Goal: Communication & Community: Share content

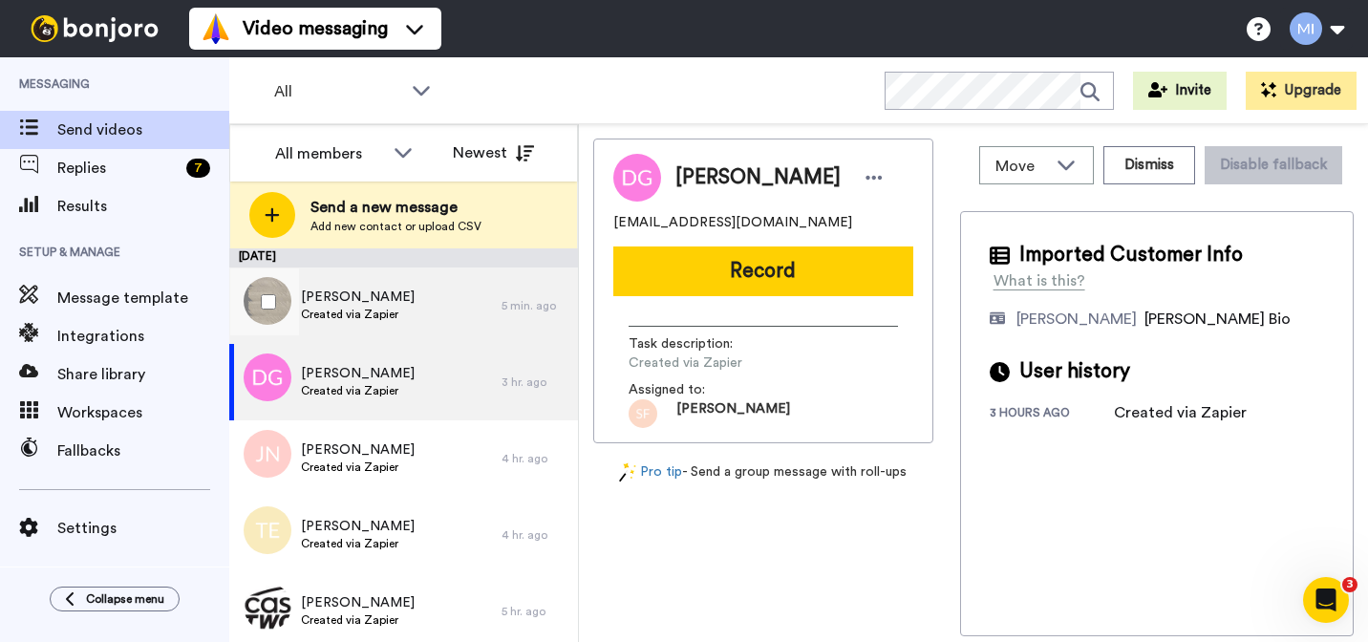
click at [364, 307] on span "Created via Zapier" at bounding box center [358, 314] width 114 height 15
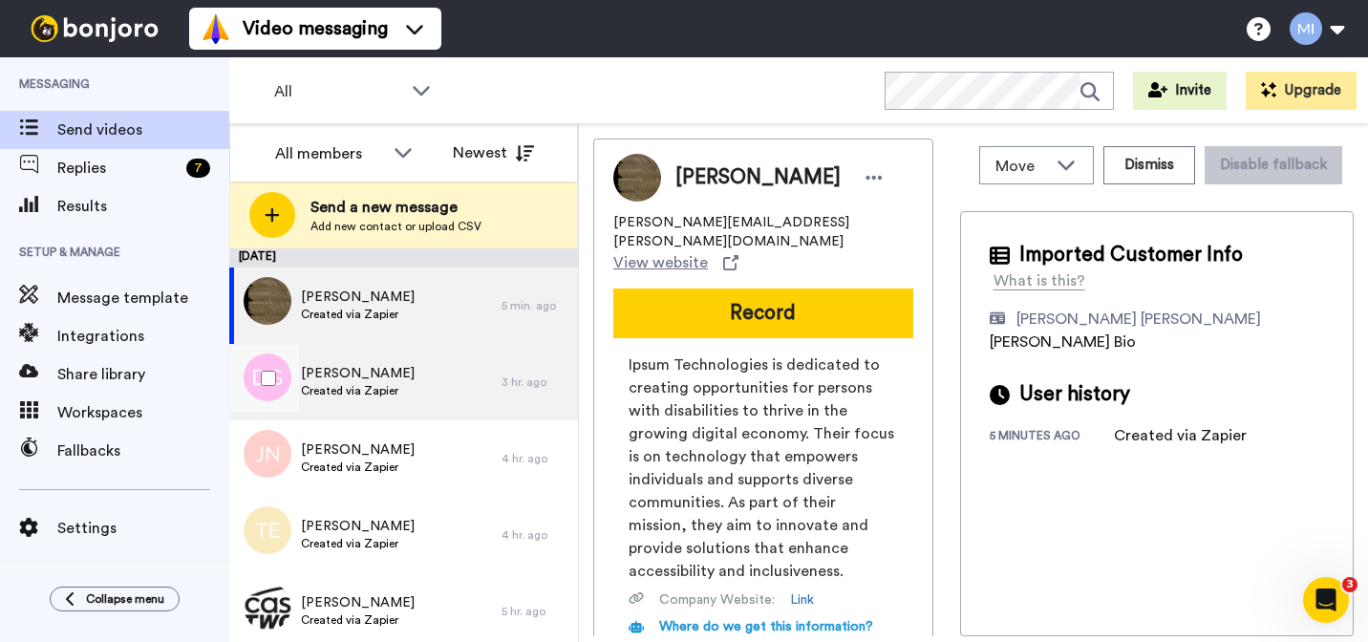
click at [491, 366] on div "[PERSON_NAME] Created via Zapier" at bounding box center [365, 382] width 272 height 76
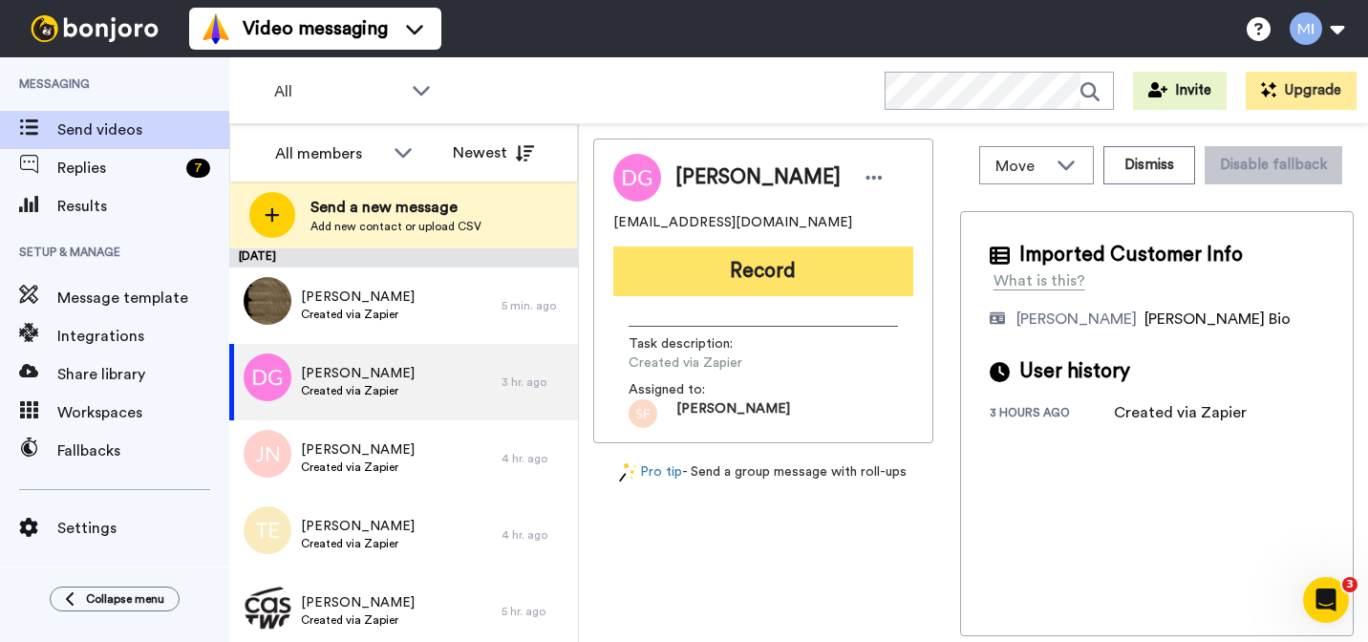
click at [863, 288] on button "Record" at bounding box center [763, 271] width 300 height 50
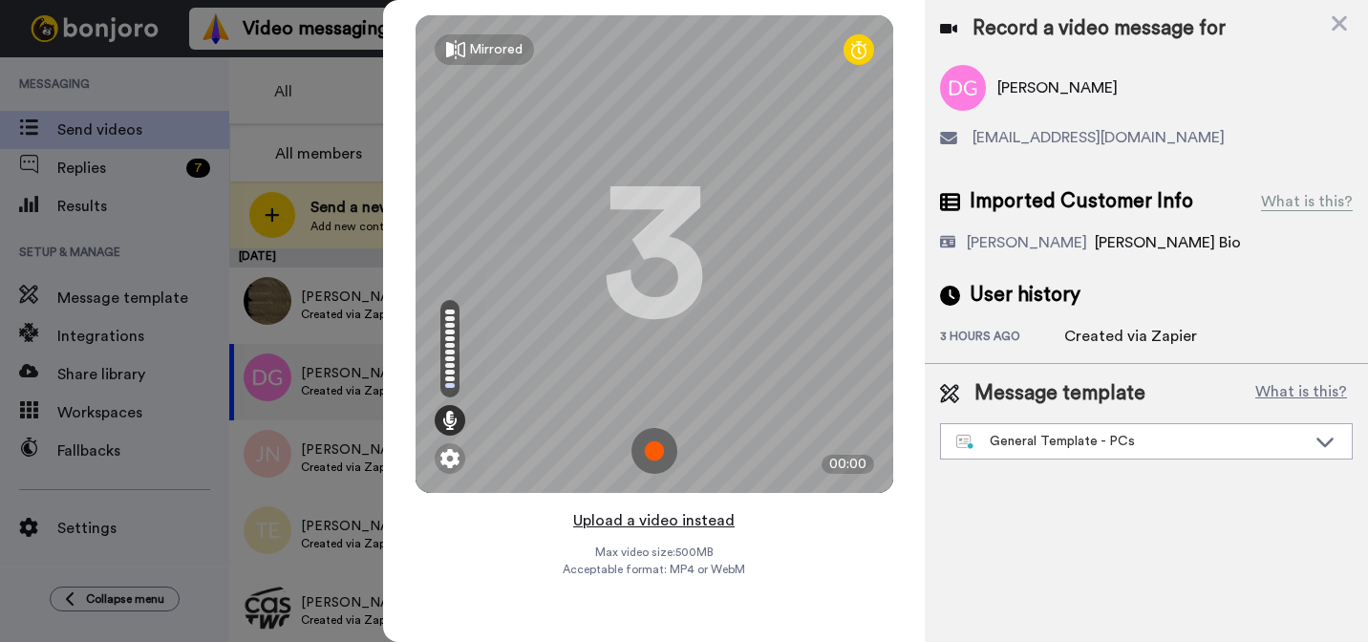
click at [687, 514] on button "Upload a video instead" at bounding box center [653, 520] width 173 height 25
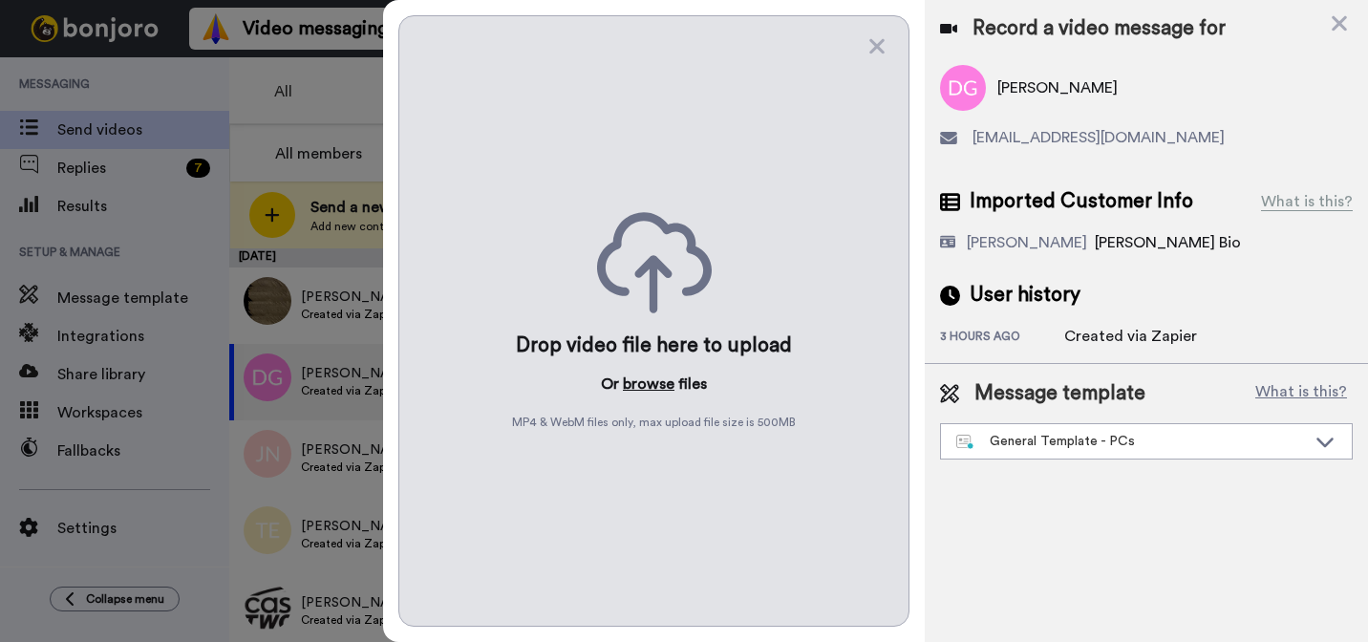
click at [664, 373] on button "browse" at bounding box center [649, 384] width 52 height 23
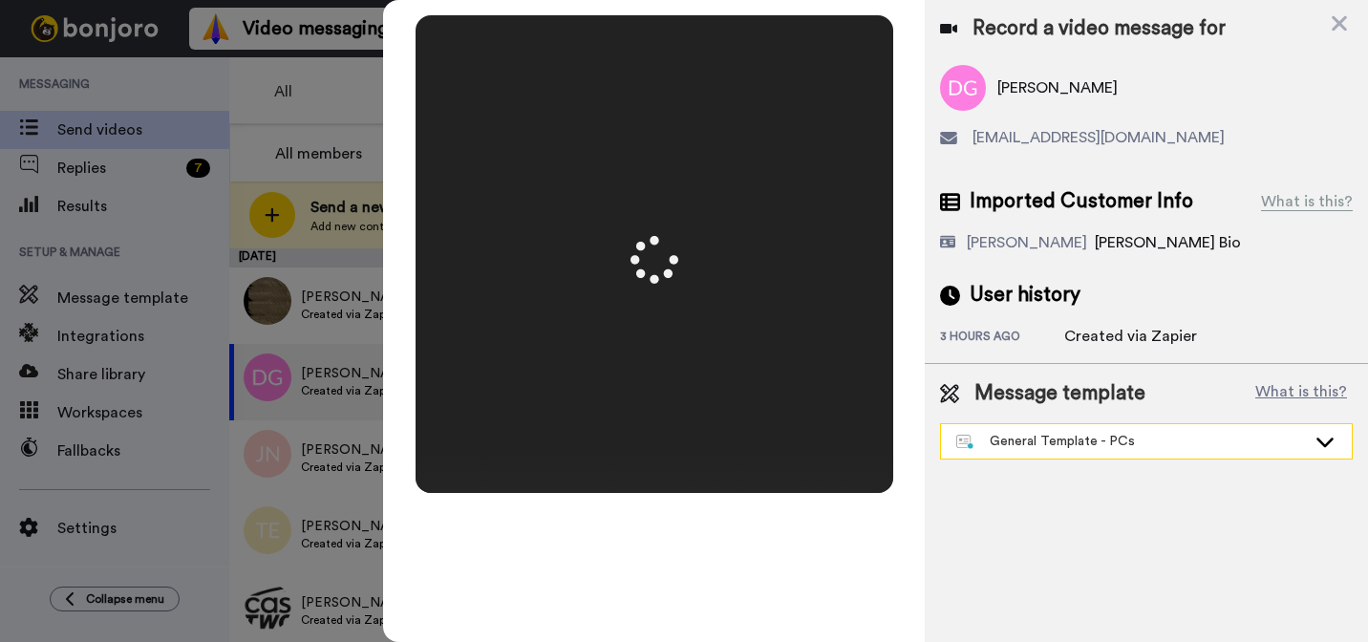
click at [1055, 452] on div "General Template - PCs" at bounding box center [1146, 441] width 411 height 34
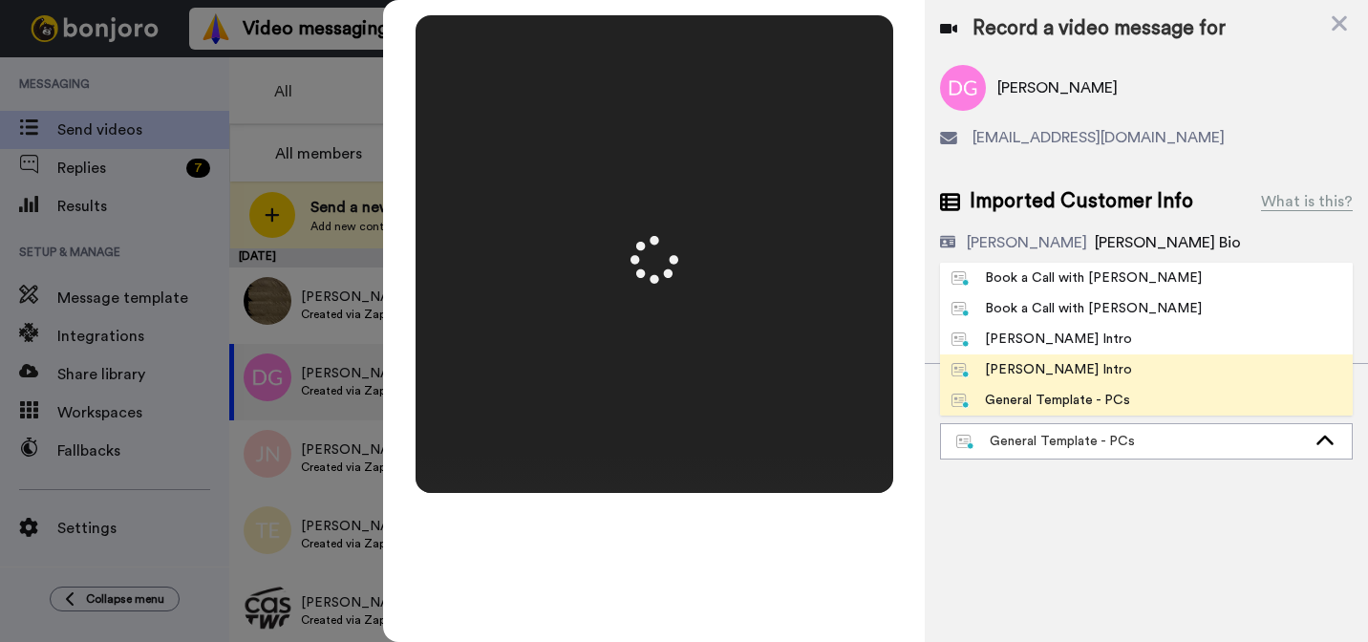
click at [1024, 380] on li "[PERSON_NAME] Intro" at bounding box center [1146, 369] width 413 height 31
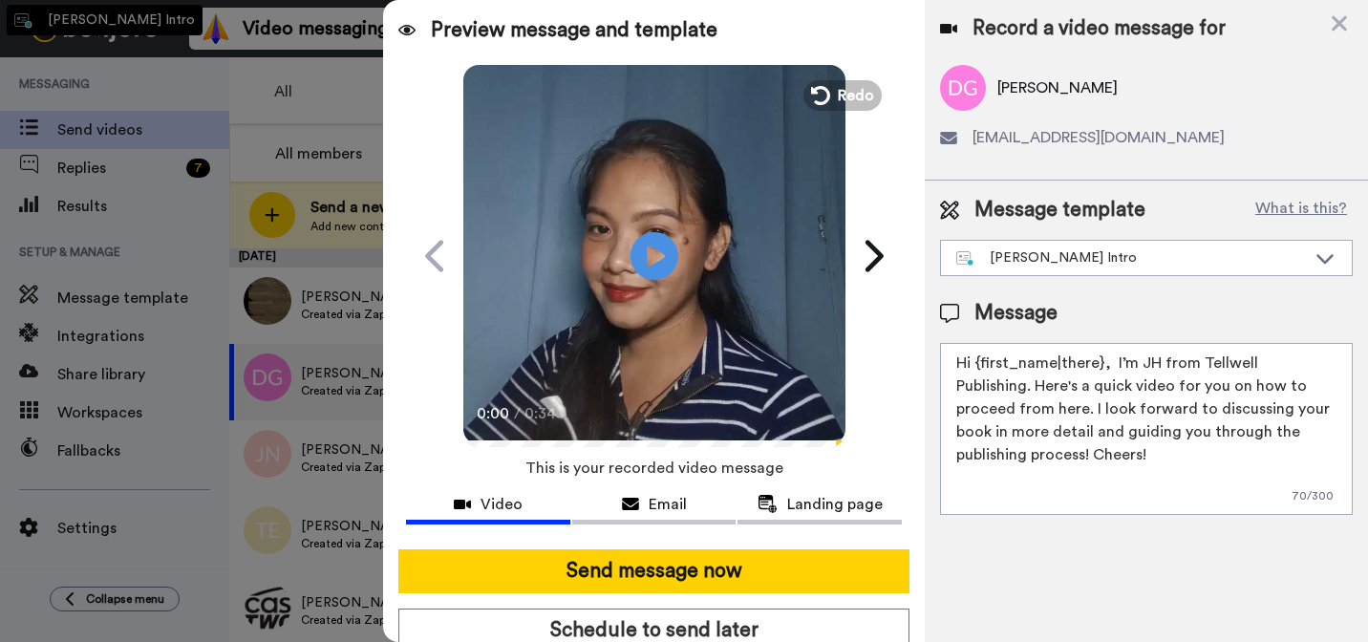
type textarea "Hi {first_name|there}, I’m [PERSON_NAME] from Tellwell Publishing. Here's a qui…"
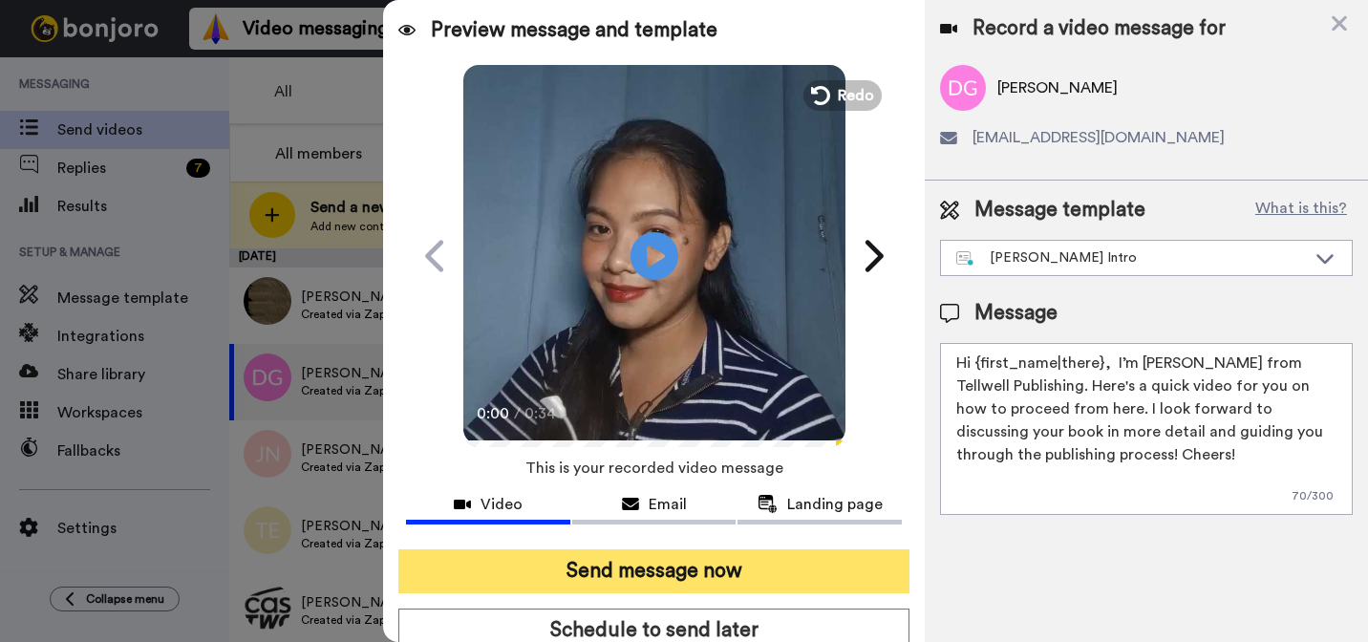
click at [836, 587] on button "Send message now" at bounding box center [653, 571] width 511 height 44
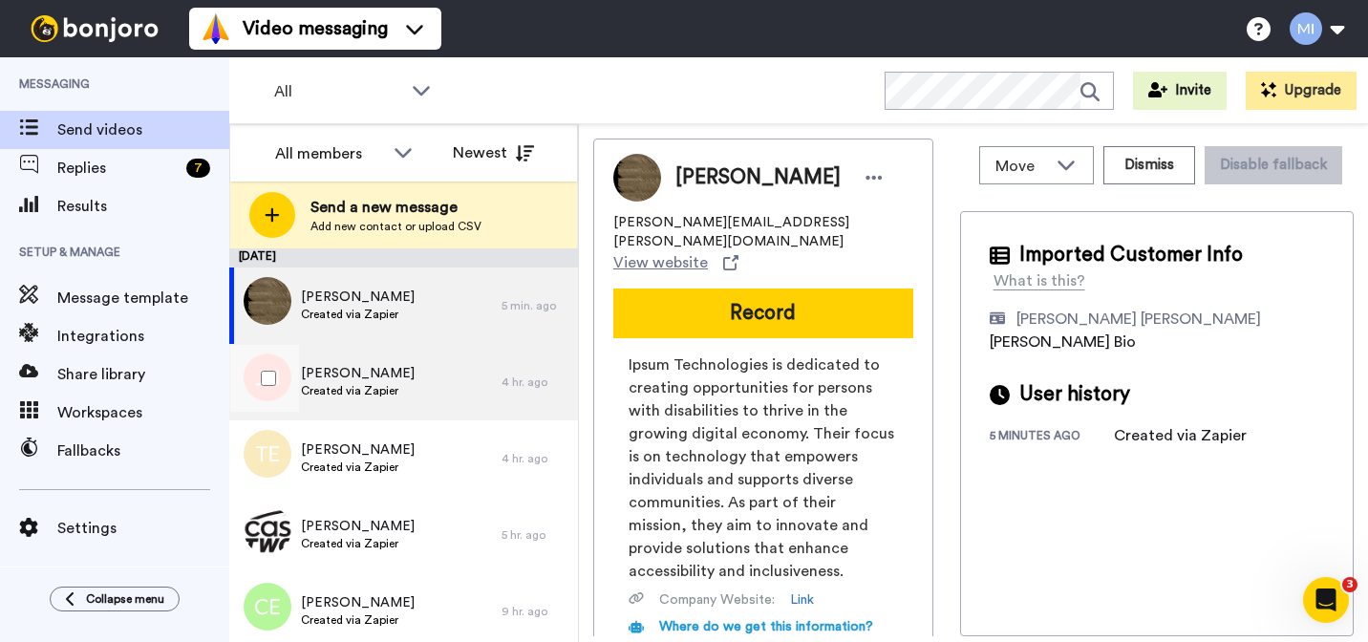
click at [416, 375] on div "Joanna Nimis Created via Zapier" at bounding box center [365, 382] width 272 height 76
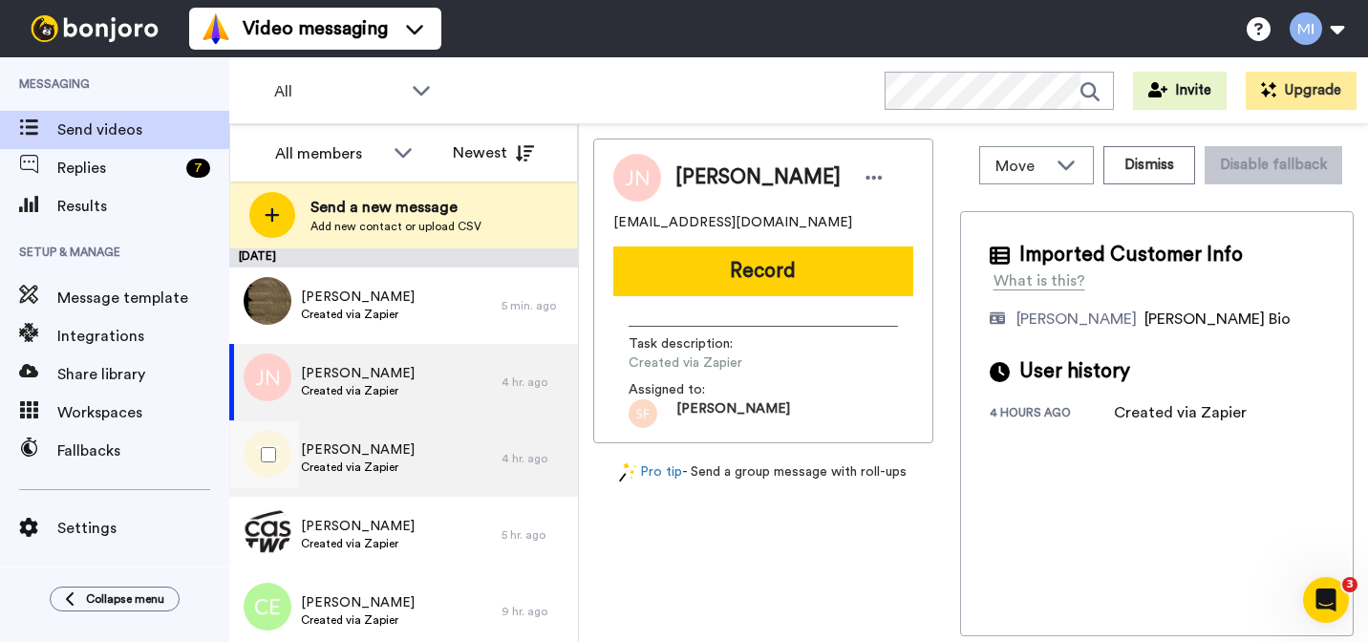
click at [419, 429] on div "Talia Evans Created via Zapier" at bounding box center [365, 458] width 272 height 76
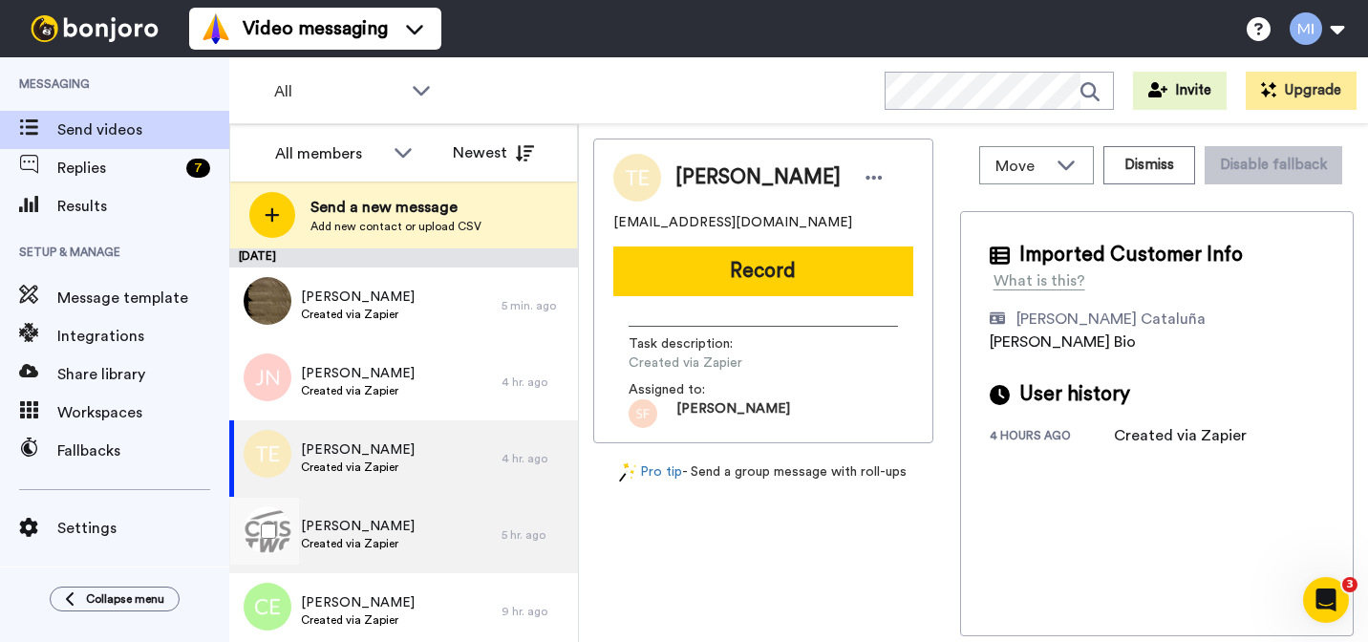
click at [406, 520] on span "[PERSON_NAME]" at bounding box center [358, 526] width 114 height 19
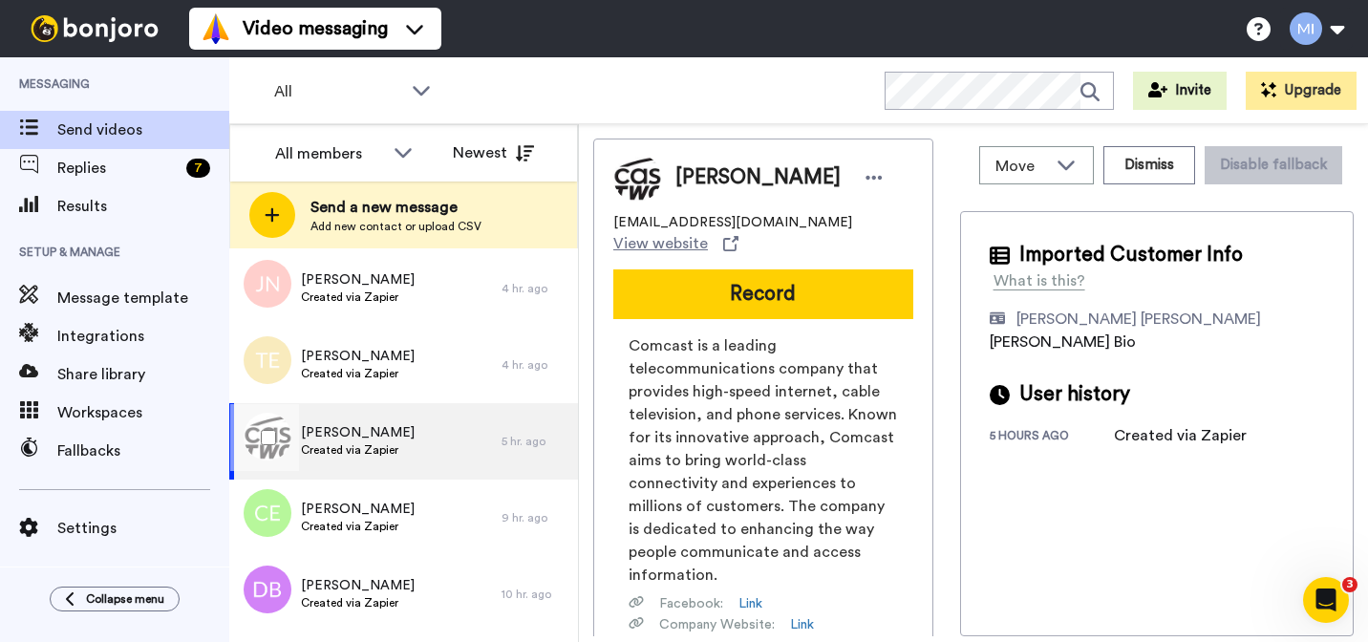
scroll to position [113, 0]
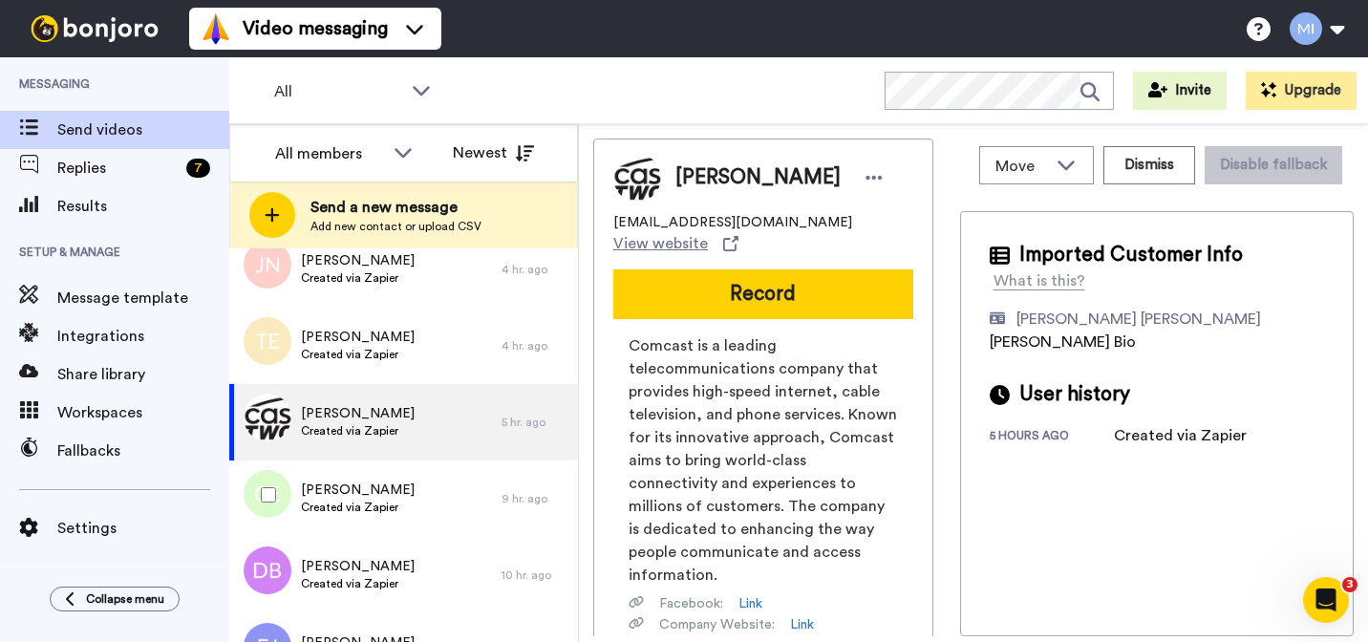
click at [404, 507] on div "Chauntelle Evans Created via Zapier" at bounding box center [365, 498] width 272 height 76
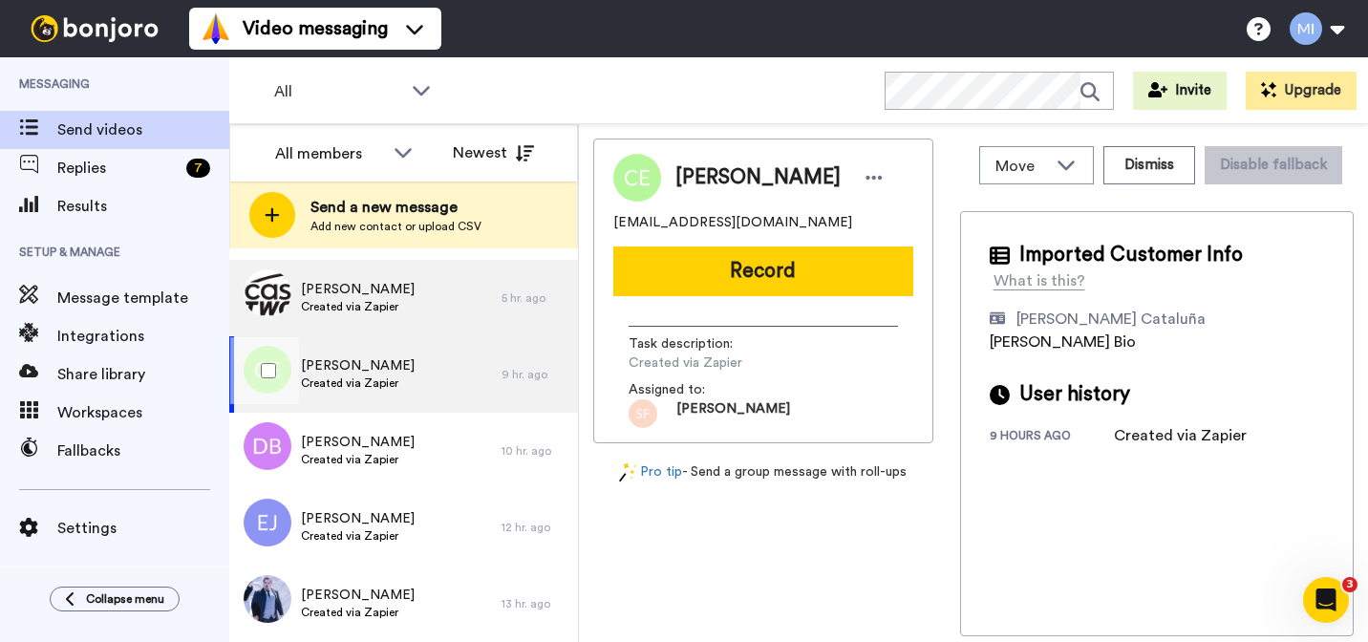
scroll to position [240, 0]
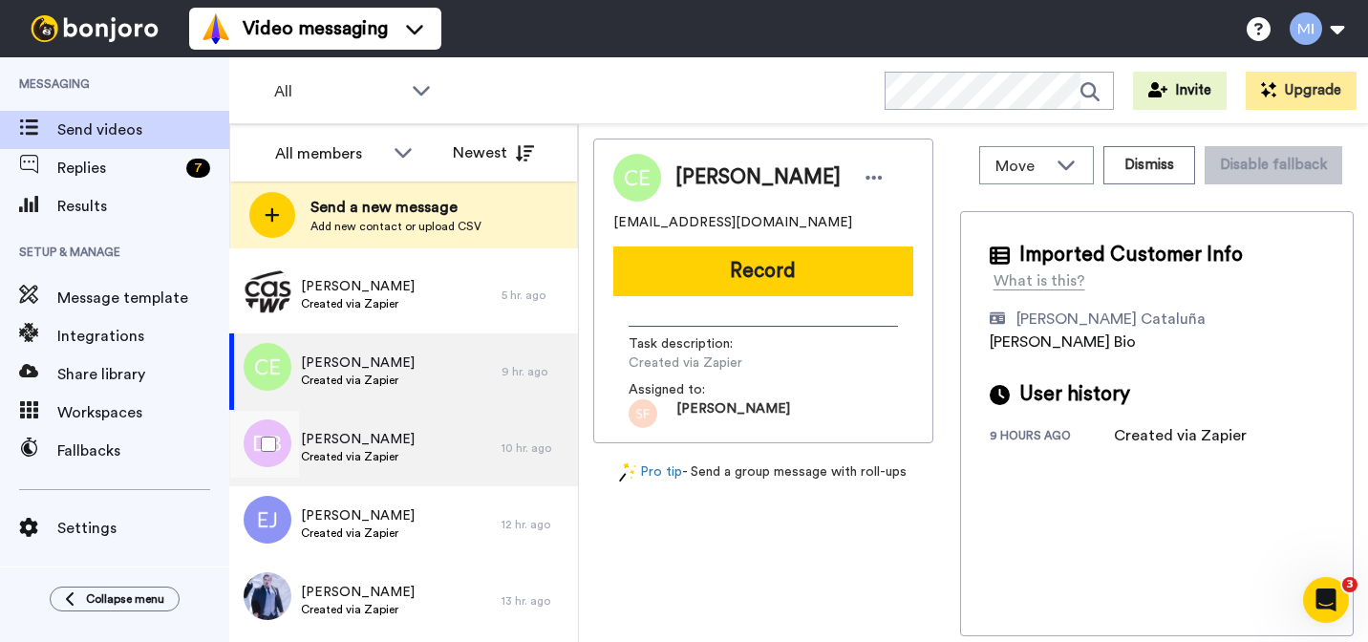
click at [397, 466] on div "David Bailey Created via Zapier" at bounding box center [365, 448] width 272 height 76
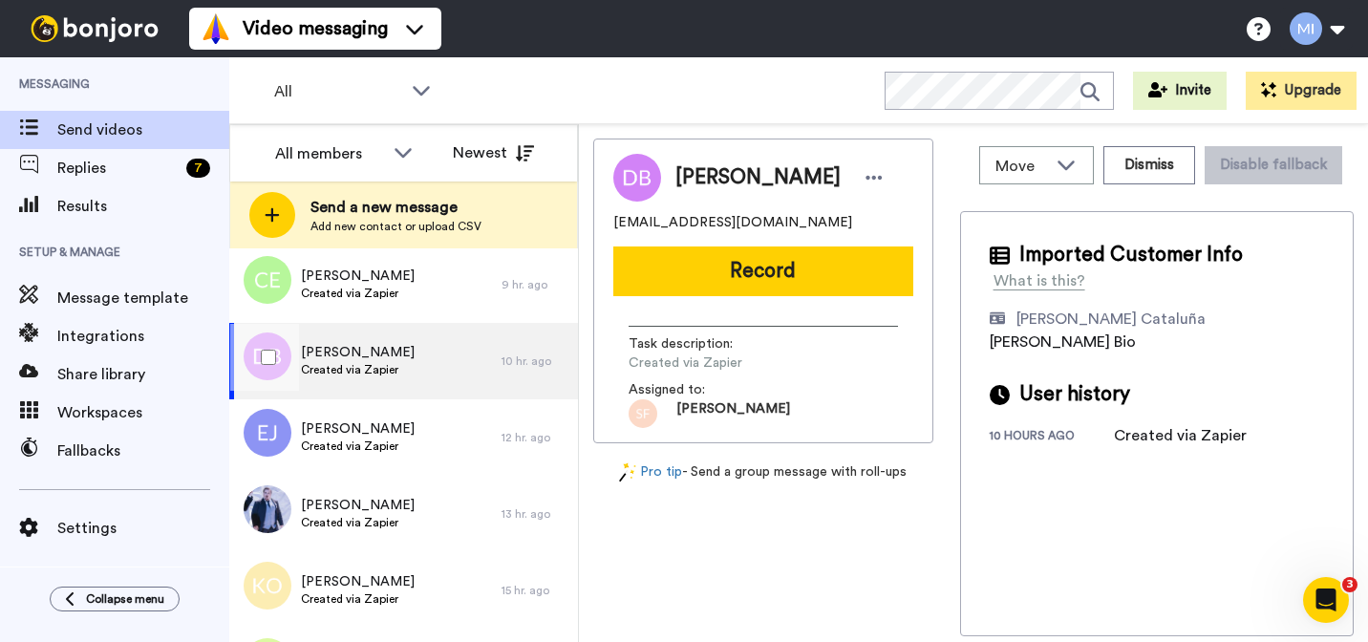
scroll to position [328, 0]
click at [397, 466] on div "Earlean Jackson Created via Zapier" at bounding box center [365, 436] width 272 height 76
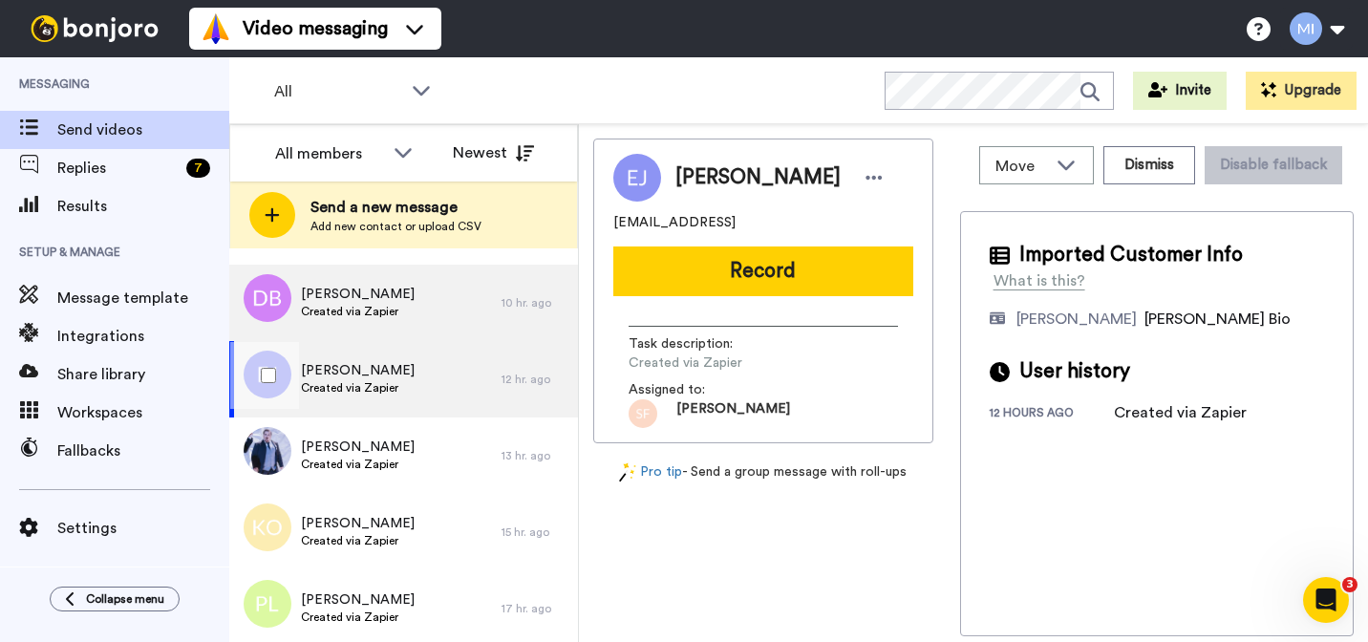
scroll to position [399, 0]
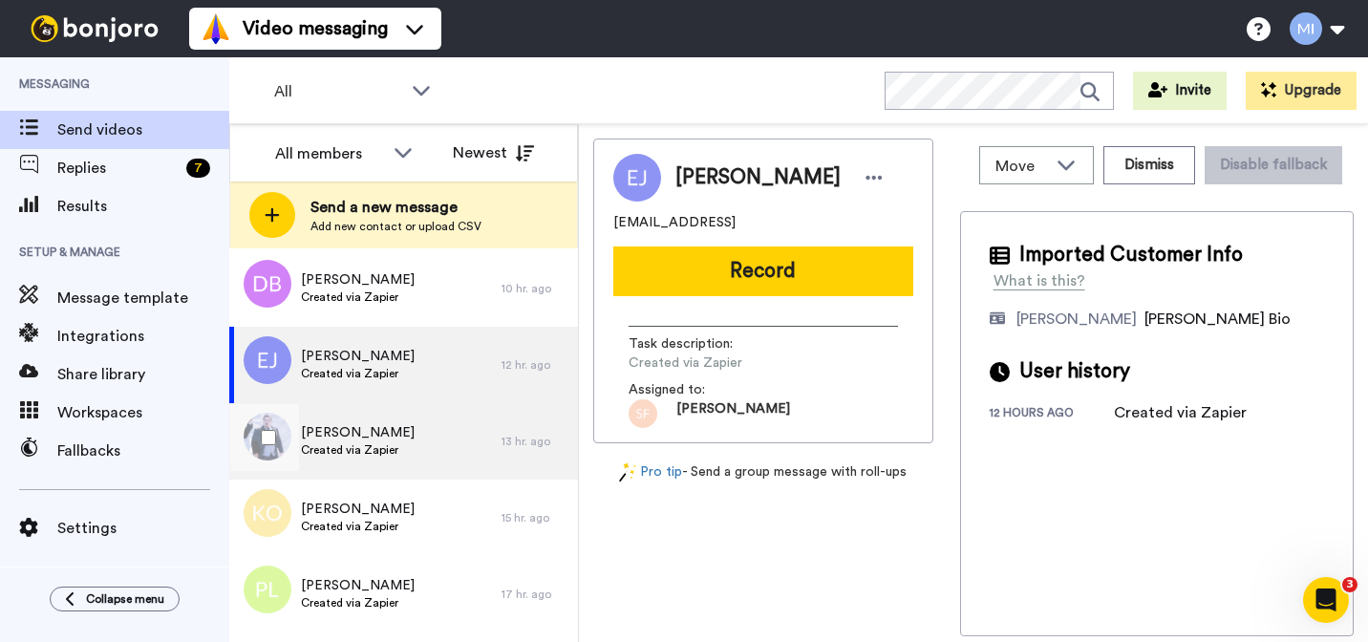
click at [381, 437] on span "[PERSON_NAME]" at bounding box center [358, 432] width 114 height 19
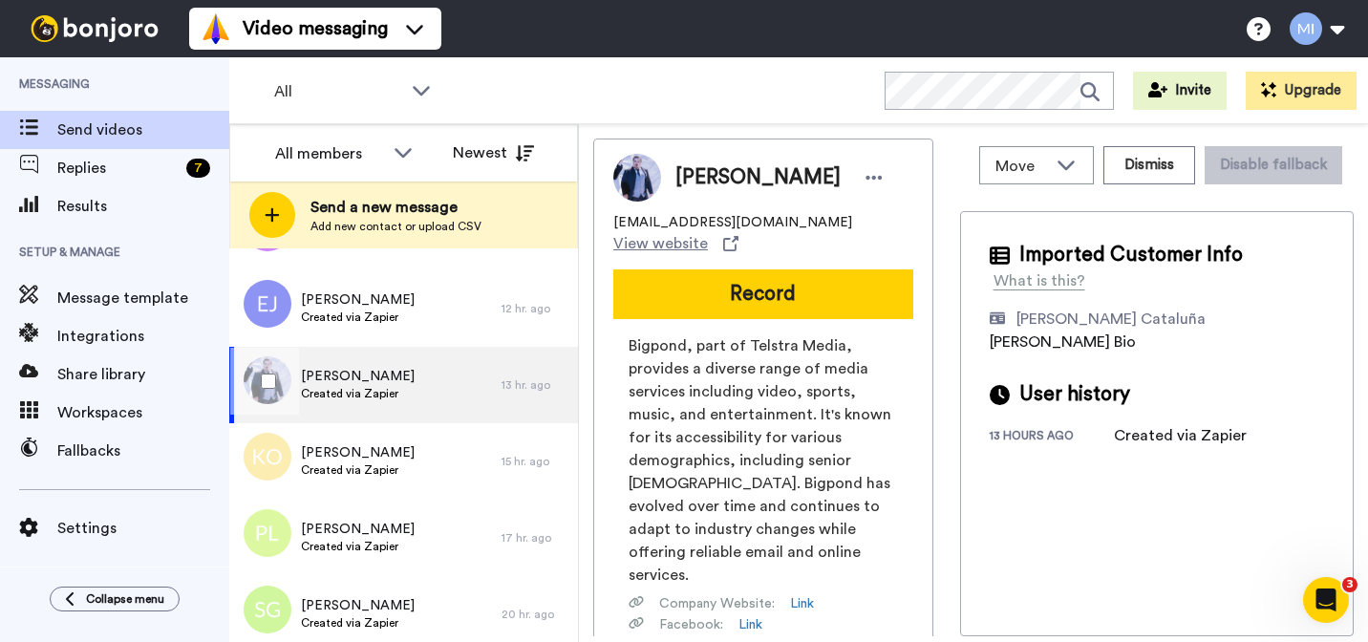
scroll to position [459, 0]
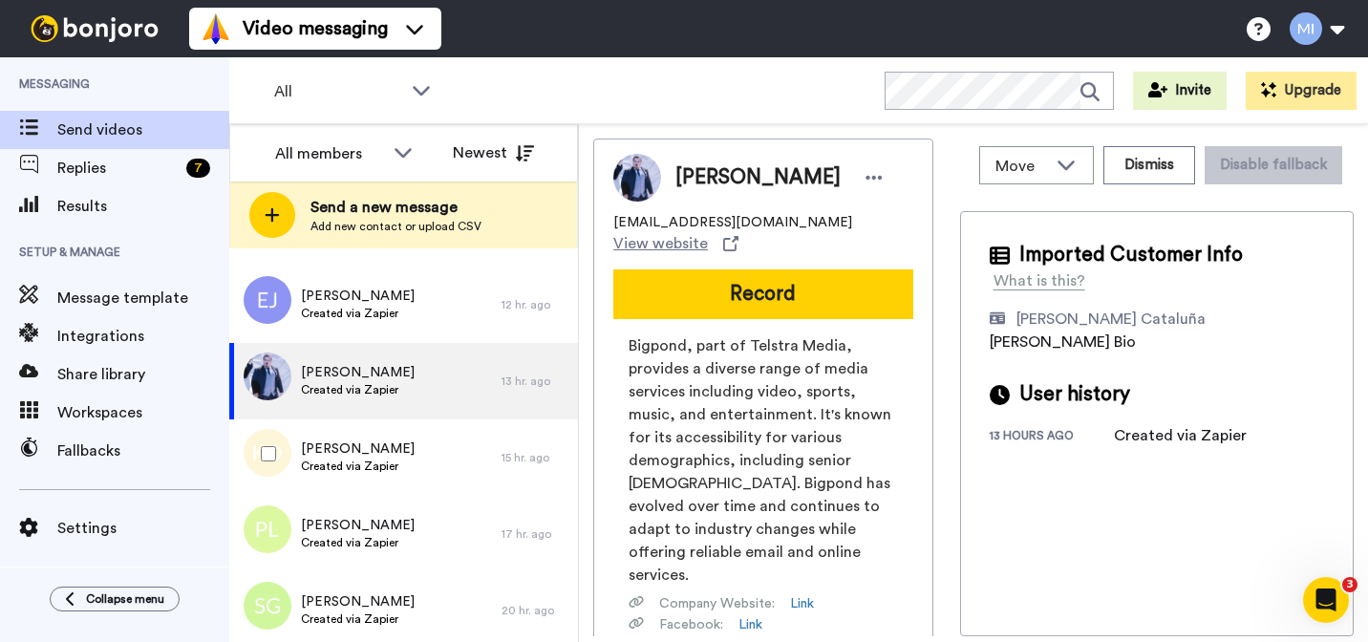
click at [381, 437] on div "Kay Oliver Created via Zapier" at bounding box center [365, 457] width 272 height 76
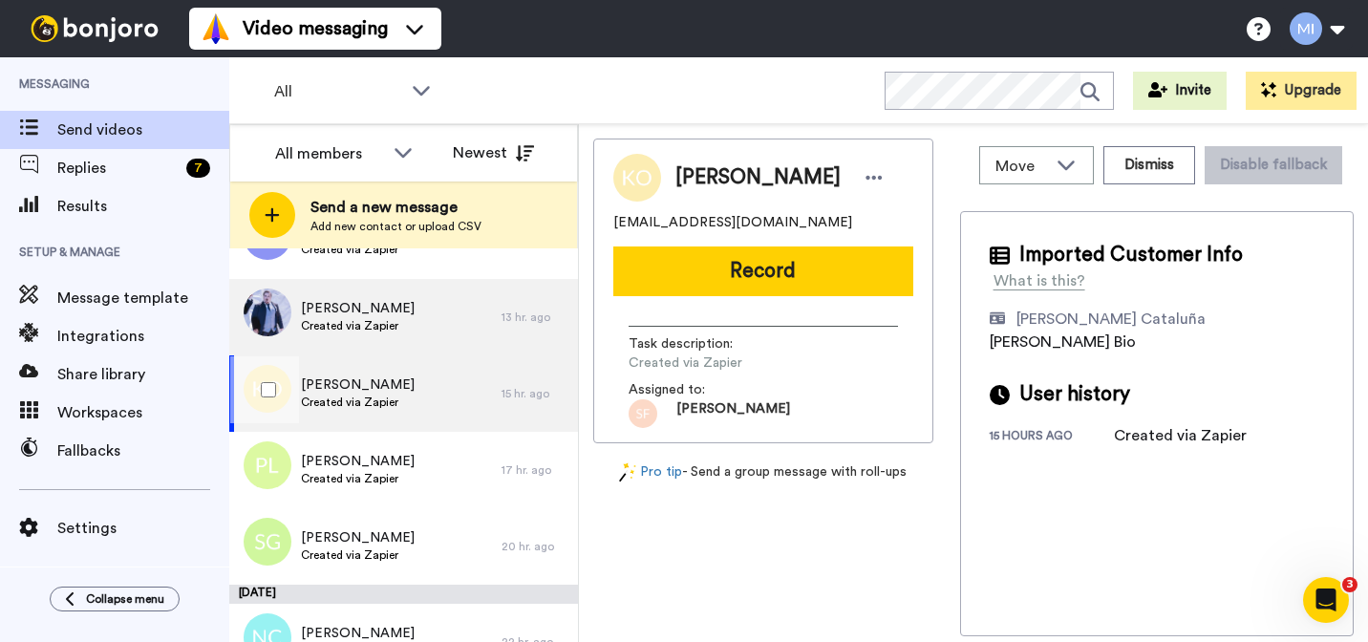
scroll to position [538, 0]
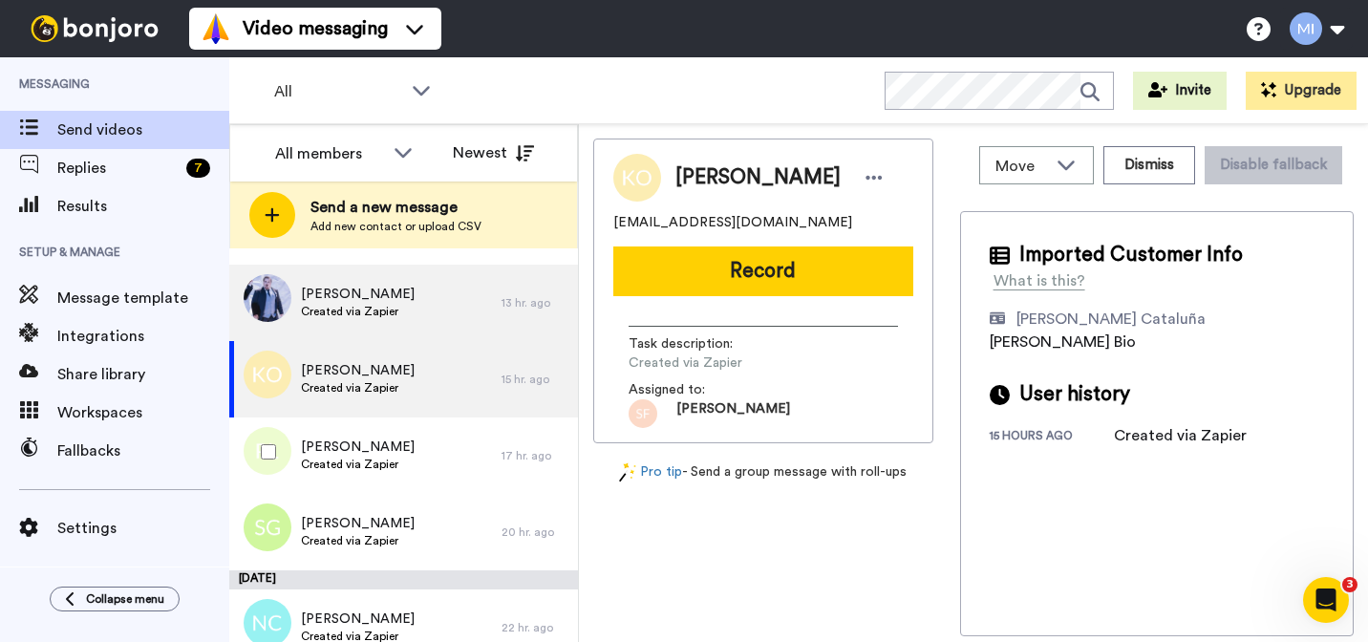
click at [381, 437] on span "[PERSON_NAME]" at bounding box center [358, 446] width 114 height 19
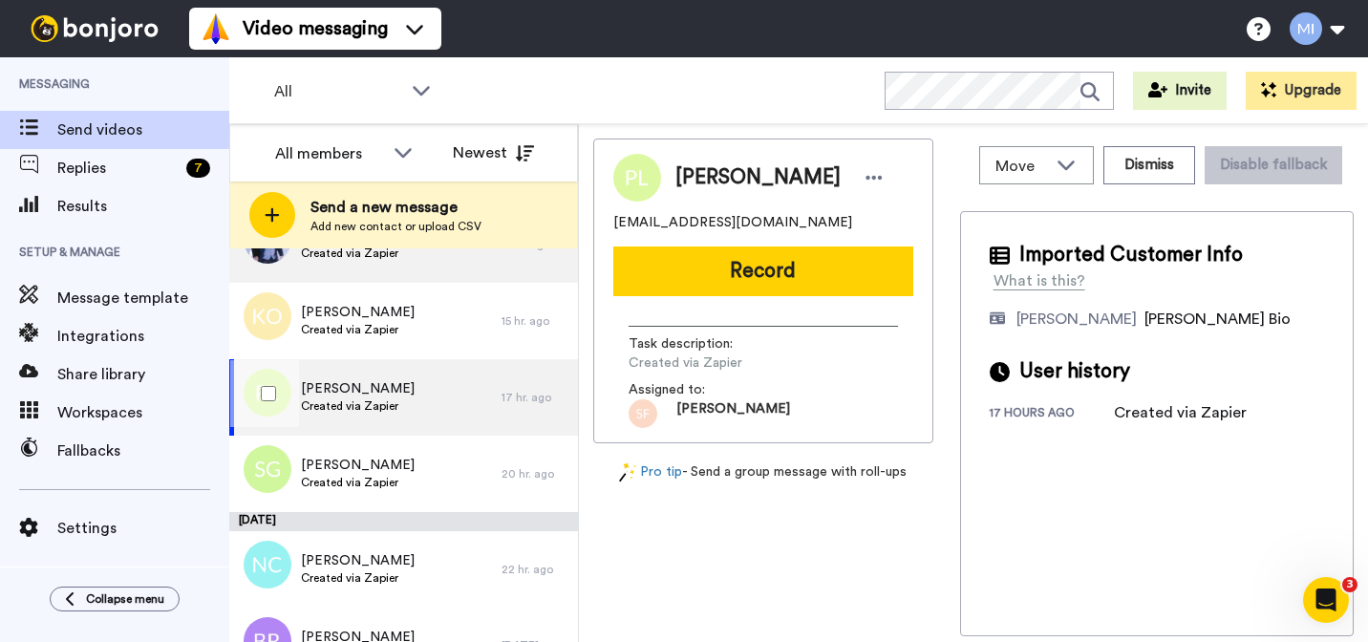
scroll to position [629, 0]
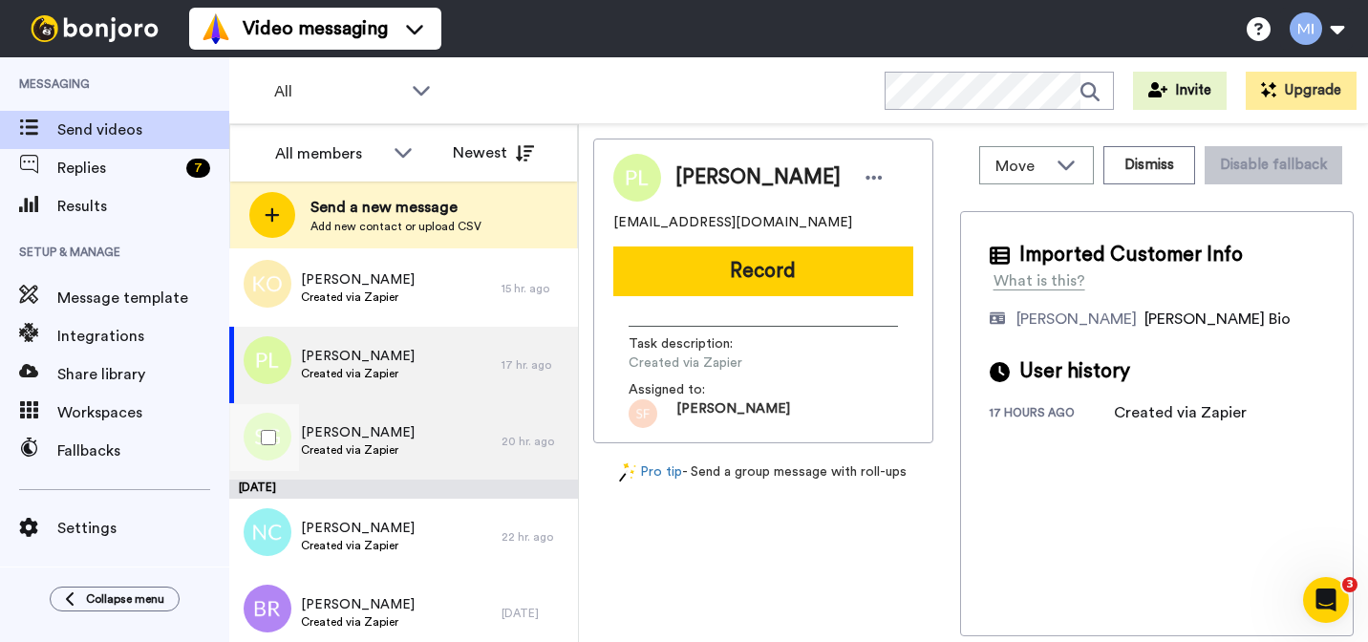
click at [381, 437] on span "[PERSON_NAME]" at bounding box center [358, 432] width 114 height 19
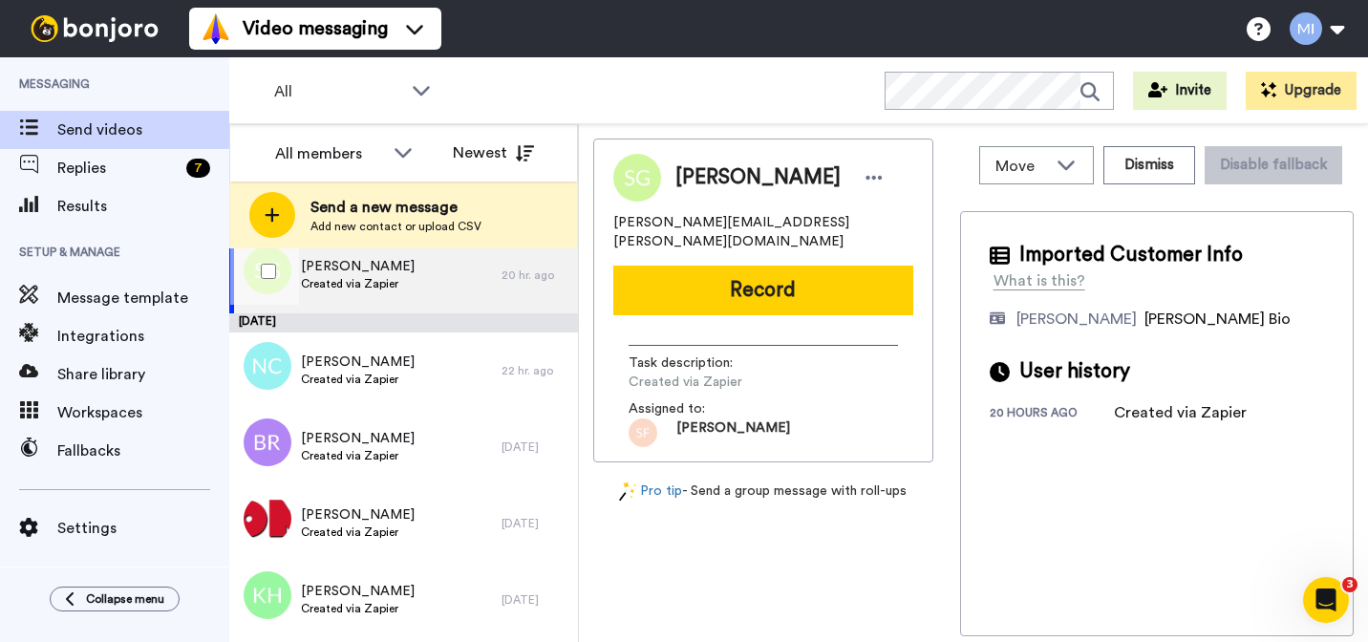
scroll to position [803, 0]
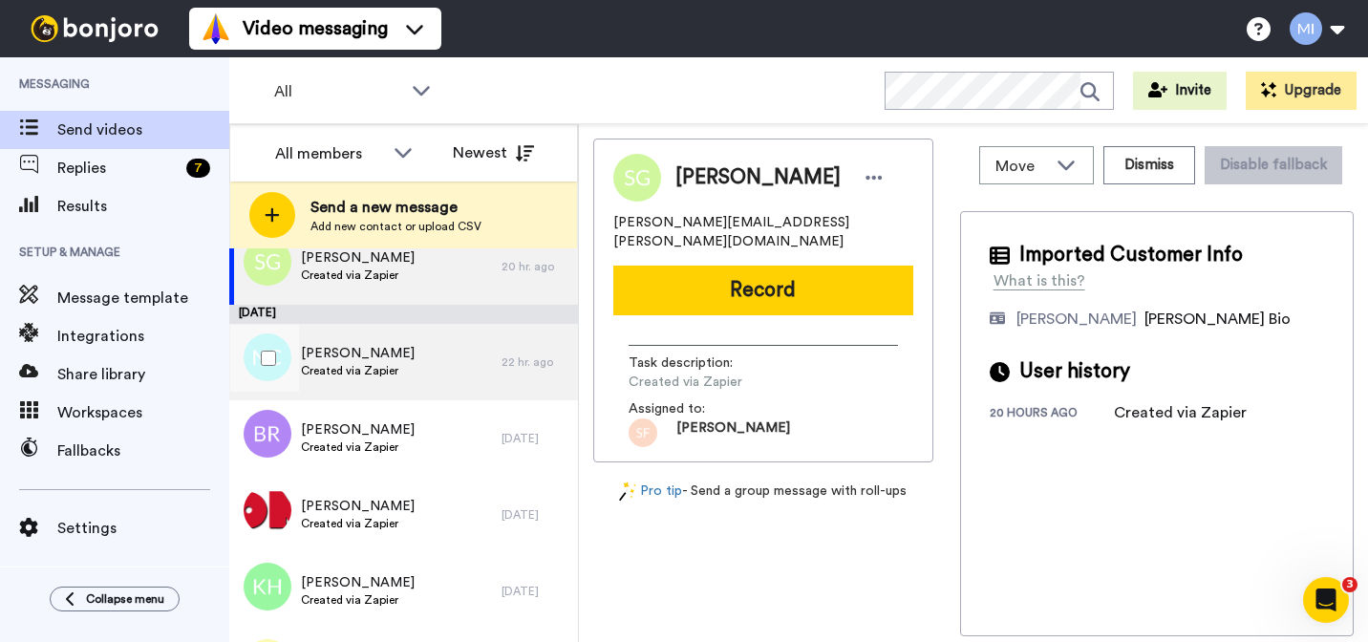
click at [402, 334] on div "Natalie Crittendon Created via Zapier" at bounding box center [365, 362] width 272 height 76
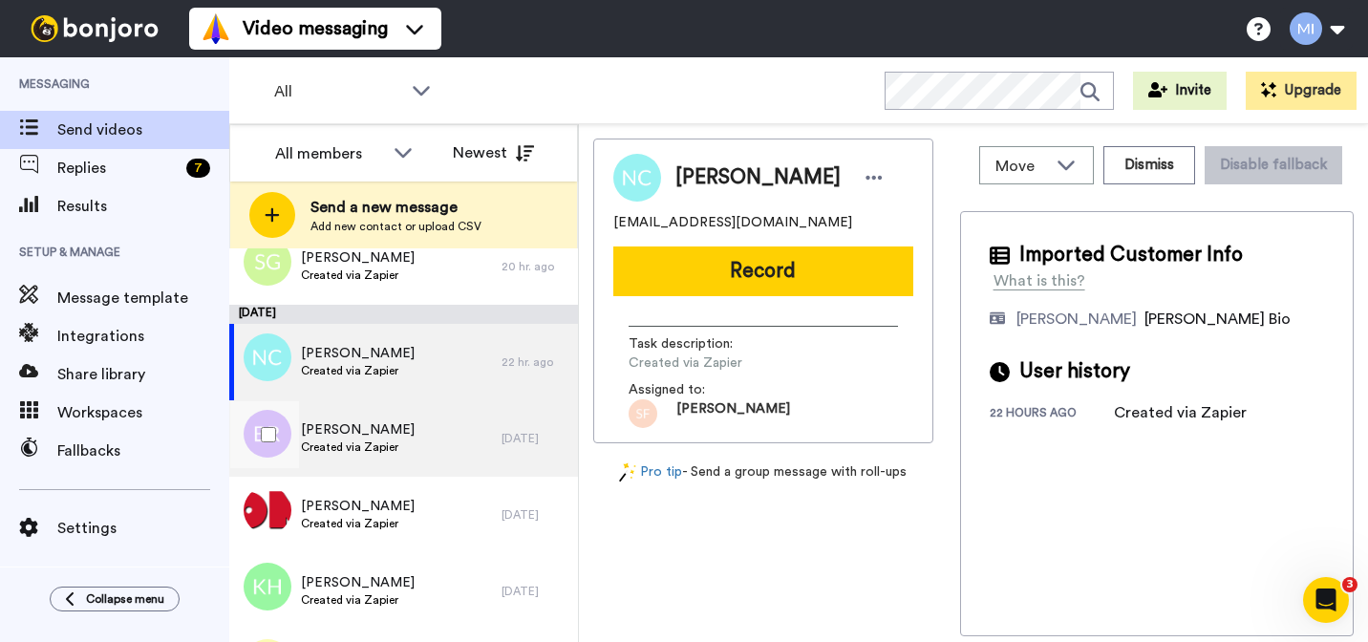
click at [403, 441] on span "Created via Zapier" at bounding box center [358, 446] width 114 height 15
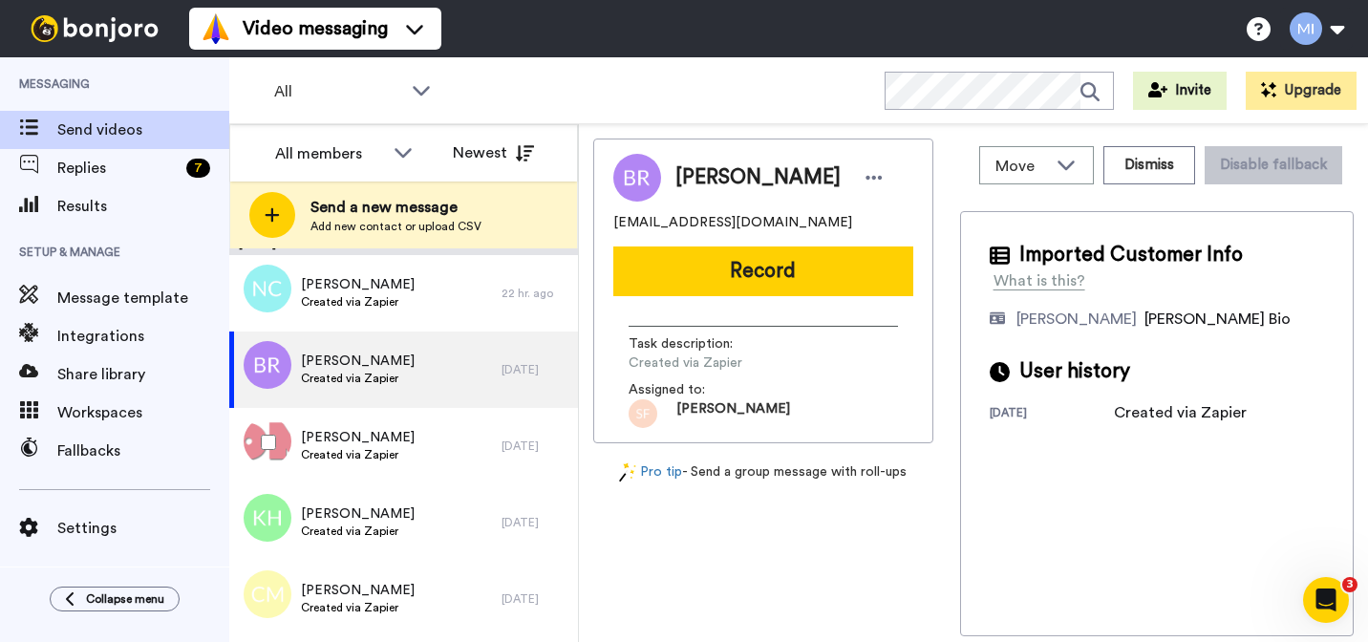
click at [403, 441] on div "David Monck Created via Zapier" at bounding box center [365, 446] width 272 height 76
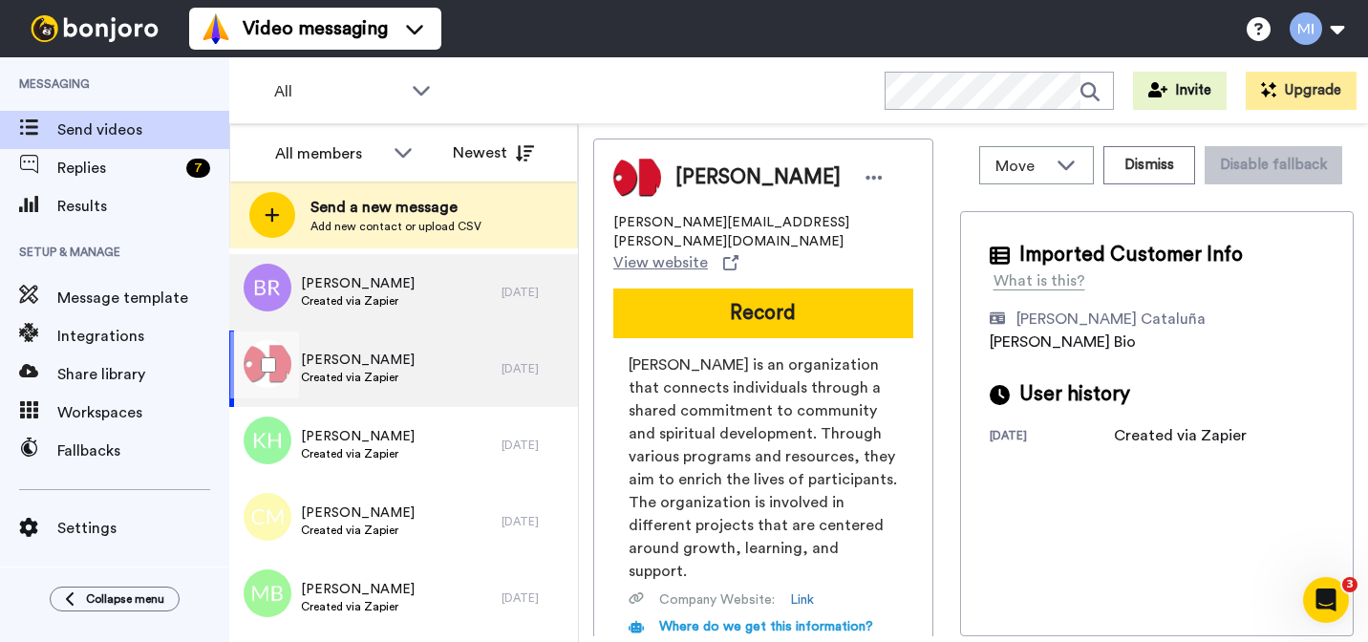
scroll to position [966, 0]
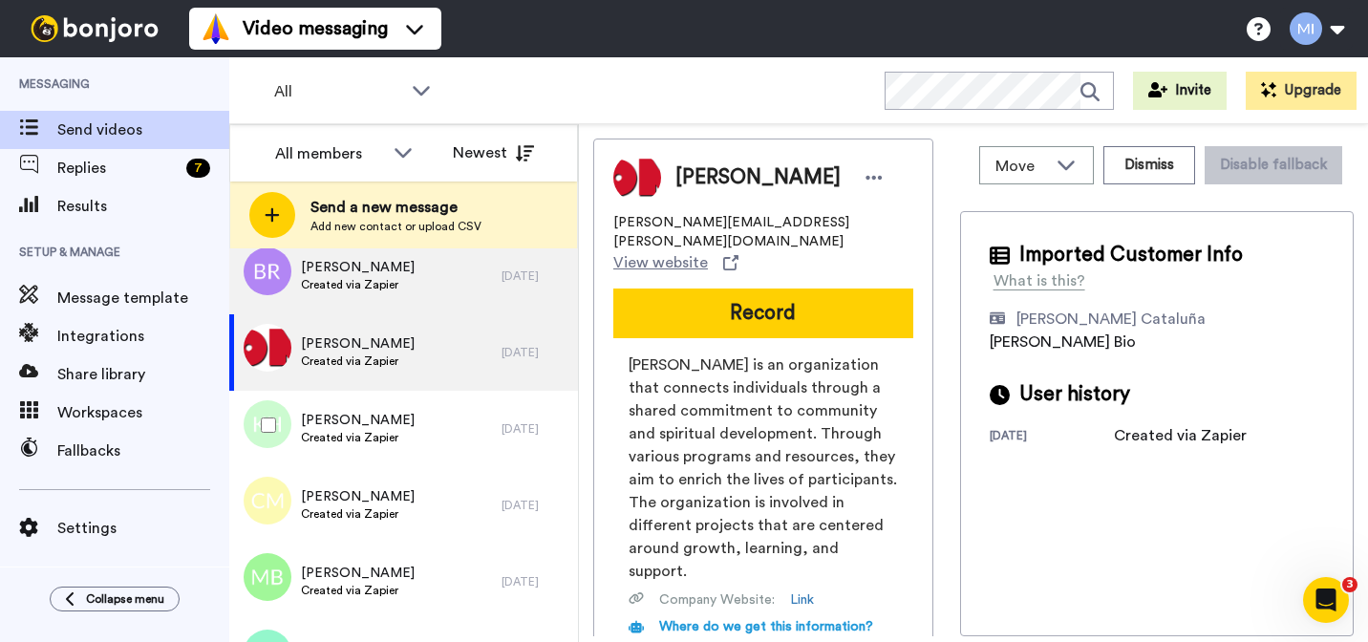
click at [403, 441] on div "Kafi Hadaway Created via Zapier" at bounding box center [365, 429] width 272 height 76
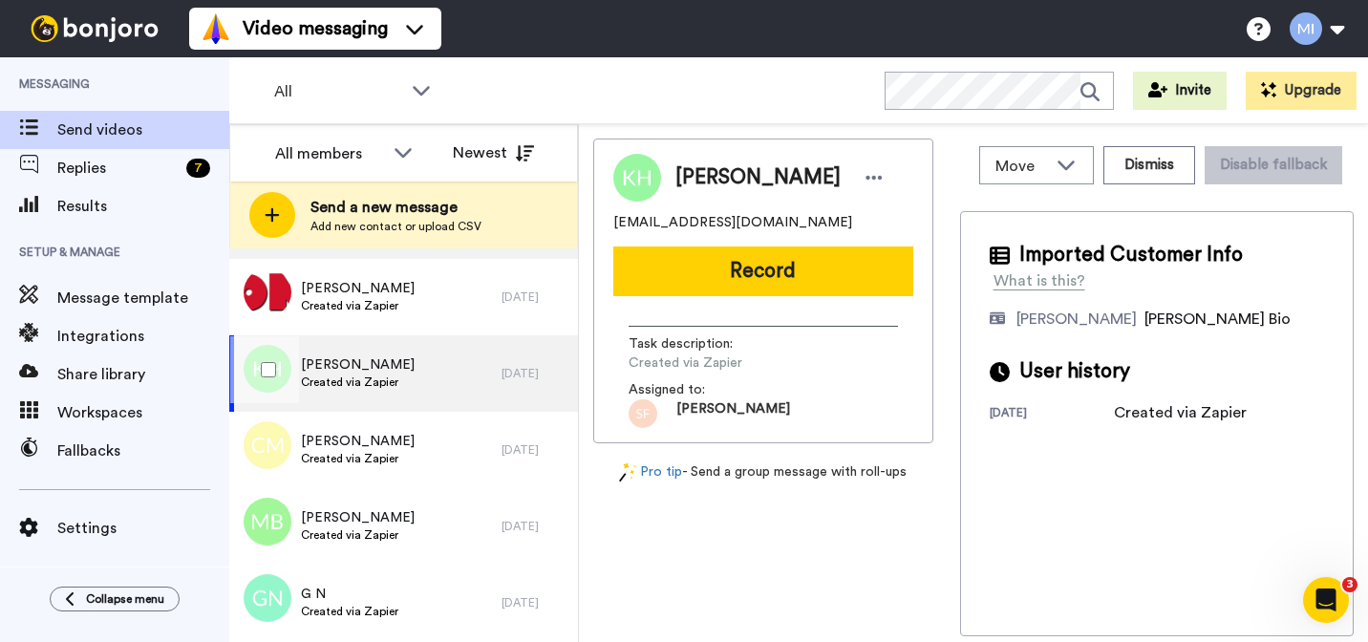
scroll to position [1024, 0]
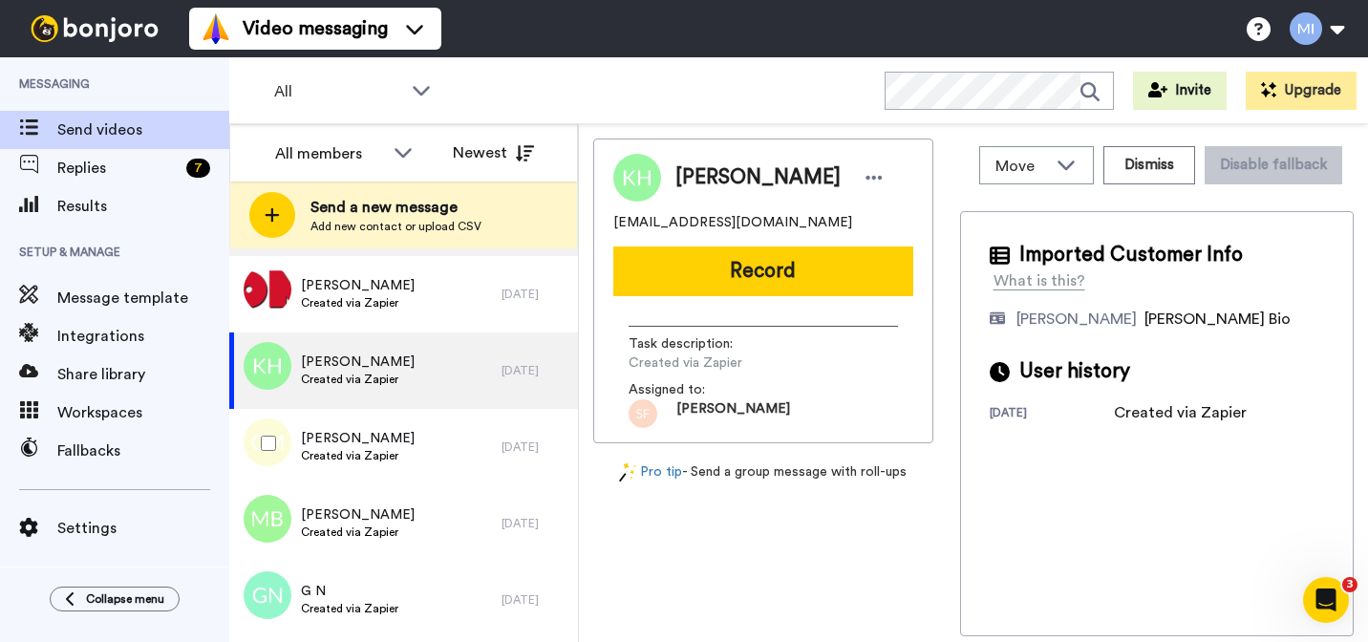
click at [403, 441] on div "Carissa Meers Created via Zapier" at bounding box center [365, 447] width 272 height 76
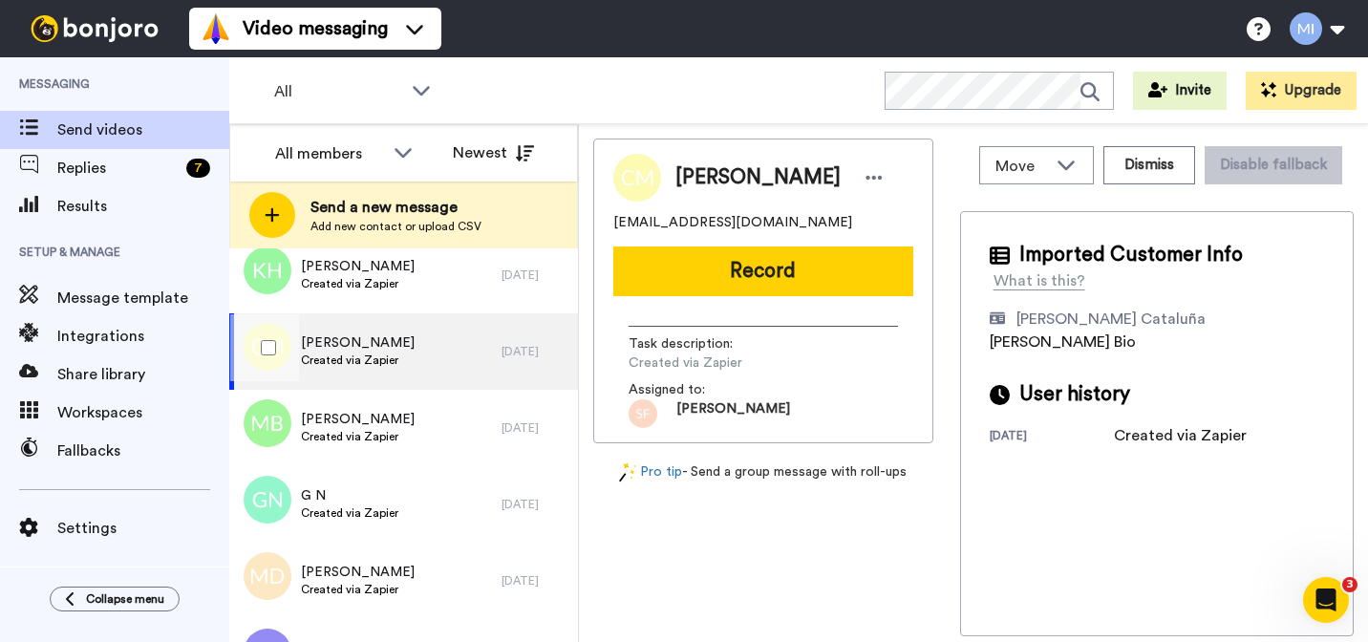
scroll to position [1133, 0]
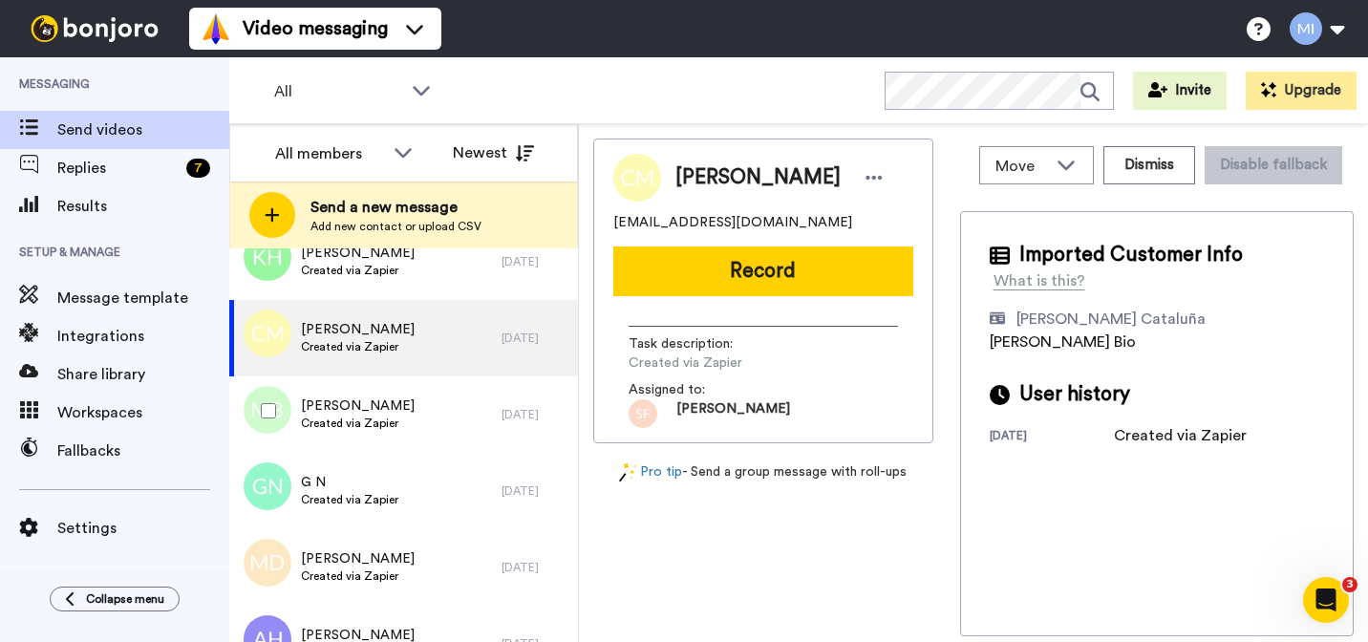
click at [403, 441] on div "Manel Benmessahel Created via Zapier" at bounding box center [365, 414] width 272 height 76
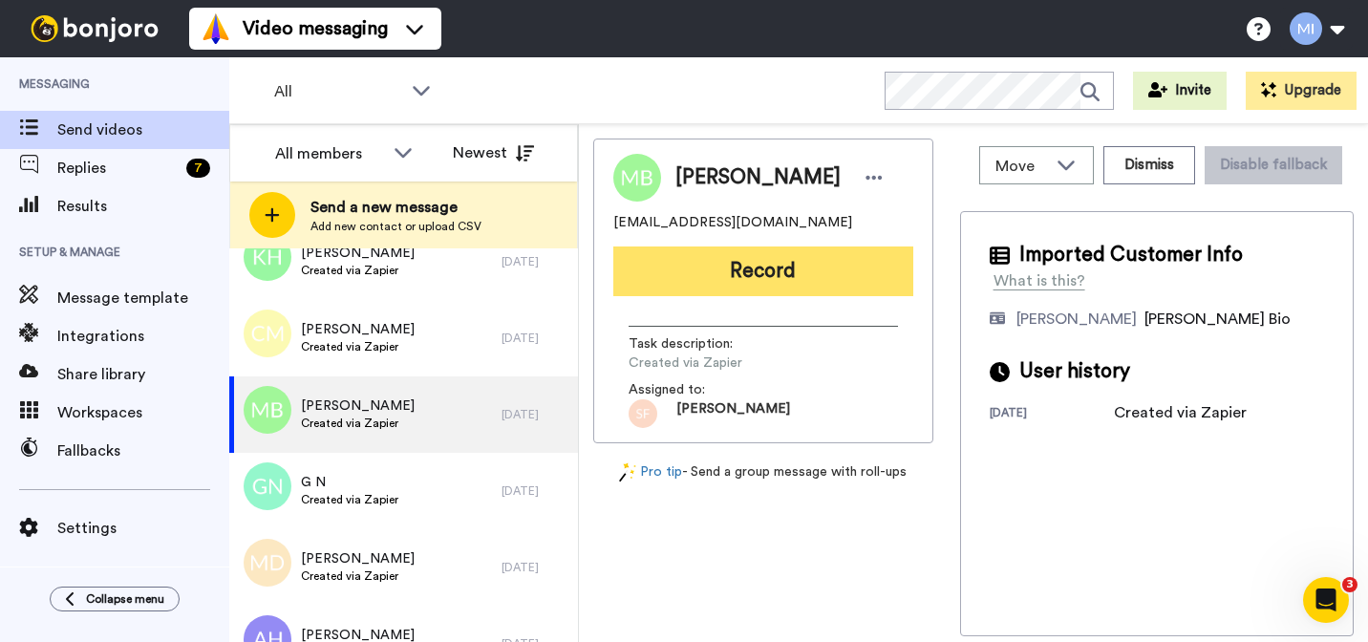
click at [781, 290] on button "Record" at bounding box center [763, 271] width 300 height 50
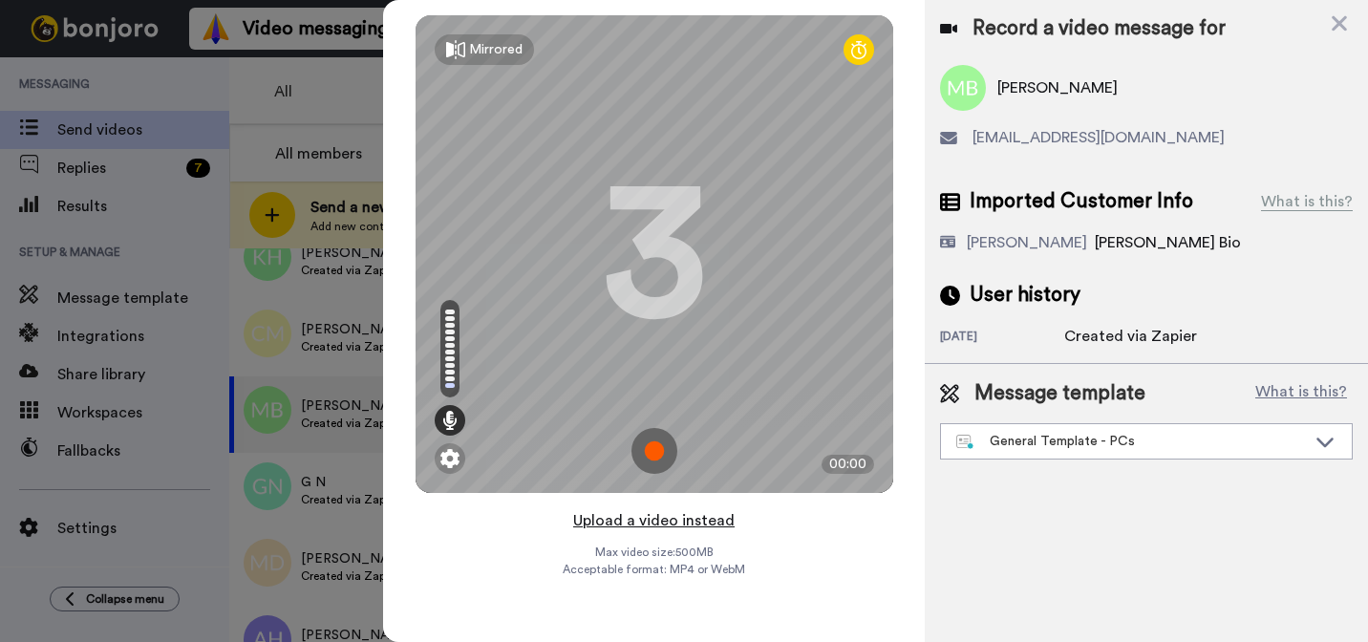
click at [706, 521] on button "Upload a video instead" at bounding box center [653, 520] width 173 height 25
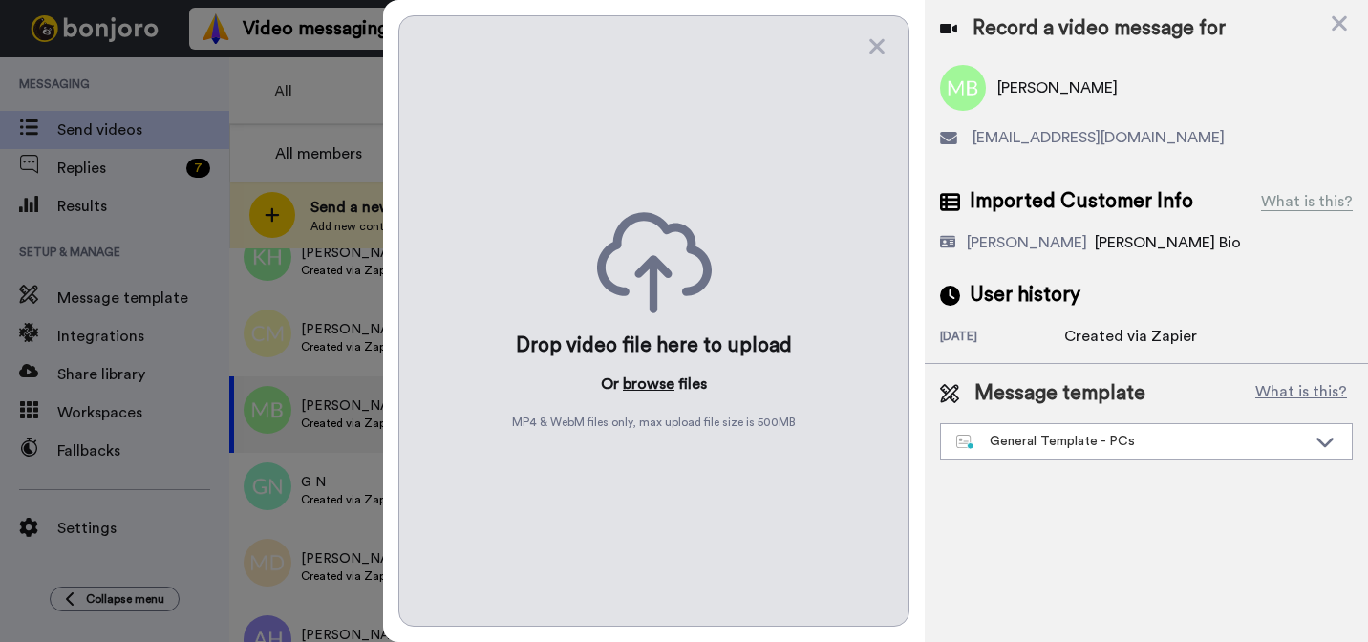
click at [663, 392] on button "browse" at bounding box center [649, 384] width 52 height 23
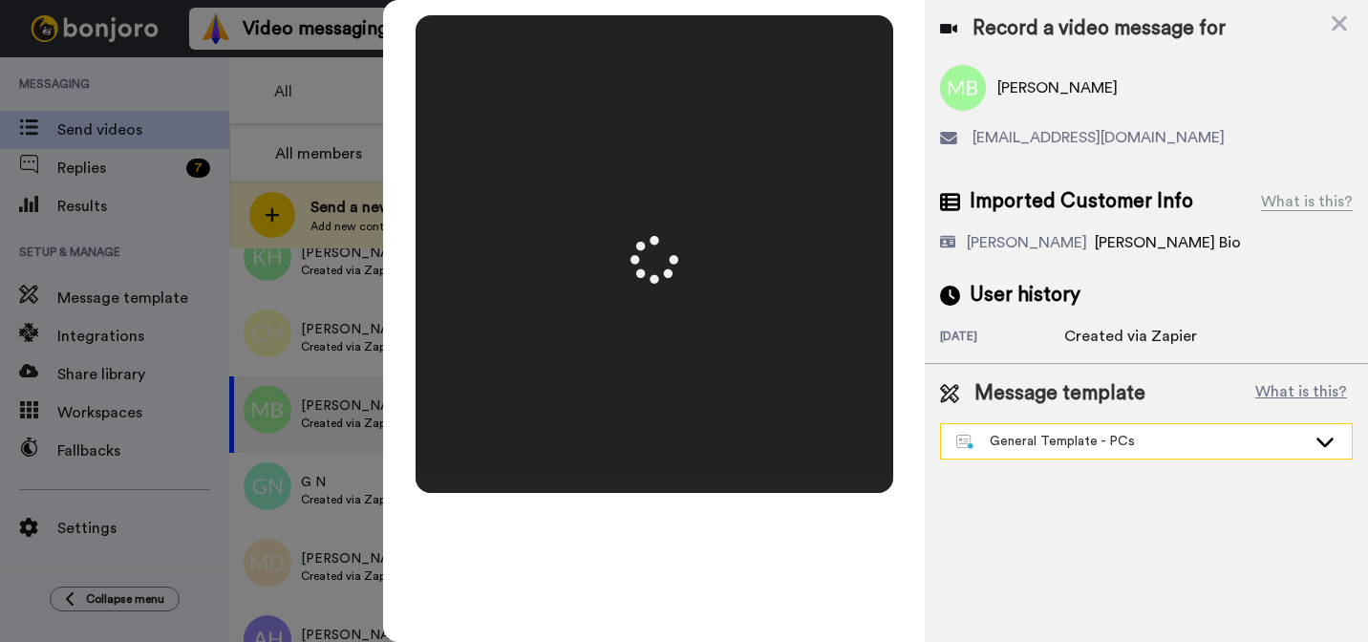
click at [1030, 448] on div "General Template - PCs" at bounding box center [1131, 441] width 350 height 19
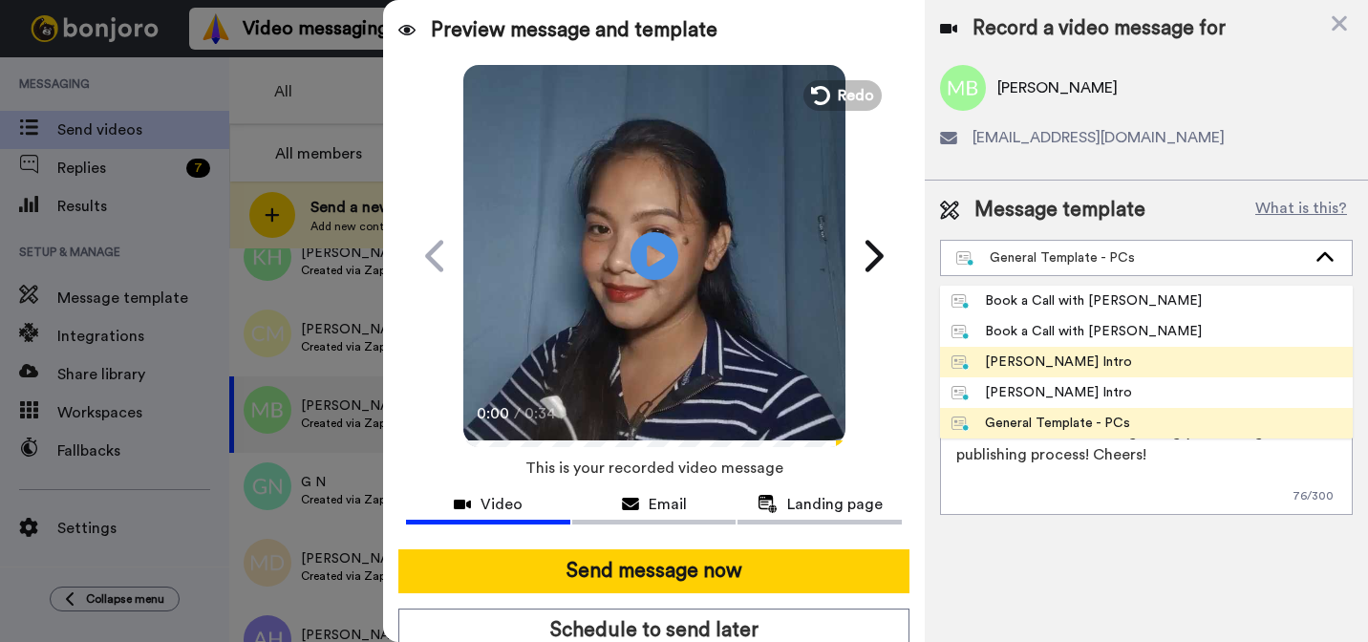
click at [1011, 368] on div "Josephine Bonjoro Intro" at bounding box center [1041, 361] width 181 height 19
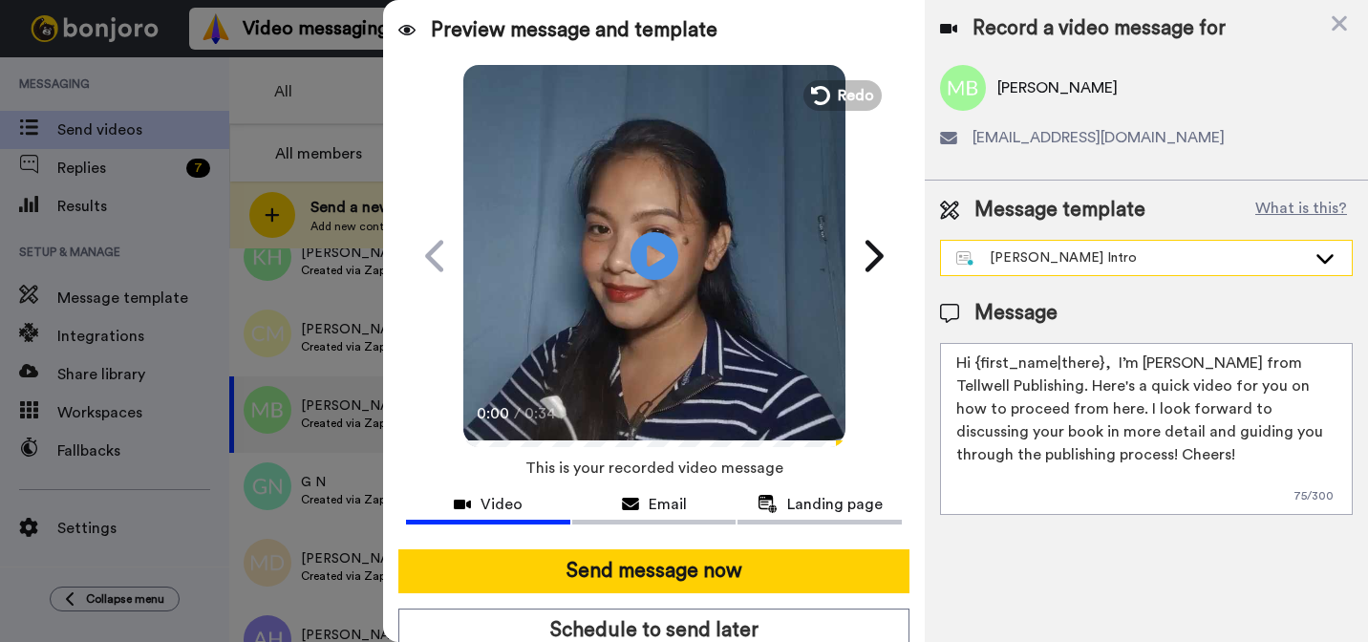
click at [1086, 265] on div "Josephine Bonjoro Intro" at bounding box center [1131, 257] width 350 height 19
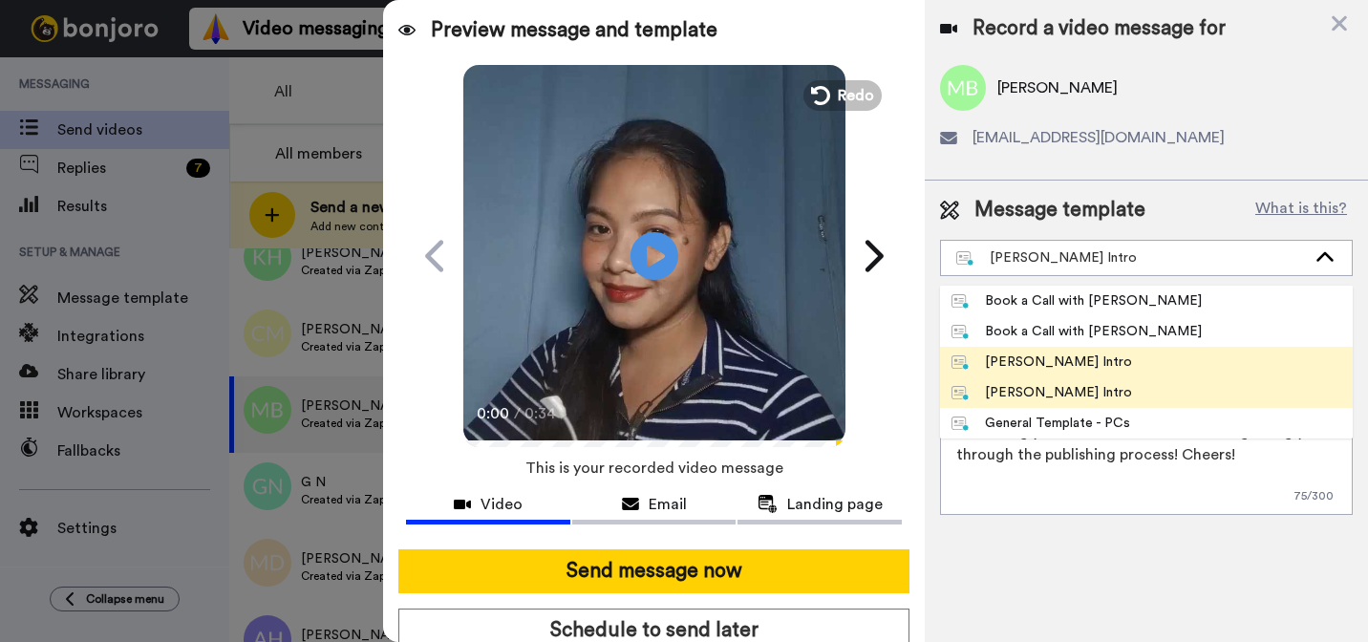
click at [1034, 392] on div "Marjorie Bonjoro Intro" at bounding box center [1041, 392] width 181 height 19
type textarea "Hi {first_name|there}, I’m Marjorie from Tellwell Publishing. Here's a quick vi…"
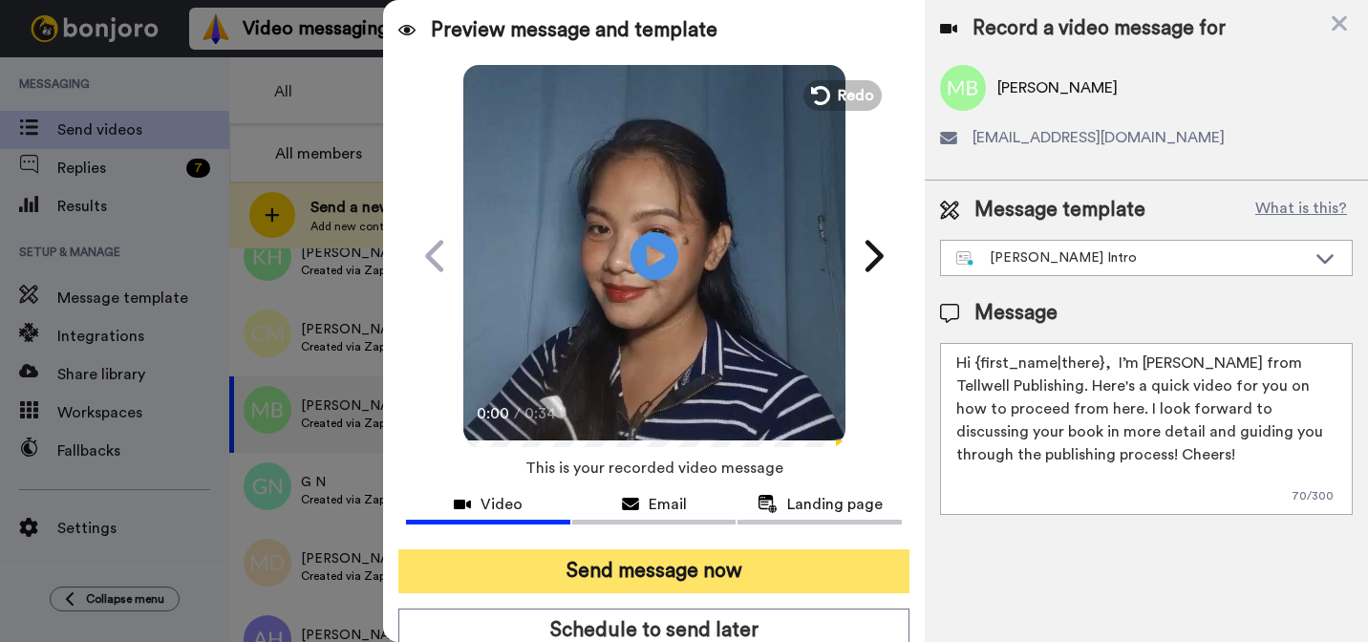
click at [874, 568] on button "Send message now" at bounding box center [653, 571] width 511 height 44
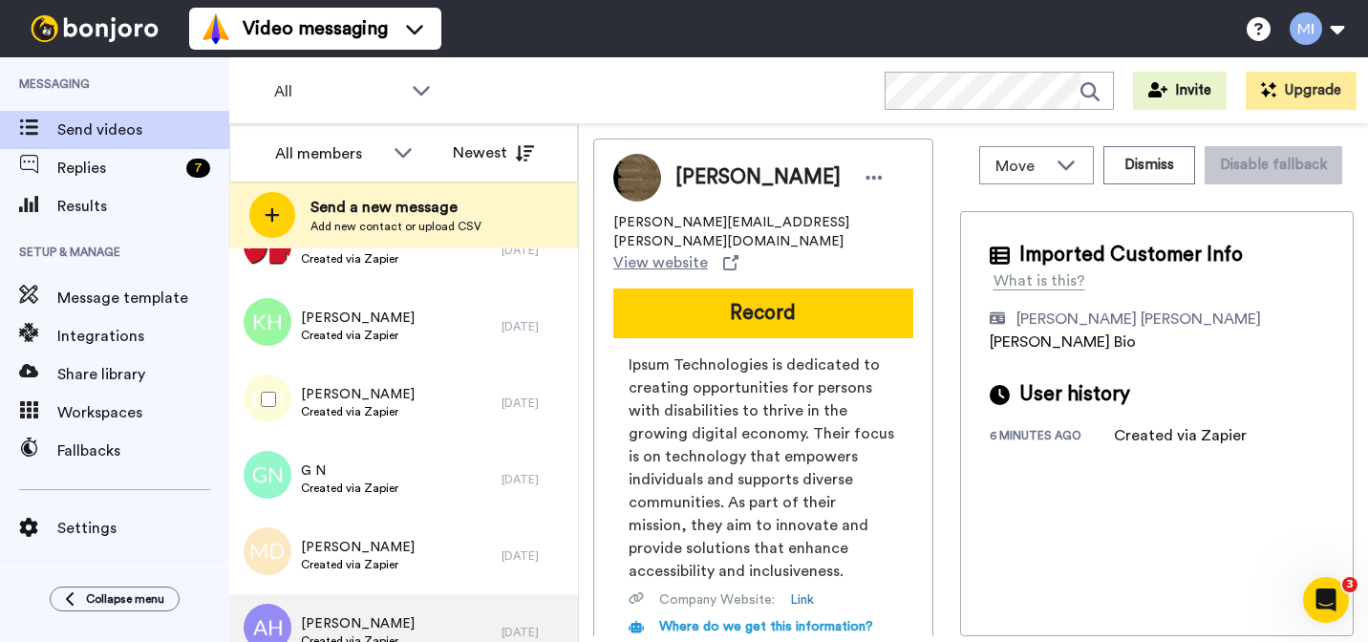
scroll to position [1076, 0]
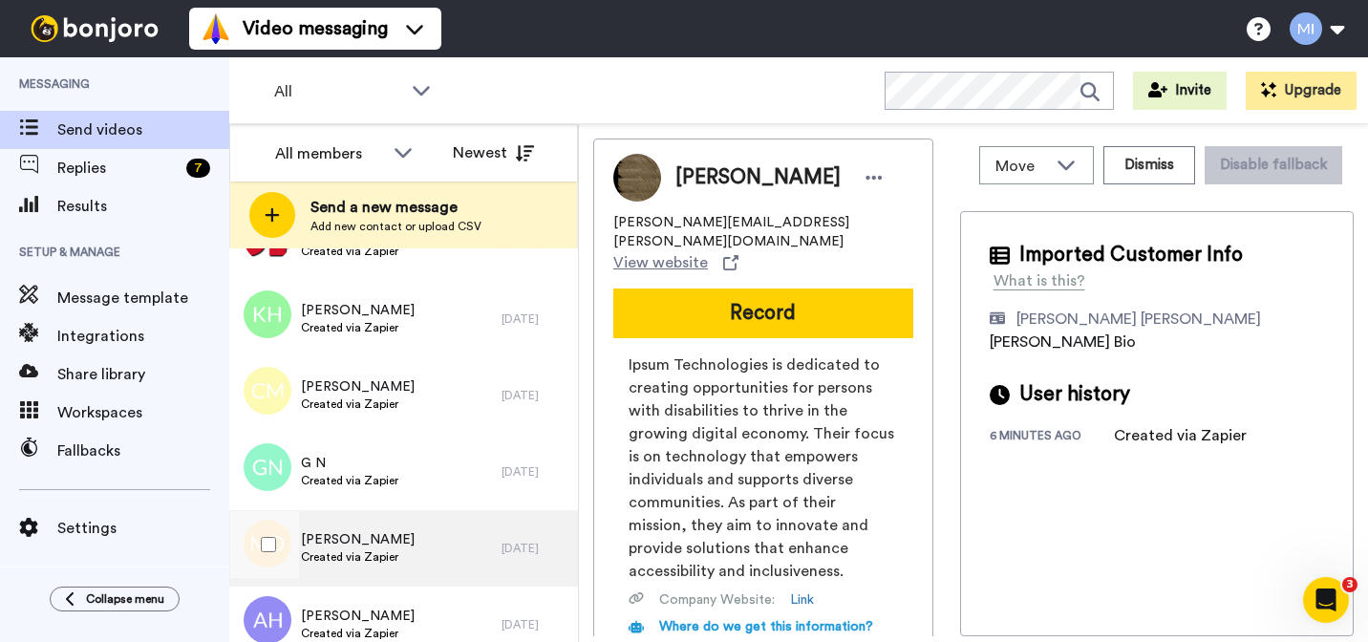
click at [384, 544] on span "[PERSON_NAME]" at bounding box center [358, 539] width 114 height 19
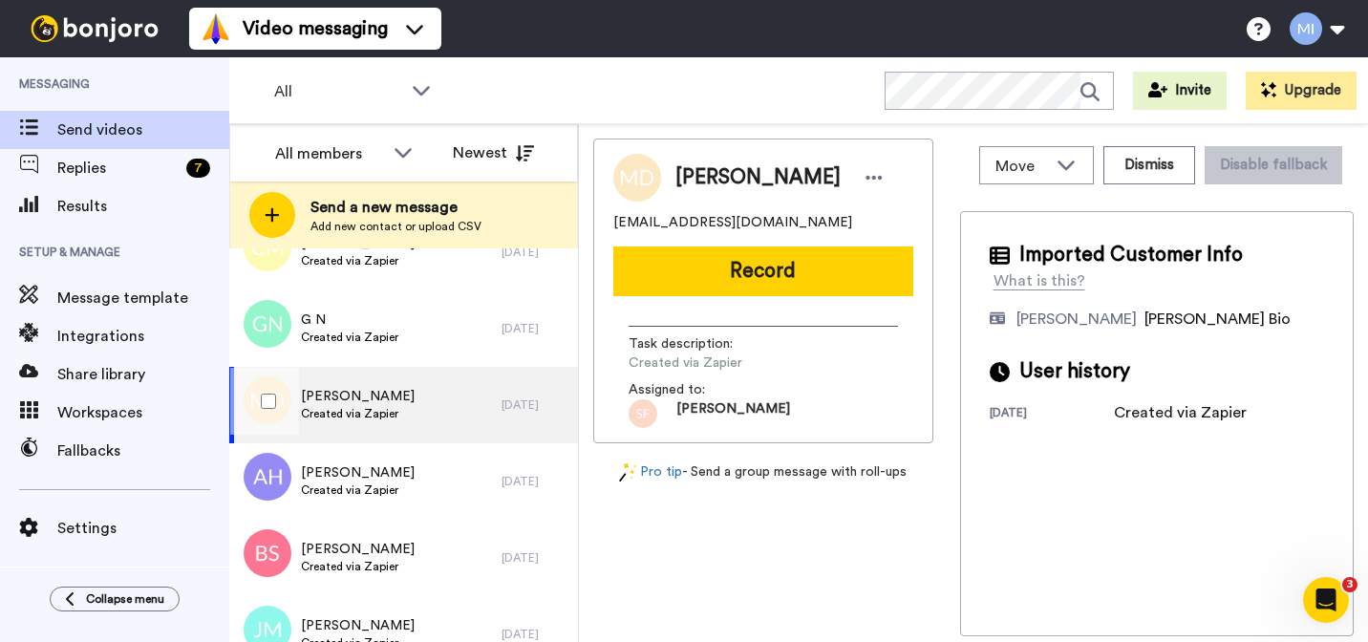
scroll to position [1247, 0]
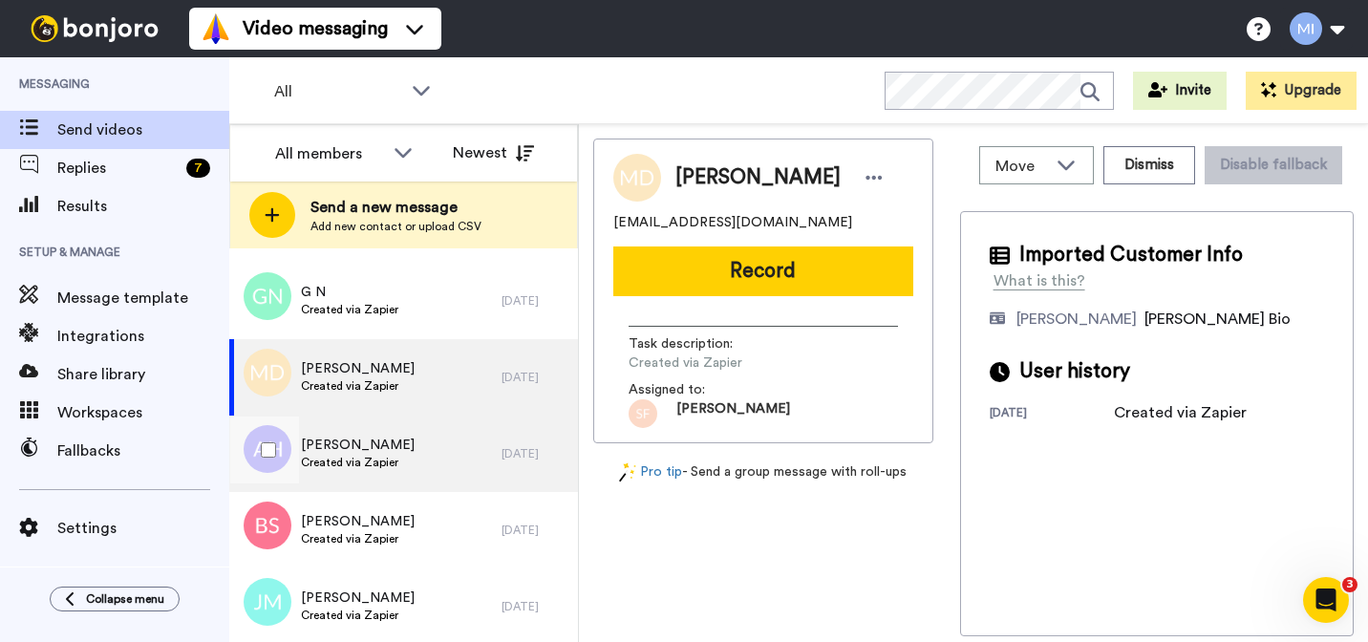
click at [383, 460] on span "Created via Zapier" at bounding box center [358, 462] width 114 height 15
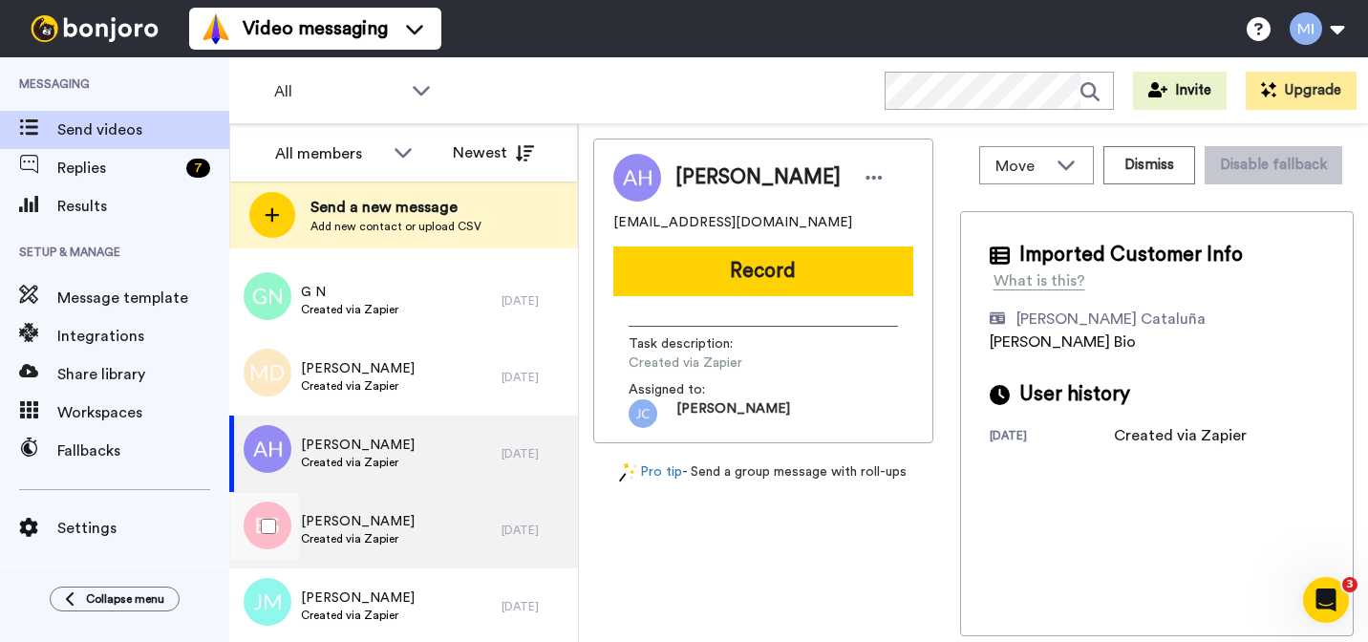
click at [378, 541] on span "Created via Zapier" at bounding box center [358, 538] width 114 height 15
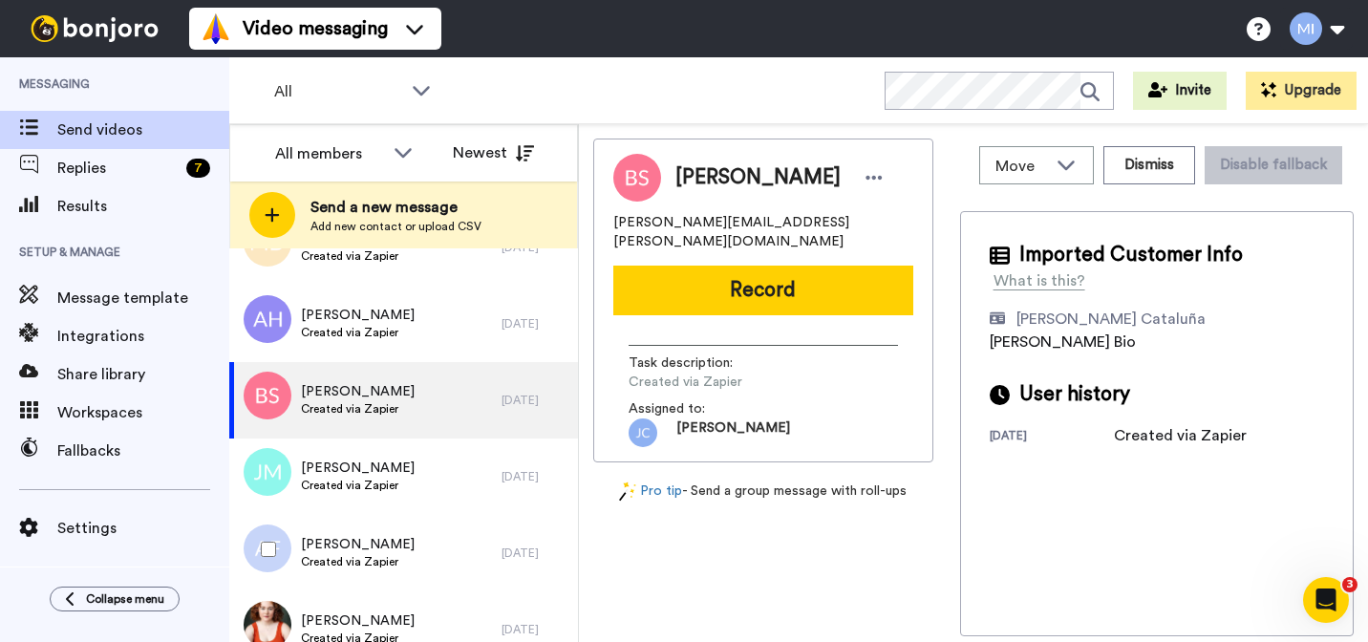
scroll to position [1378, 0]
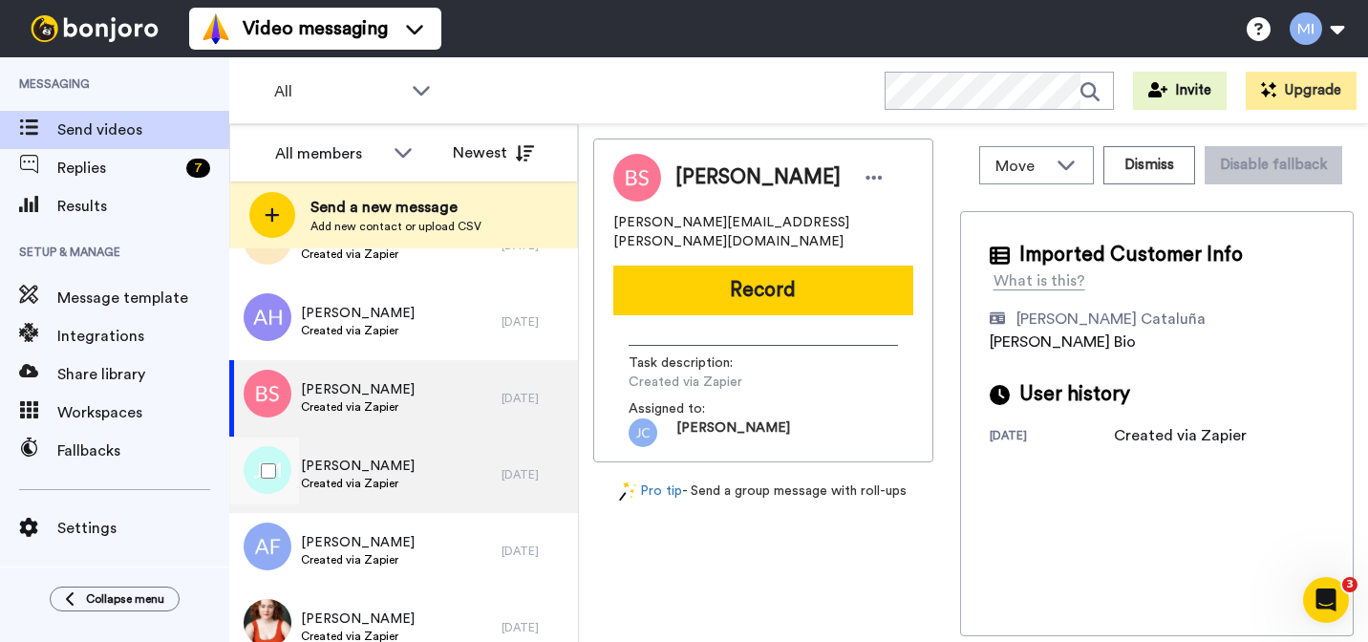
click at [381, 478] on span "Created via Zapier" at bounding box center [358, 483] width 114 height 15
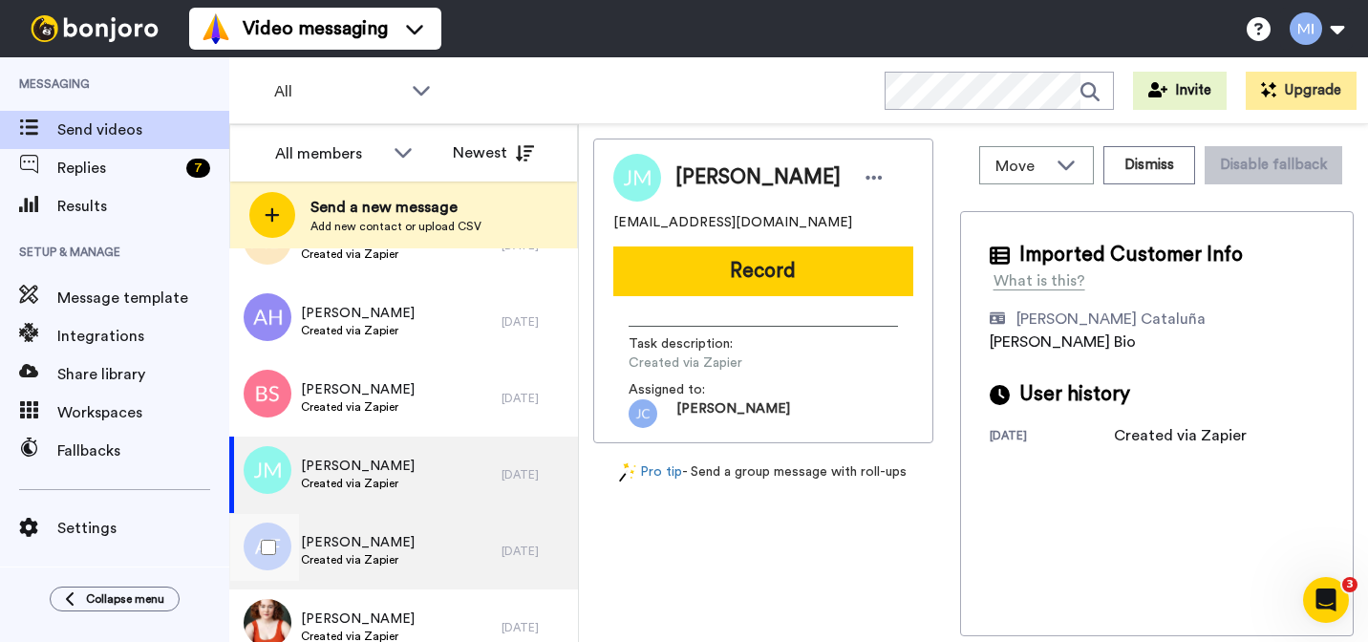
click at [372, 562] on span "Created via Zapier" at bounding box center [358, 559] width 114 height 15
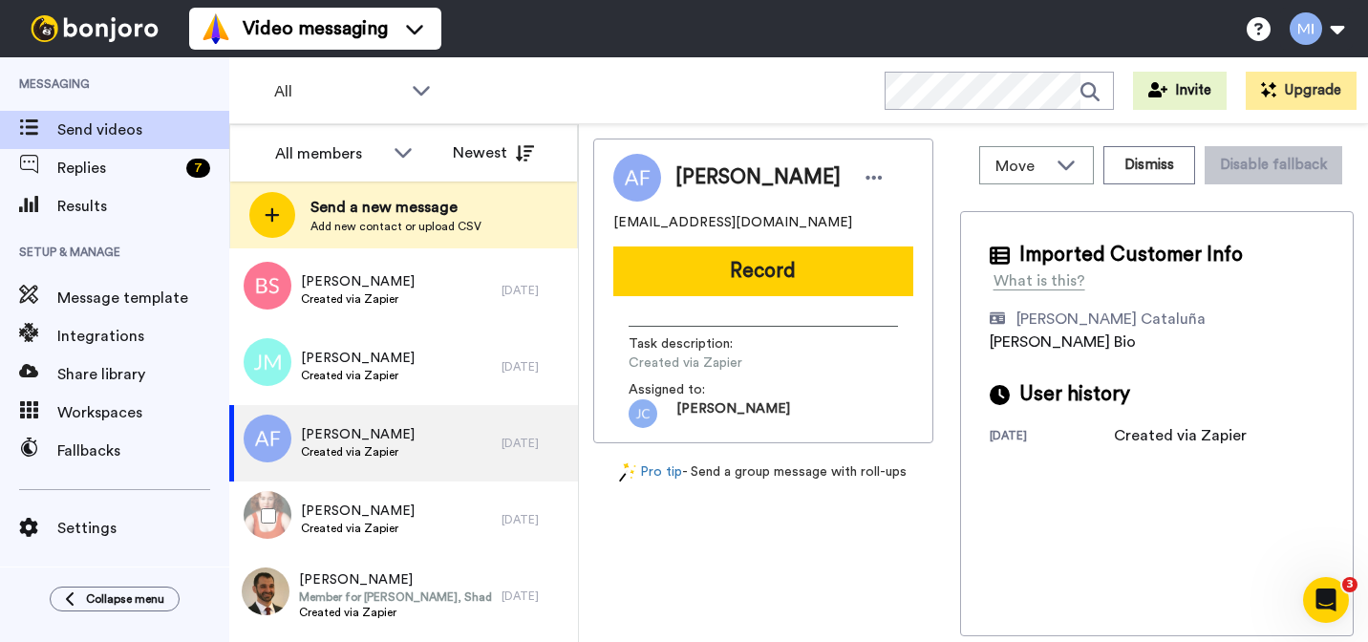
scroll to position [1503, 0]
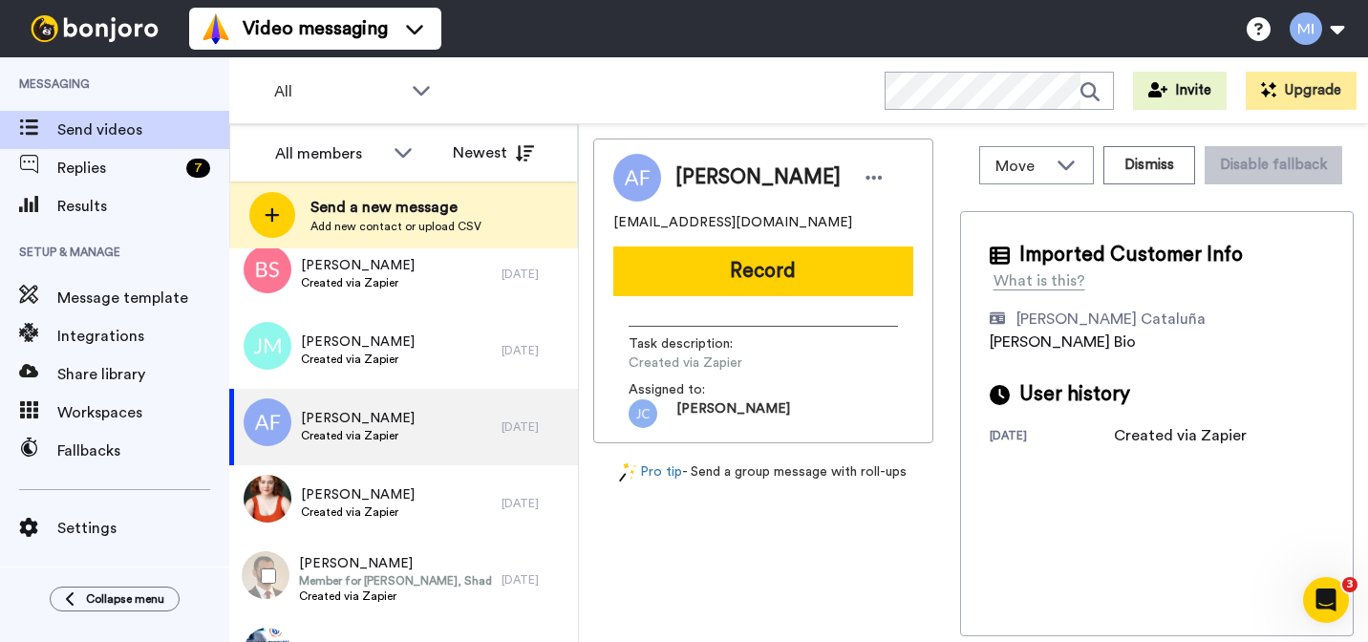
click at [372, 562] on span "[PERSON_NAME]" at bounding box center [395, 563] width 193 height 19
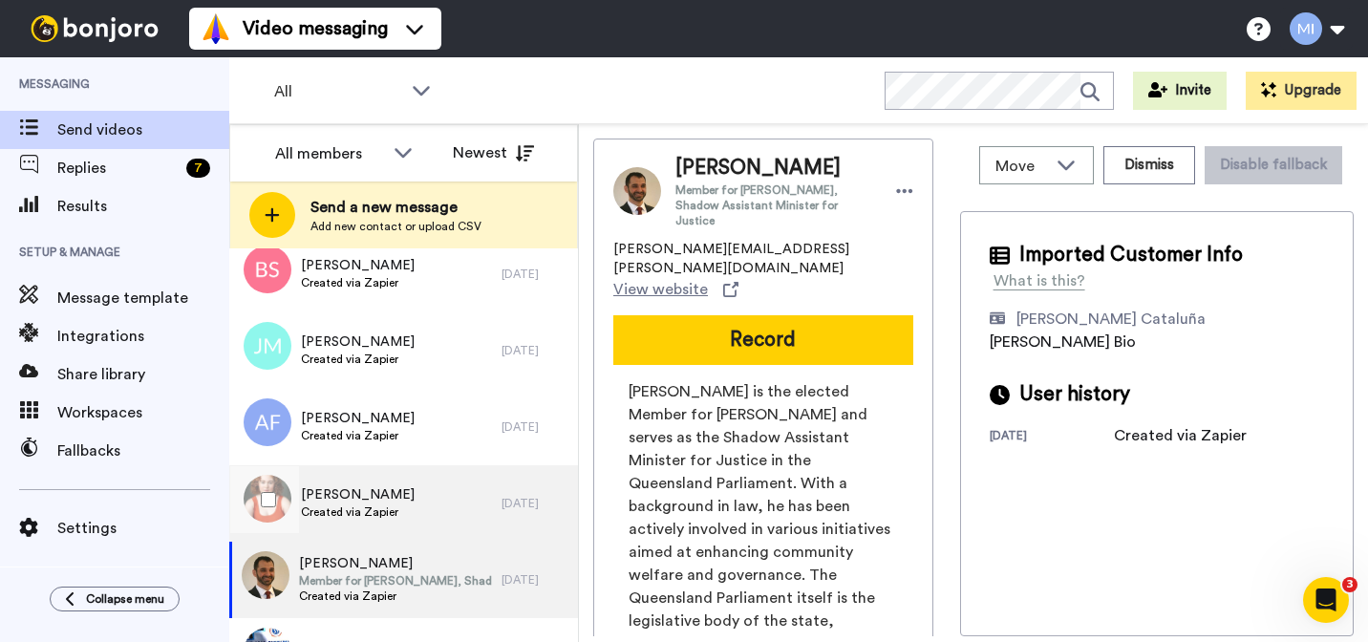
click at [374, 512] on span "Created via Zapier" at bounding box center [358, 511] width 114 height 15
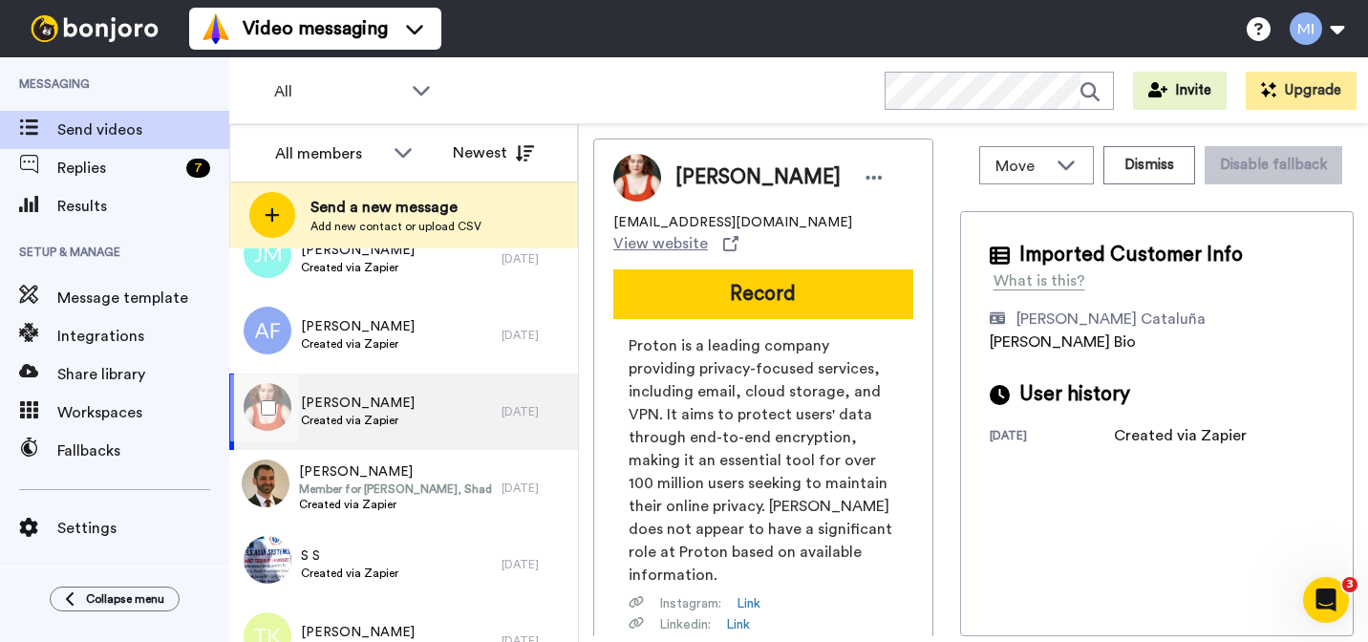
scroll to position [1611, 0]
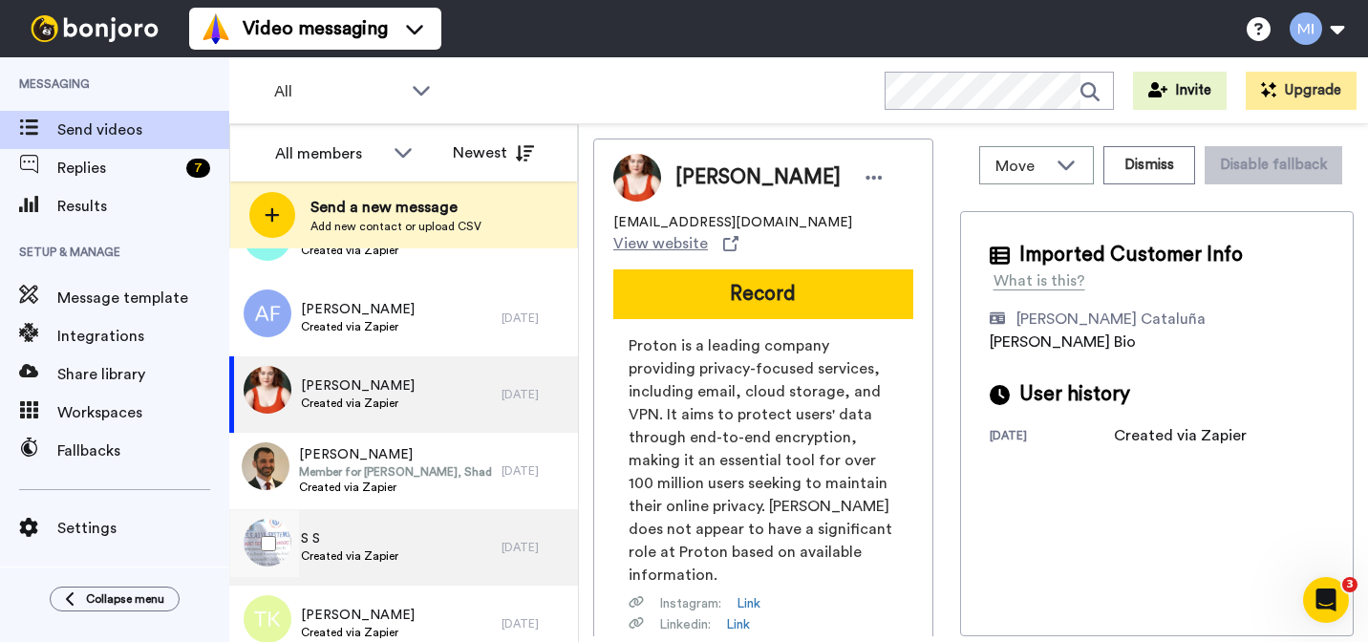
click at [361, 571] on div "S S Created via Zapier" at bounding box center [365, 547] width 272 height 76
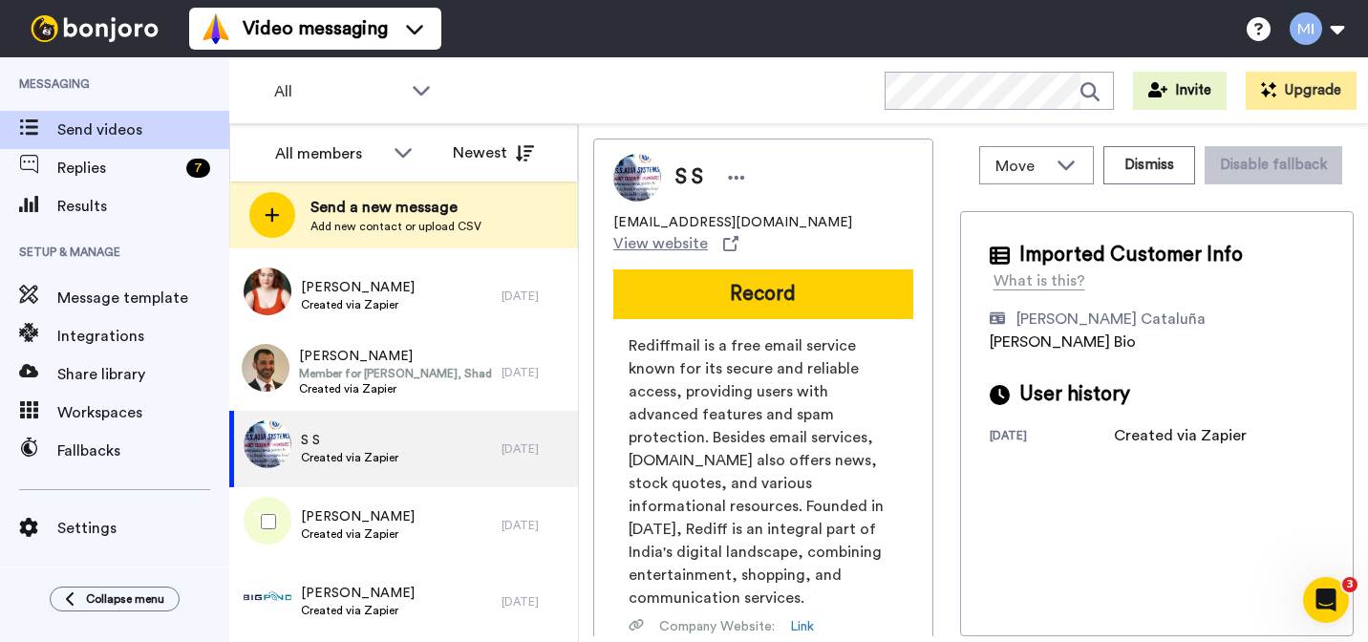
scroll to position [1720, 0]
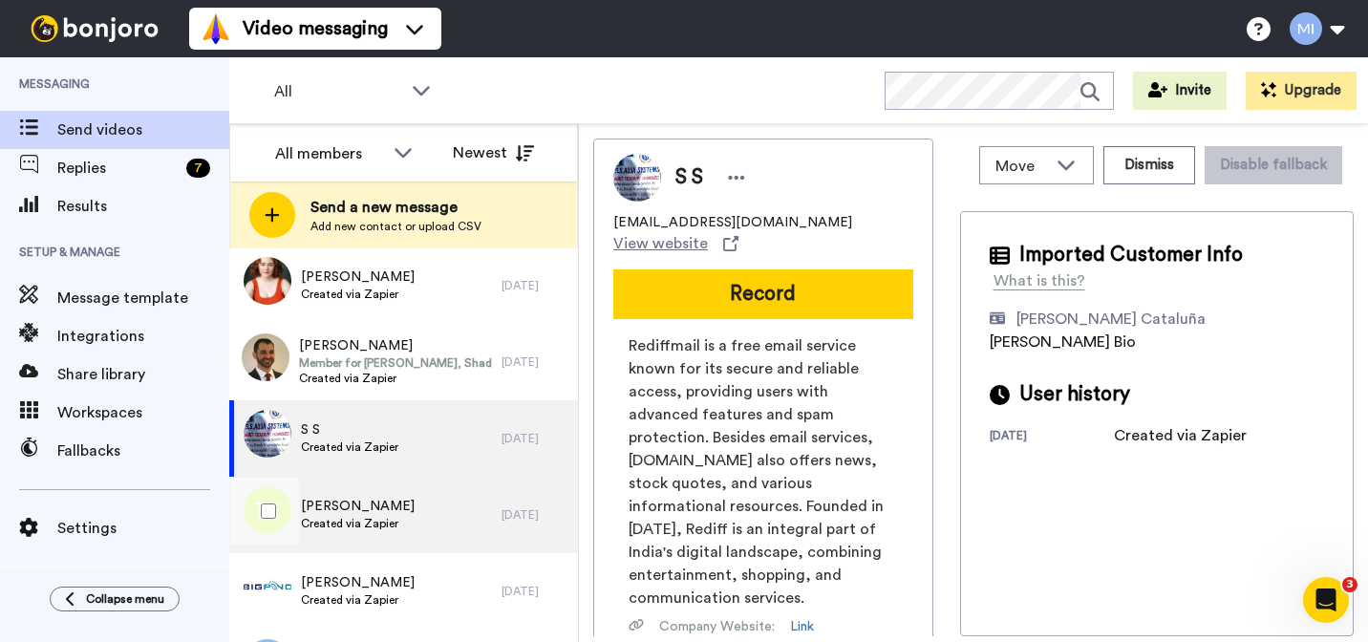
click at [354, 502] on span "[PERSON_NAME]" at bounding box center [358, 506] width 114 height 19
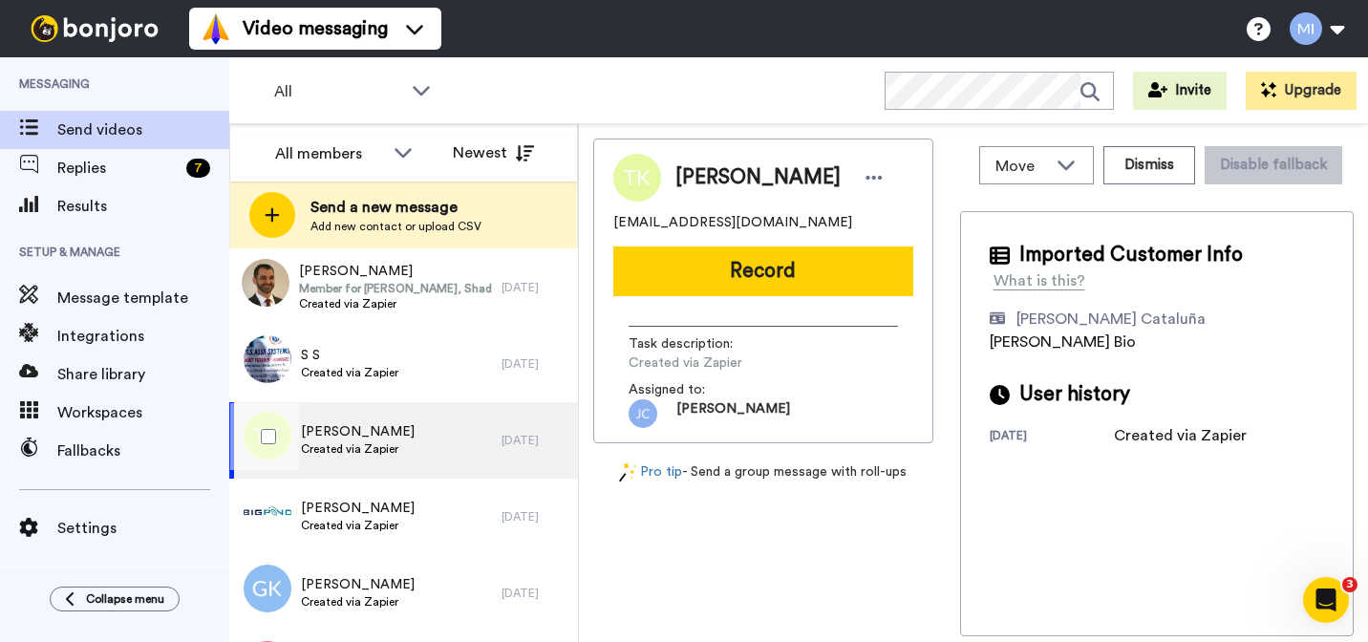
scroll to position [1797, 0]
click at [354, 502] on span "Robyn Roberts" at bounding box center [358, 506] width 114 height 19
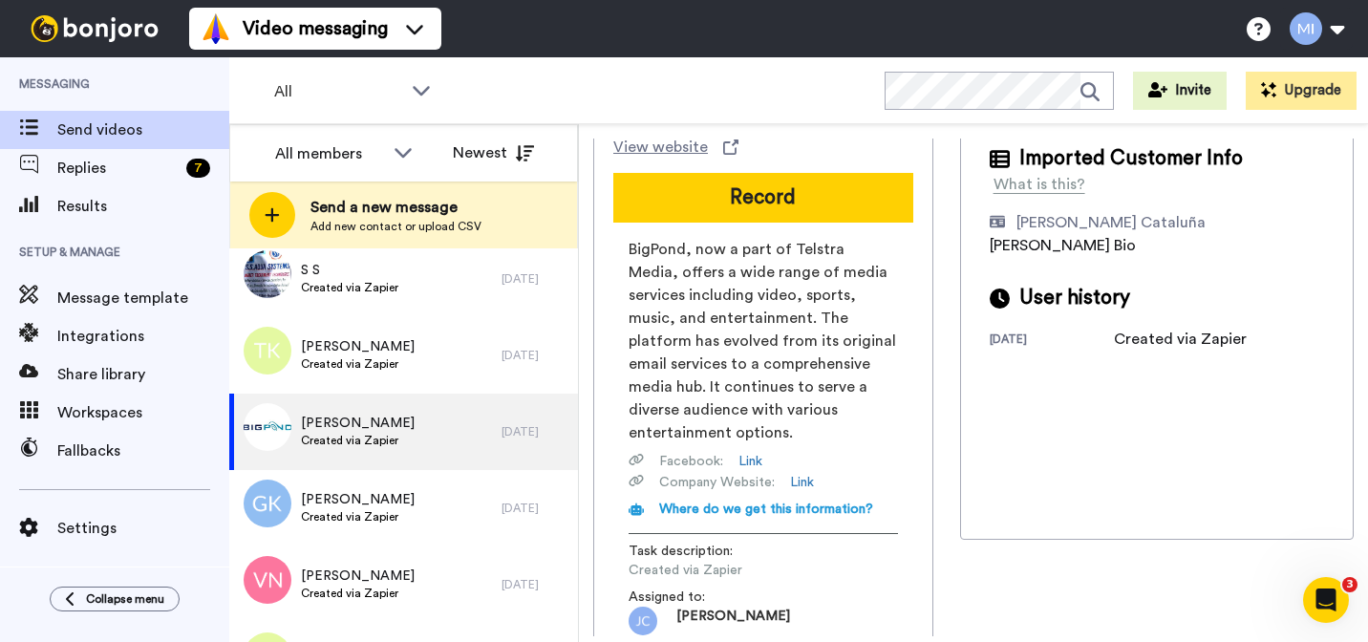
scroll to position [106, 0]
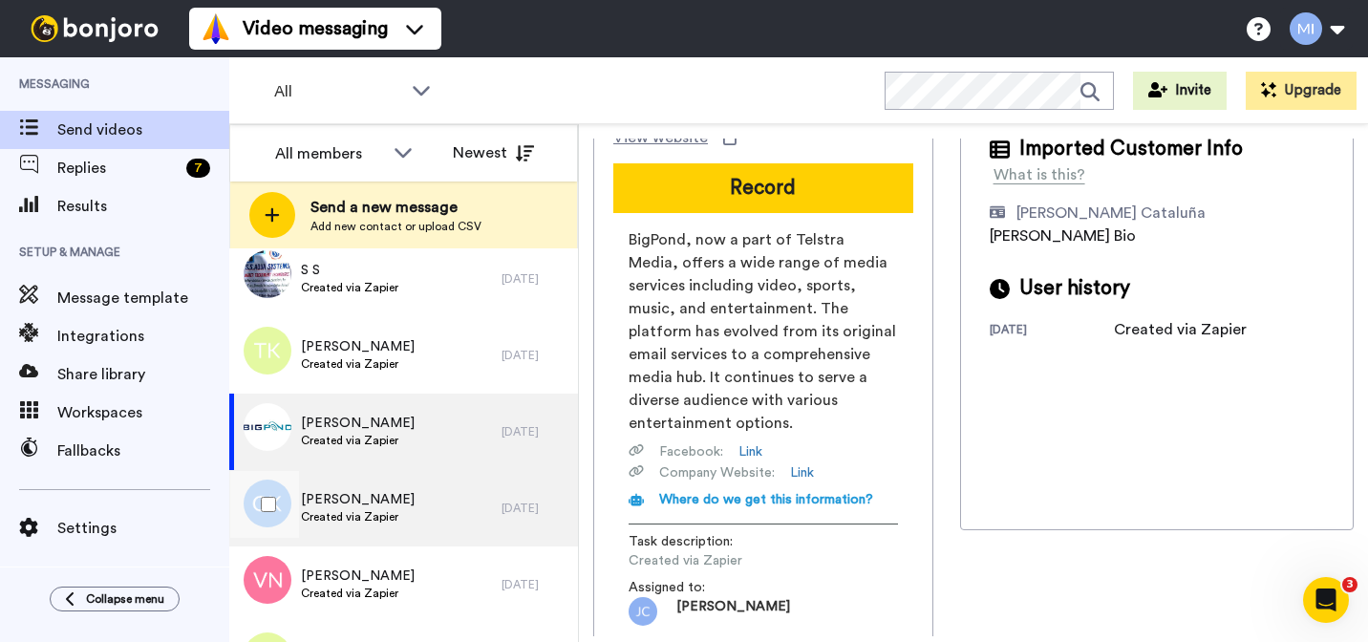
click at [404, 524] on div "GREGORY KEANEY Created via Zapier" at bounding box center [358, 508] width 114 height 36
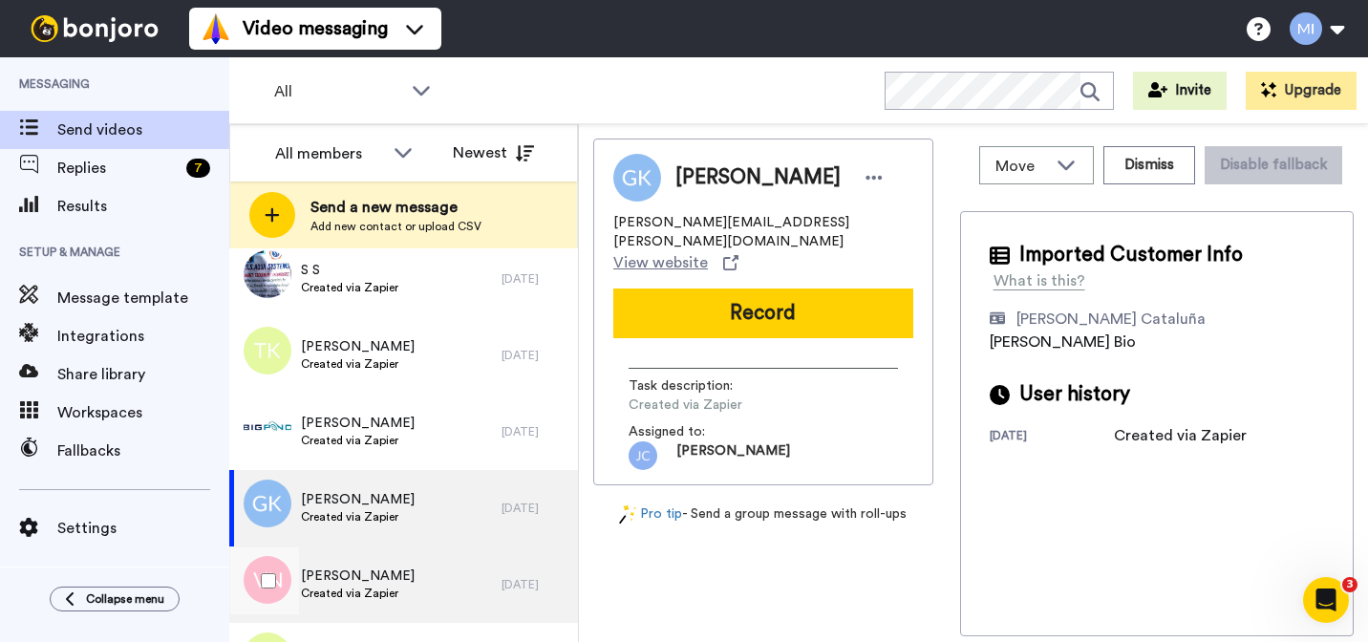
click at [375, 608] on div "Varun Nagrath Created via Zapier" at bounding box center [365, 584] width 272 height 76
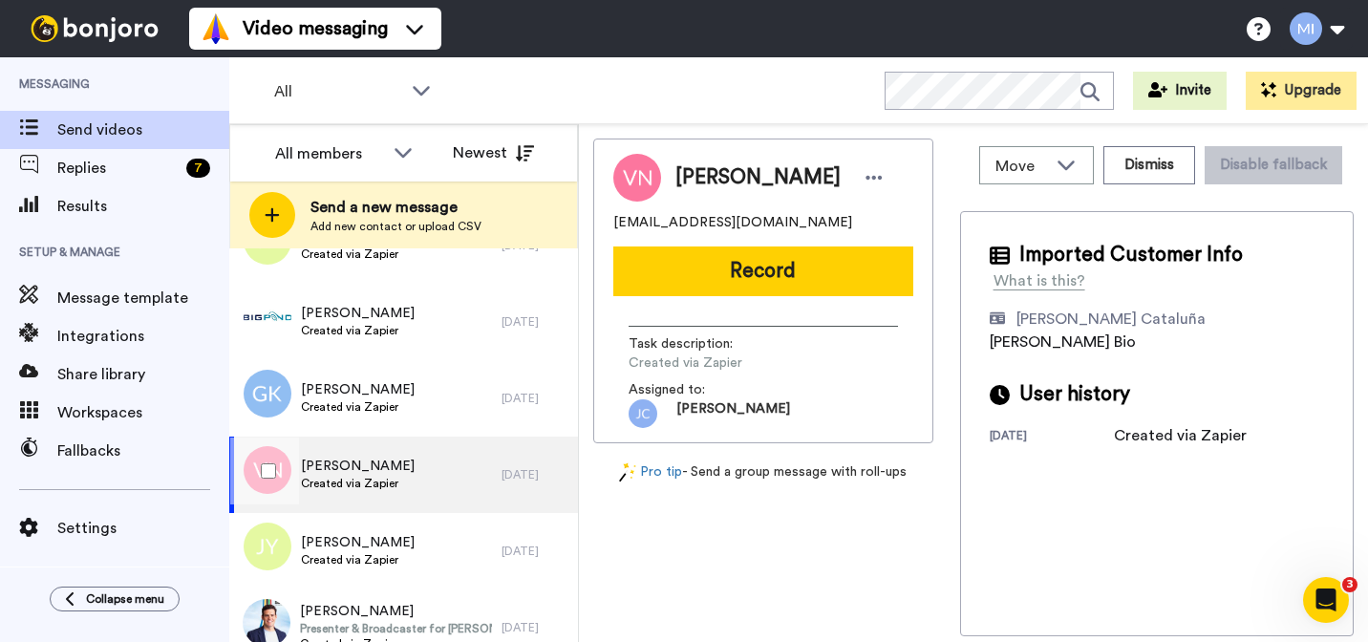
scroll to position [2001, 0]
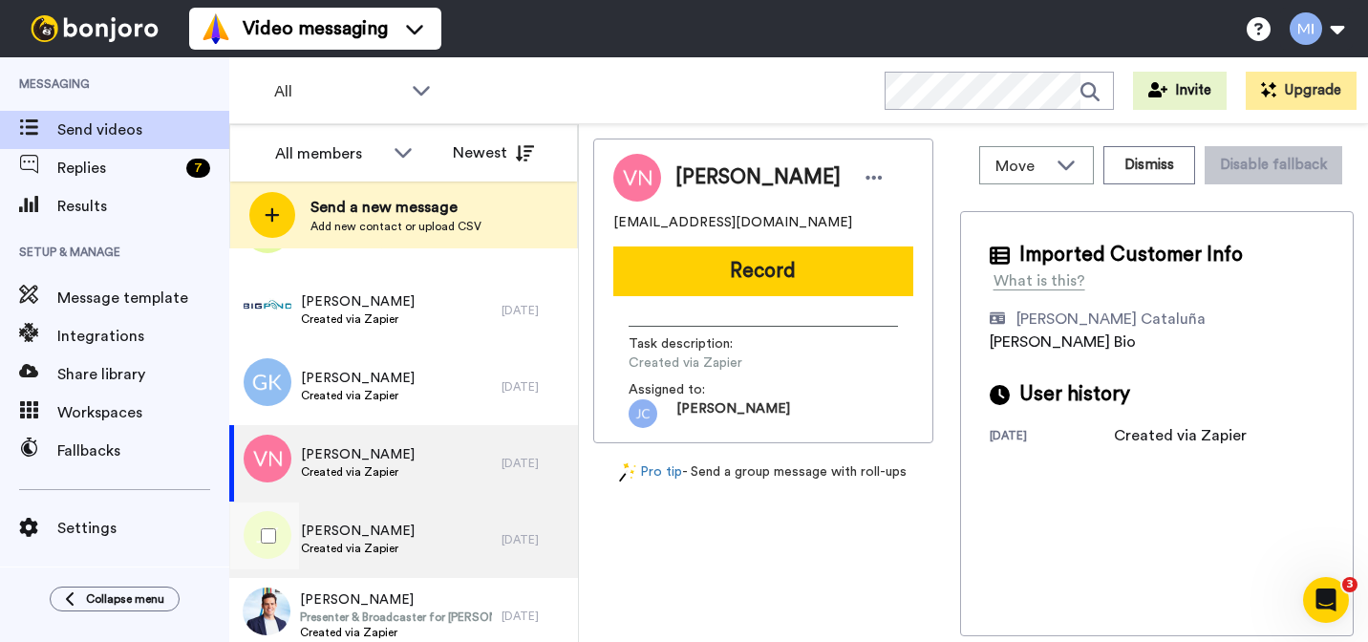
click at [383, 565] on div "Jacqueline Young Created via Zapier" at bounding box center [365, 539] width 272 height 76
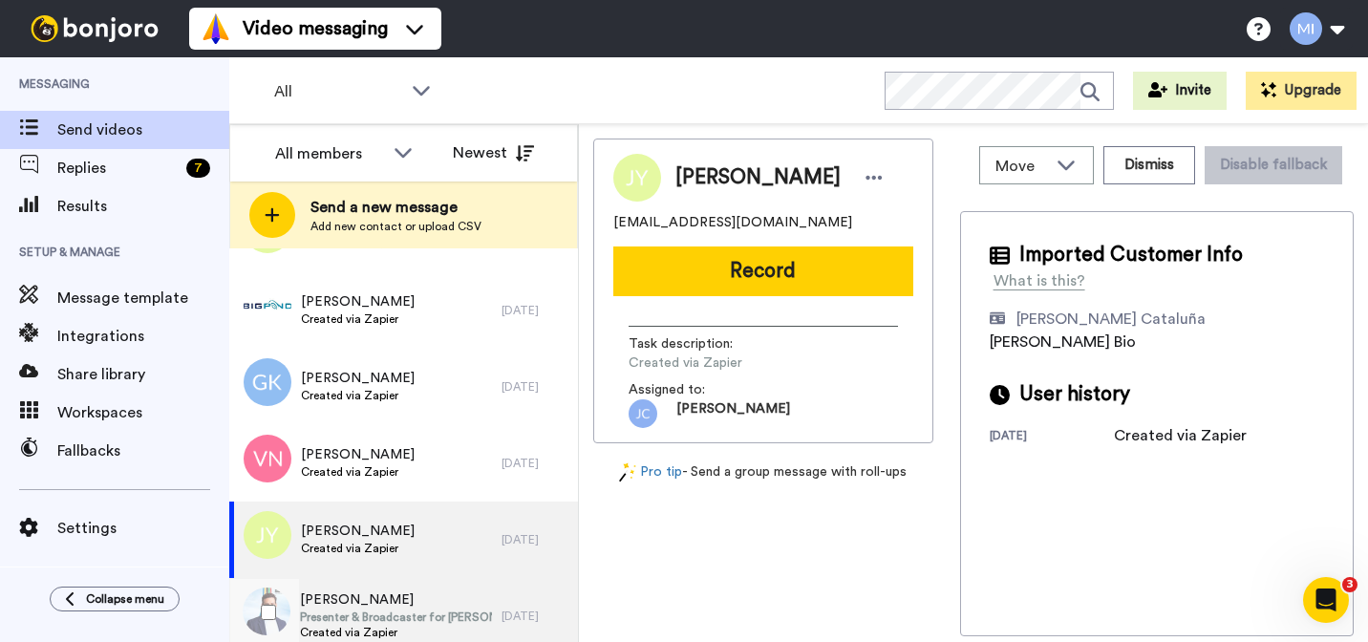
click at [375, 616] on span "Presenter & Broadcaster for [PERSON_NAME] Sport" at bounding box center [396, 616] width 192 height 15
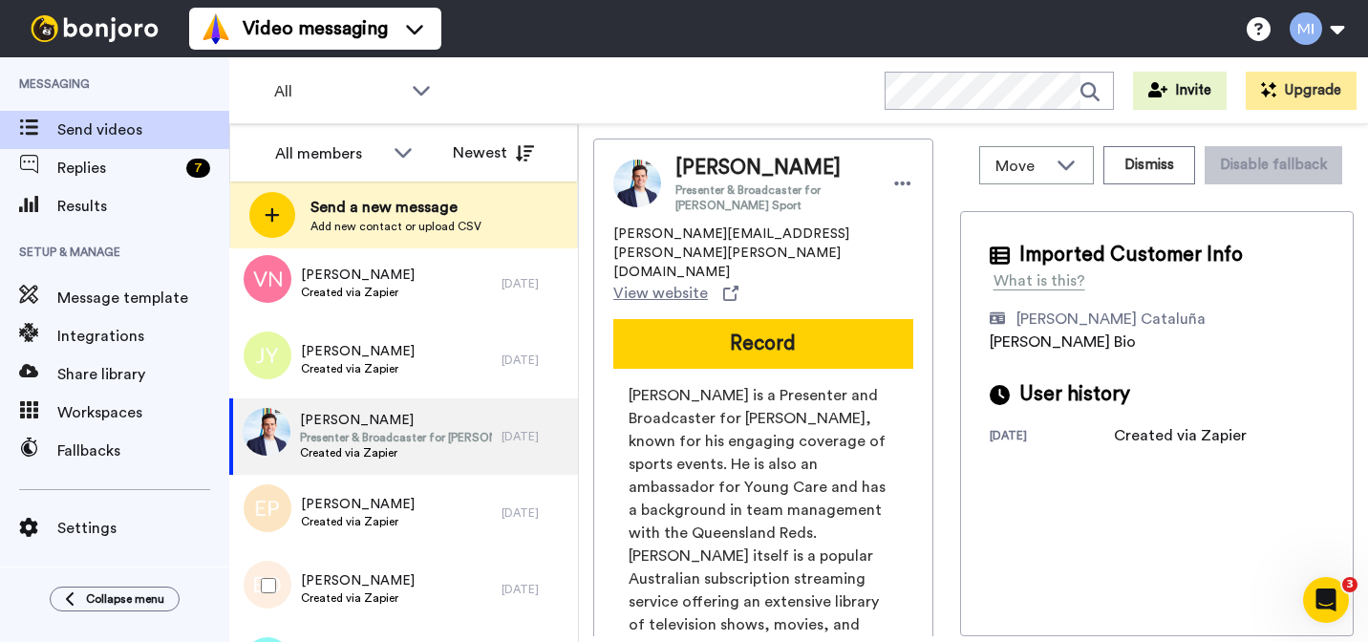
scroll to position [2187, 0]
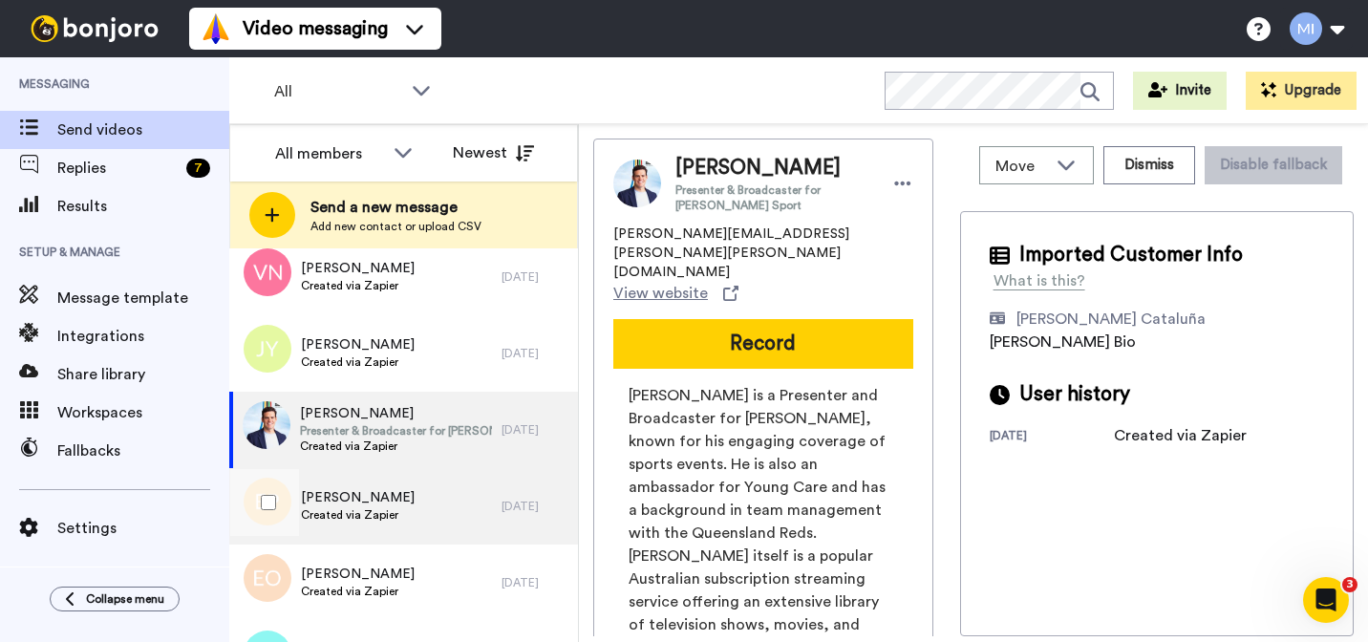
click at [385, 506] on span "[PERSON_NAME]" at bounding box center [358, 497] width 114 height 19
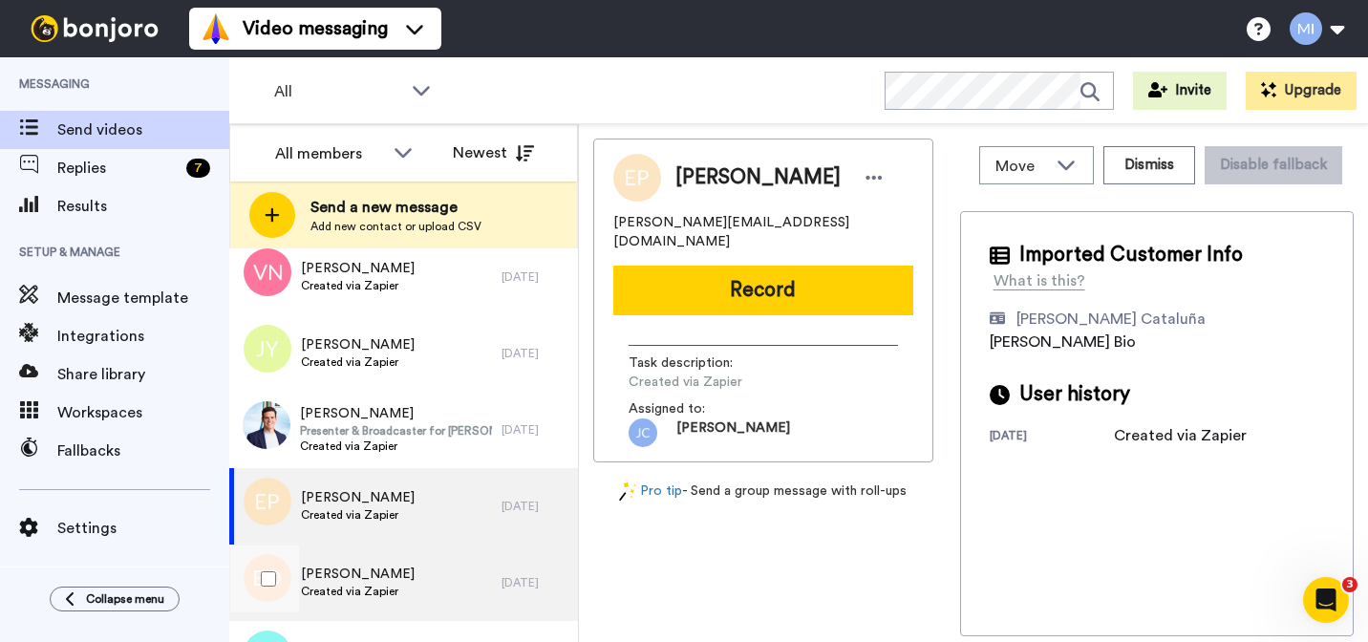
click at [376, 580] on span "Emer O Sullivan" at bounding box center [358, 574] width 114 height 19
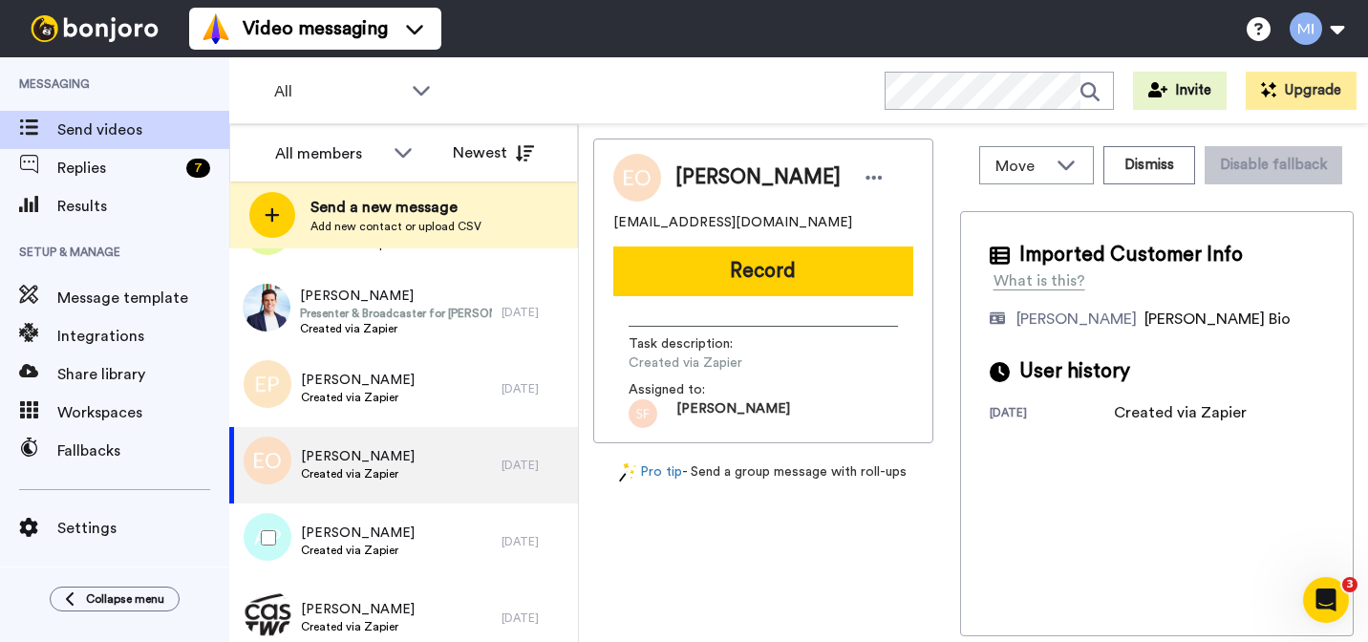
scroll to position [2308, 0]
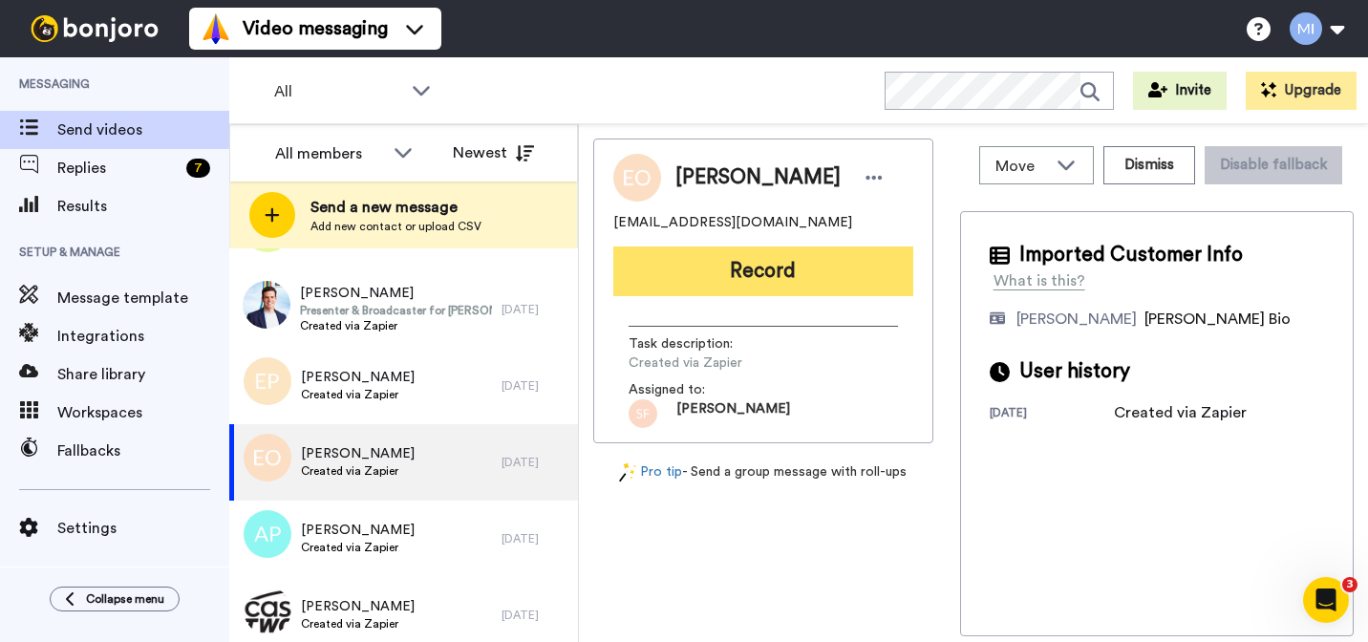
click at [745, 286] on button "Record" at bounding box center [763, 271] width 300 height 50
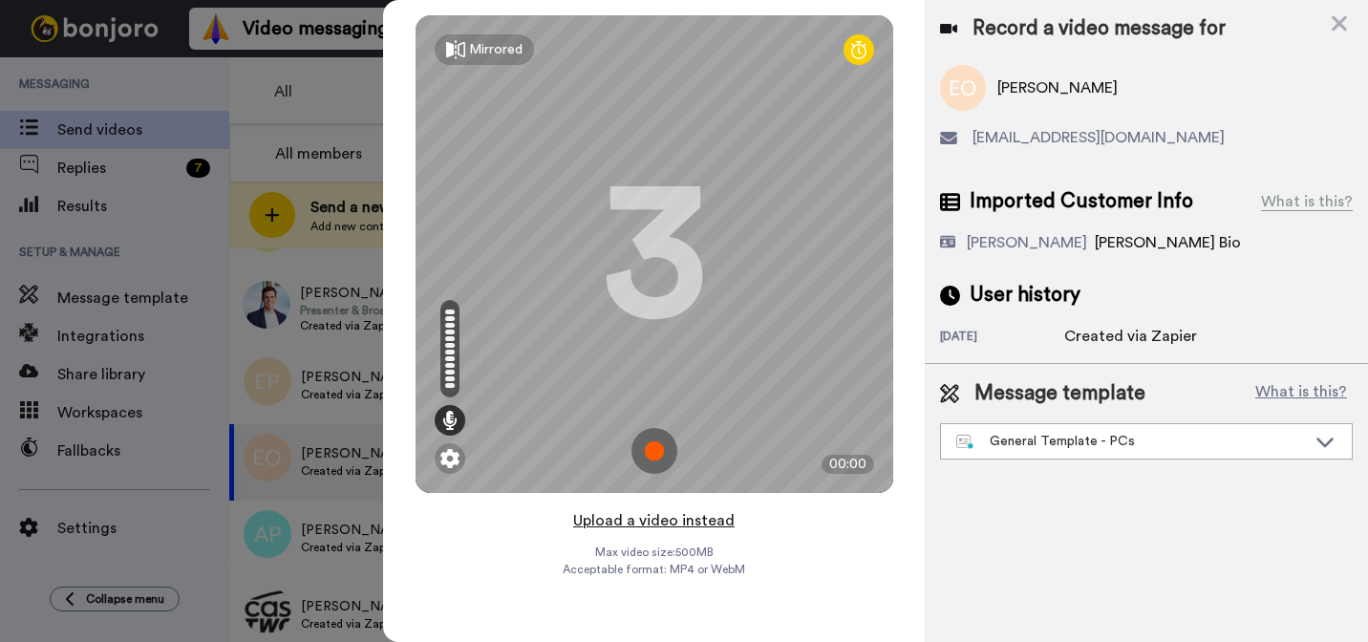
click at [641, 522] on button "Upload a video instead" at bounding box center [653, 520] width 173 height 25
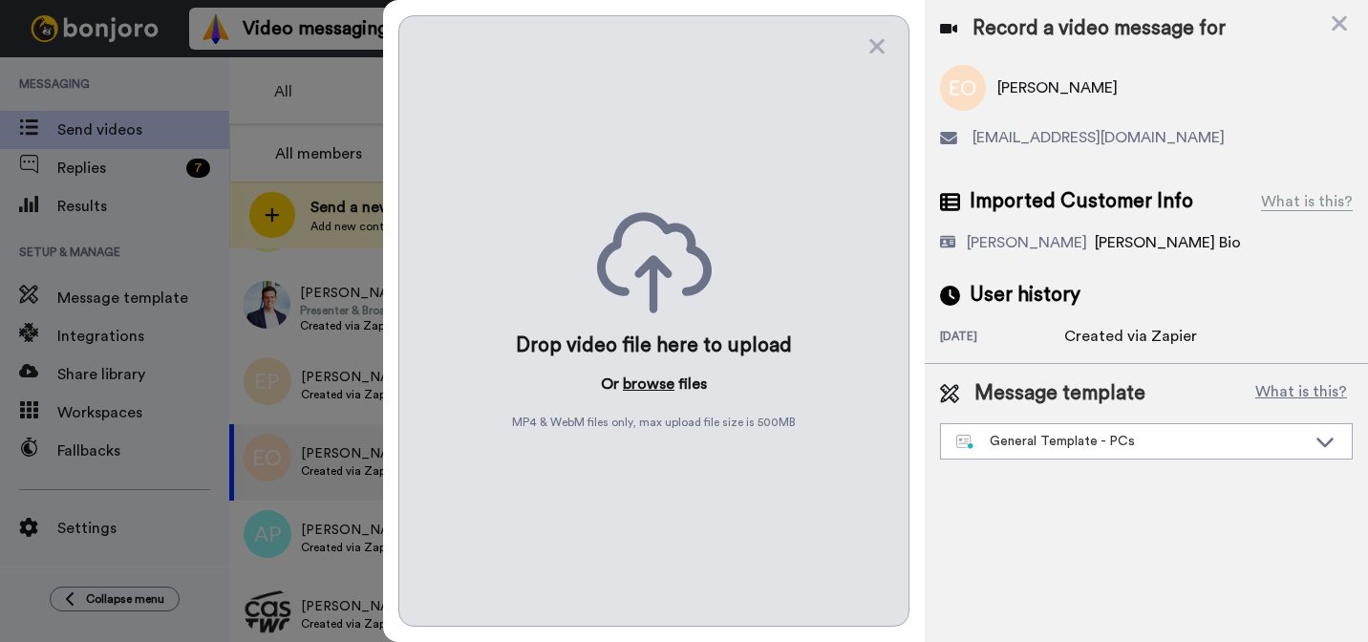
click at [631, 379] on button "browse" at bounding box center [649, 384] width 52 height 23
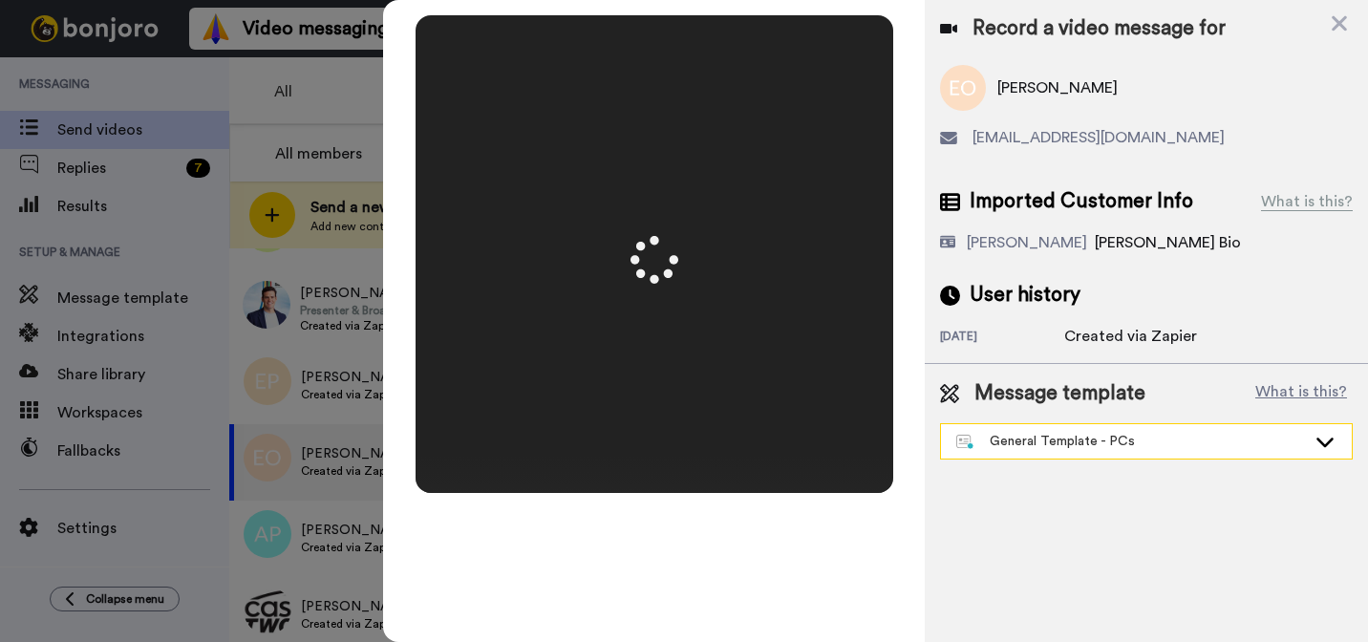
click at [1061, 448] on div "General Template - PCs" at bounding box center [1131, 441] width 350 height 19
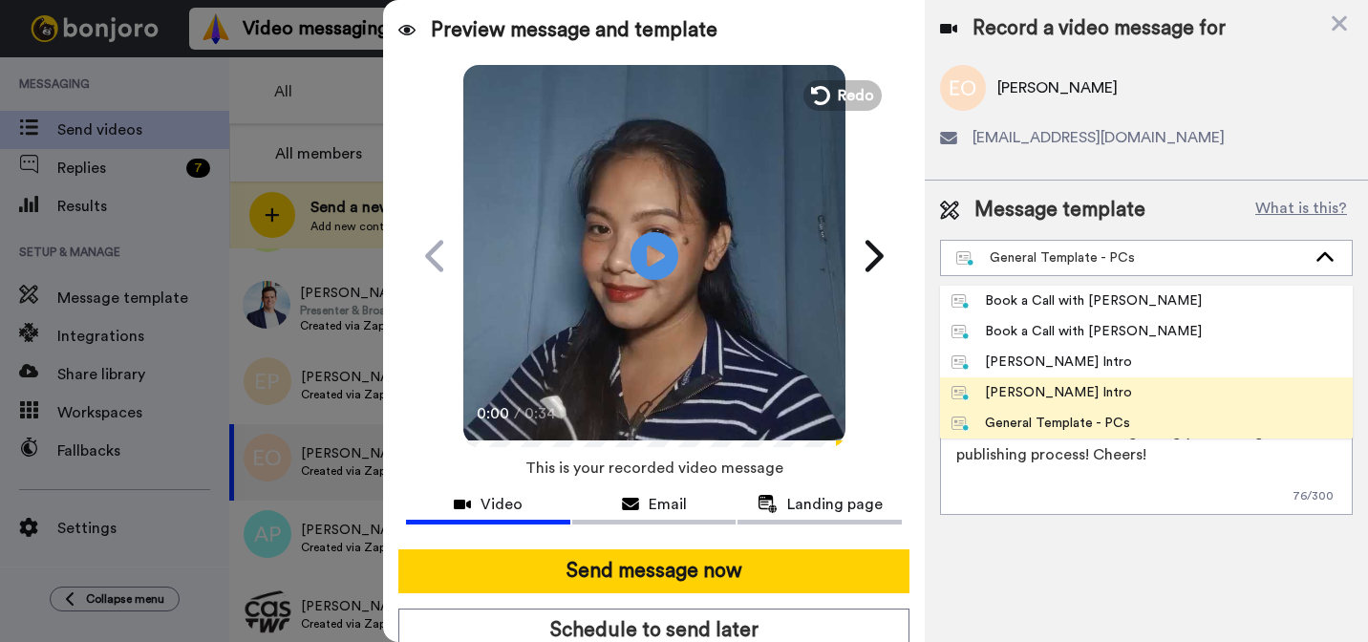
click at [1055, 391] on div "[PERSON_NAME] Intro" at bounding box center [1041, 392] width 181 height 19
type textarea "Hi {first_name|there}, I’m [PERSON_NAME] from Tellwell Publishing. Here's a qui…"
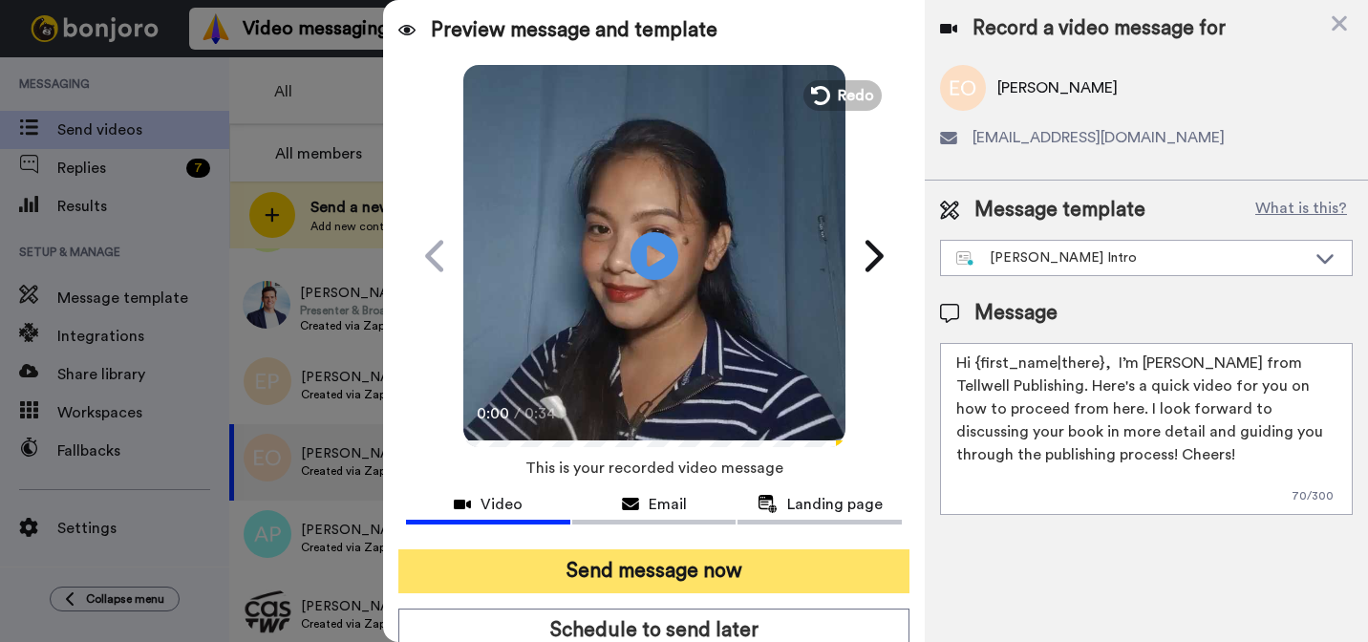
click at [630, 570] on button "Send message now" at bounding box center [653, 571] width 511 height 44
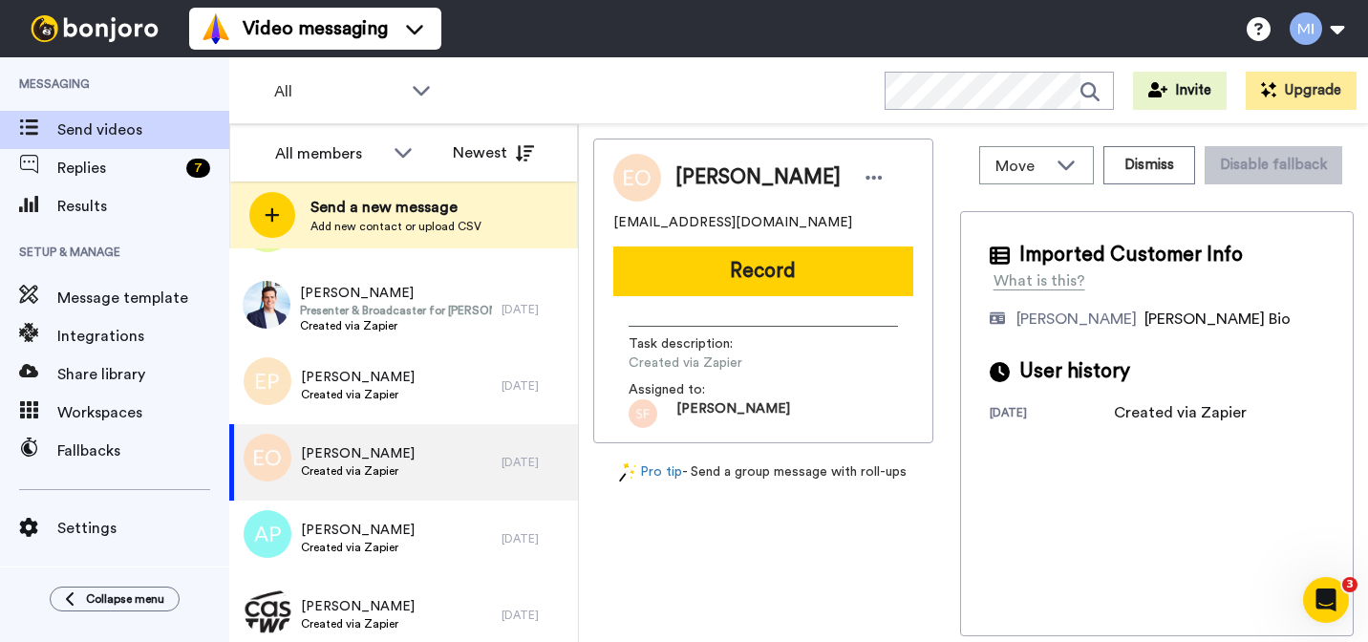
scroll to position [0, 0]
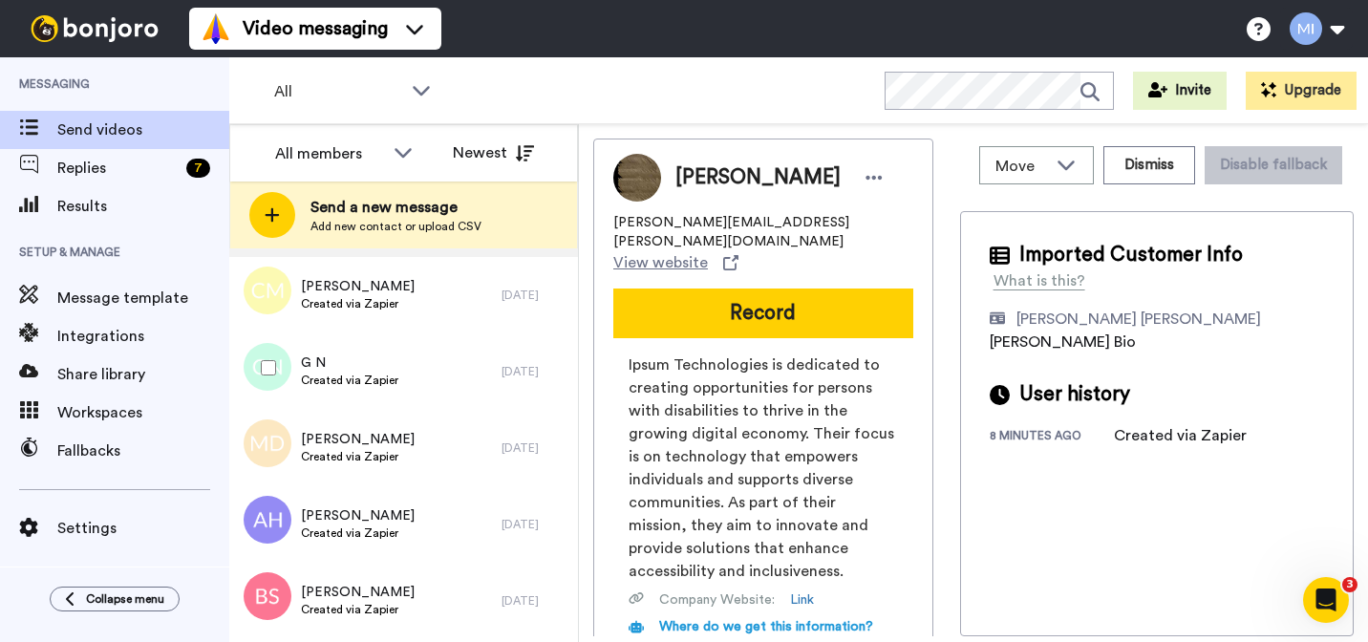
scroll to position [1177, 0]
click at [339, 454] on span "Created via Zapier" at bounding box center [358, 455] width 114 height 15
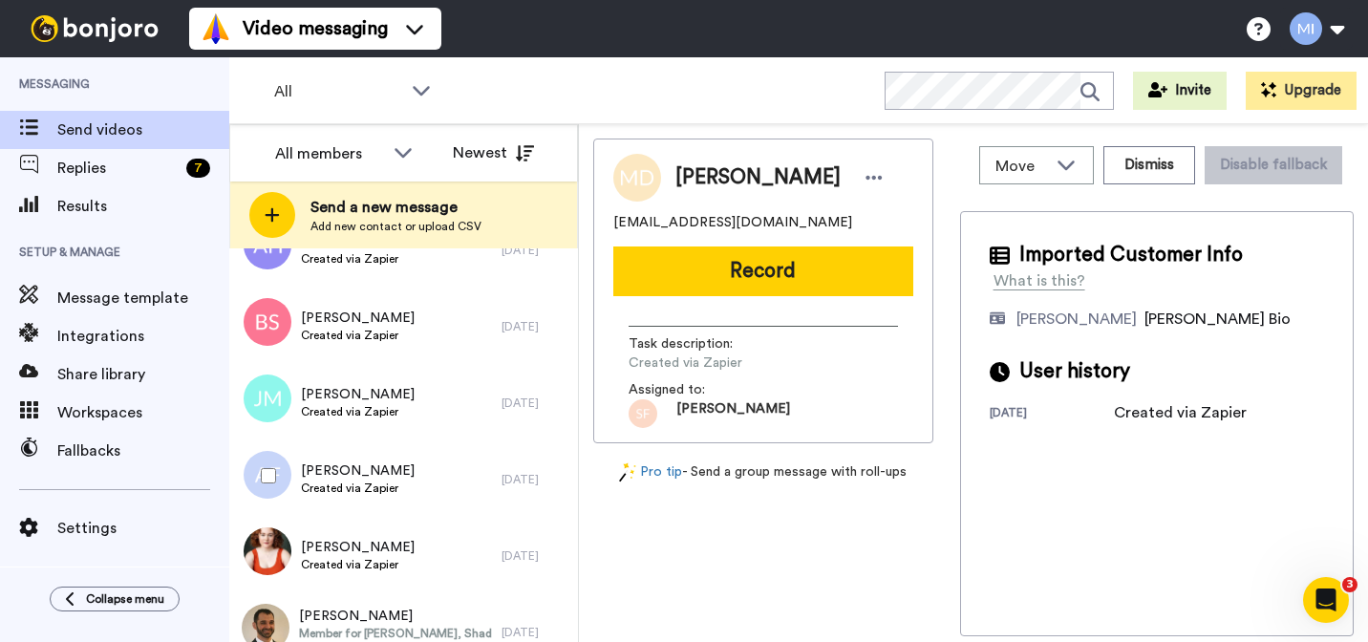
scroll to position [1478, 0]
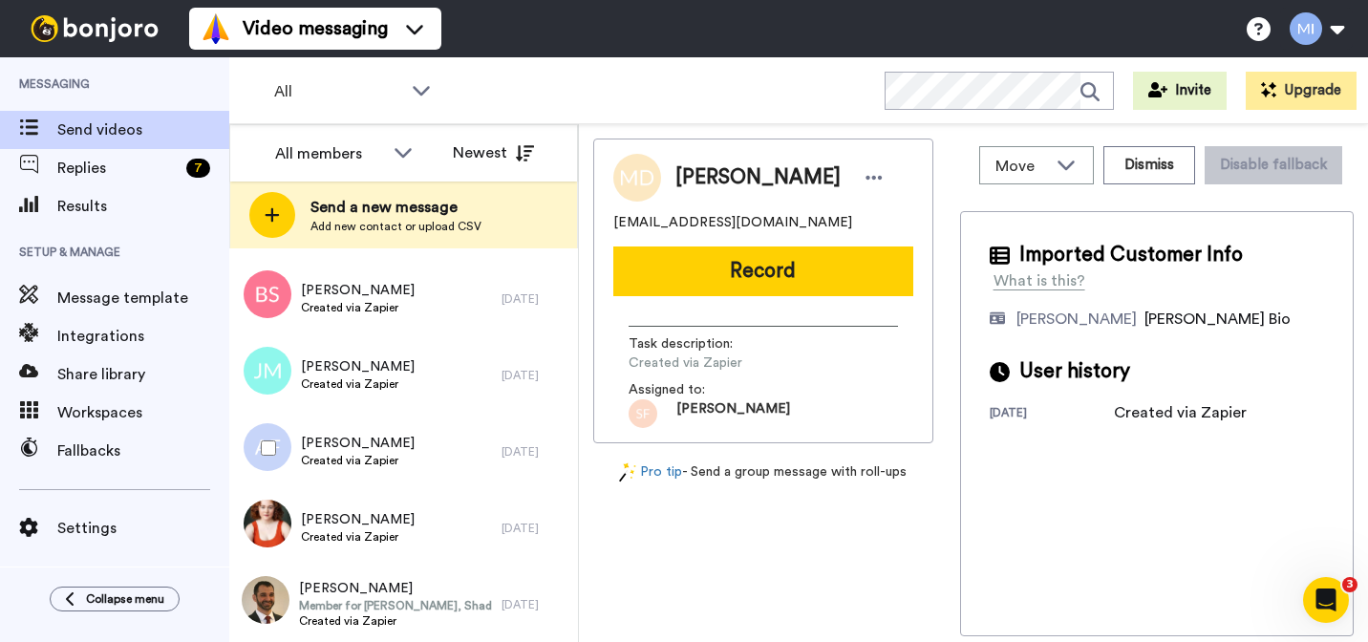
click at [339, 454] on span "Created via Zapier" at bounding box center [358, 460] width 114 height 15
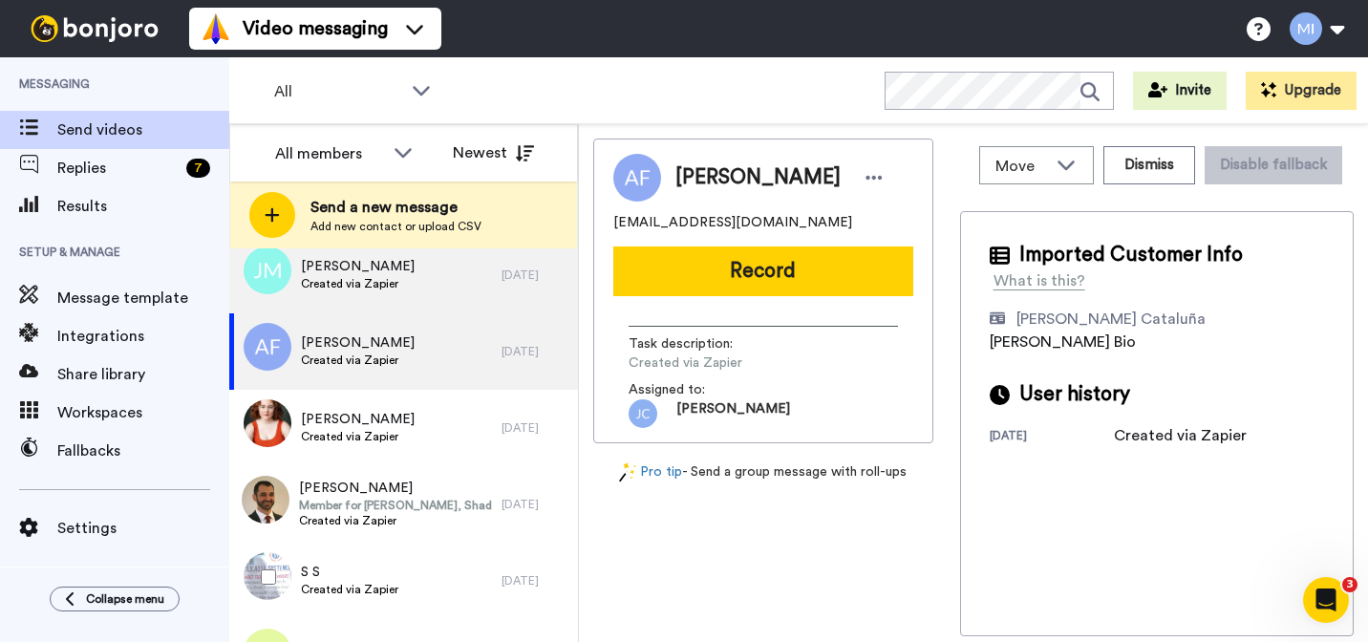
scroll to position [1577, 0]
click at [361, 411] on span "[PERSON_NAME]" at bounding box center [358, 420] width 114 height 19
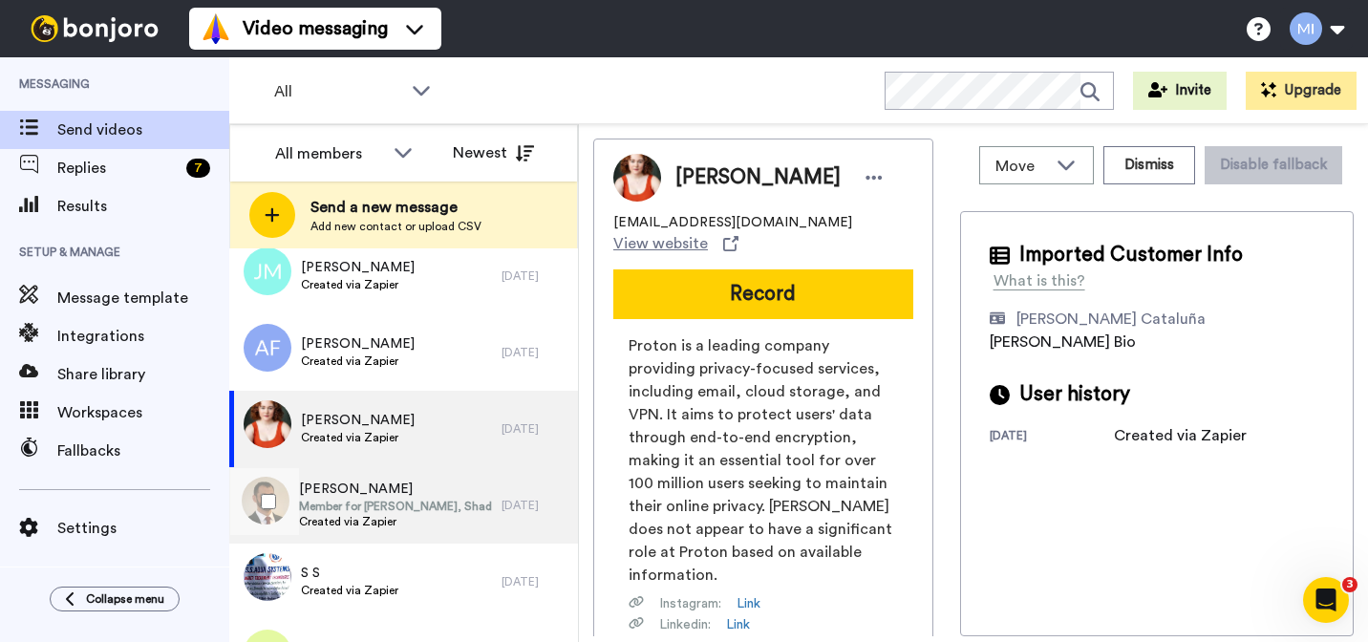
click at [342, 521] on span "Created via Zapier" at bounding box center [395, 521] width 193 height 15
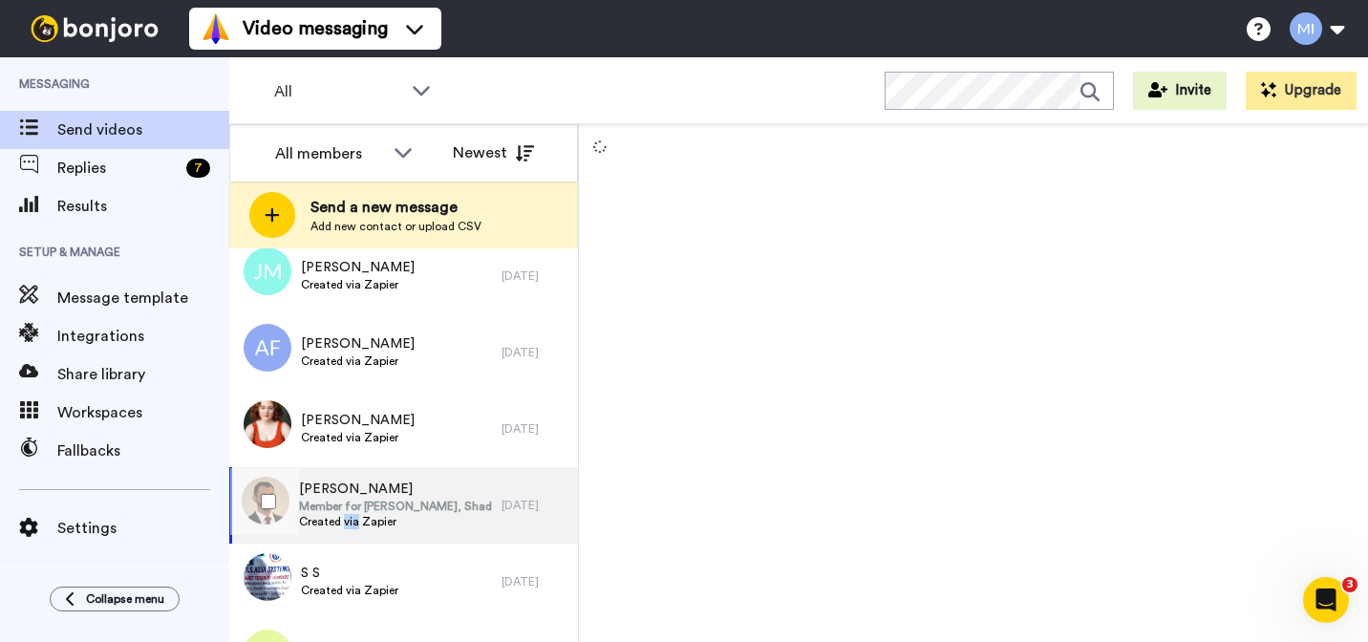
click at [342, 521] on span "Created via Zapier" at bounding box center [395, 521] width 193 height 15
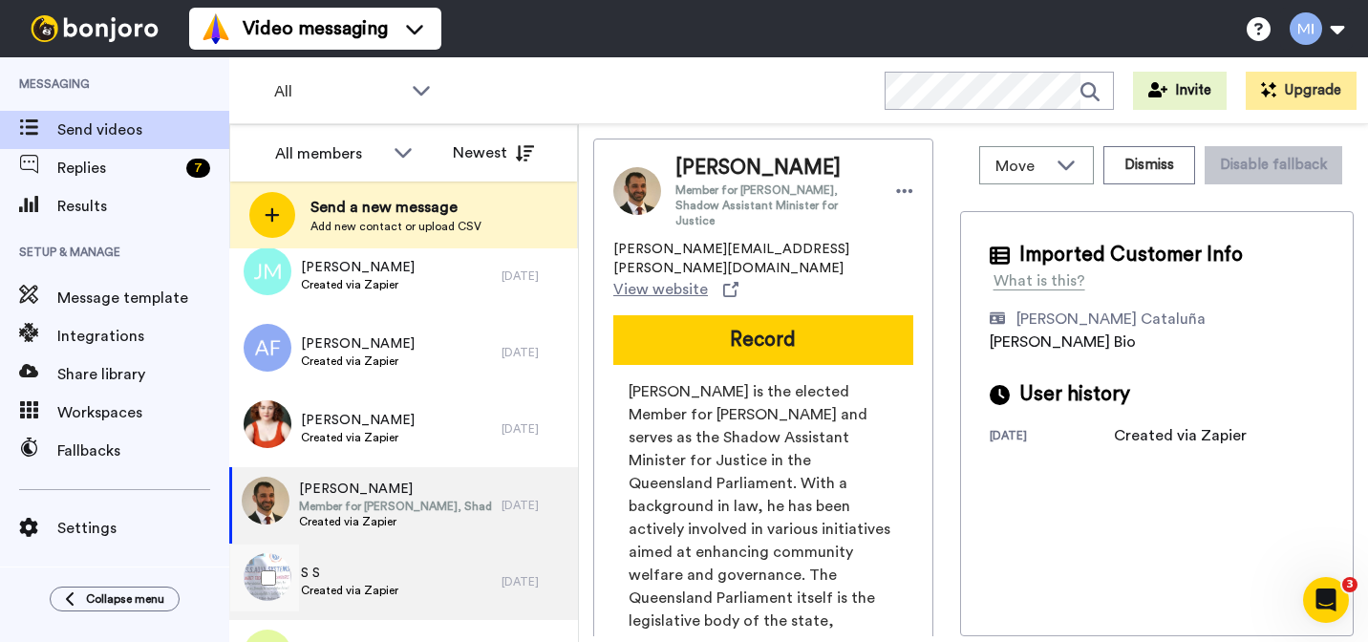
click at [329, 576] on span "S S" at bounding box center [349, 573] width 97 height 19
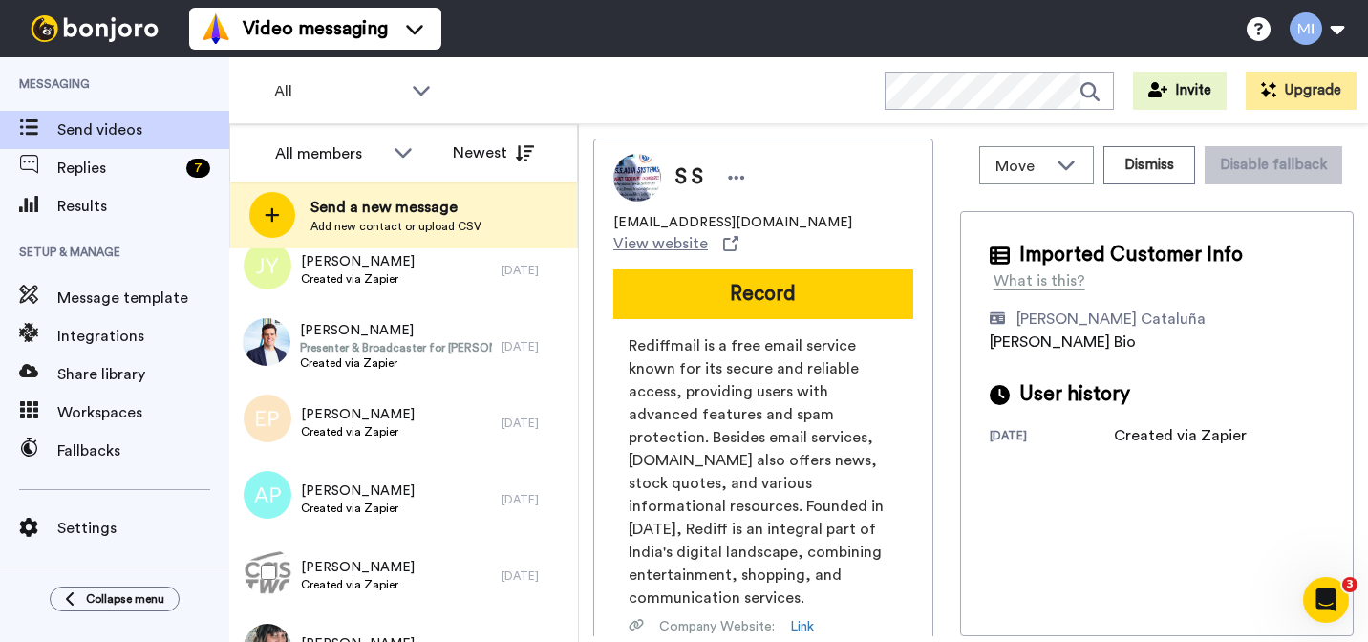
scroll to position [2284, 0]
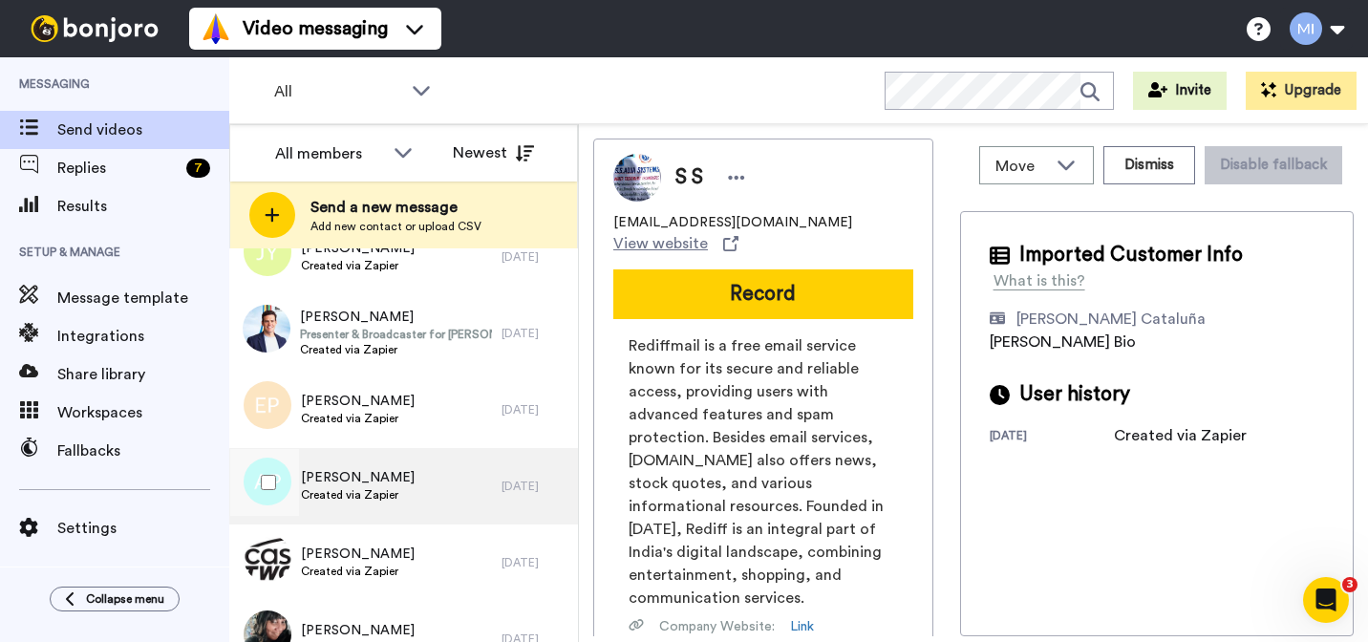
click at [368, 509] on div "Antonio Ponder Created via Zapier" at bounding box center [365, 486] width 272 height 76
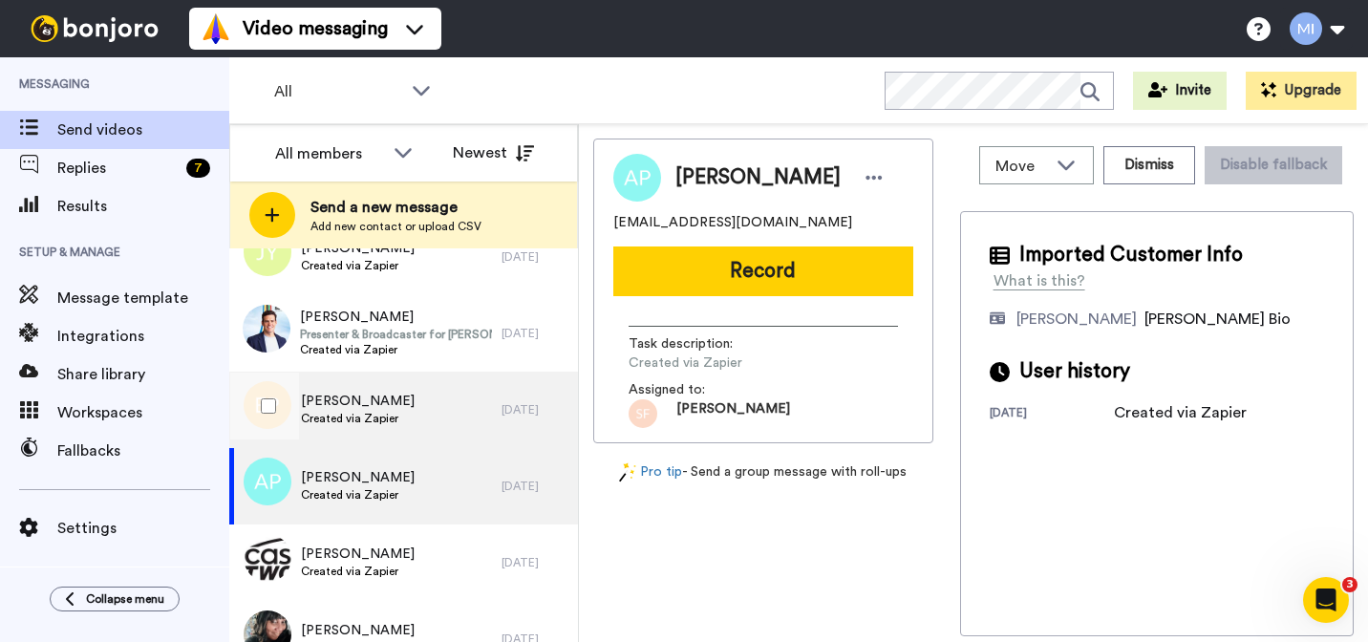
click at [388, 433] on div "Emma Purdie Created via Zapier" at bounding box center [365, 410] width 272 height 76
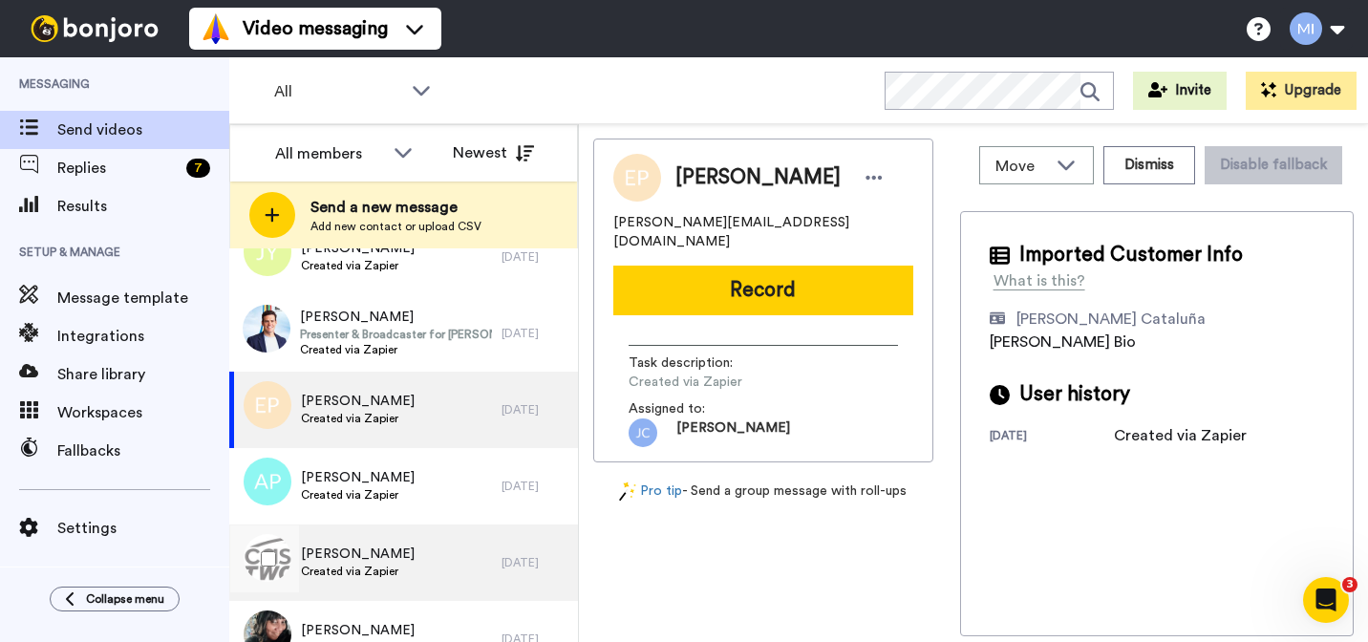
click at [373, 546] on span "[PERSON_NAME]" at bounding box center [358, 553] width 114 height 19
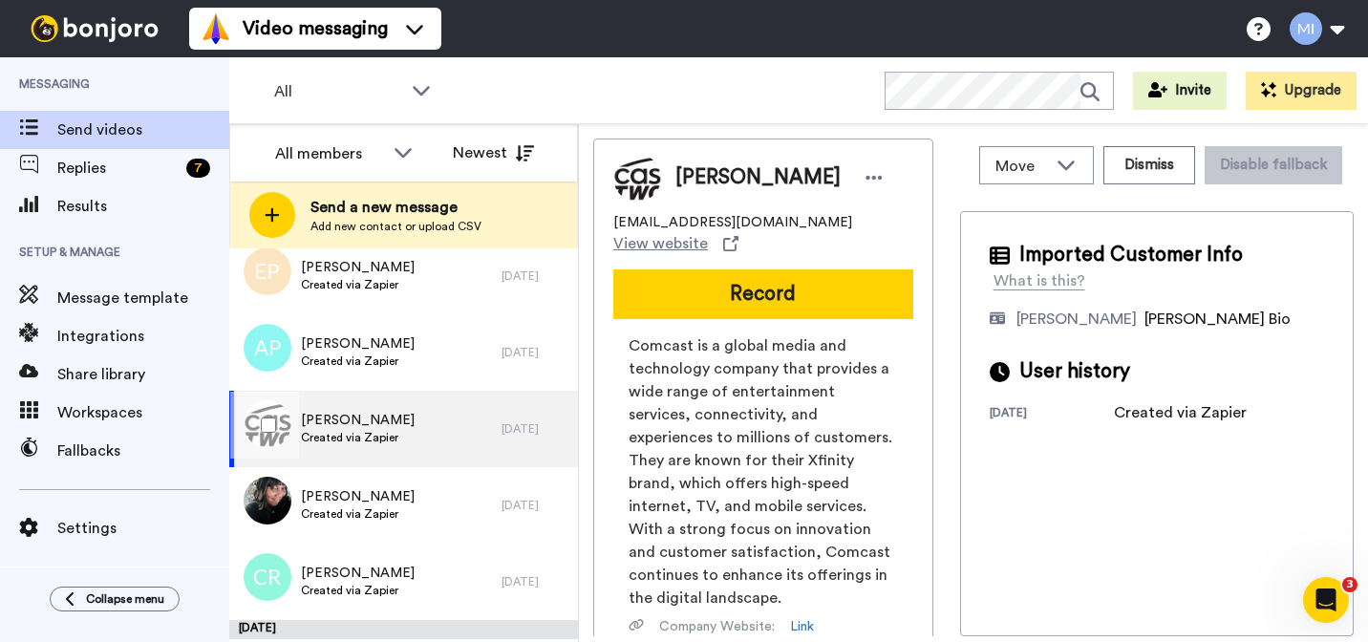
scroll to position [2424, 0]
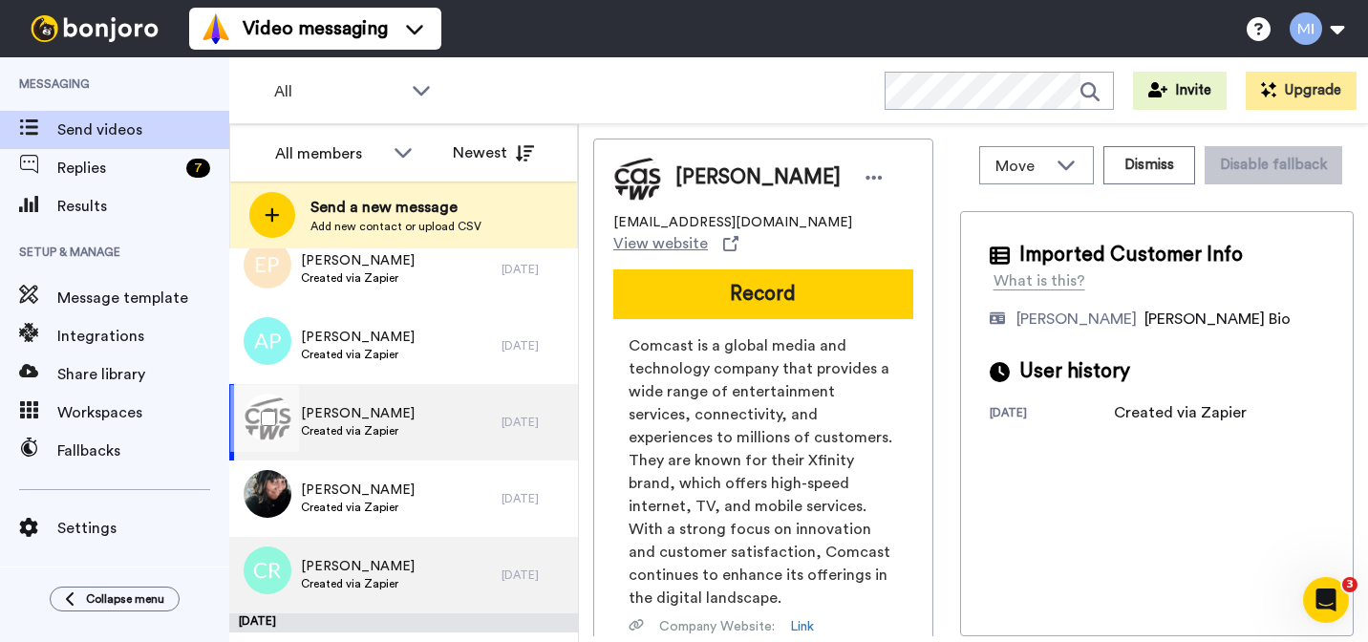
click at [373, 546] on div "Cora Ryan Created via Zapier" at bounding box center [365, 575] width 272 height 76
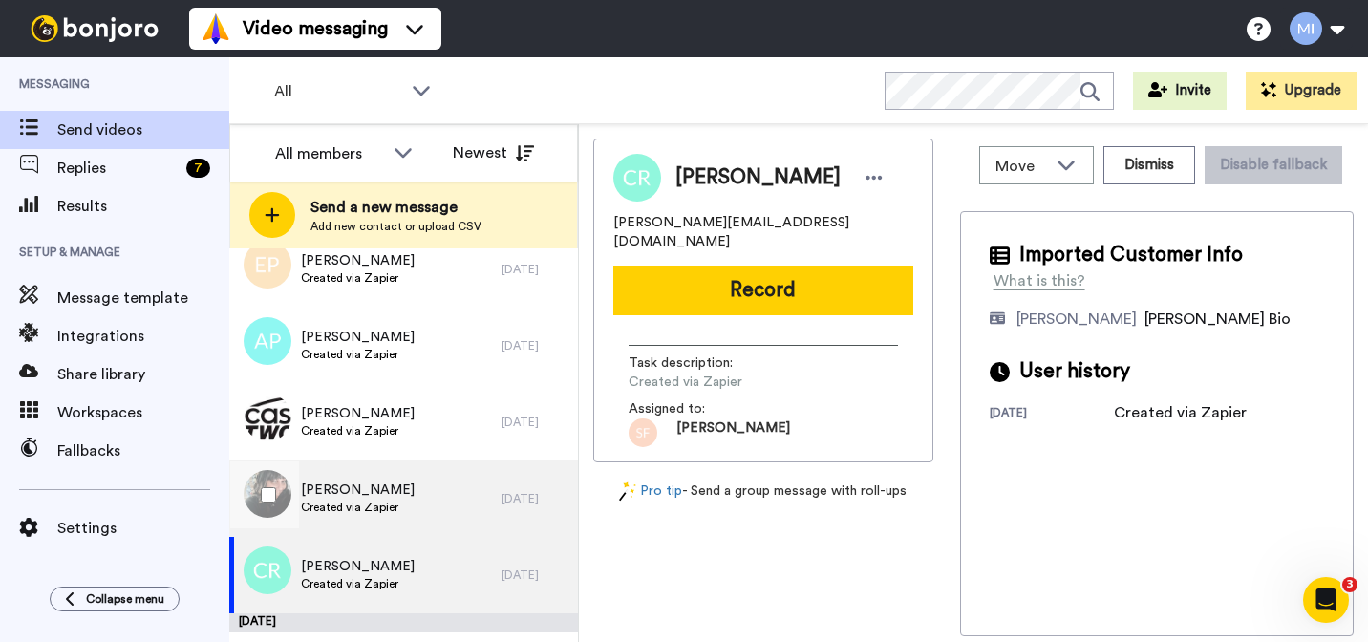
click at [377, 510] on span "Created via Zapier" at bounding box center [358, 507] width 114 height 15
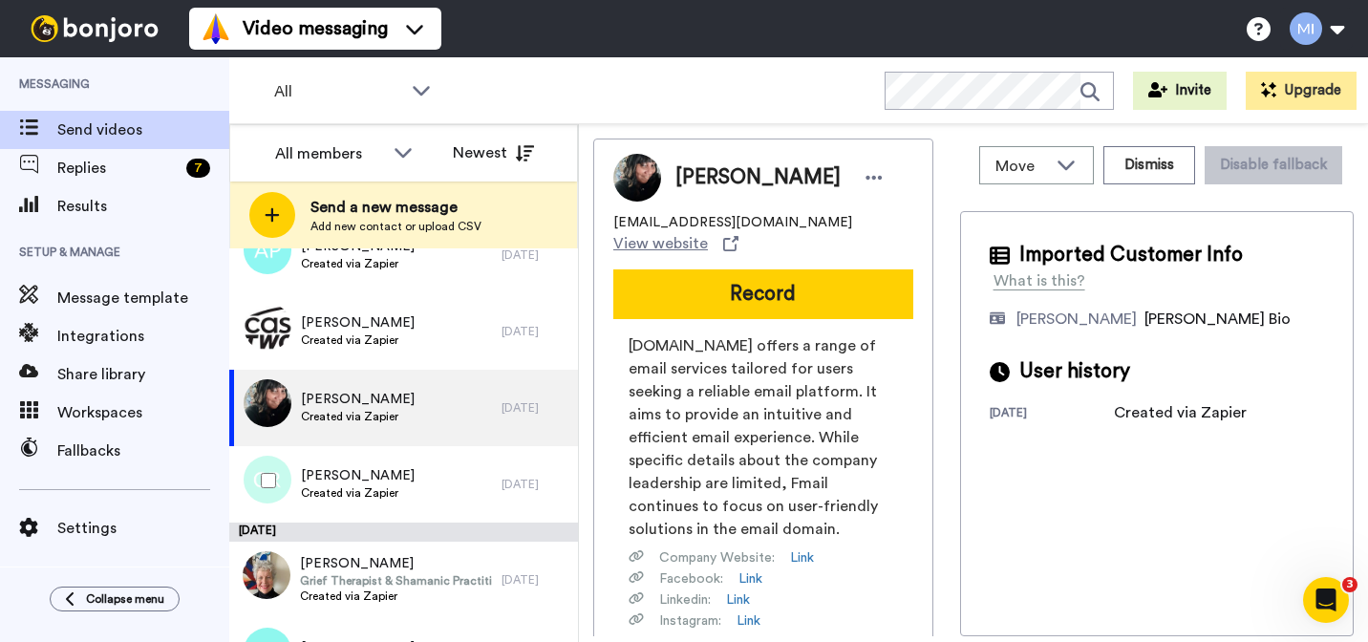
scroll to position [2511, 0]
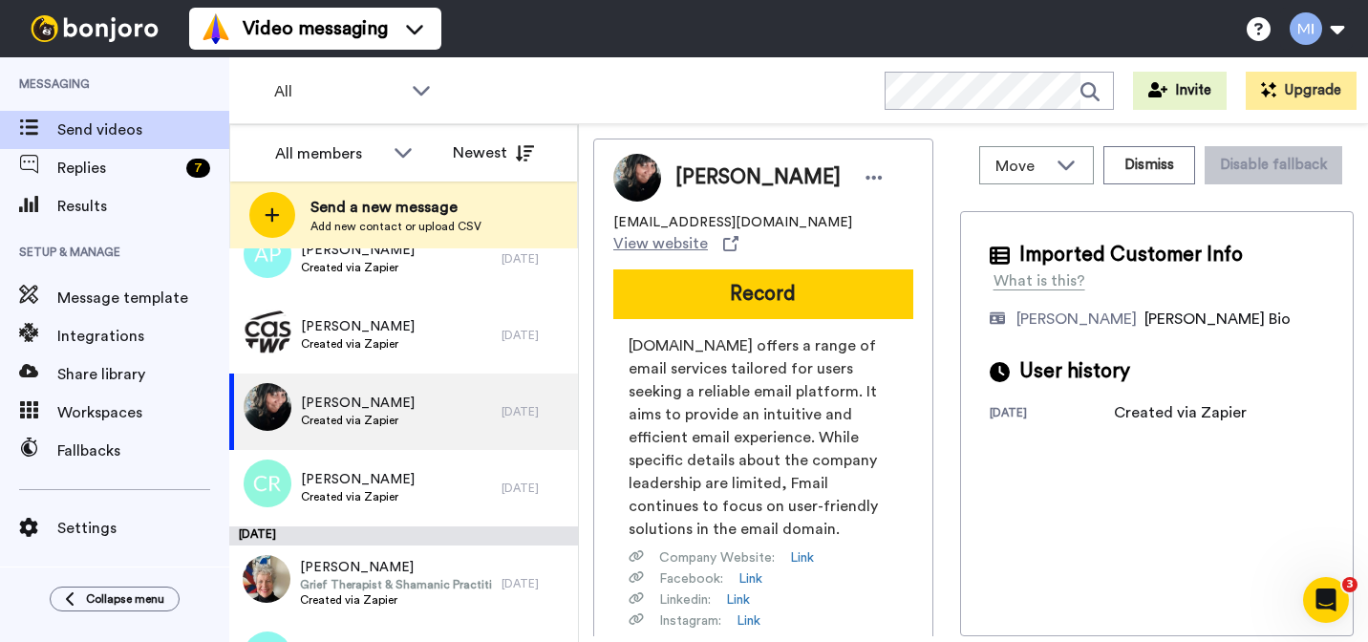
click at [701, 323] on div "Angela Bernard abchildrenswriter@fmail.com View website Record Fmail.com offers…" at bounding box center [763, 464] width 340 height 651
click at [701, 320] on div "Angela Bernard abchildrenswriter@fmail.com View website Record Fmail.com offers…" at bounding box center [763, 464] width 340 height 651
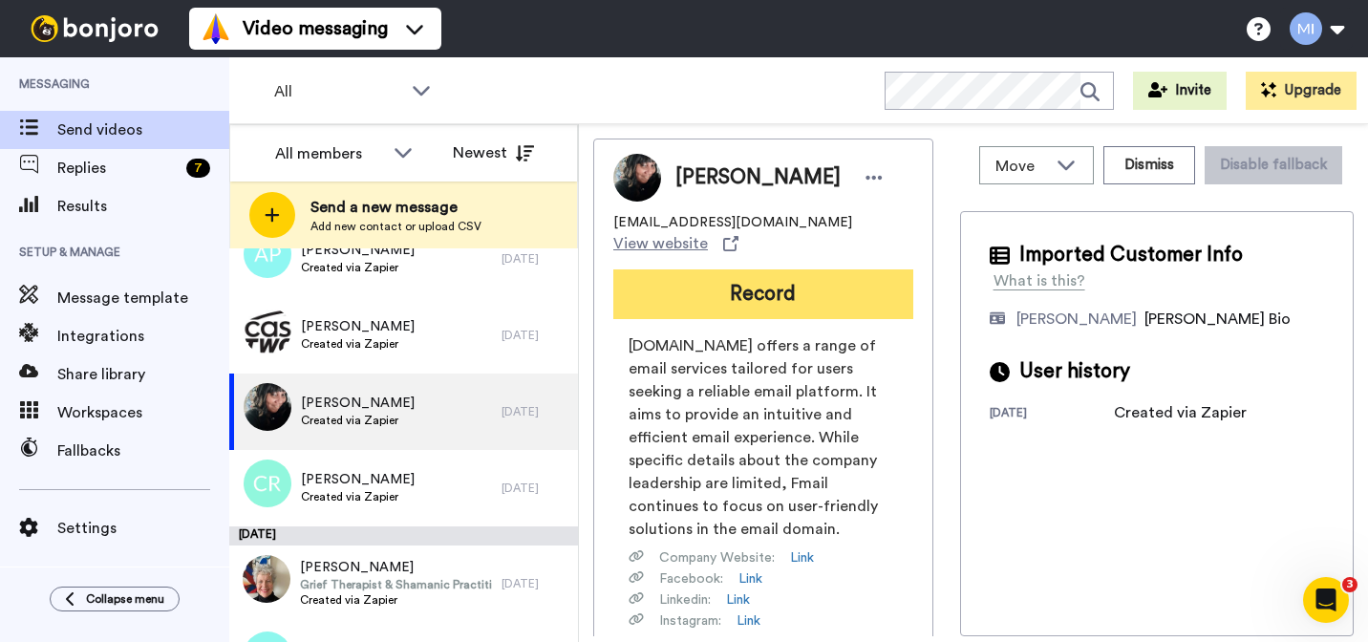
click at [701, 315] on button "Record" at bounding box center [763, 294] width 300 height 50
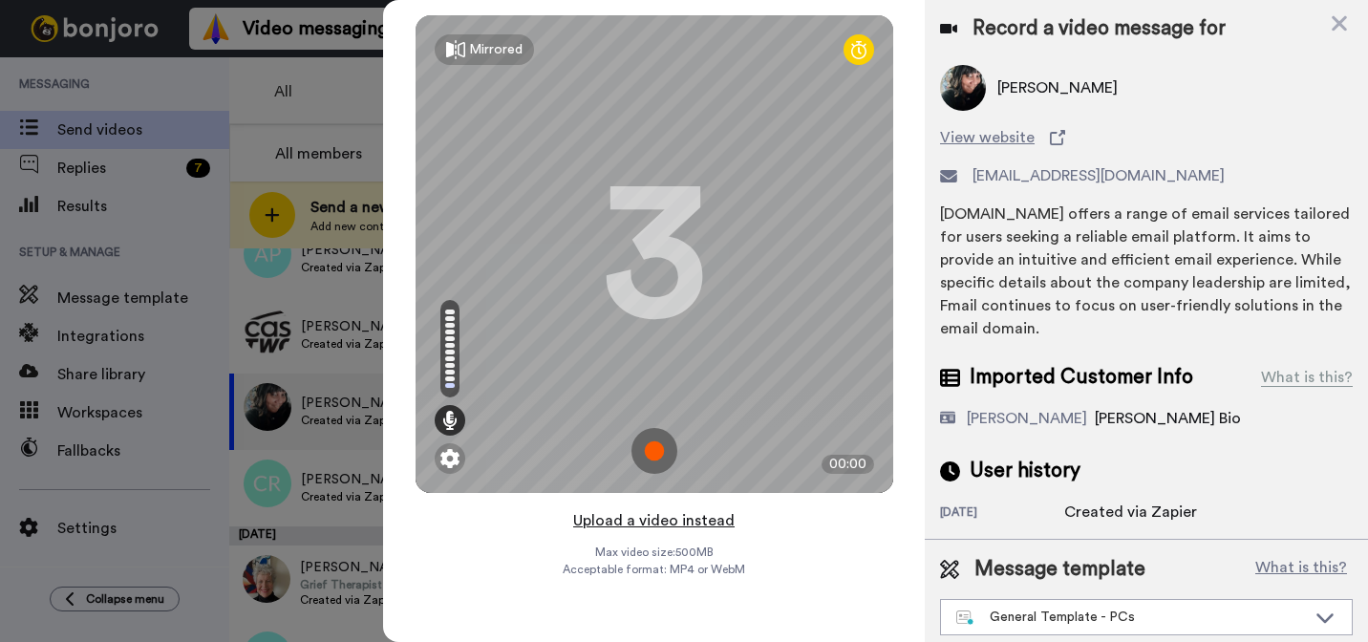
click at [630, 520] on button "Upload a video instead" at bounding box center [653, 520] width 173 height 25
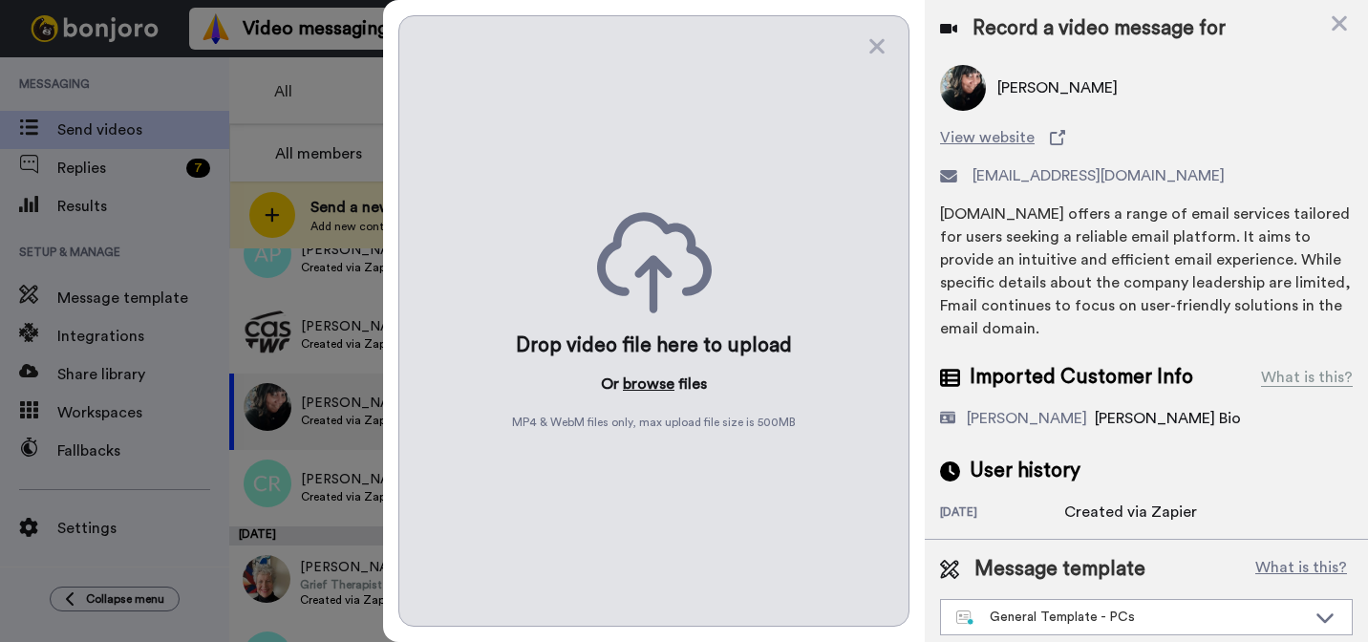
click at [629, 384] on button "browse" at bounding box center [649, 384] width 52 height 23
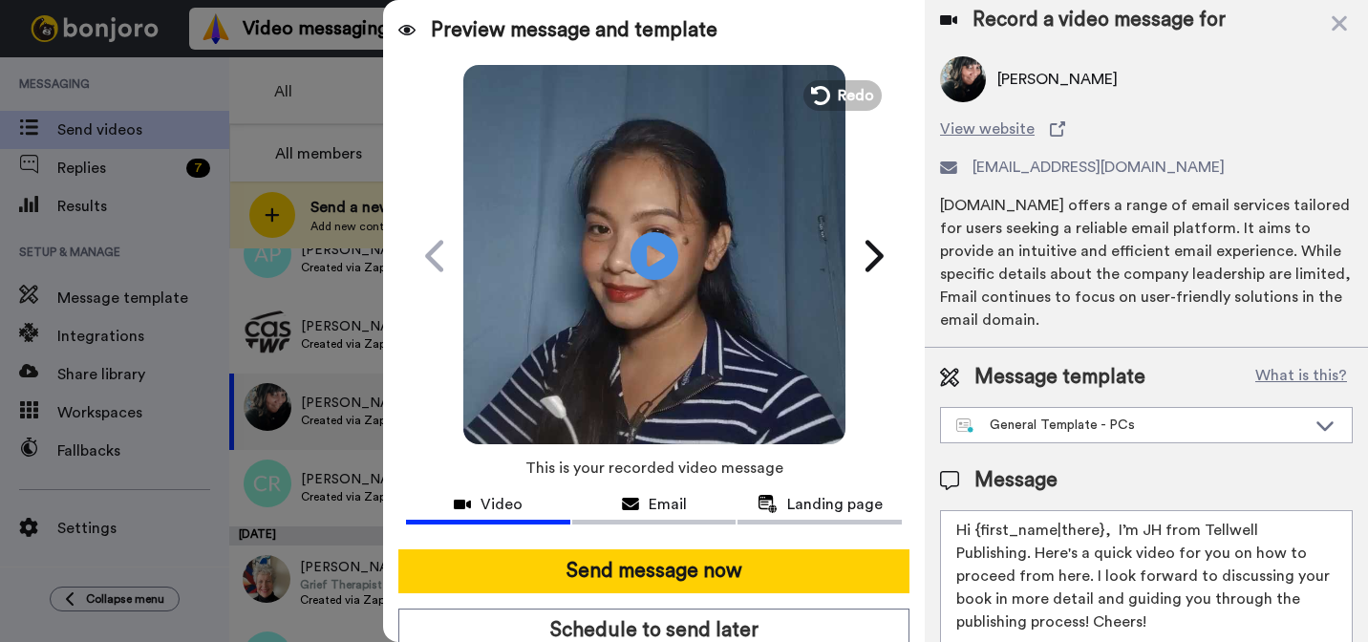
scroll to position [0, 0]
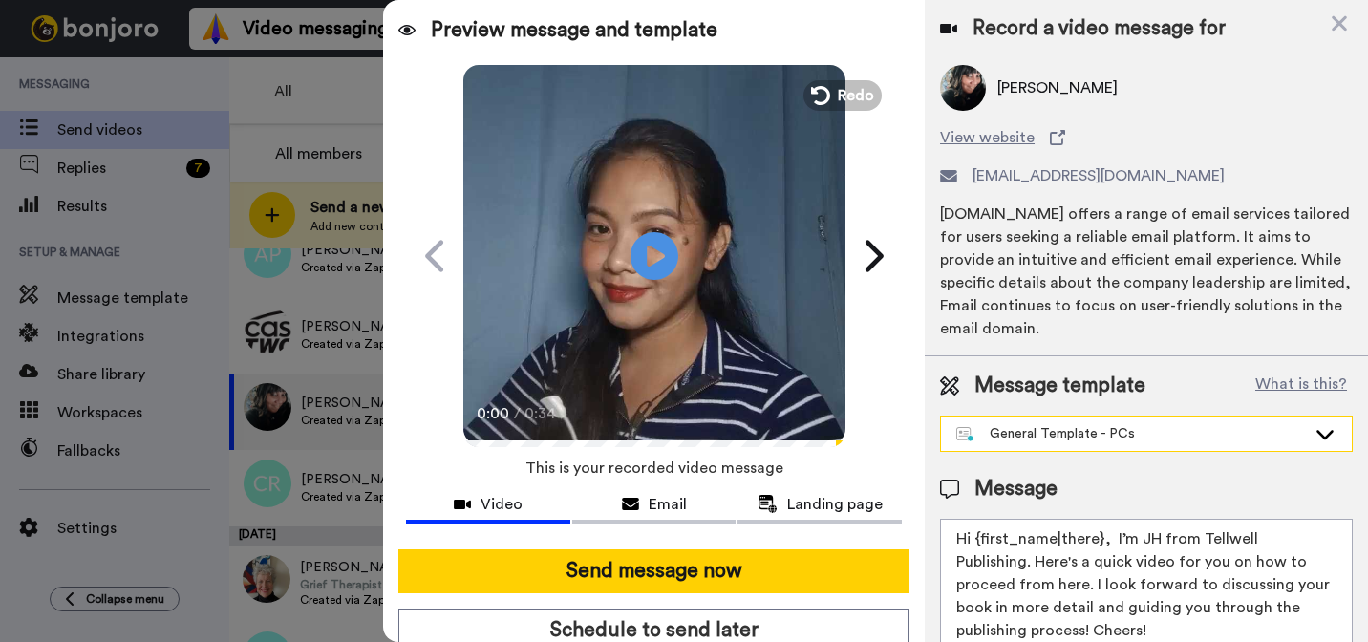
click at [1069, 448] on div "General Template - PCs" at bounding box center [1146, 433] width 411 height 34
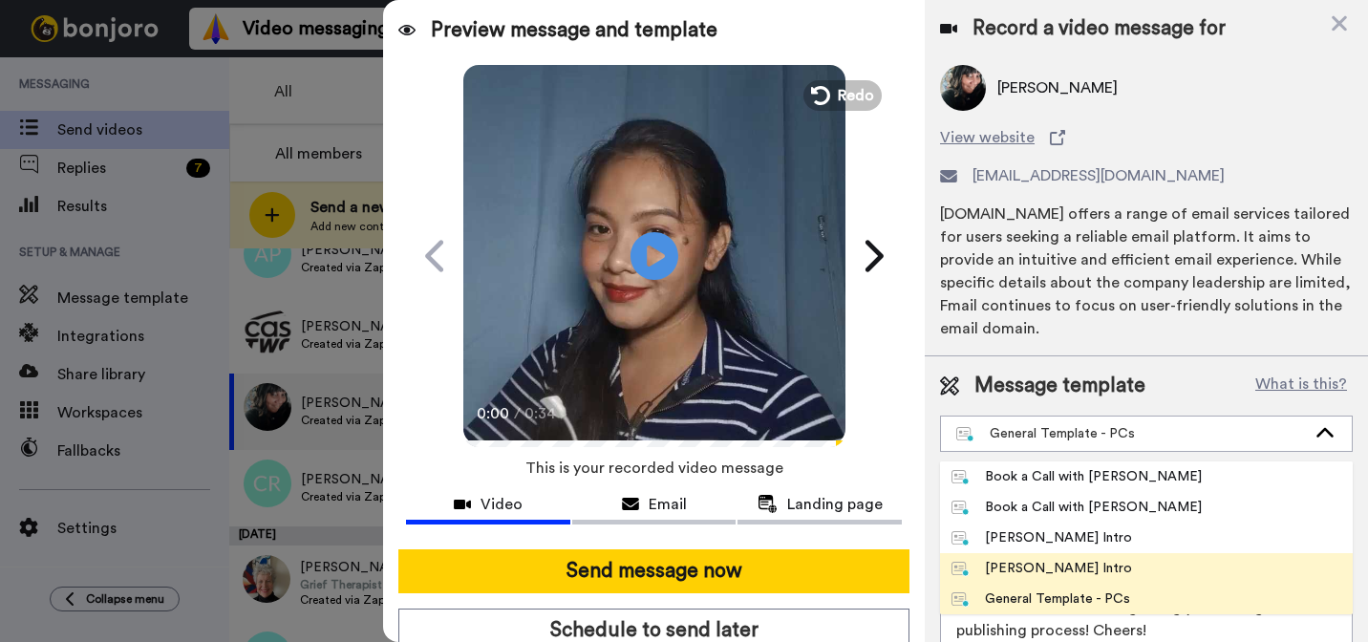
click at [1027, 571] on div "[PERSON_NAME] Intro" at bounding box center [1041, 568] width 181 height 19
type textarea "Hi {first_name|there}, I’m [PERSON_NAME] from Tellwell Publishing. Here's a qui…"
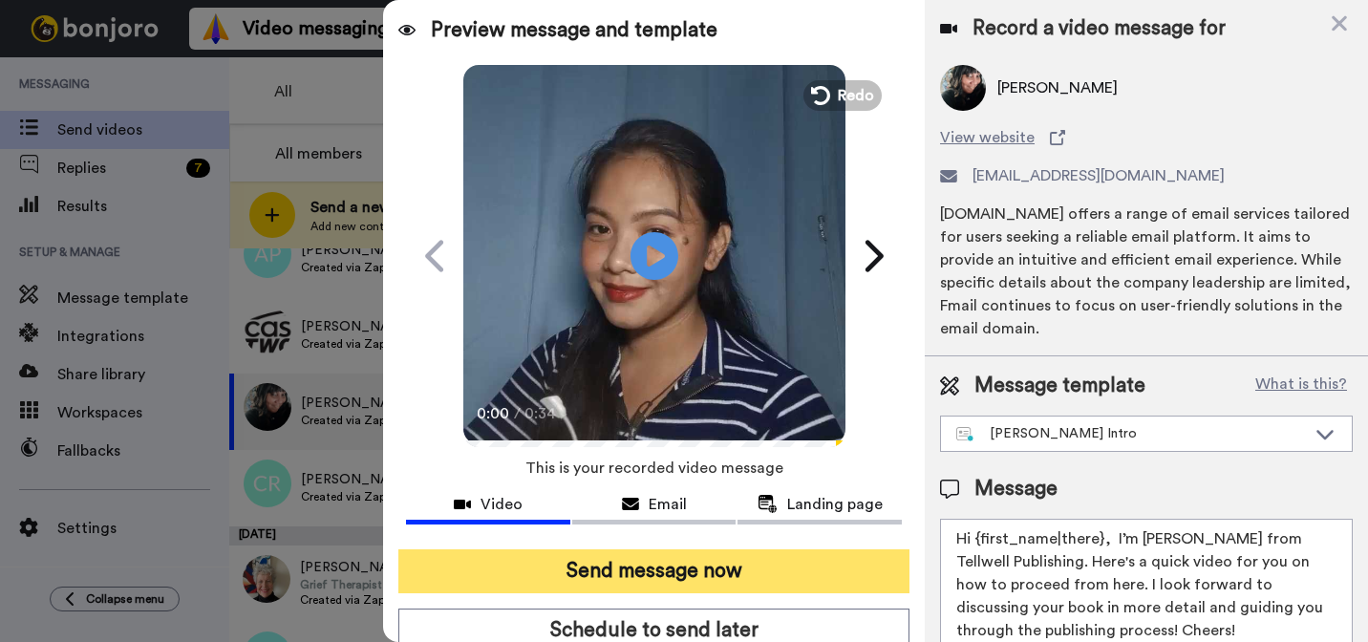
click at [779, 570] on button "Send message now" at bounding box center [653, 571] width 511 height 44
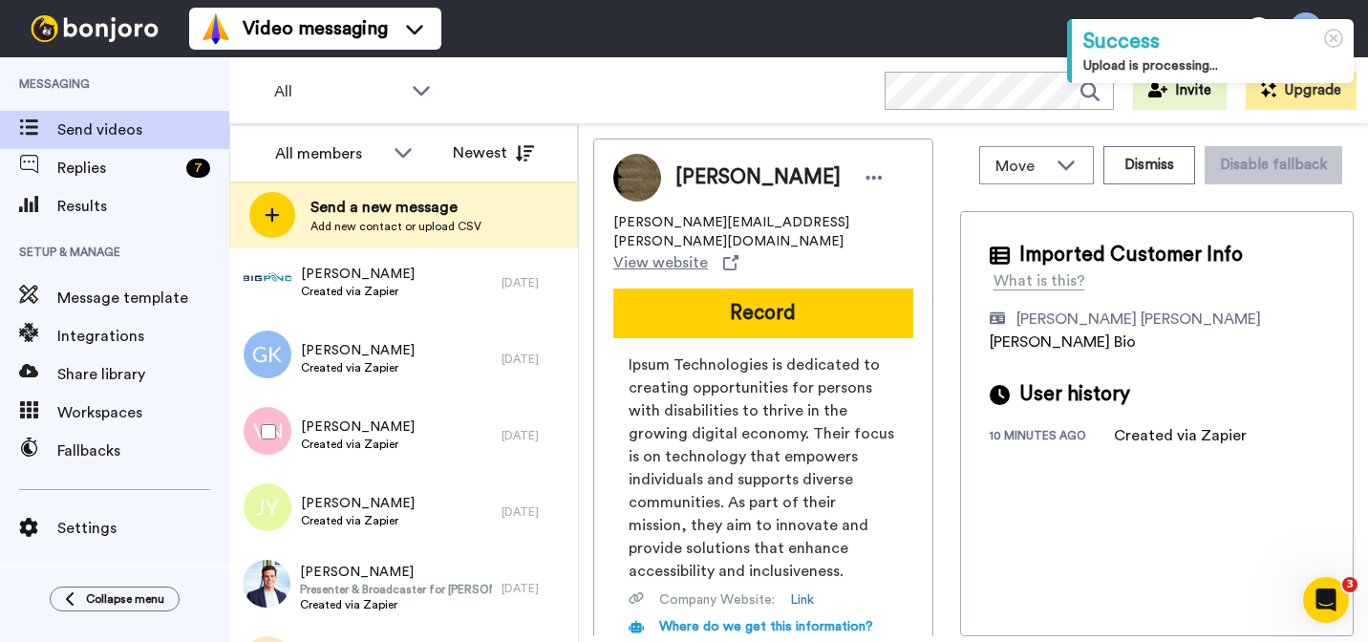
scroll to position [2054, 0]
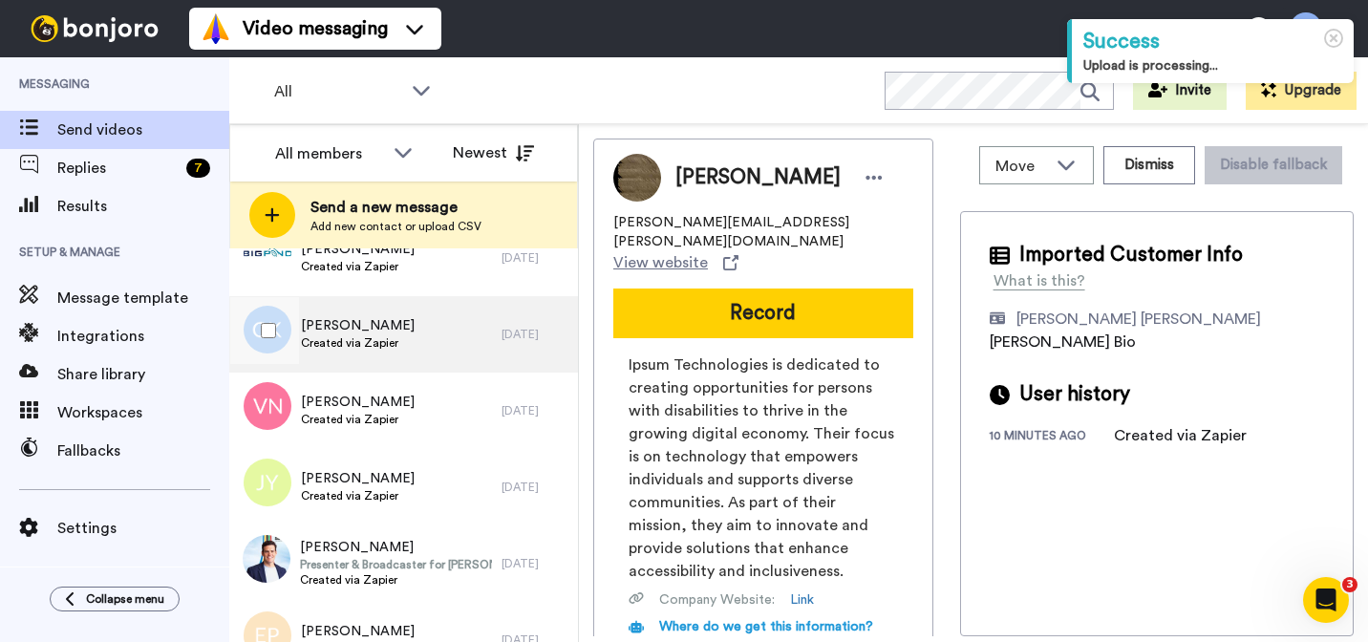
click at [446, 332] on div "[PERSON_NAME] Created via Zapier" at bounding box center [365, 334] width 272 height 76
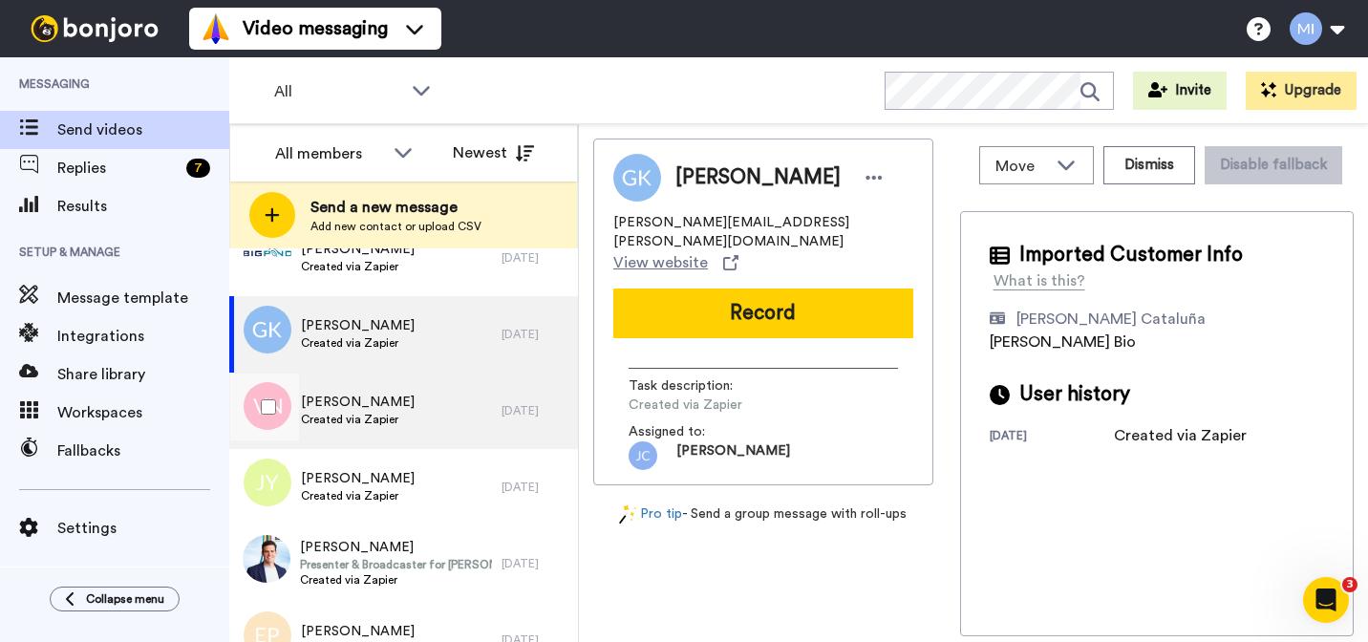
click at [428, 408] on div "[PERSON_NAME] Created via Zapier" at bounding box center [365, 411] width 272 height 76
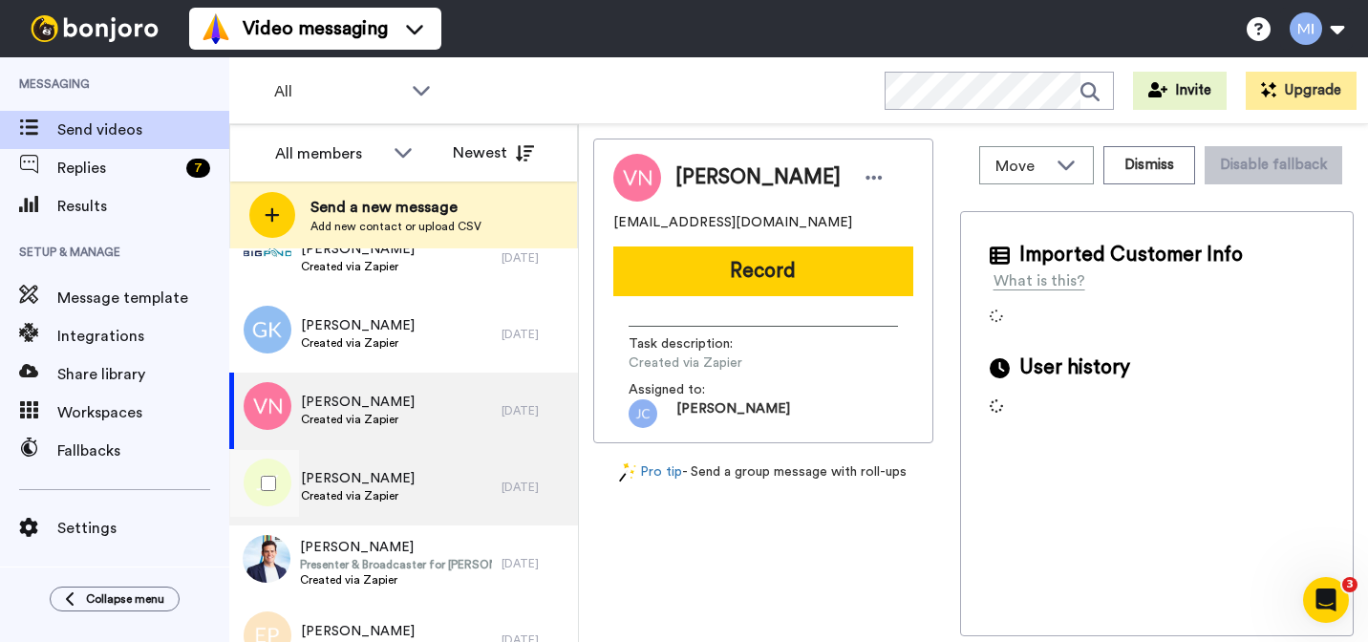
click at [406, 503] on div "[PERSON_NAME] Created via Zapier" at bounding box center [358, 487] width 114 height 36
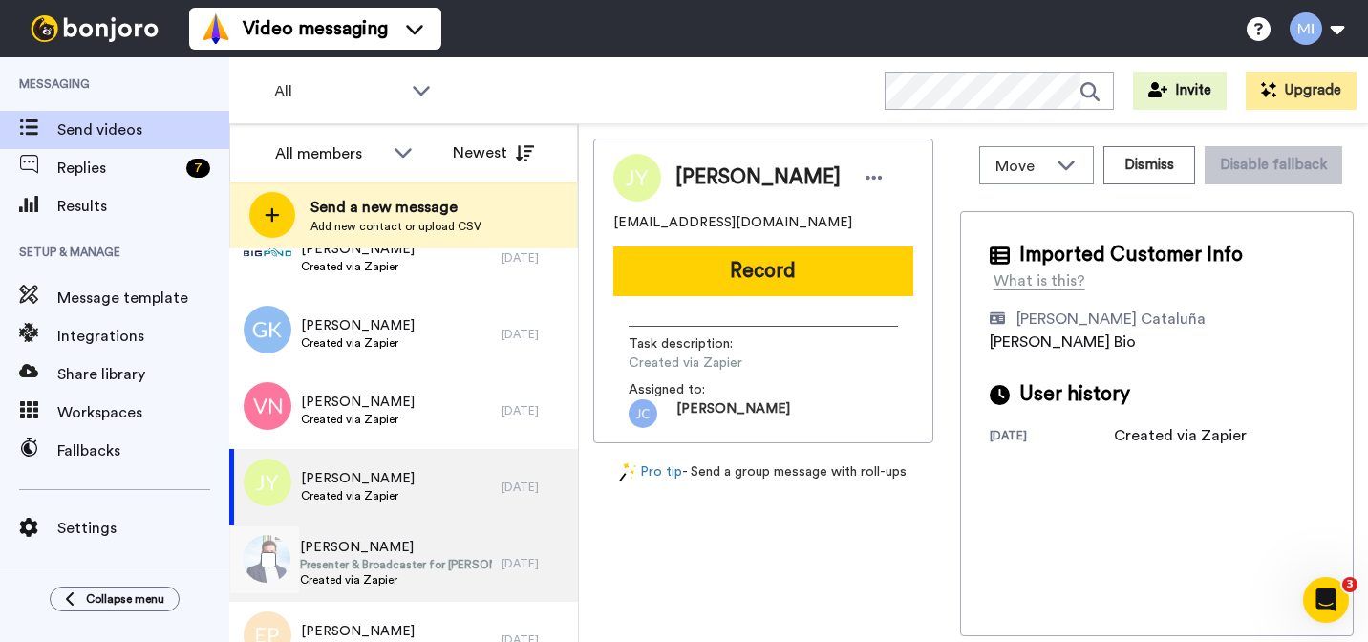
click at [394, 554] on span "[PERSON_NAME]" at bounding box center [396, 547] width 192 height 19
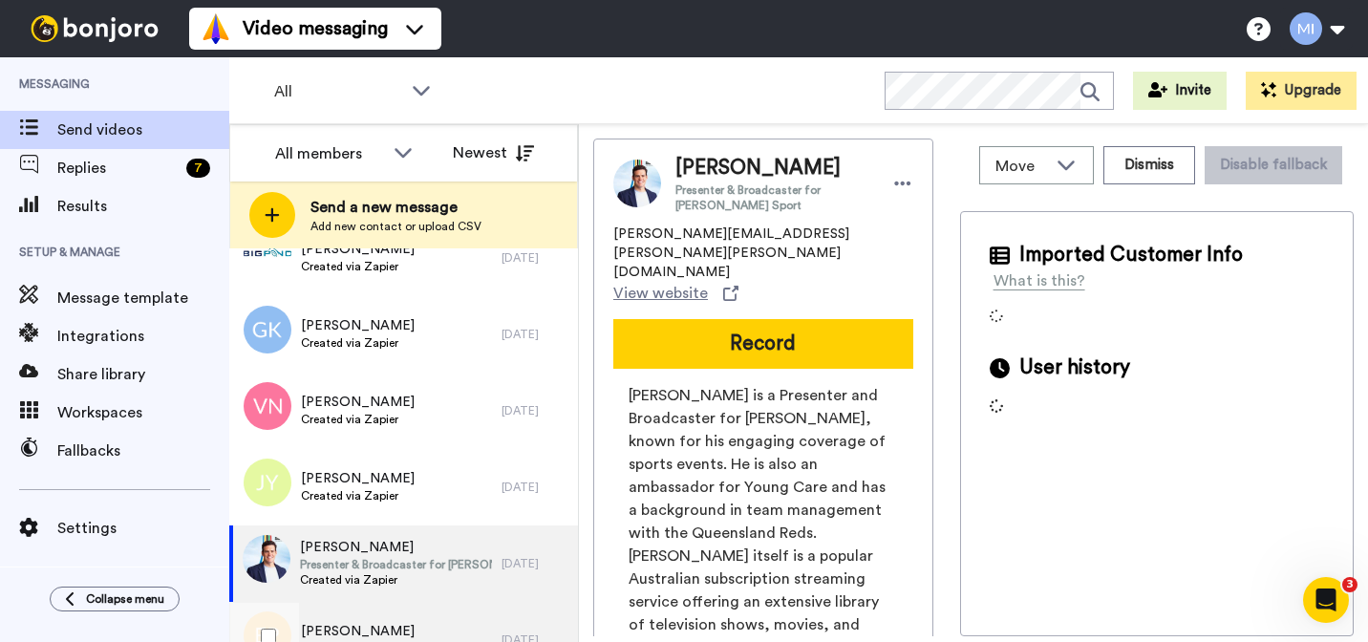
click at [379, 617] on div "[PERSON_NAME] Created via Zapier" at bounding box center [365, 640] width 272 height 76
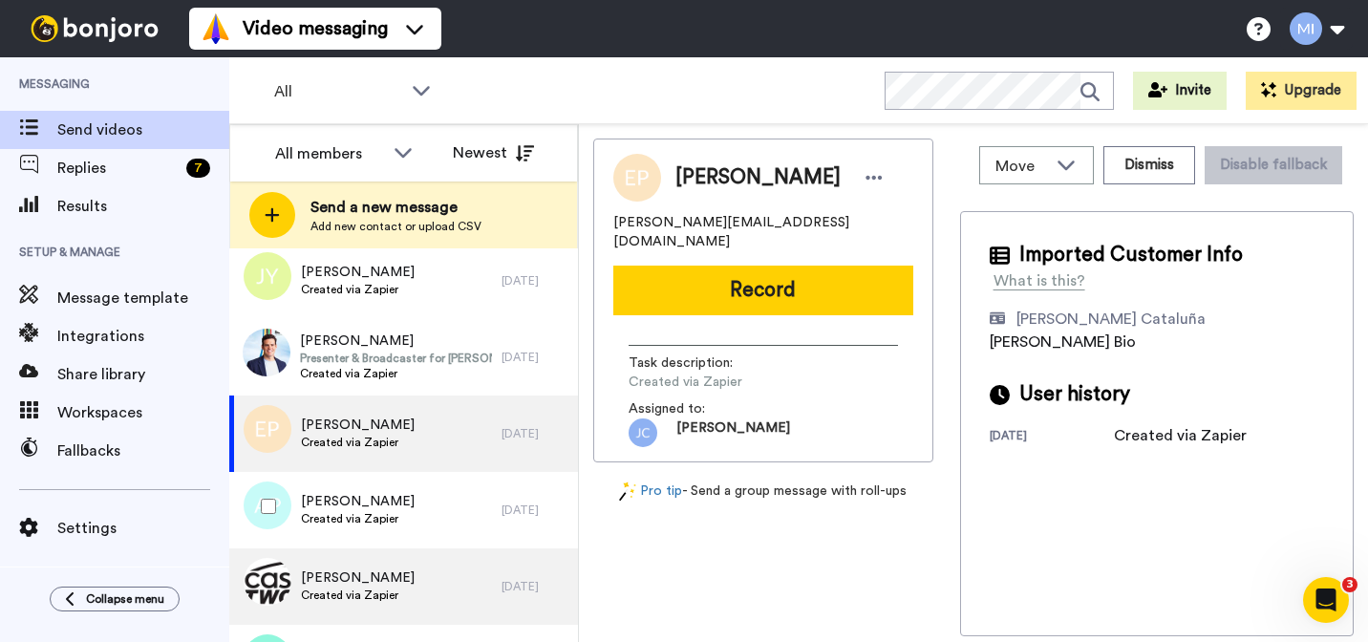
scroll to position [2259, 0]
click at [397, 580] on span "[PERSON_NAME]" at bounding box center [358, 578] width 114 height 19
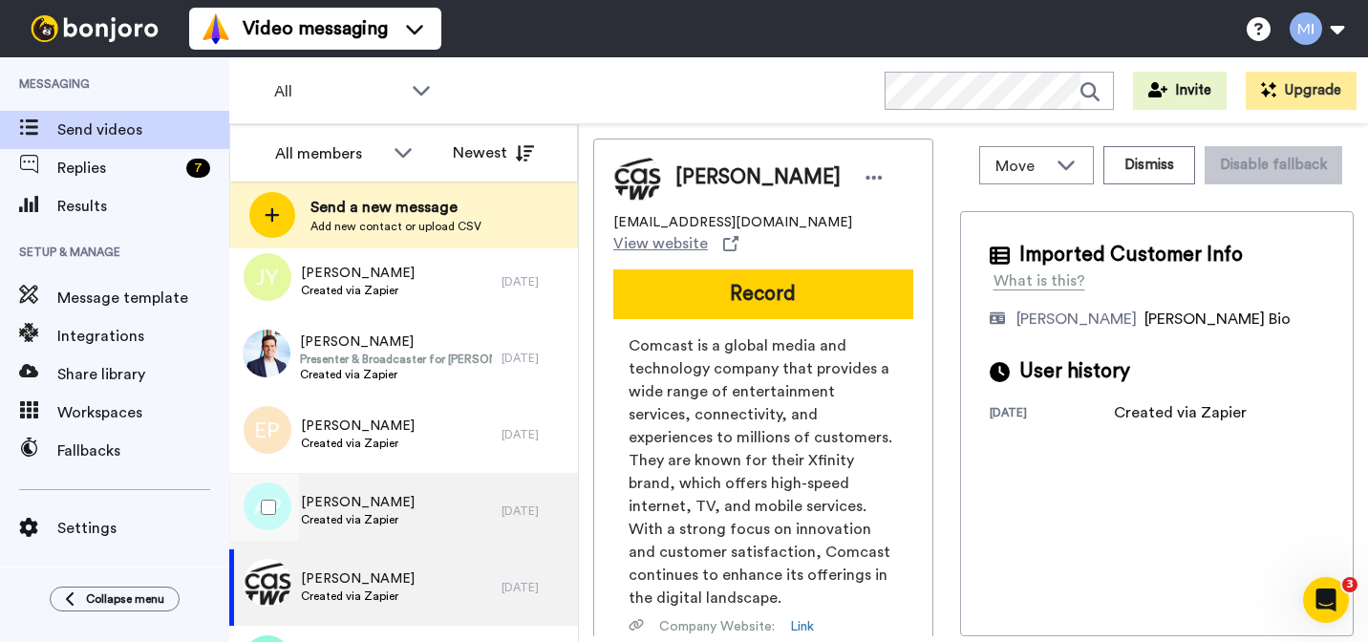
click at [414, 517] on div "[PERSON_NAME] Created via Zapier" at bounding box center [365, 511] width 272 height 76
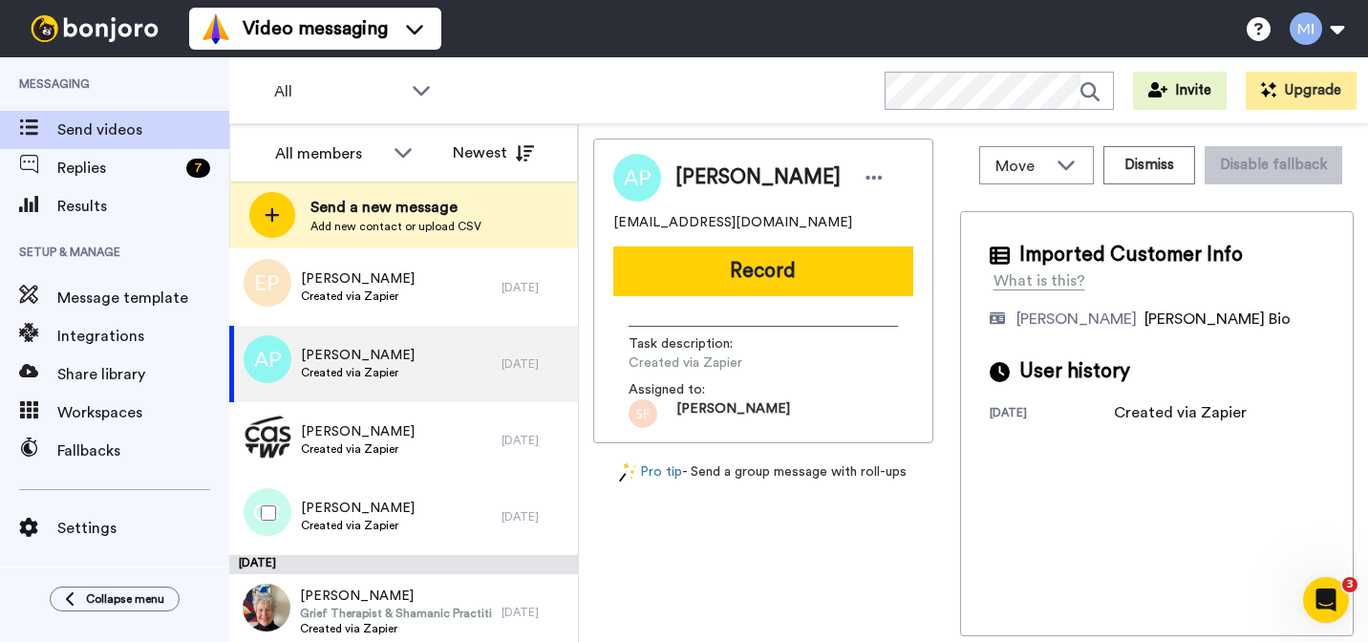
scroll to position [2407, 0]
click at [414, 517] on div "[PERSON_NAME] Created via Zapier" at bounding box center [365, 516] width 272 height 76
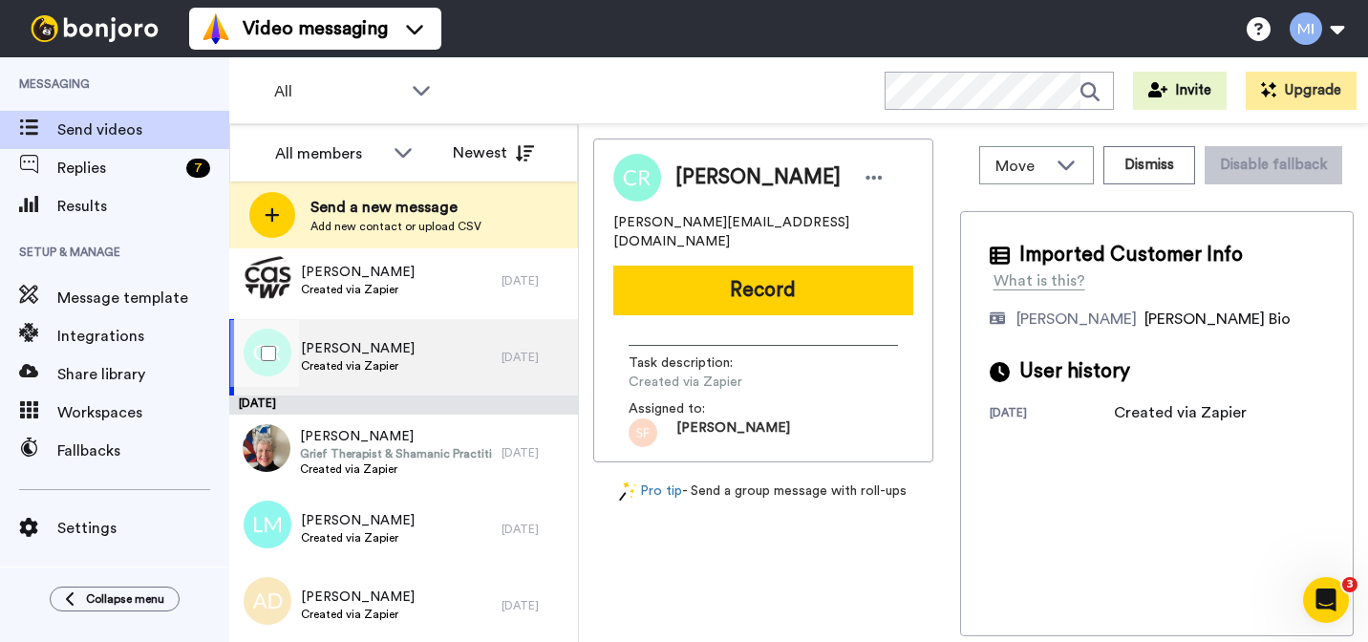
scroll to position [2576, 0]
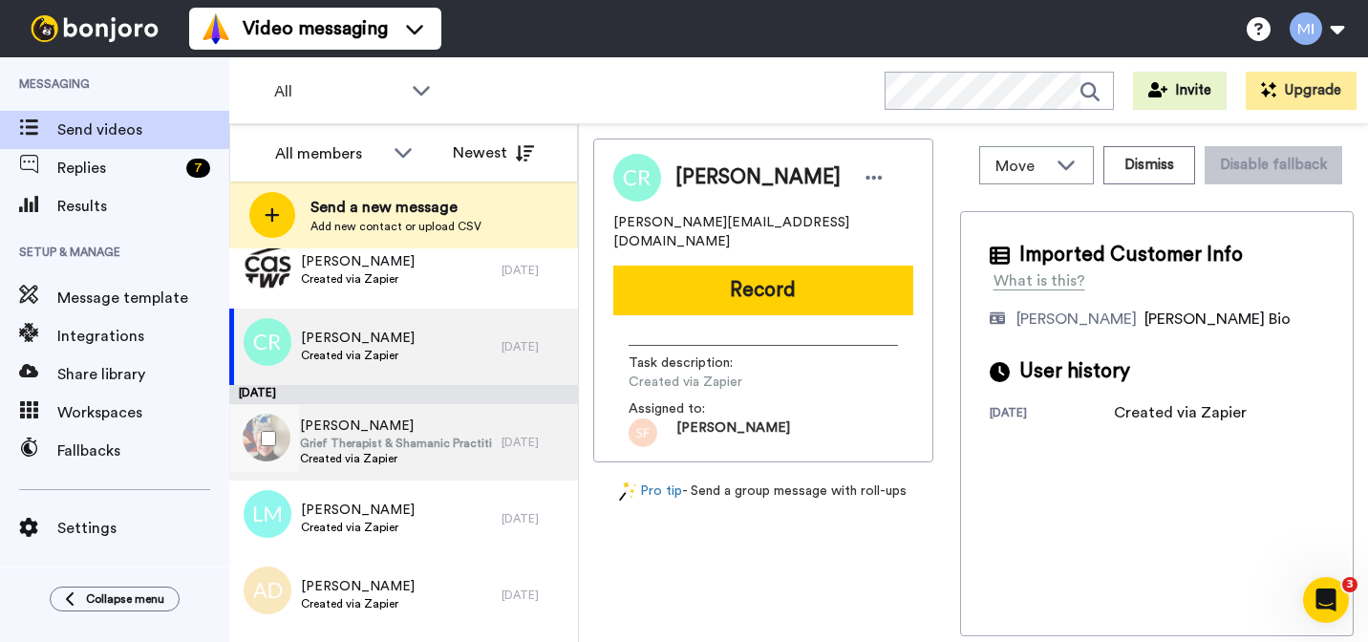
click at [427, 437] on span "Grief Therapist & Shamanic Practitioner" at bounding box center [396, 443] width 192 height 15
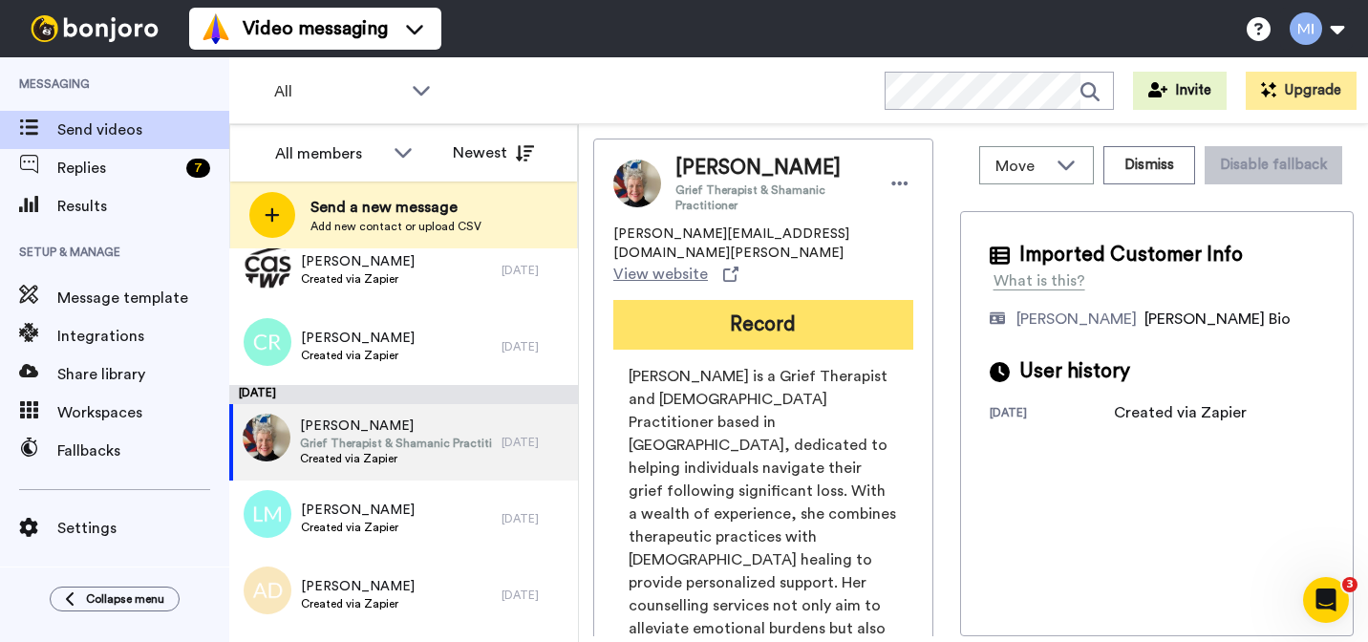
click at [791, 313] on button "Record" at bounding box center [763, 325] width 300 height 50
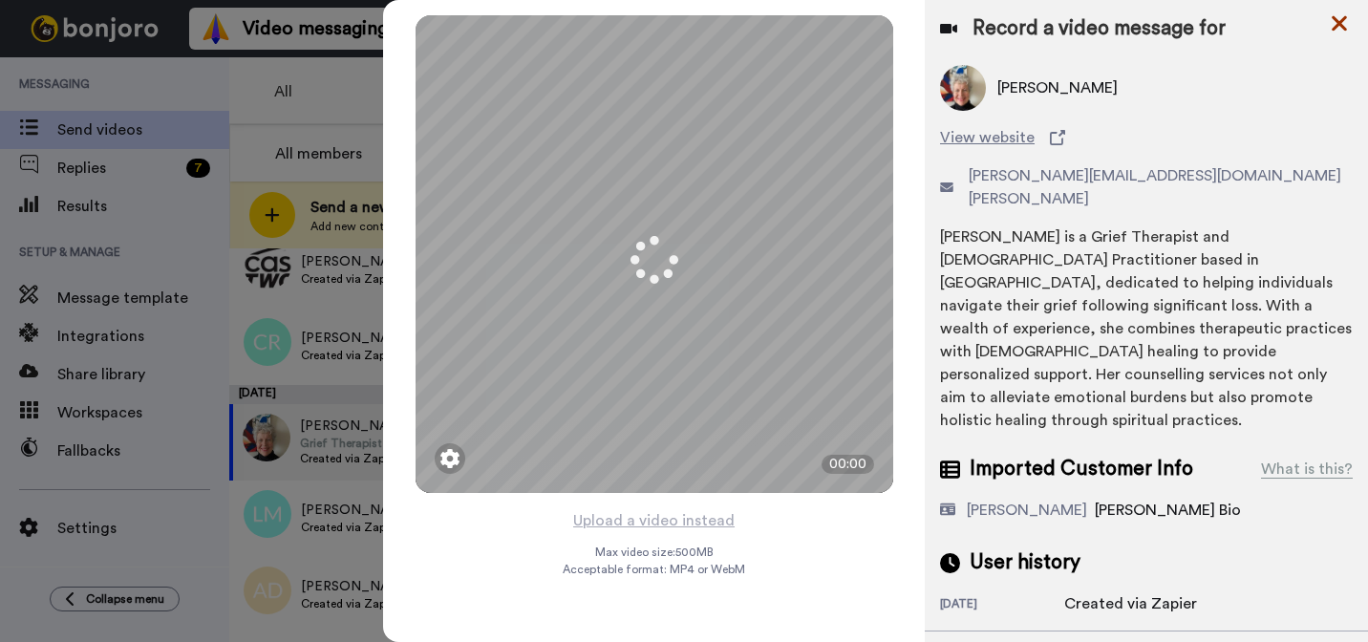
click at [1345, 19] on icon at bounding box center [1339, 23] width 15 height 15
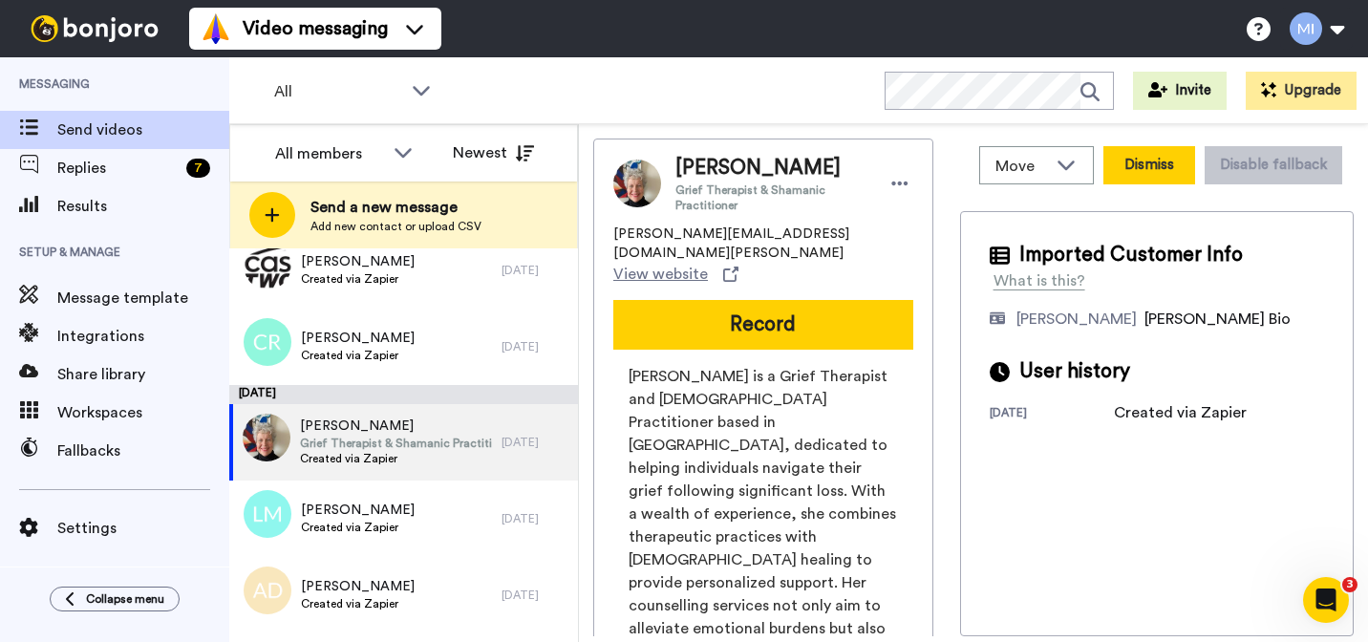
click at [1179, 168] on button "Dismiss" at bounding box center [1149, 165] width 92 height 38
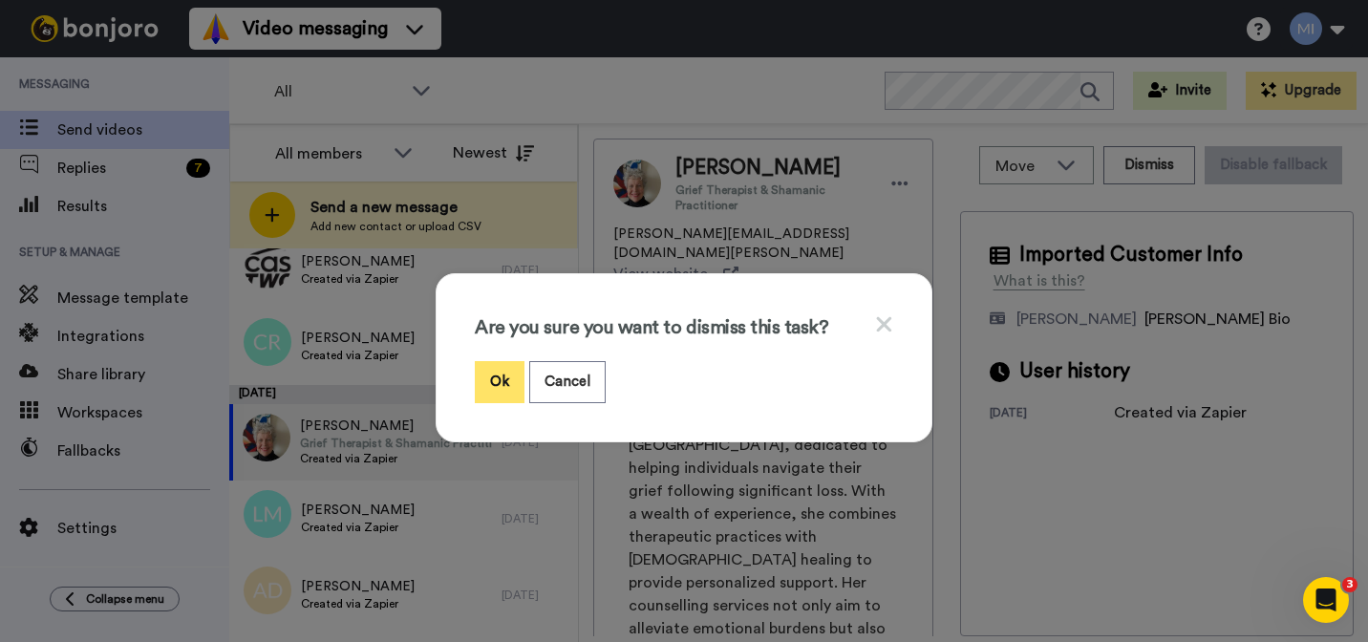
click at [507, 383] on button "Ok" at bounding box center [500, 381] width 50 height 41
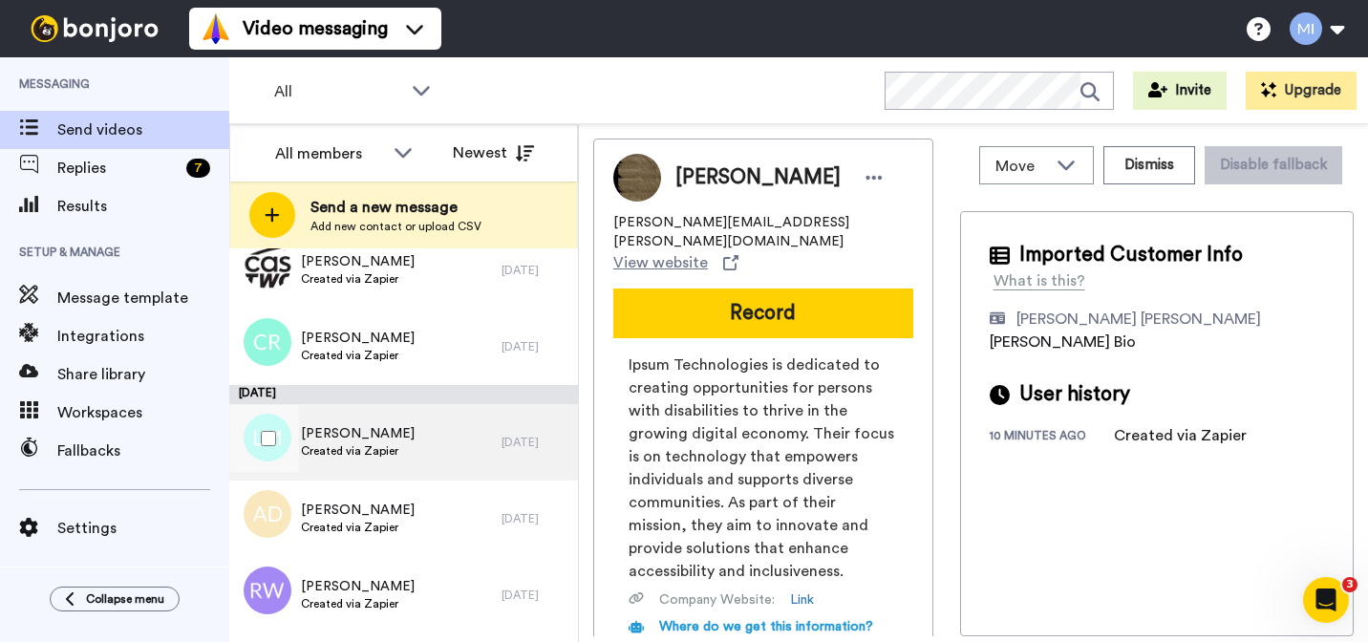
click at [430, 463] on div "Laoura McAvinue Created via Zapier" at bounding box center [365, 442] width 272 height 76
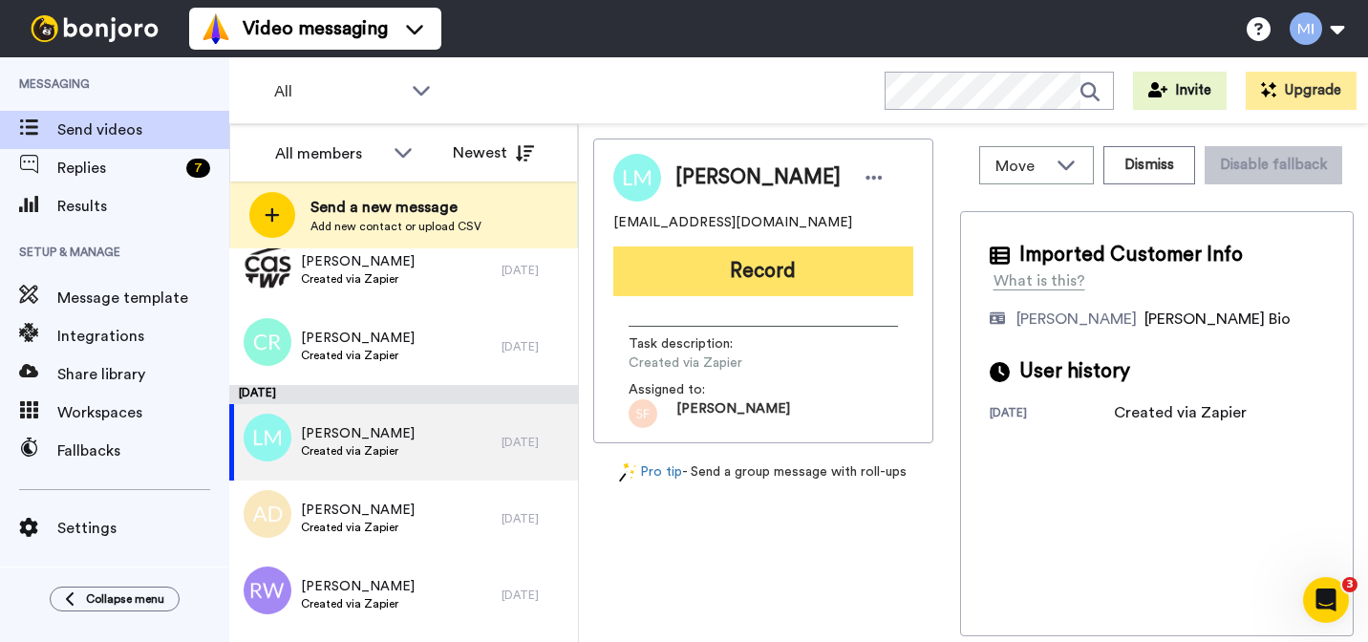
click at [838, 270] on button "Record" at bounding box center [763, 271] width 300 height 50
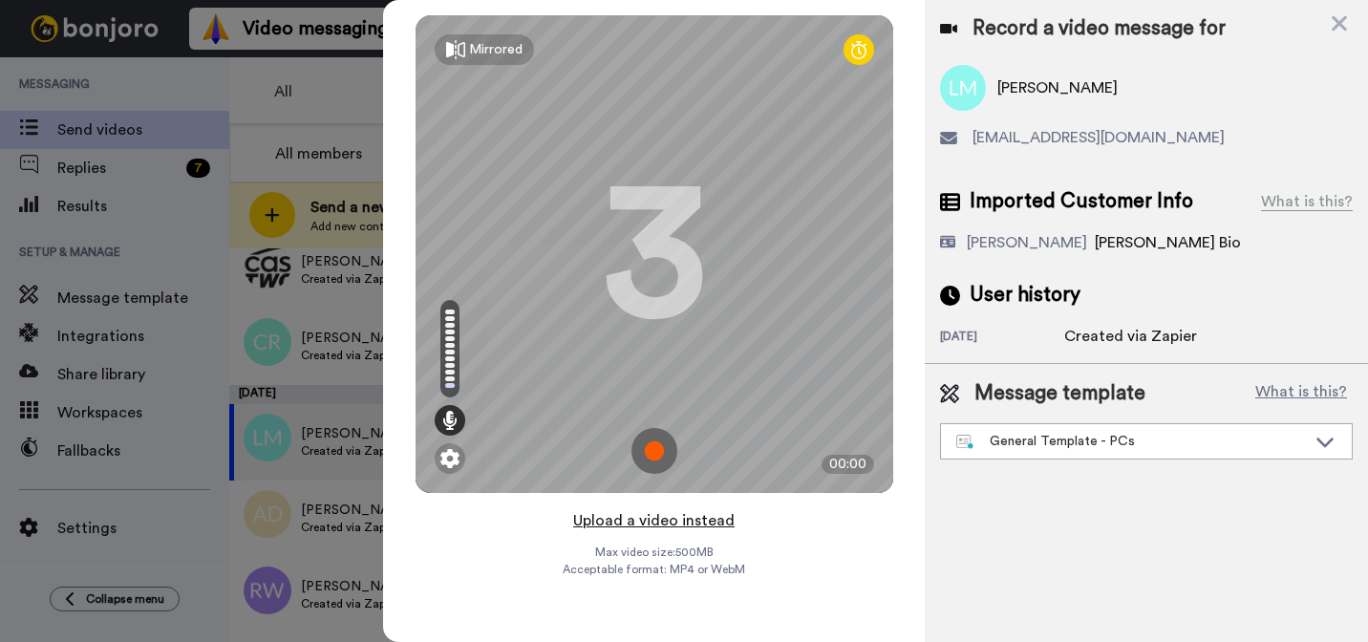
click at [673, 514] on button "Upload a video instead" at bounding box center [653, 520] width 173 height 25
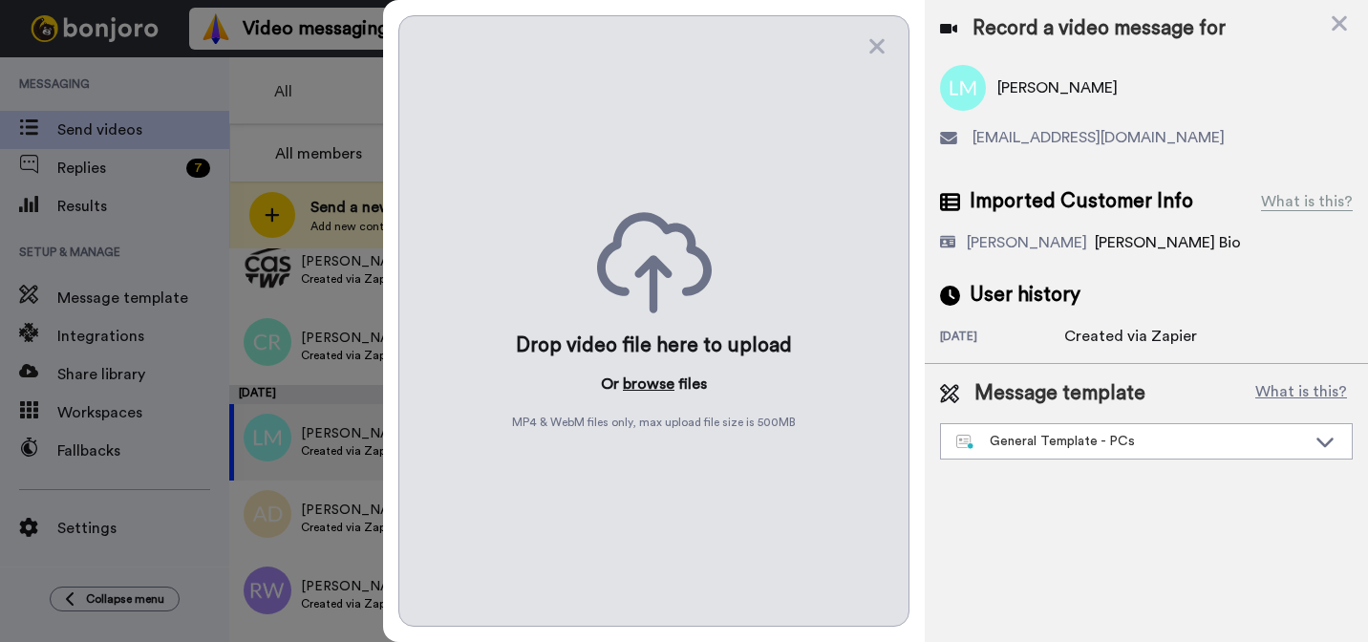
click at [660, 387] on button "browse" at bounding box center [649, 384] width 52 height 23
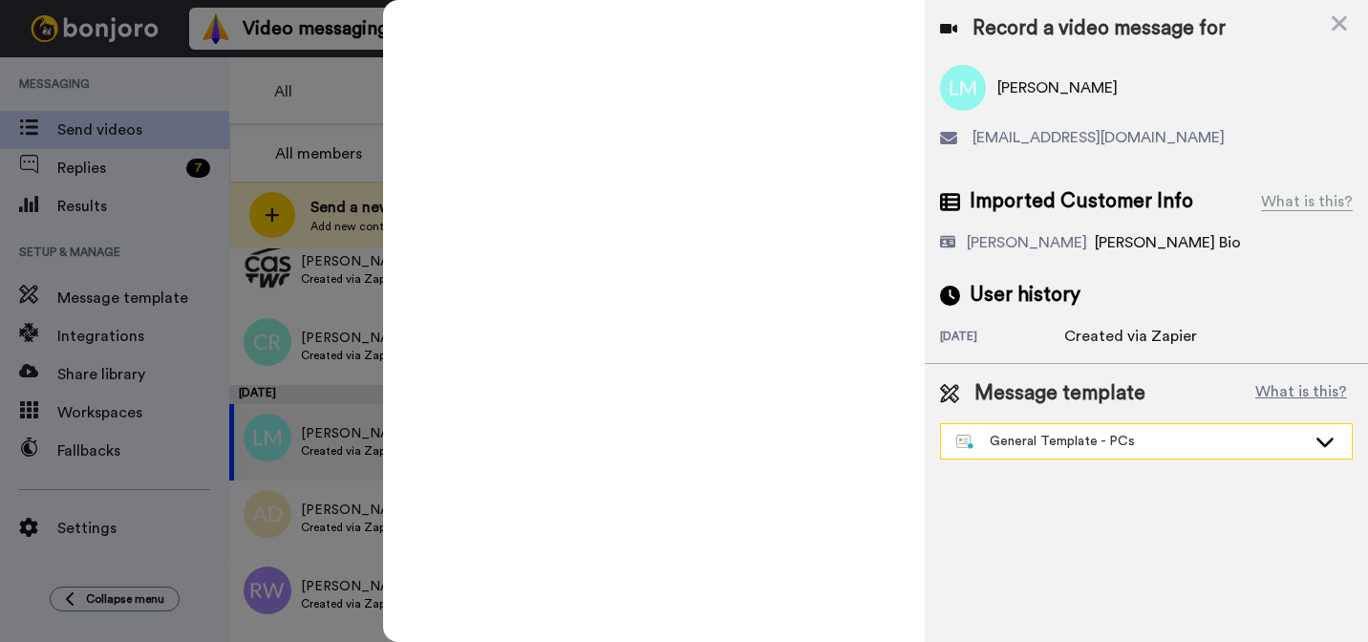
click at [1023, 446] on div "General Template - PCs" at bounding box center [1131, 441] width 350 height 19
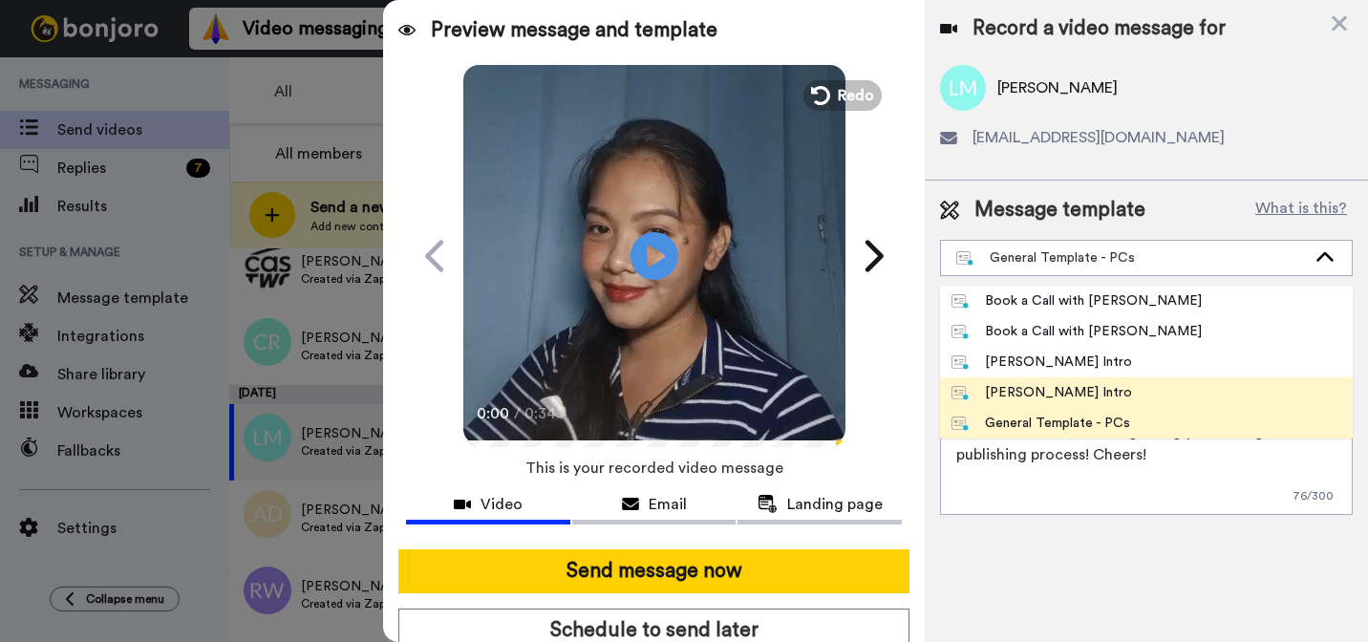
click at [1006, 385] on div "[PERSON_NAME] Intro" at bounding box center [1041, 392] width 181 height 19
type textarea "Hi {first_name|there}, I’m [PERSON_NAME] from Tellwell Publishing. Here's a qui…"
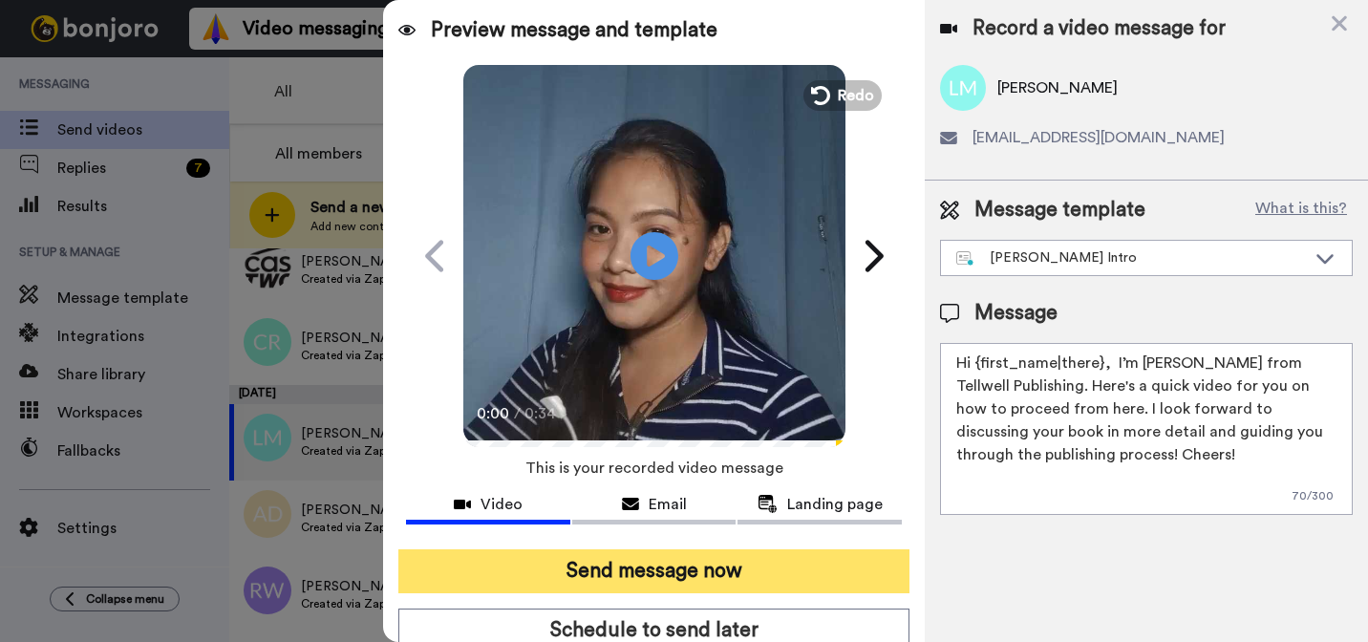
click at [752, 568] on button "Send message now" at bounding box center [653, 571] width 511 height 44
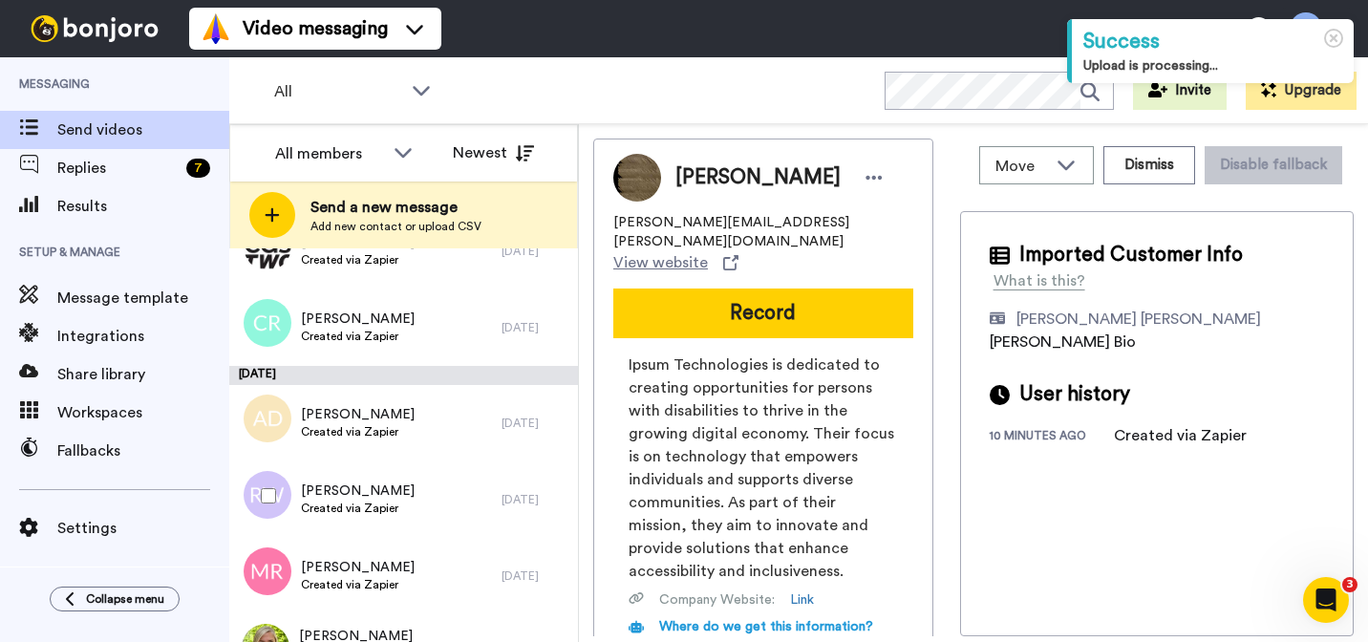
scroll to position [2604, 0]
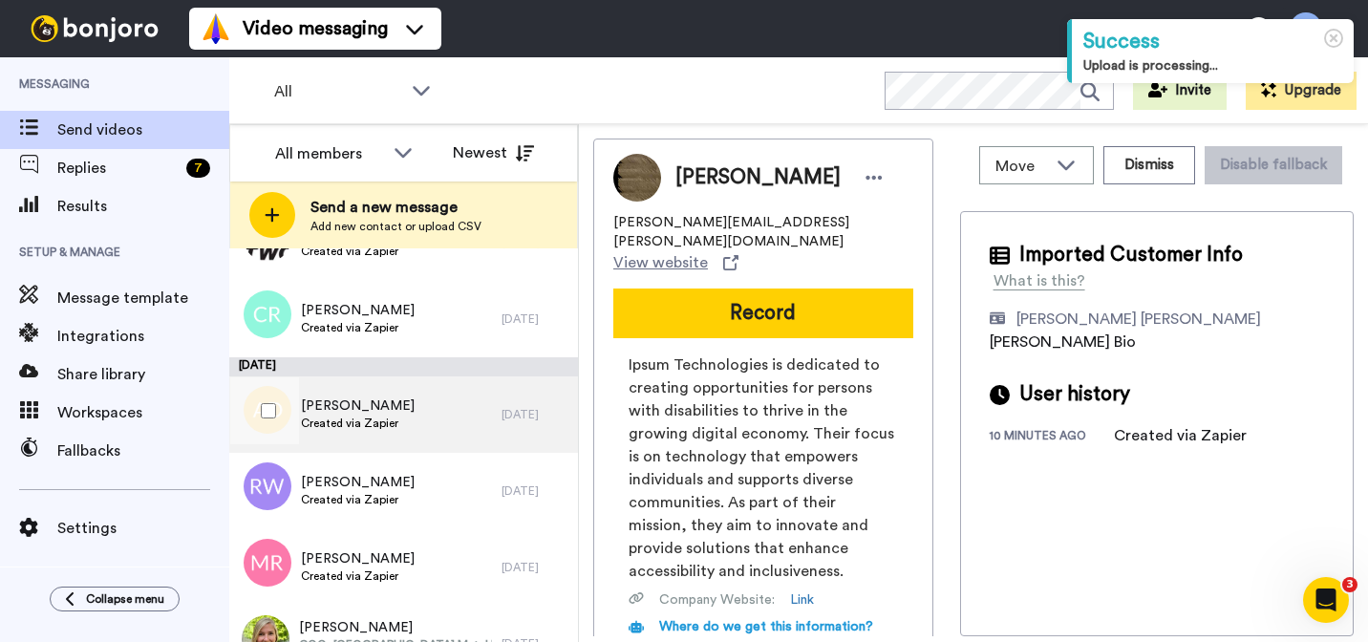
click at [396, 416] on span "Created via Zapier" at bounding box center [358, 423] width 114 height 15
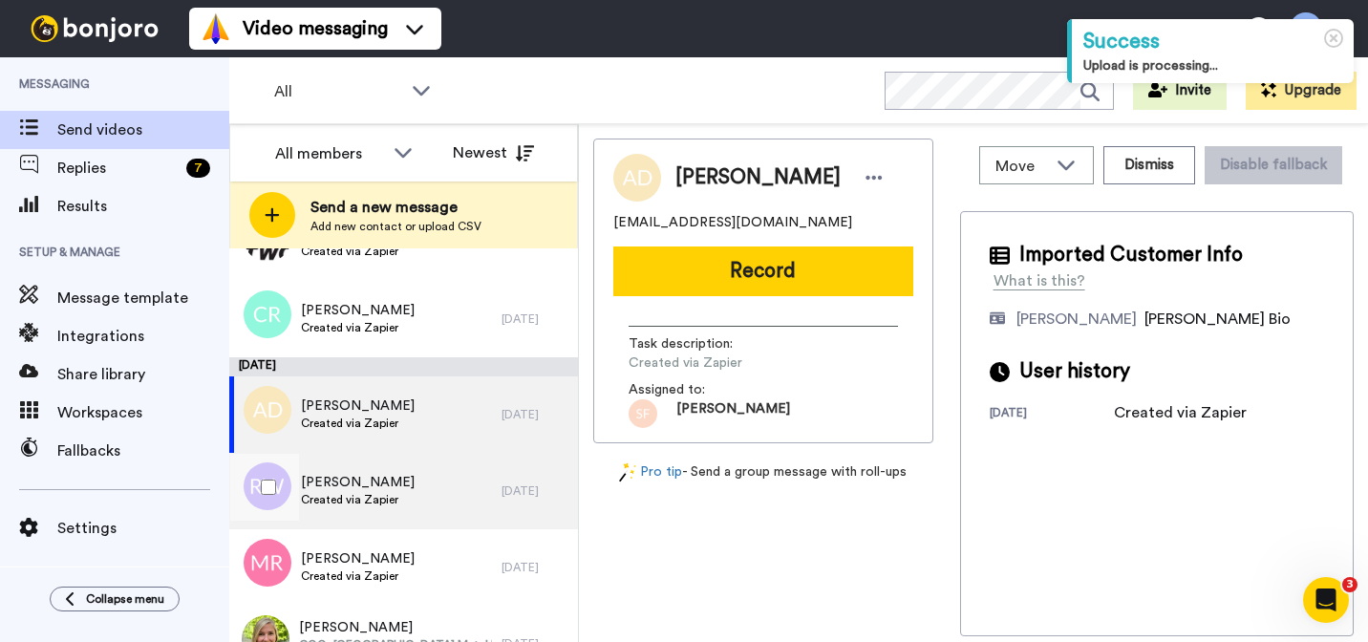
click at [386, 489] on span "[PERSON_NAME]" at bounding box center [358, 482] width 114 height 19
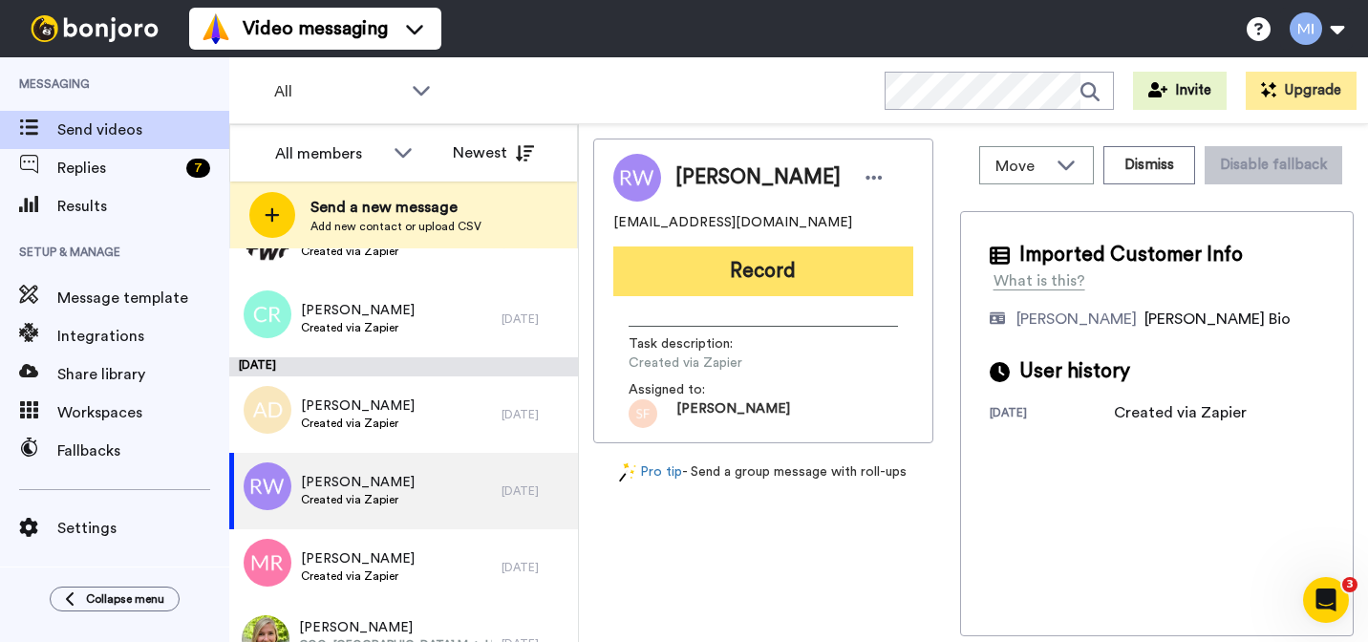
click at [732, 266] on button "Record" at bounding box center [763, 271] width 300 height 50
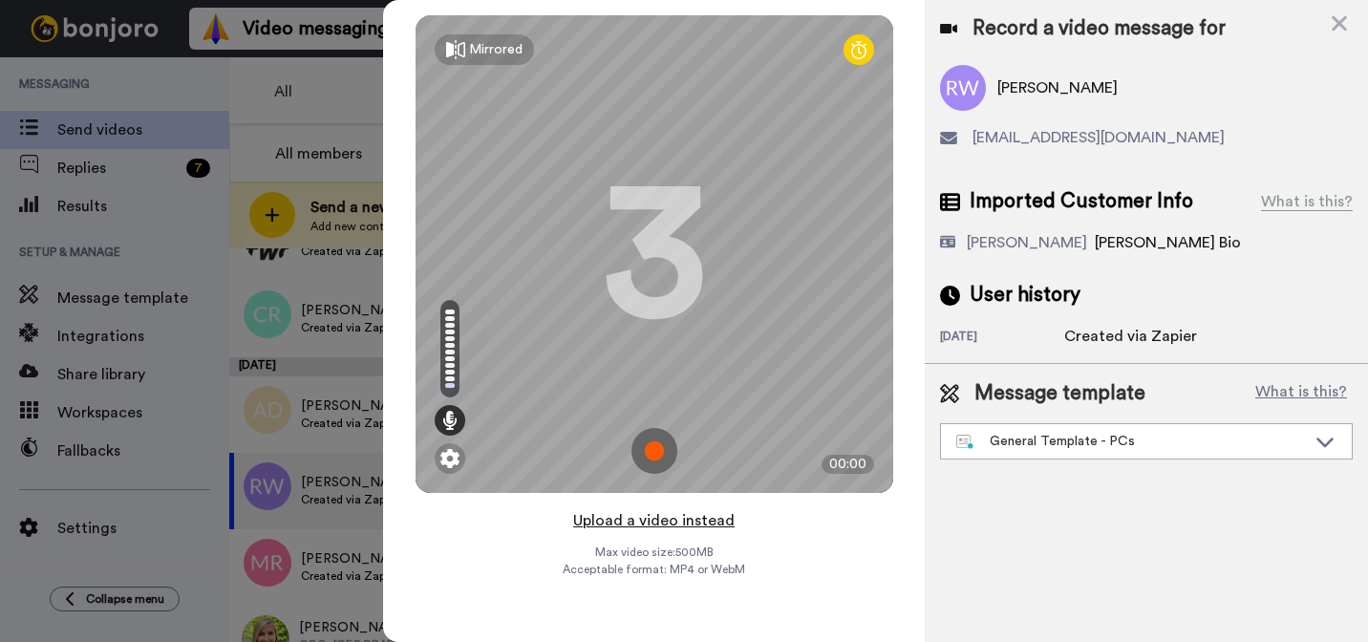
click at [635, 514] on button "Upload a video instead" at bounding box center [653, 520] width 173 height 25
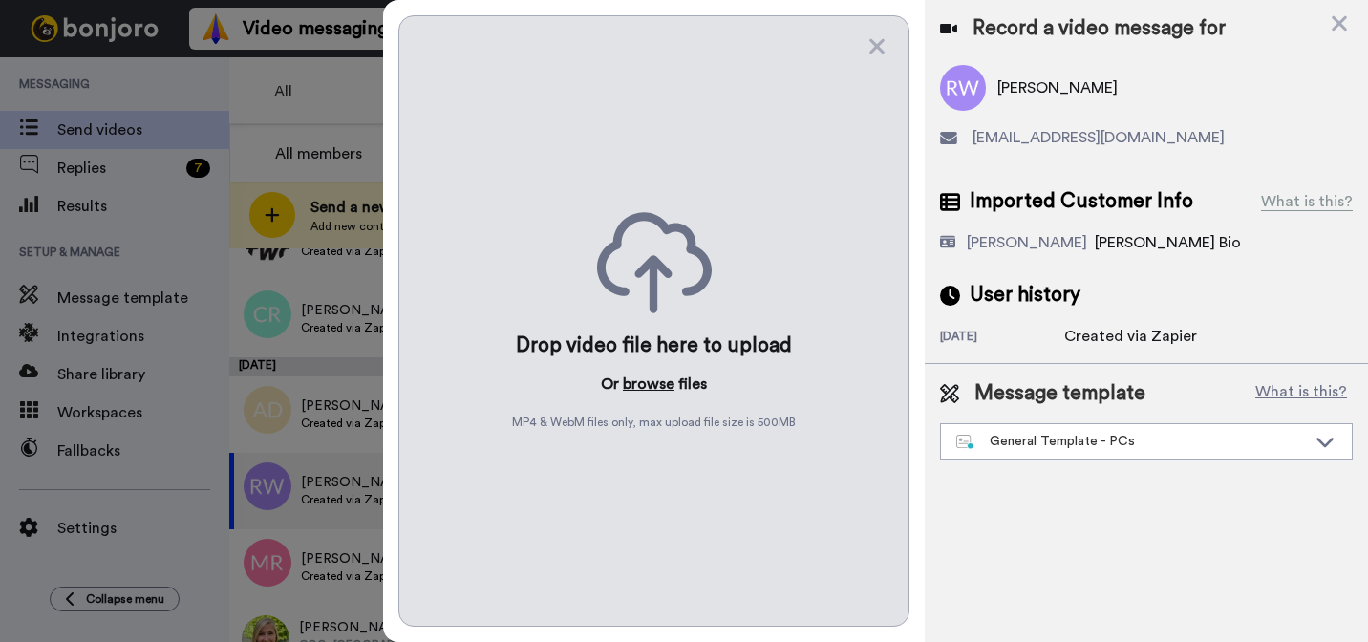
click at [660, 381] on button "browse" at bounding box center [649, 384] width 52 height 23
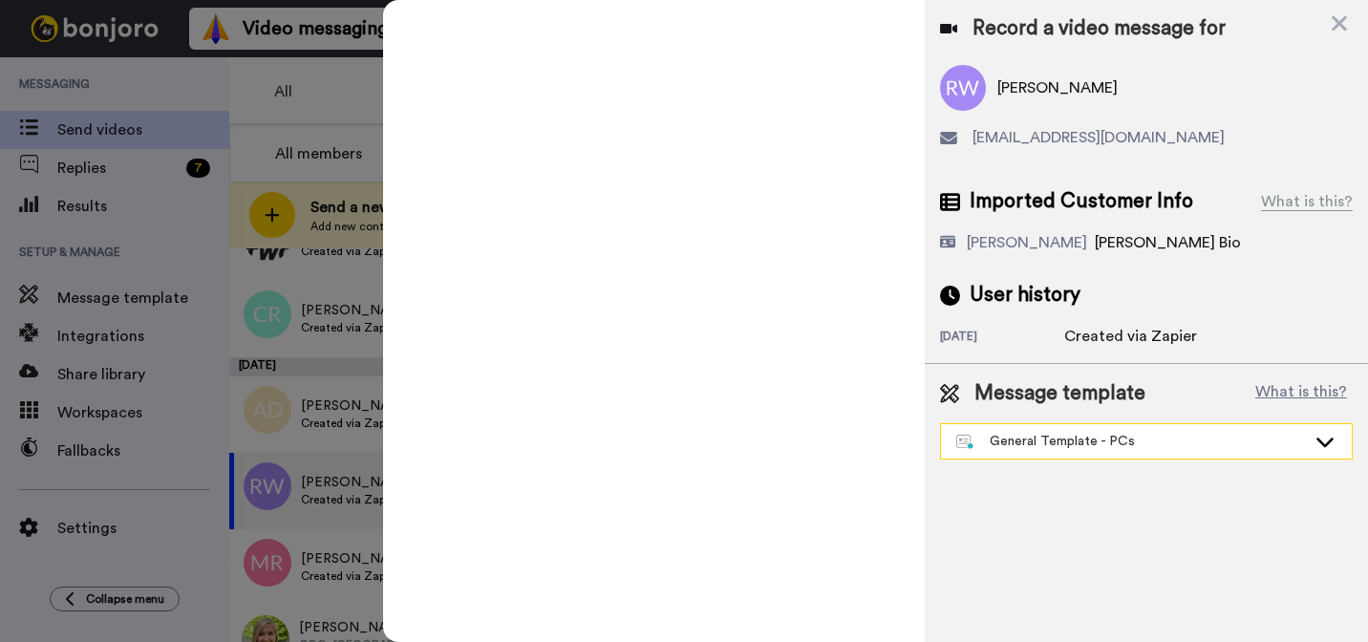
click at [1038, 447] on div "General Template - PCs" at bounding box center [1131, 441] width 350 height 19
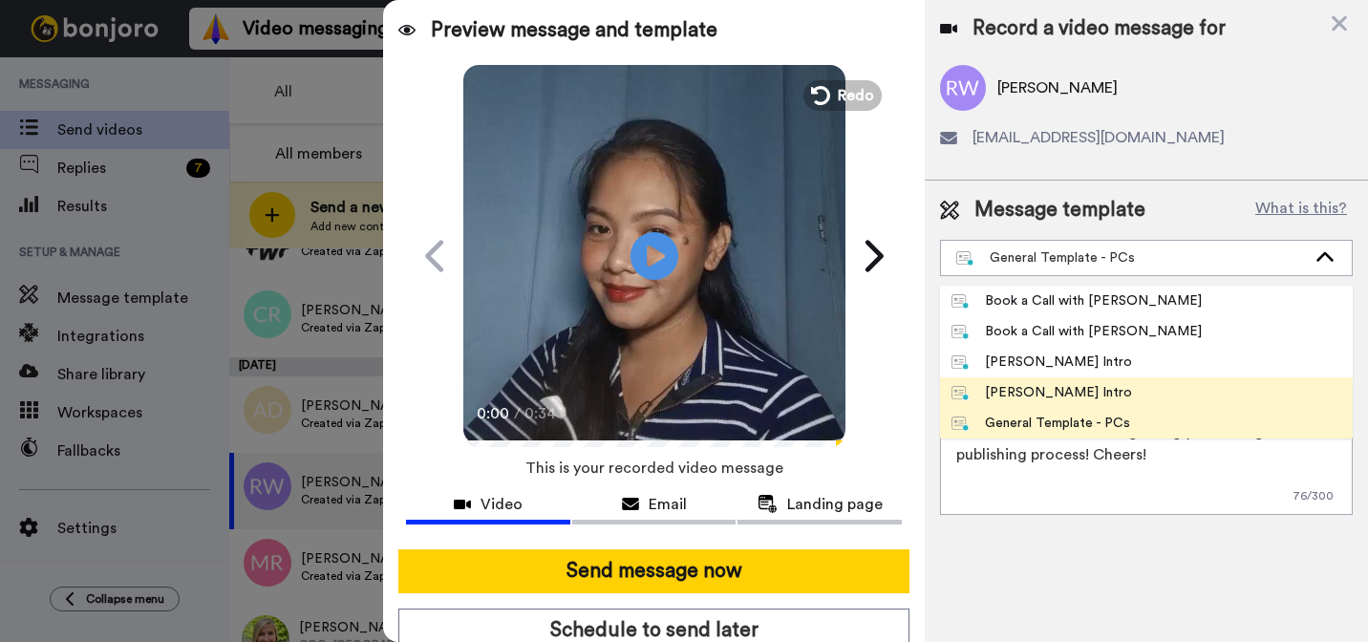
click at [1032, 391] on div "[PERSON_NAME] Intro" at bounding box center [1041, 392] width 181 height 19
type textarea "Hi {first_name|there}, I’m [PERSON_NAME] from Tellwell Publishing. Here's a qui…"
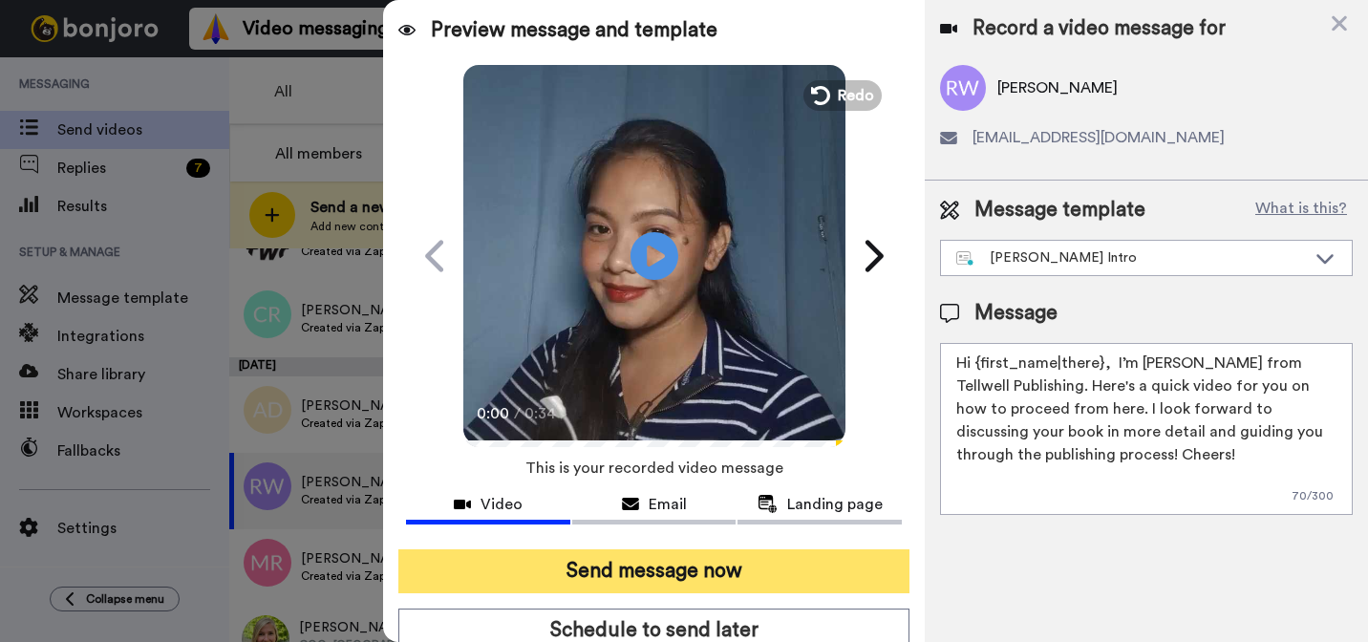
click at [857, 581] on button "Send message now" at bounding box center [653, 571] width 511 height 44
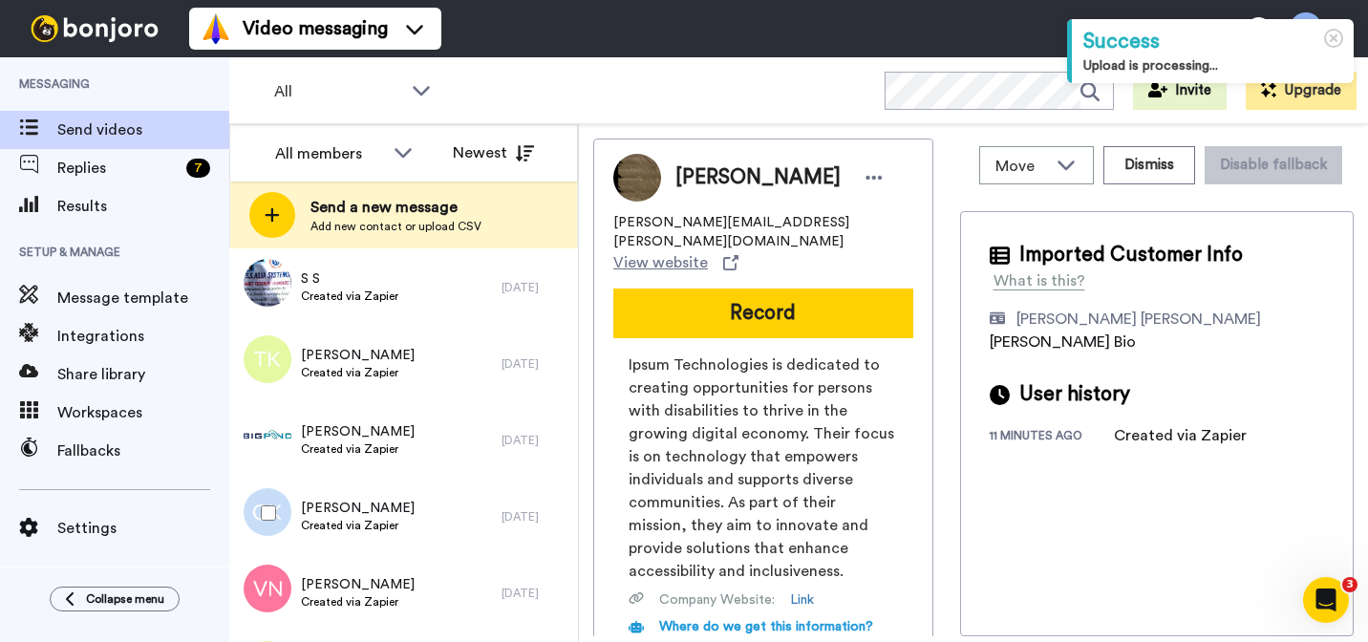
scroll to position [1877, 0]
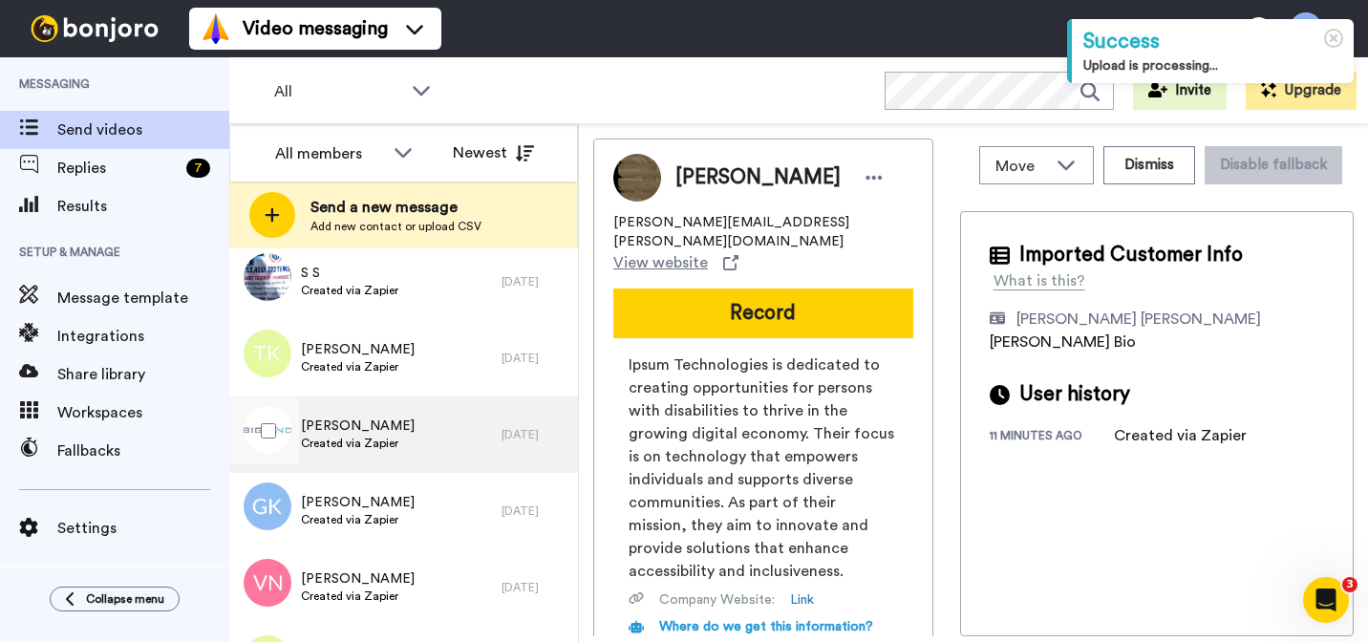
click at [421, 463] on div "[PERSON_NAME] Created via Zapier" at bounding box center [365, 434] width 272 height 76
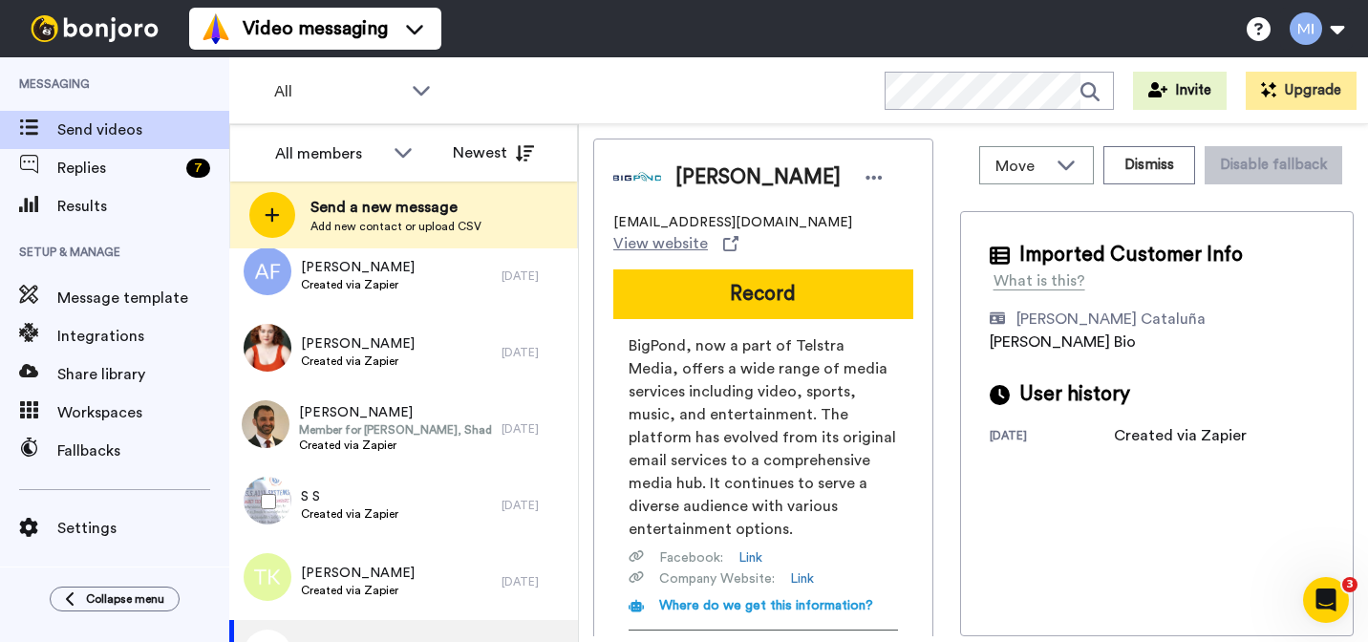
scroll to position [1664, 0]
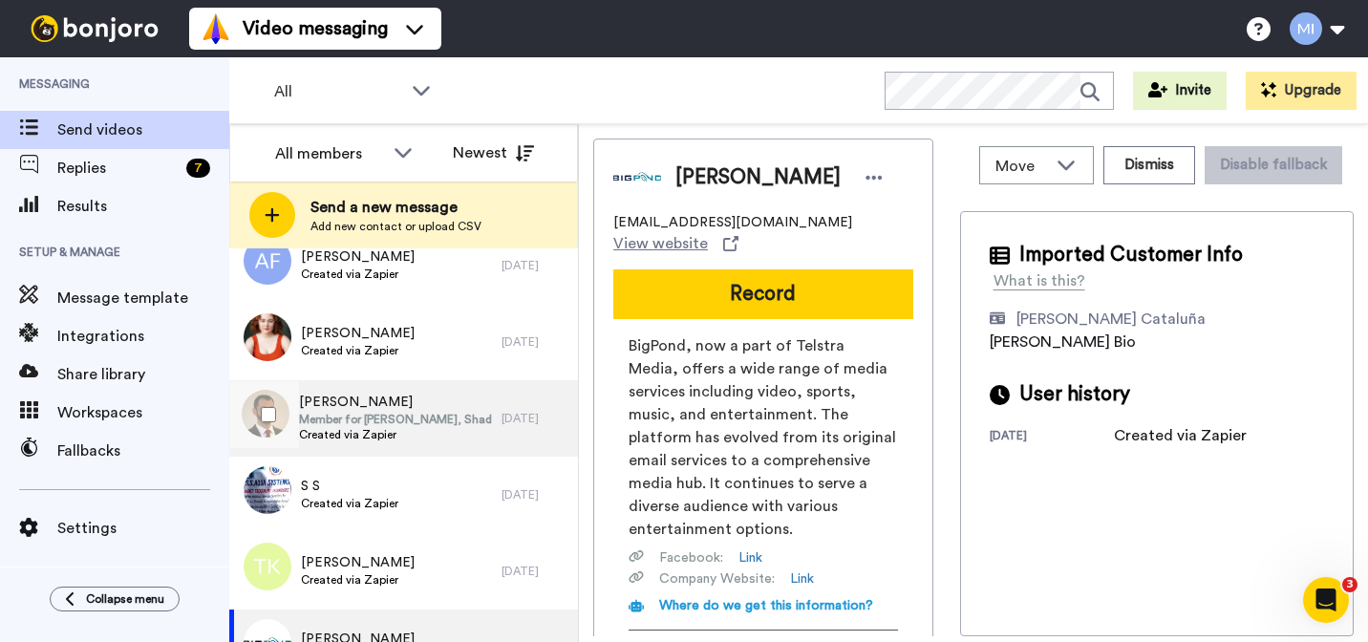
click at [423, 426] on span "Member for [PERSON_NAME], Shadow Assistant Minister for Justice" at bounding box center [395, 419] width 193 height 15
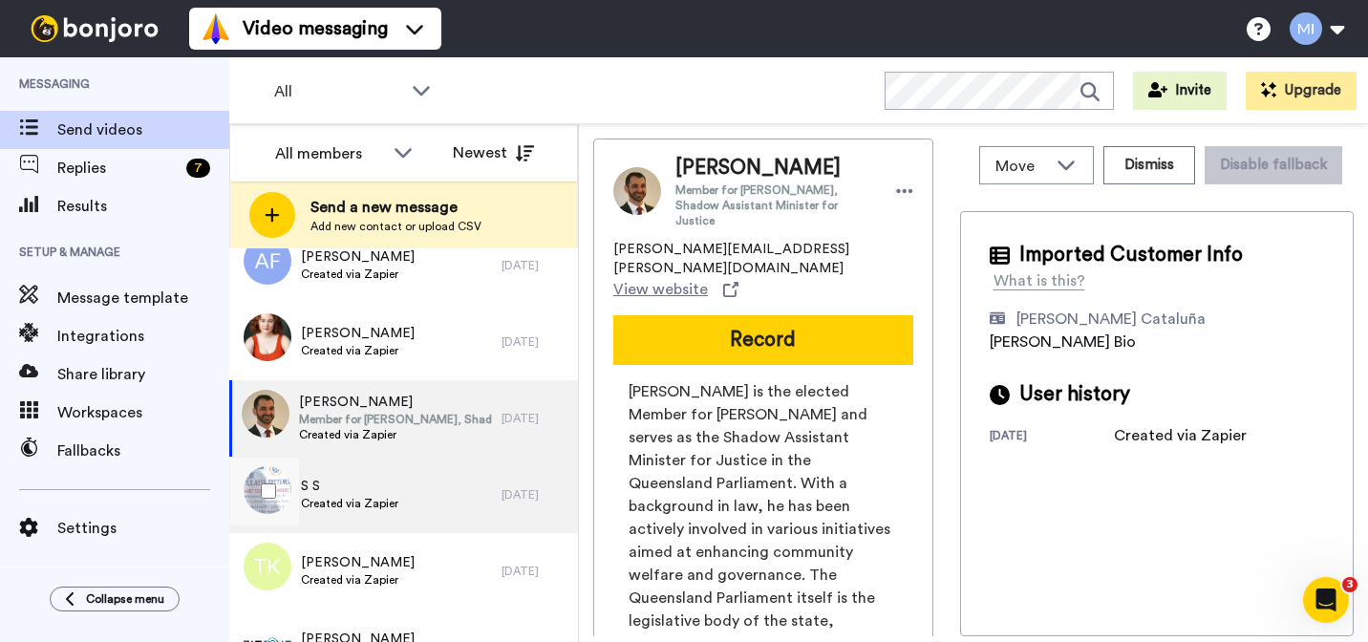
click at [421, 512] on div "S S Created via Zapier" at bounding box center [365, 495] width 272 height 76
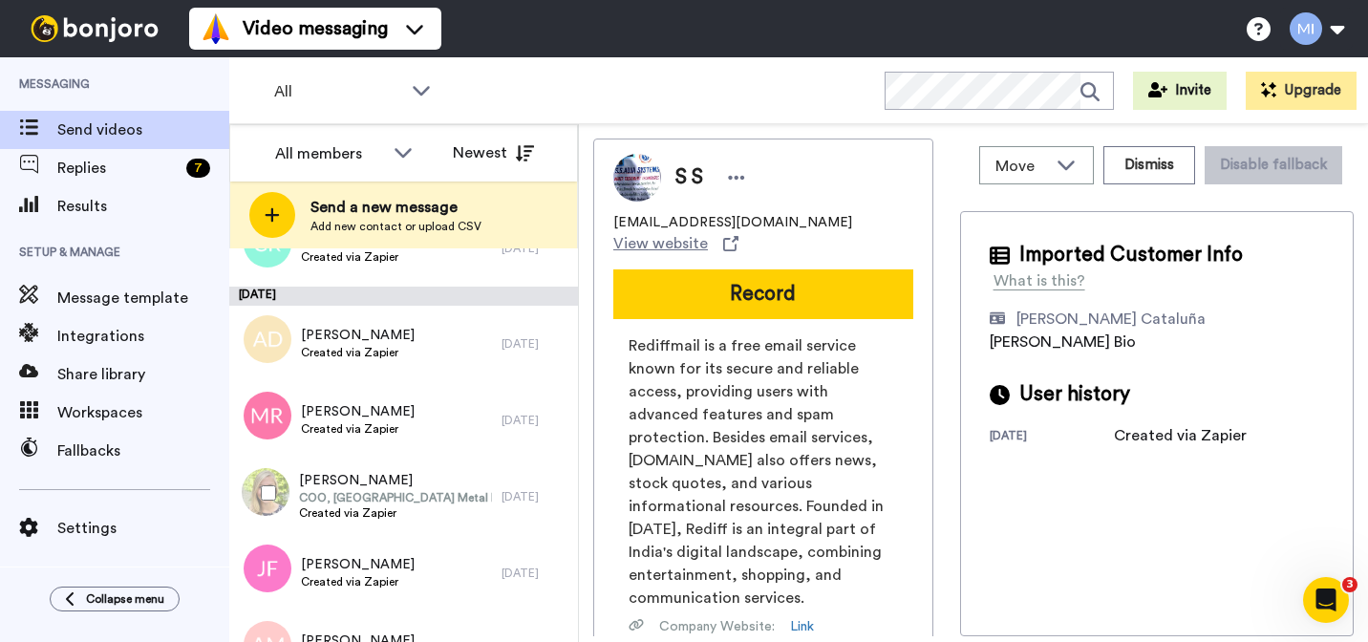
scroll to position [2678, 0]
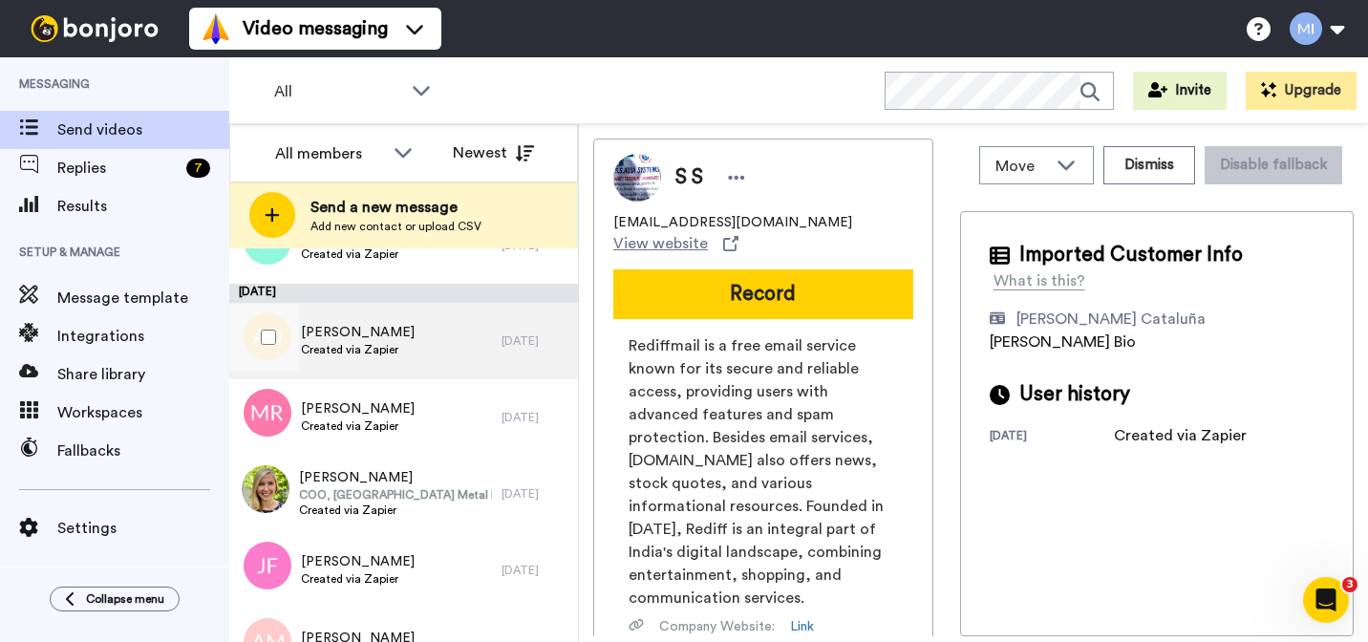
click at [419, 331] on div "Adriana paulino Dri Created via Zapier" at bounding box center [365, 341] width 272 height 76
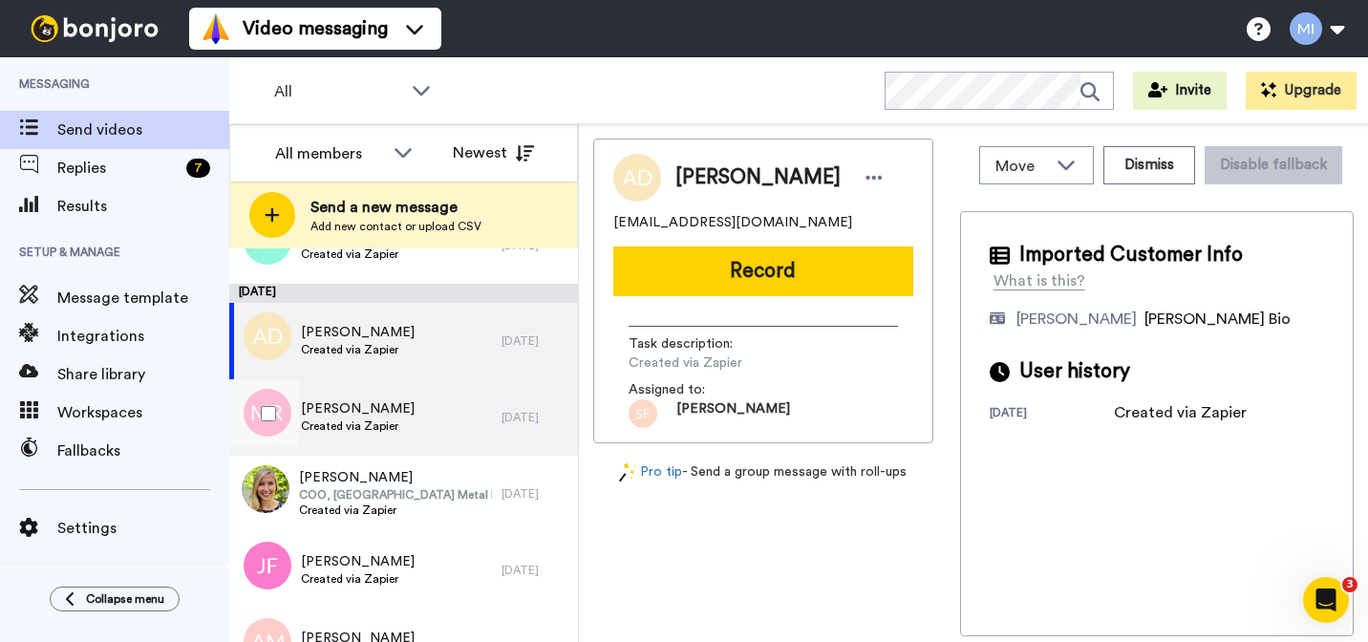
click at [426, 416] on div "Maisha Rogers Created via Zapier" at bounding box center [365, 417] width 272 height 76
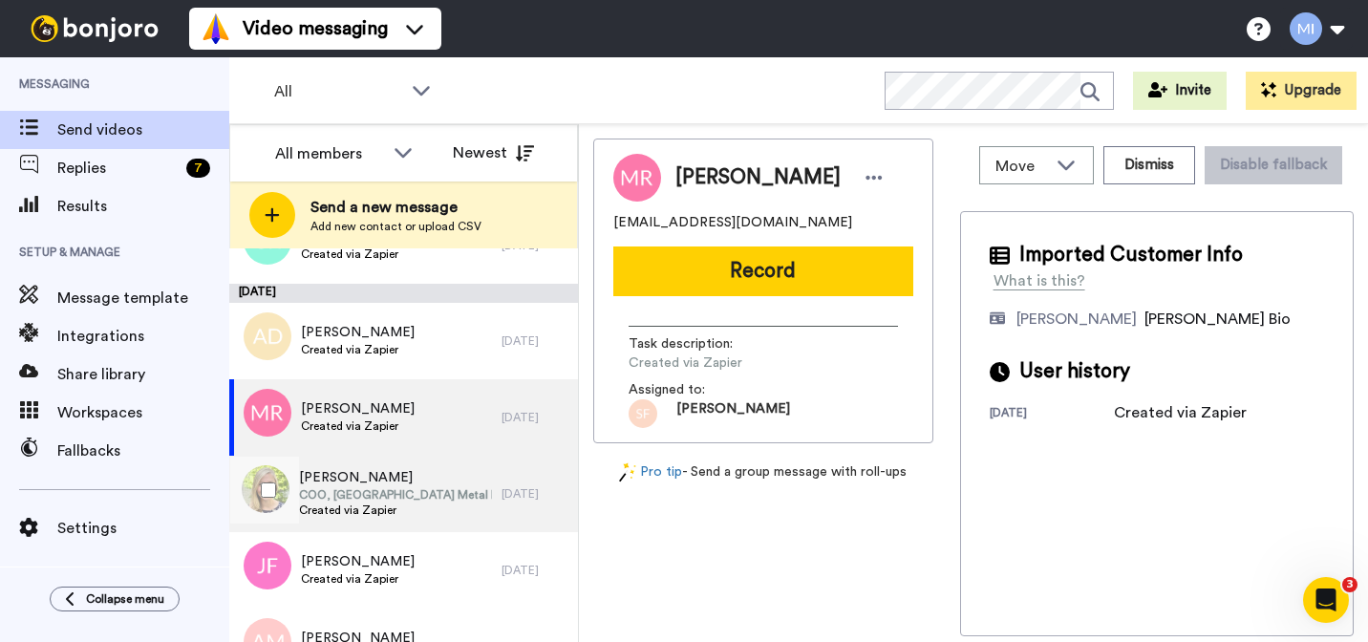
click at [413, 467] on div "Vickey Ryan COO, Ardagh Metal Packaging - North America Created via Zapier" at bounding box center [365, 494] width 272 height 76
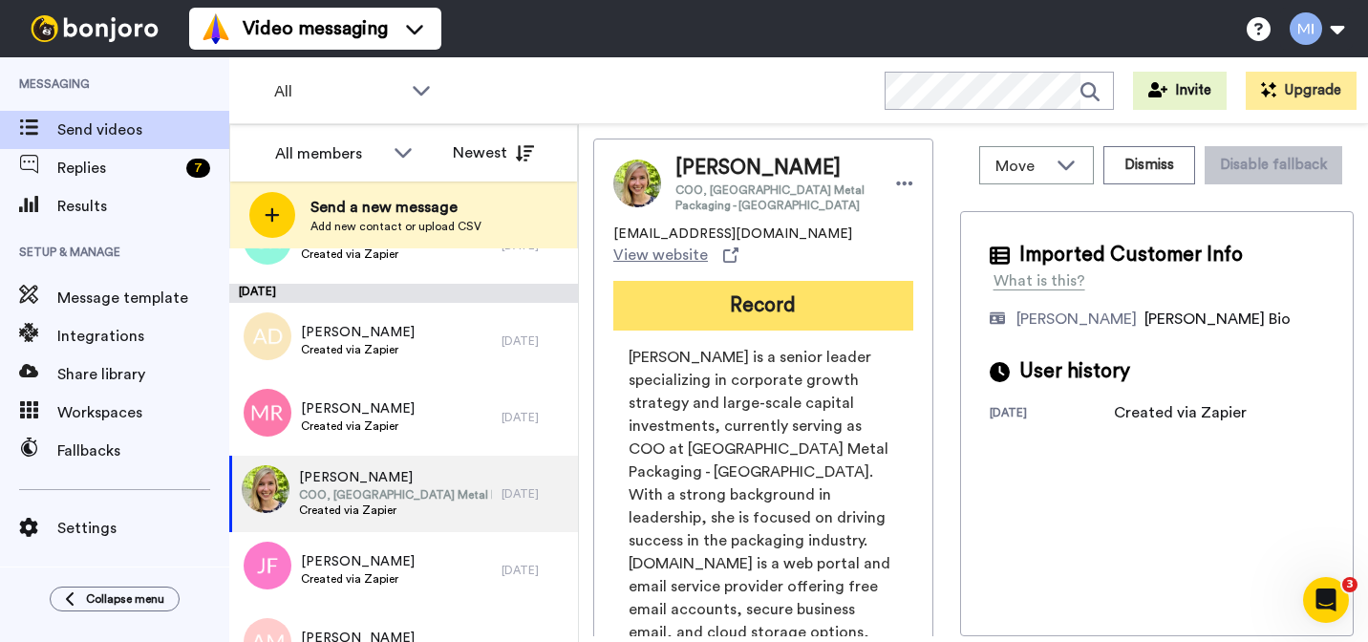
click at [874, 288] on button "Record" at bounding box center [763, 306] width 300 height 50
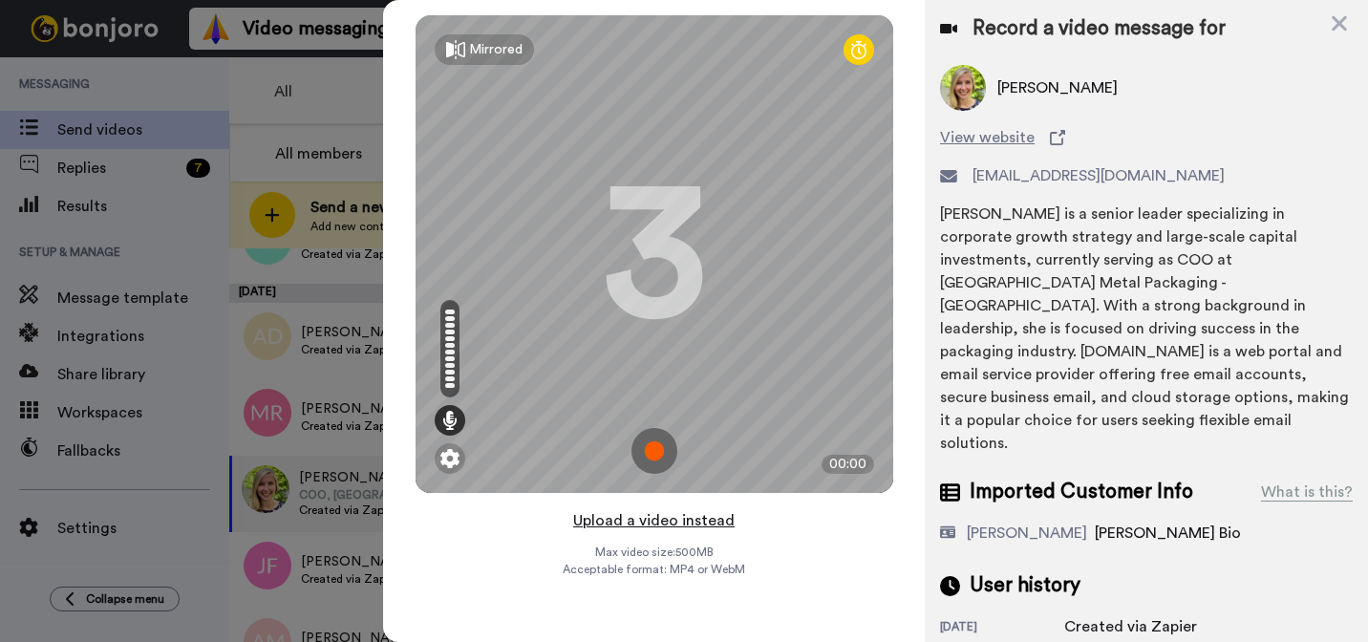
click at [651, 518] on button "Upload a video instead" at bounding box center [653, 520] width 173 height 25
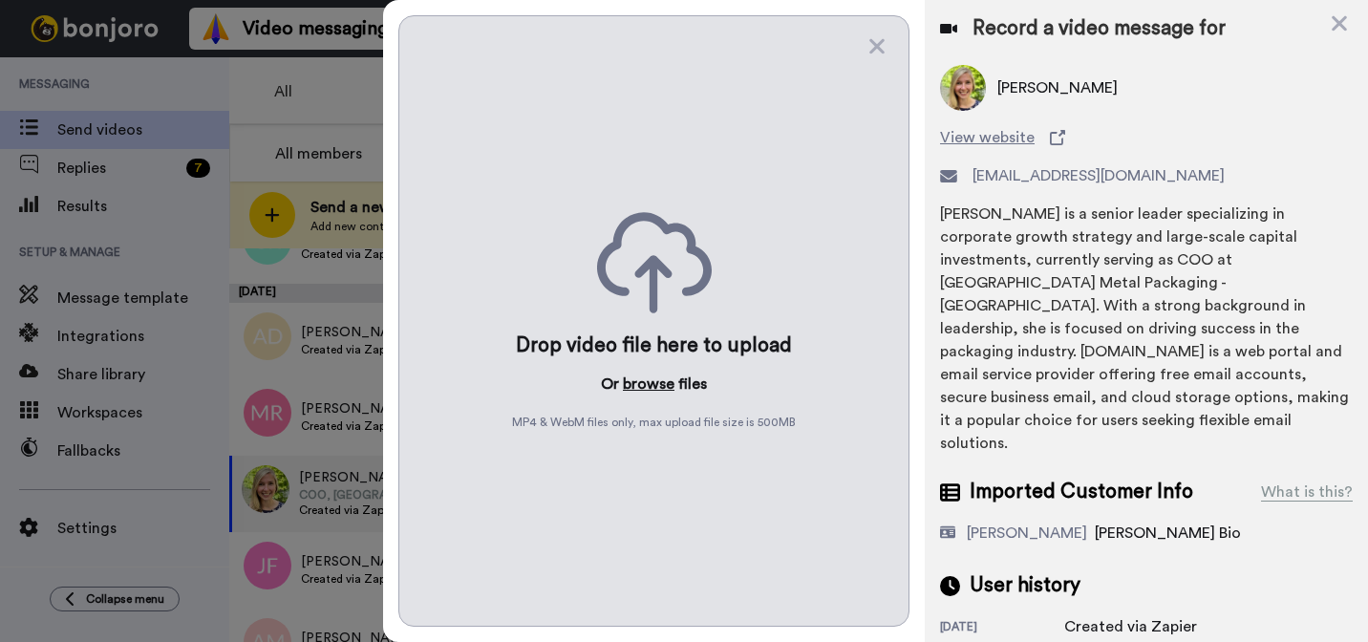
click at [651, 379] on button "browse" at bounding box center [649, 384] width 52 height 23
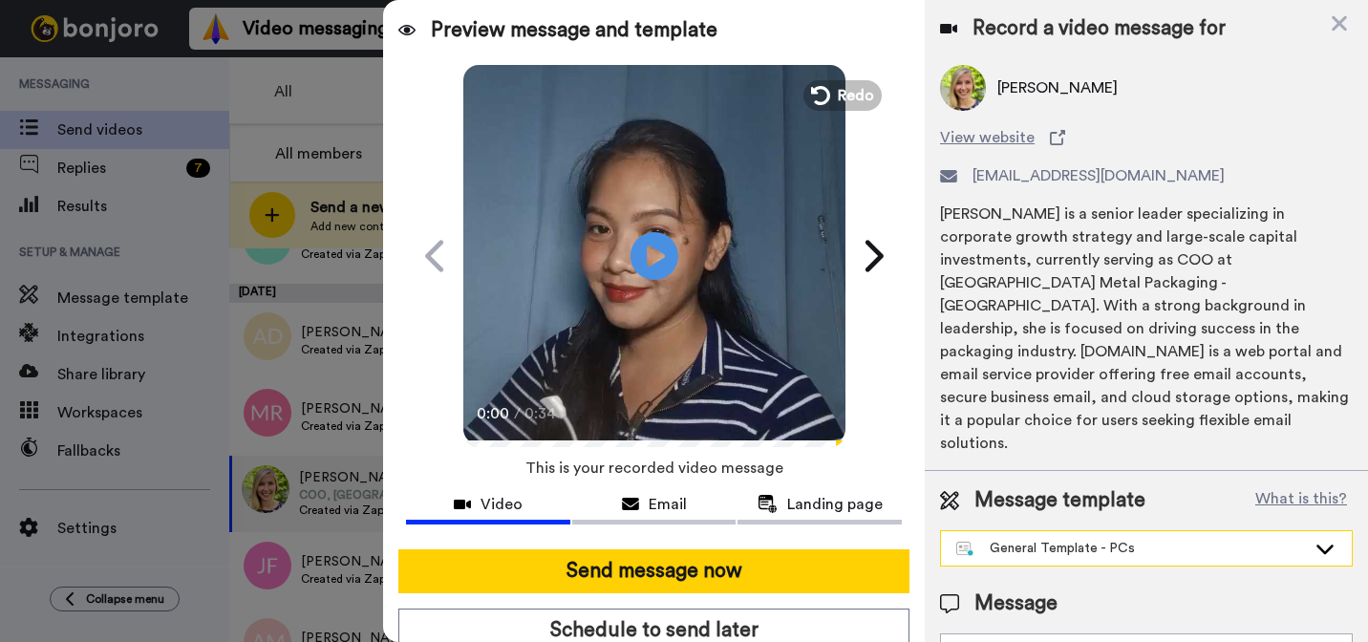
click at [1097, 531] on div "General Template - PCs" at bounding box center [1146, 548] width 411 height 34
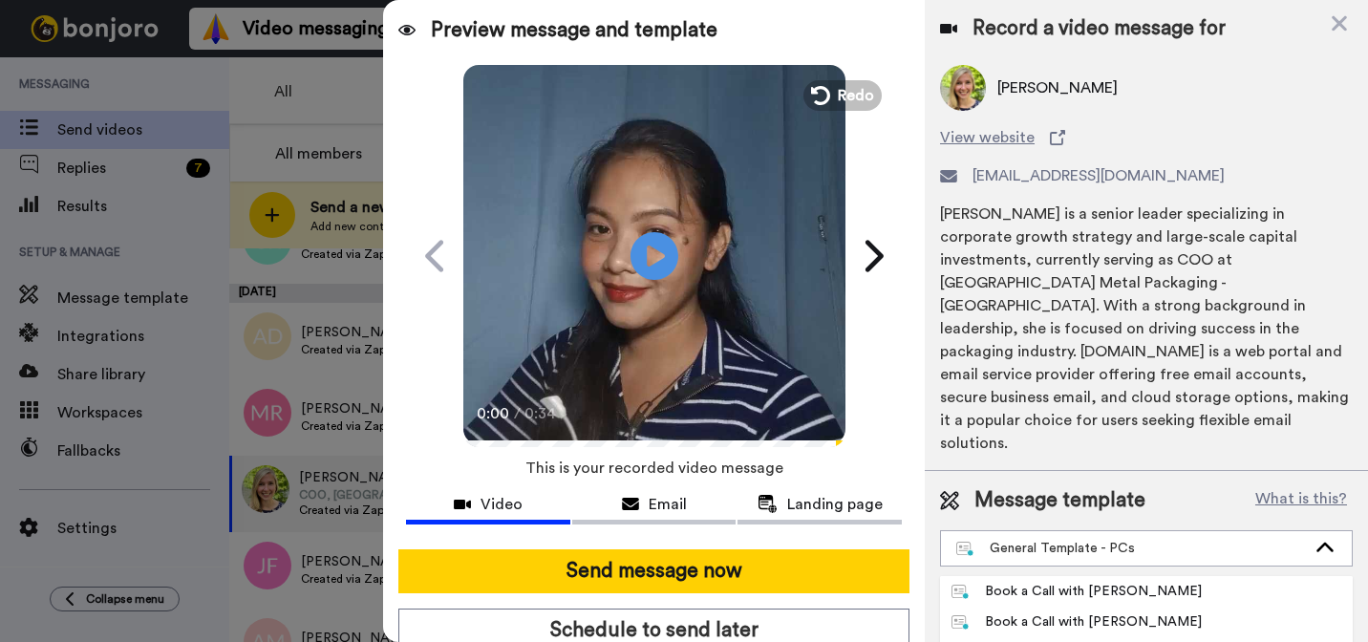
type textarea "Hi {first_name|there}, I’m [PERSON_NAME] from Tellwell Publishing. Here's a qui…"
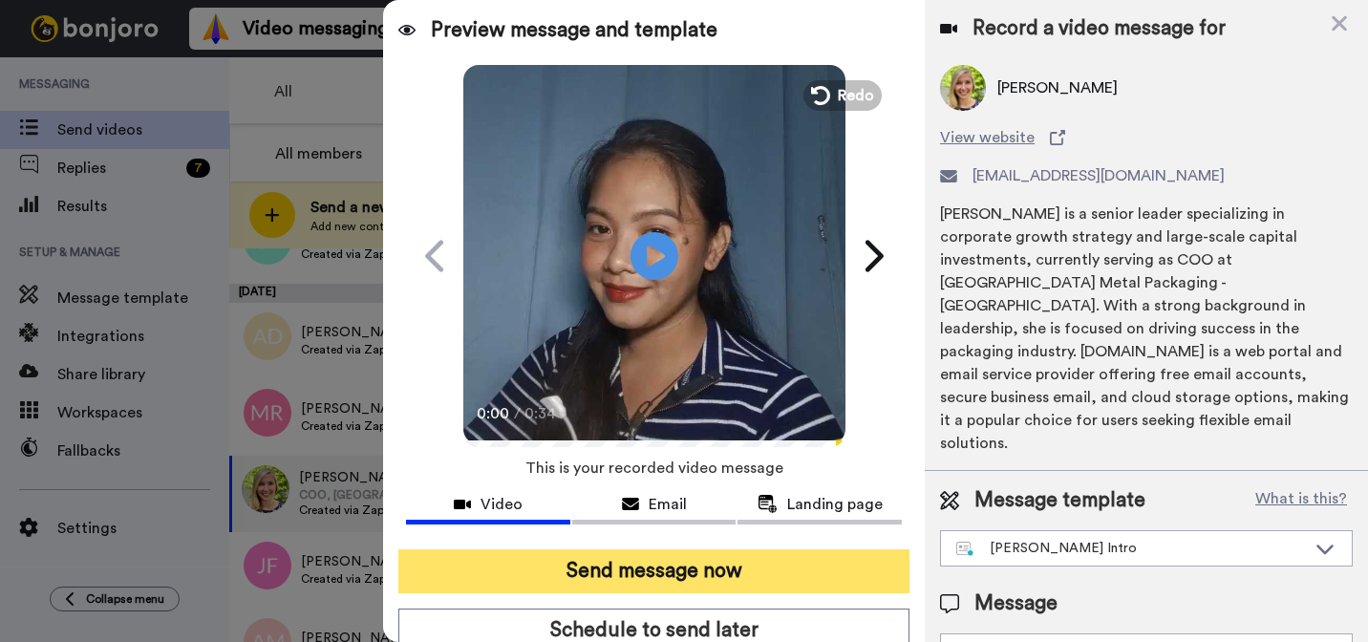
click at [822, 563] on button "Send message now" at bounding box center [653, 571] width 511 height 44
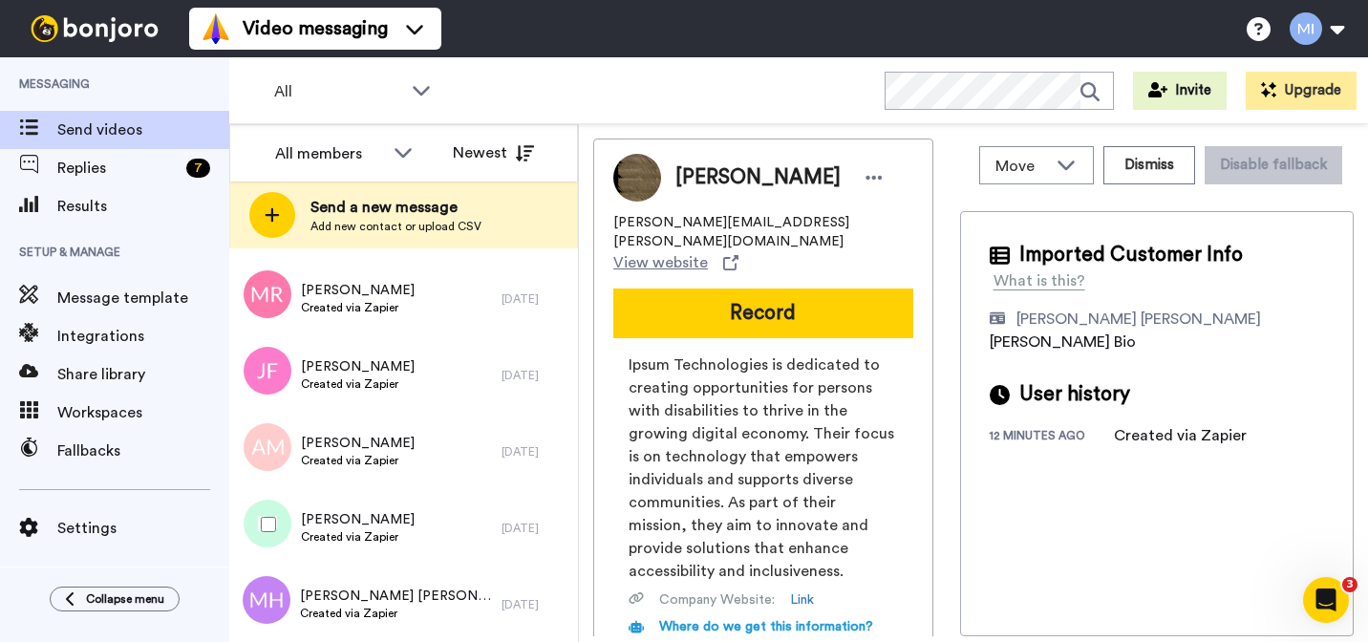
scroll to position [2781, 0]
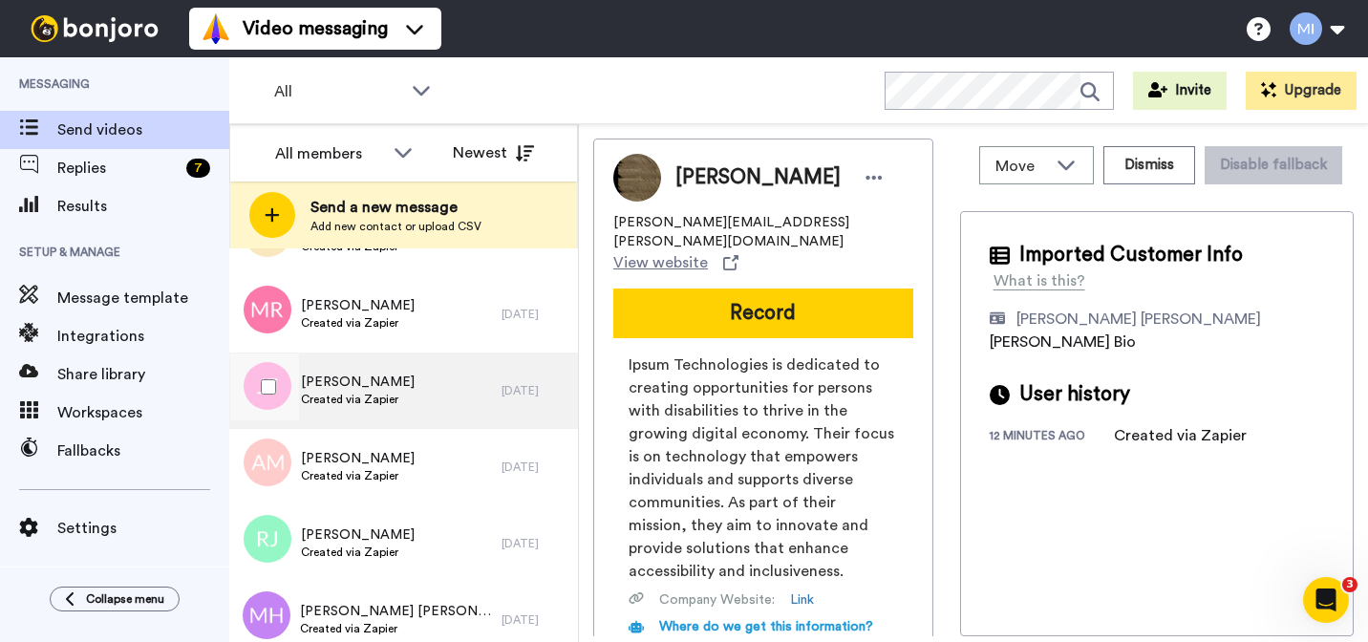
click at [464, 408] on div "Jennifer Fripp Created via Zapier" at bounding box center [365, 390] width 272 height 76
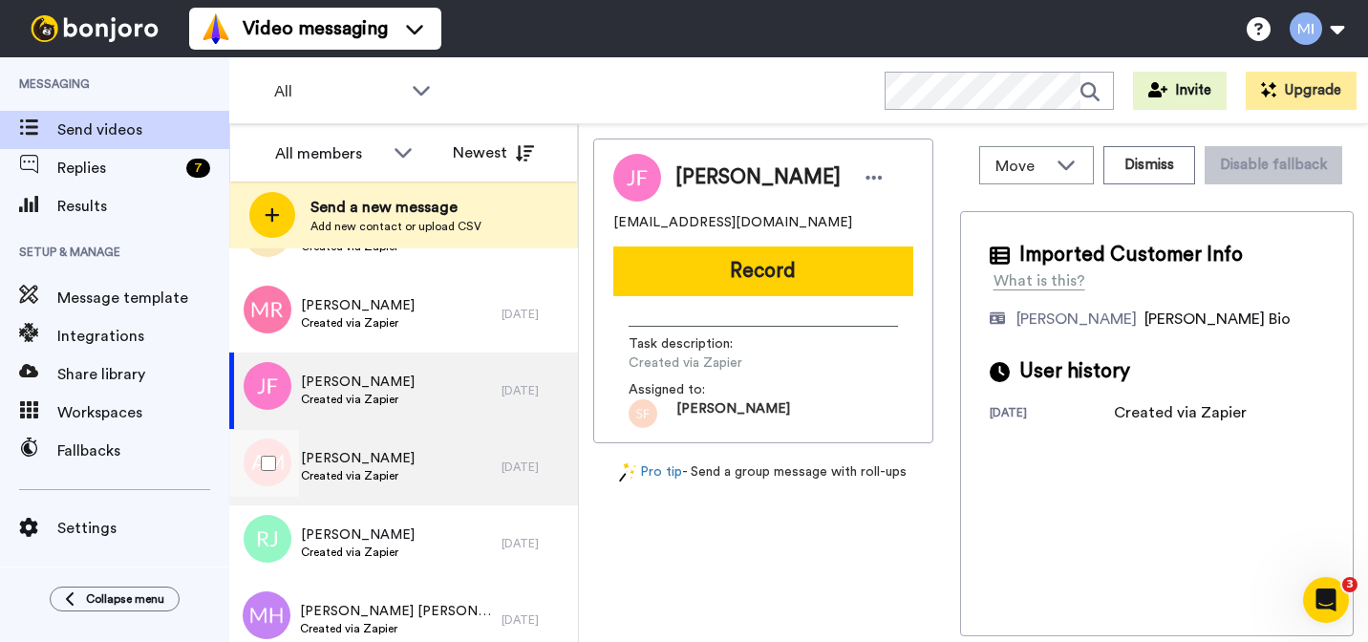
click at [459, 484] on div "Anitra Moorehead Created via Zapier" at bounding box center [365, 467] width 272 height 76
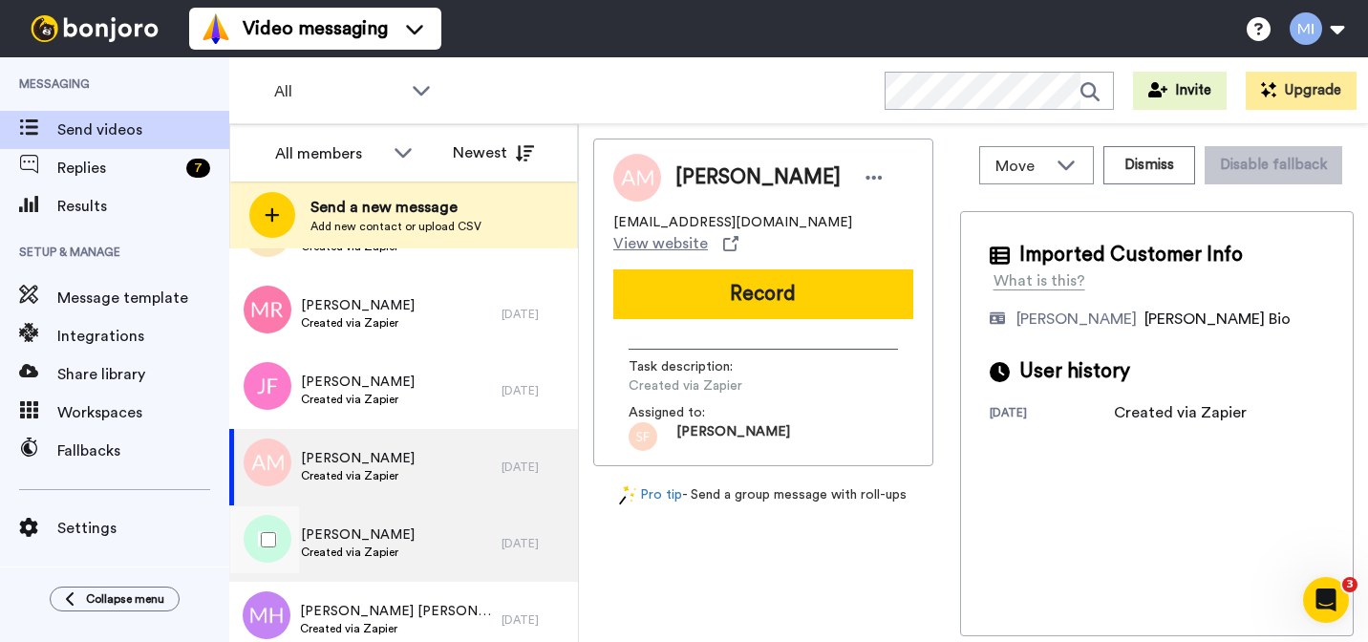
click at [440, 544] on div "Ryan Jarvis Created via Zapier" at bounding box center [365, 543] width 272 height 76
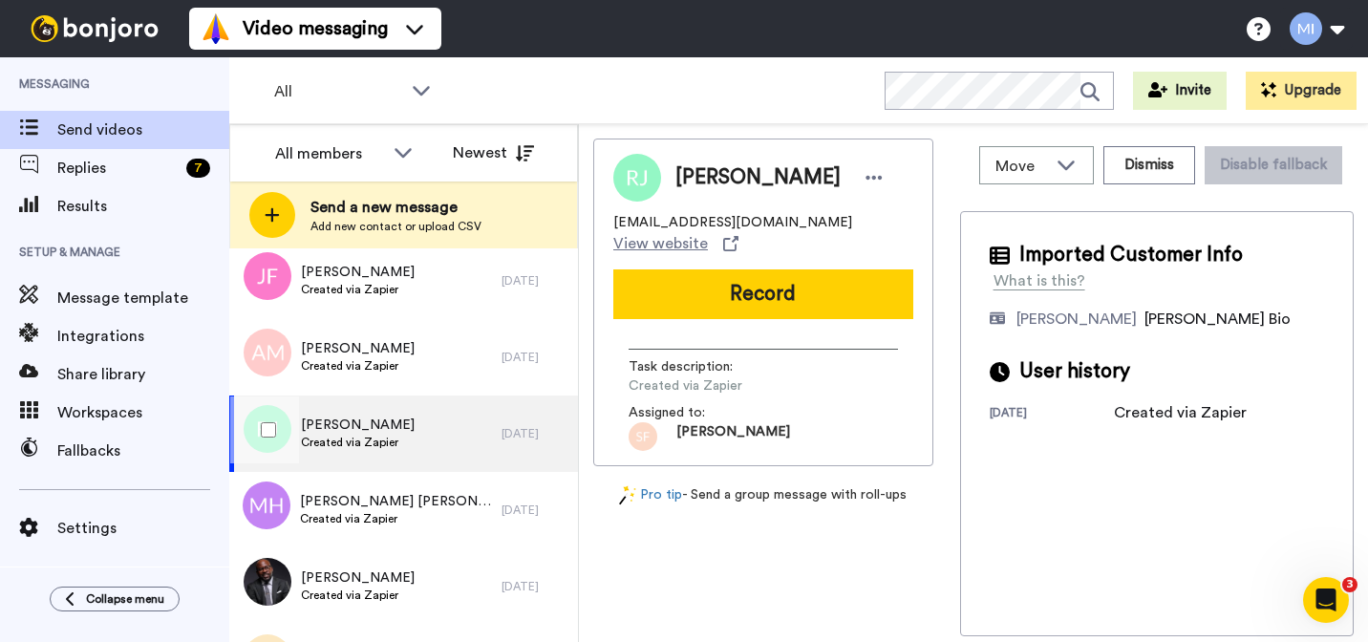
scroll to position [2898, 0]
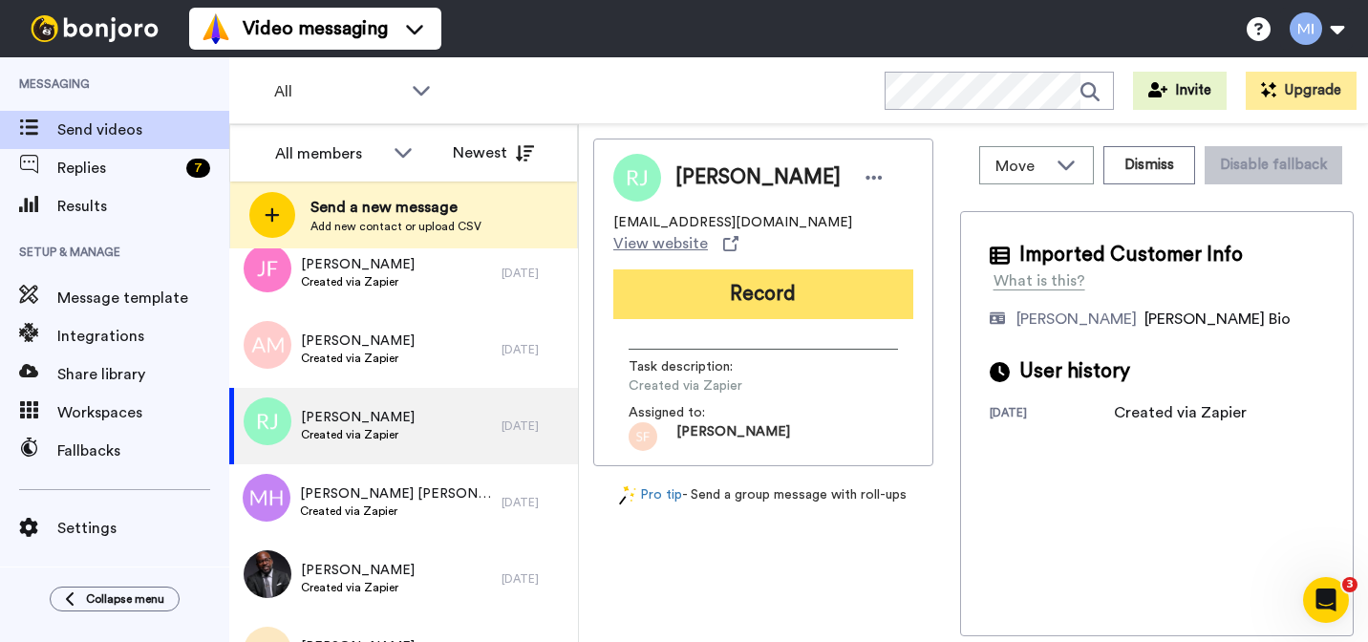
click at [796, 269] on button "Record" at bounding box center [763, 294] width 300 height 50
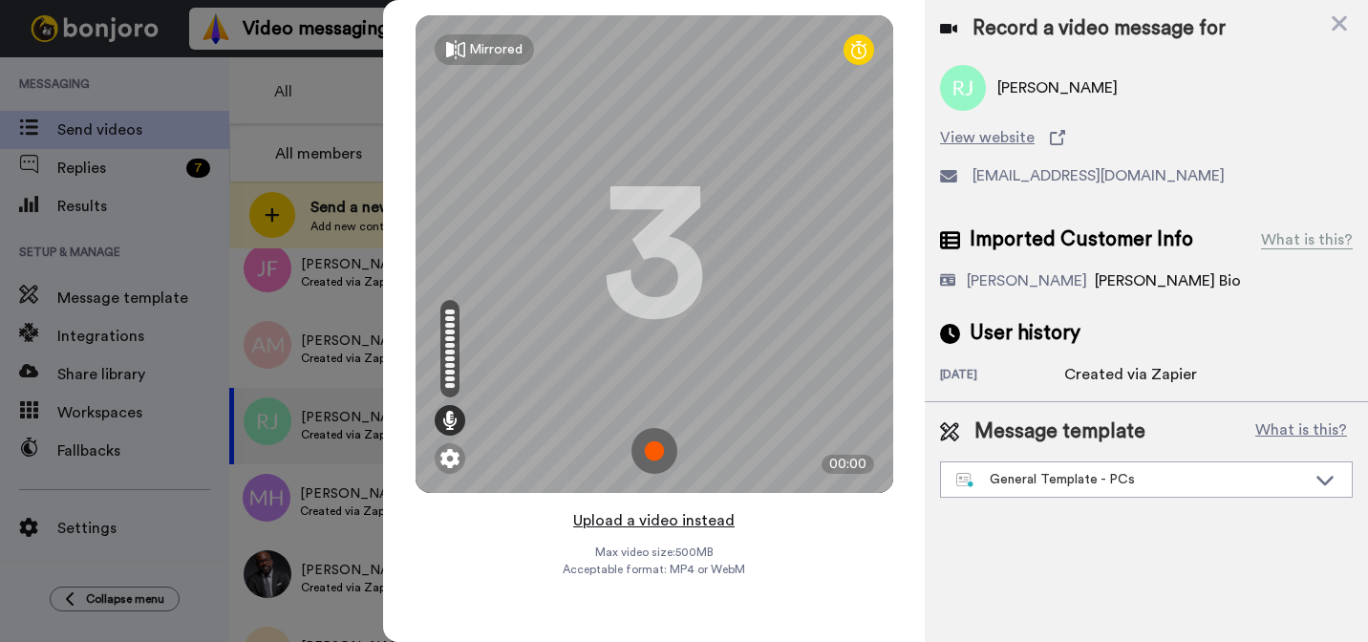
click at [622, 519] on button "Upload a video instead" at bounding box center [653, 520] width 173 height 25
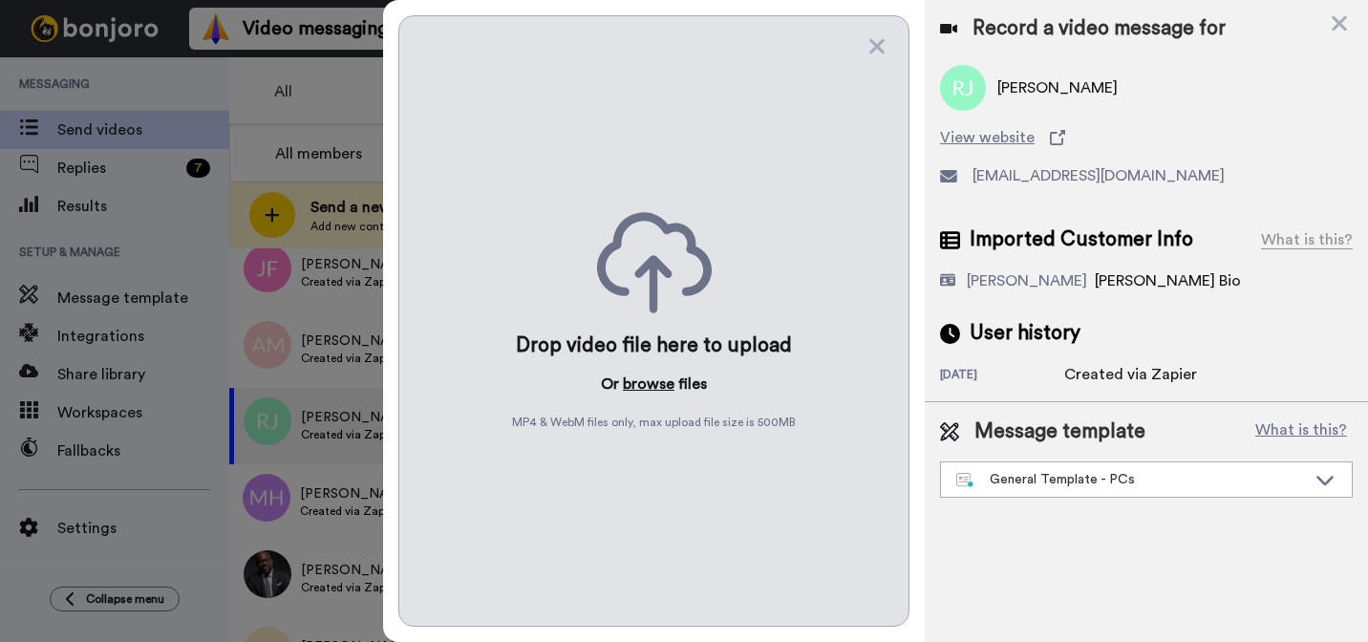
click at [647, 373] on button "browse" at bounding box center [649, 384] width 52 height 23
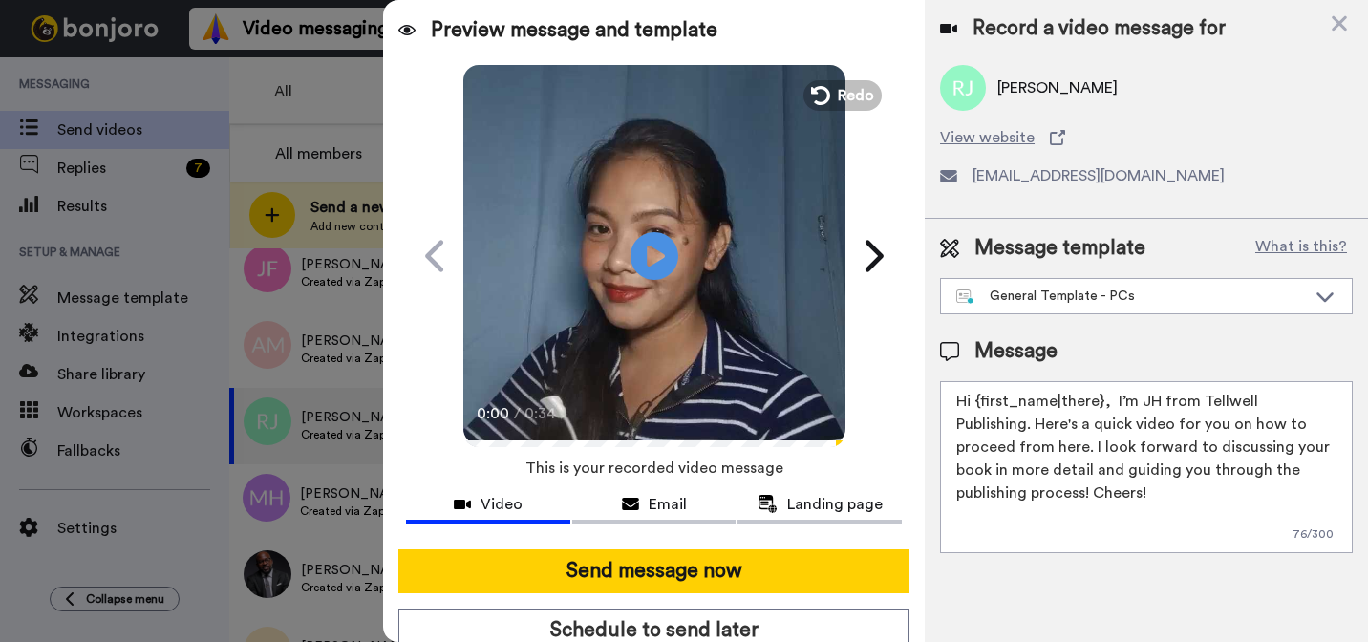
click at [1117, 318] on div "Message template What is this? General Template - PCs Book a Call with Bruce Bo…" at bounding box center [1146, 394] width 443 height 350
click at [1117, 304] on div "General Template - PCs" at bounding box center [1131, 296] width 350 height 19
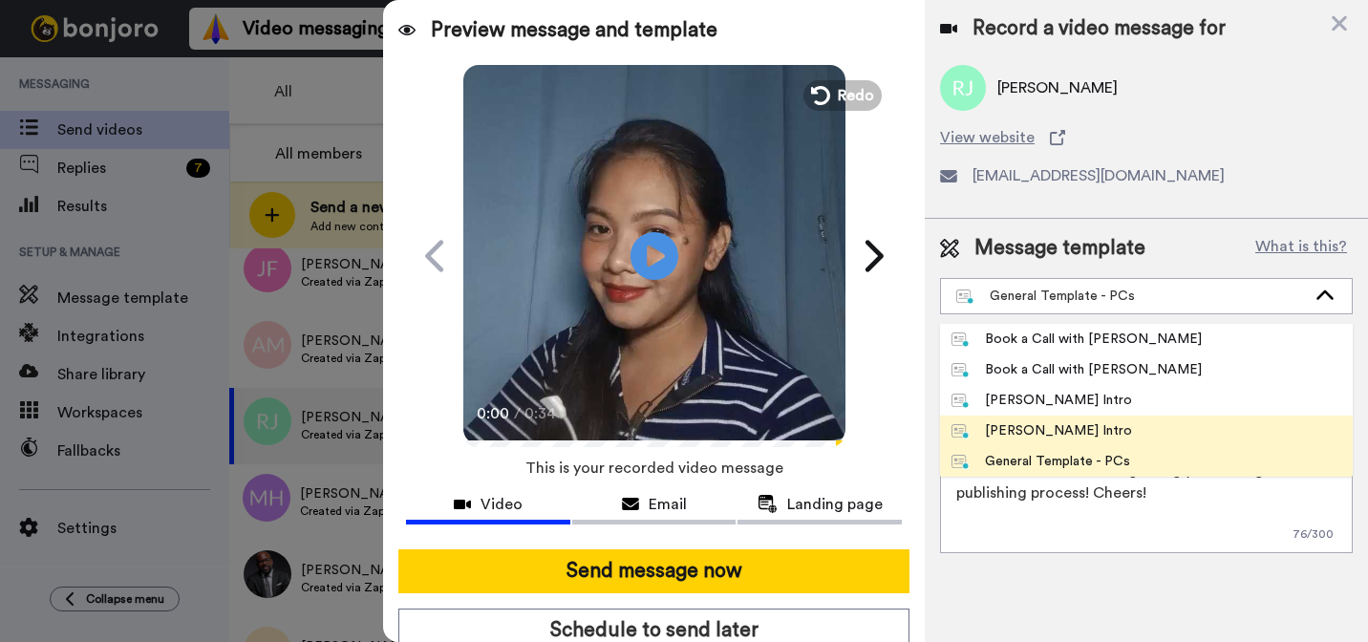
click at [1062, 429] on div "[PERSON_NAME] Intro" at bounding box center [1041, 430] width 181 height 19
type textarea "Hi {first_name|there}, I’m [PERSON_NAME] from Tellwell Publishing. Here's a qui…"
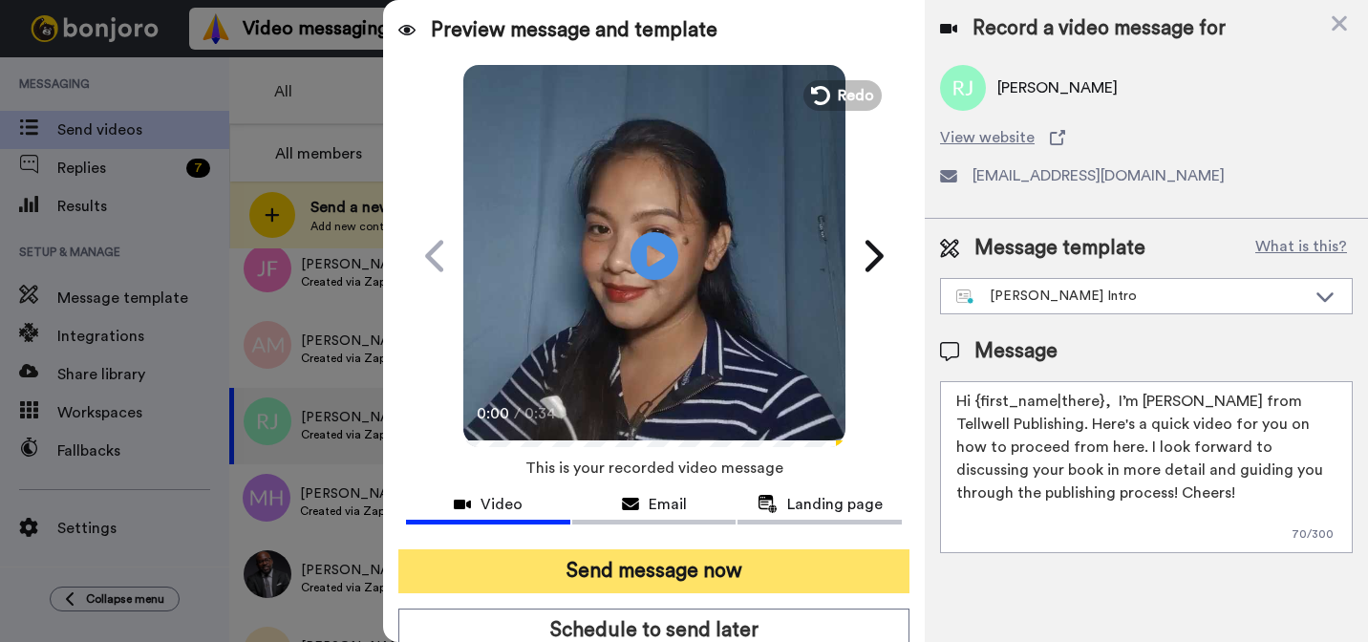
click at [641, 587] on button "Send message now" at bounding box center [653, 571] width 511 height 44
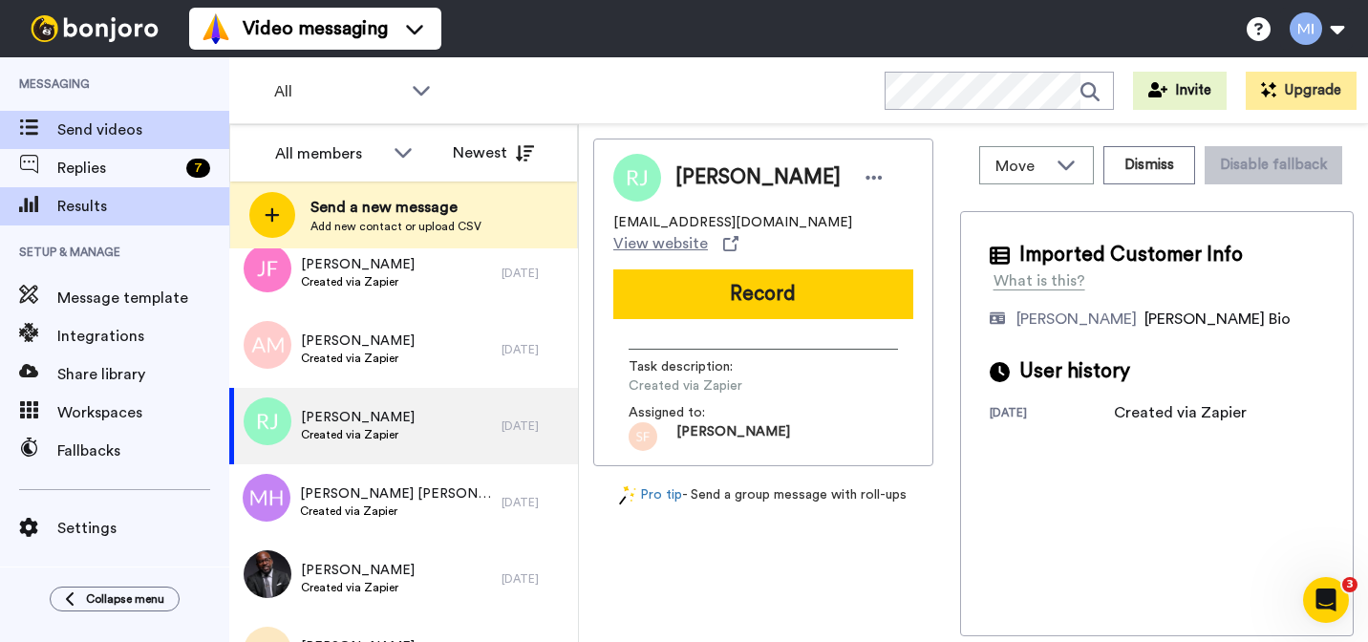
scroll to position [0, 0]
click at [168, 213] on span "Results" at bounding box center [143, 206] width 172 height 23
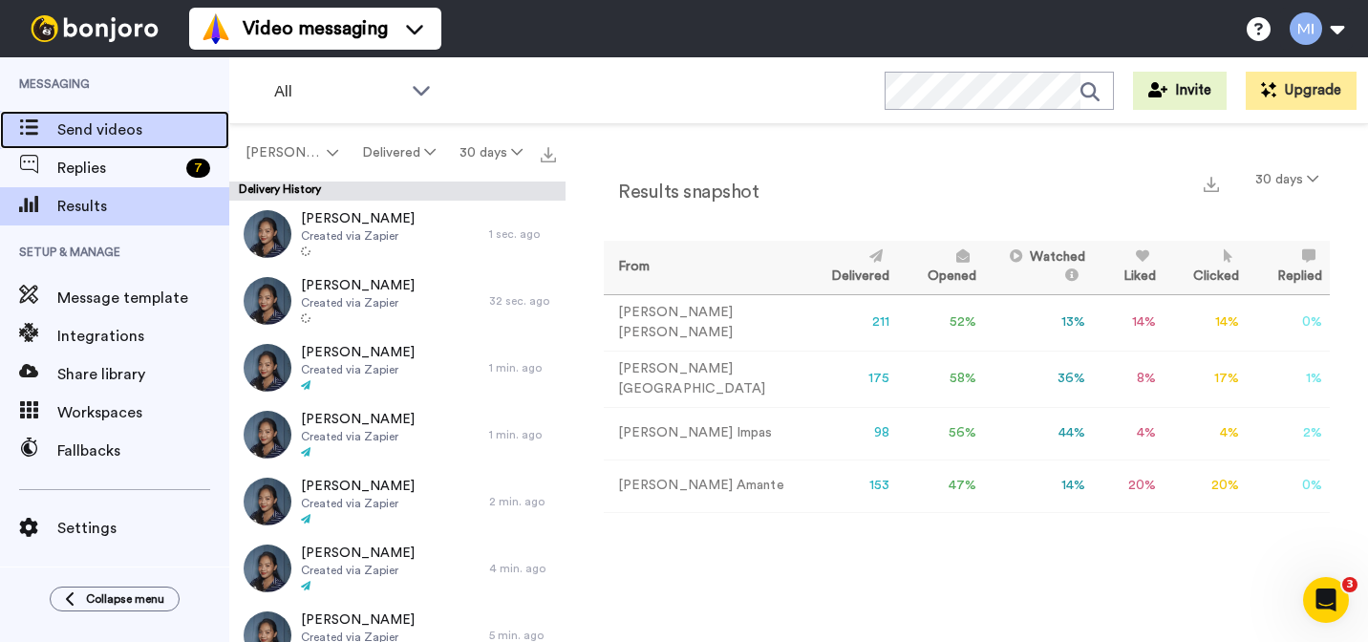
click at [117, 147] on div "Send videos" at bounding box center [114, 130] width 229 height 38
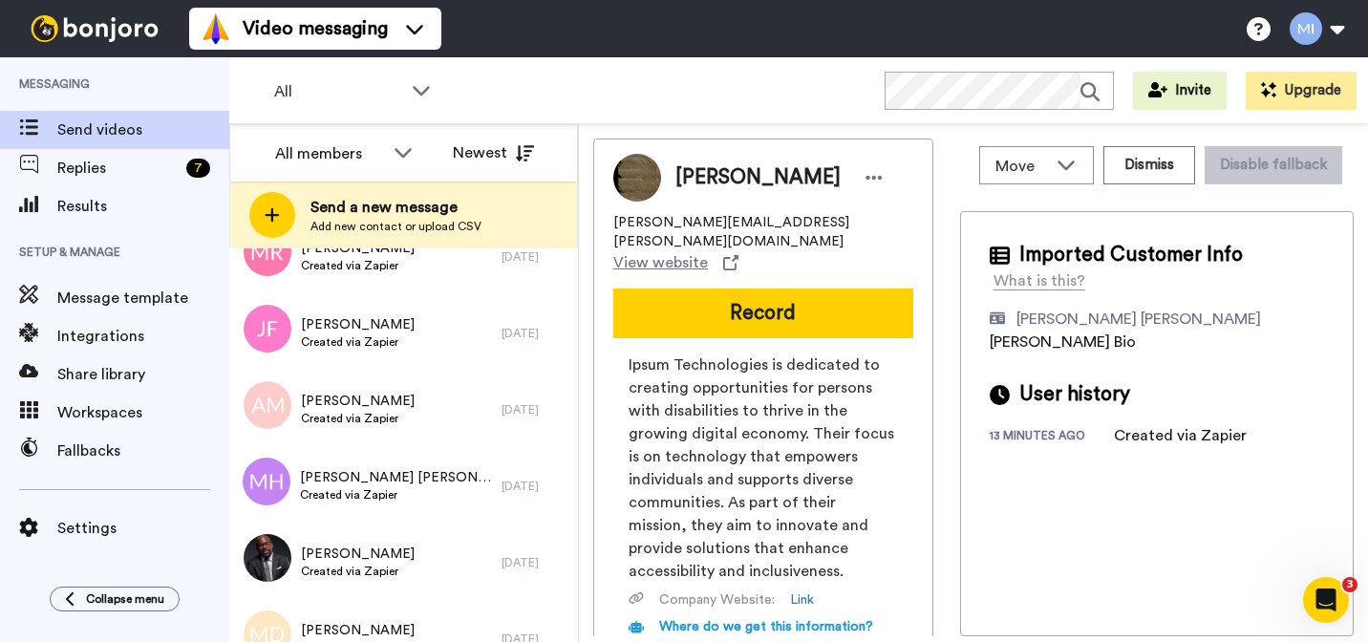
scroll to position [2841, 0]
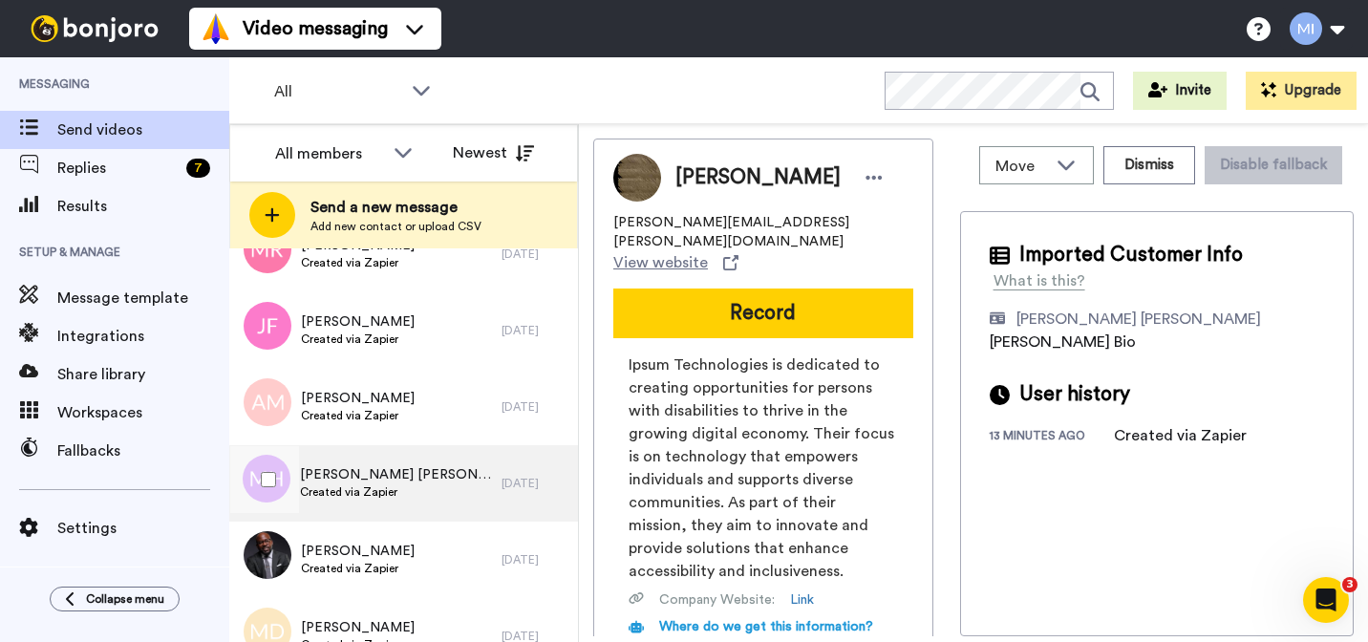
click at [338, 447] on div "[PERSON_NAME] [PERSON_NAME] Created via Zapier" at bounding box center [365, 483] width 272 height 76
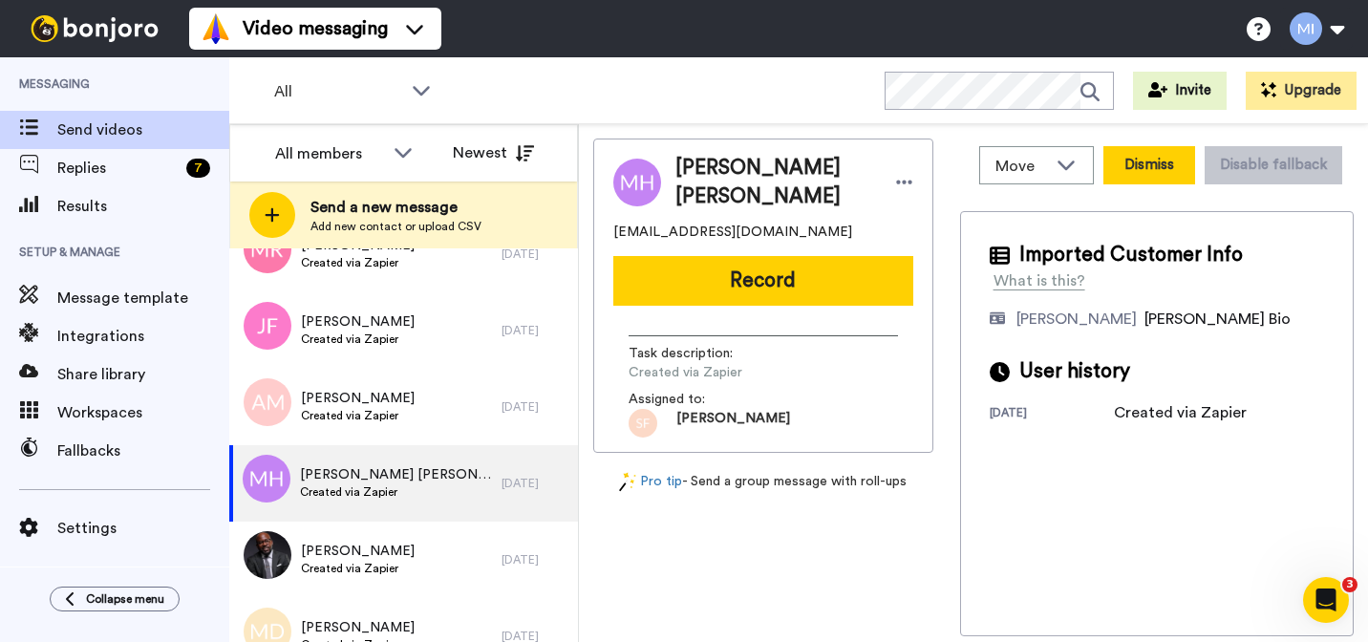
click at [1156, 170] on button "Dismiss" at bounding box center [1149, 165] width 92 height 38
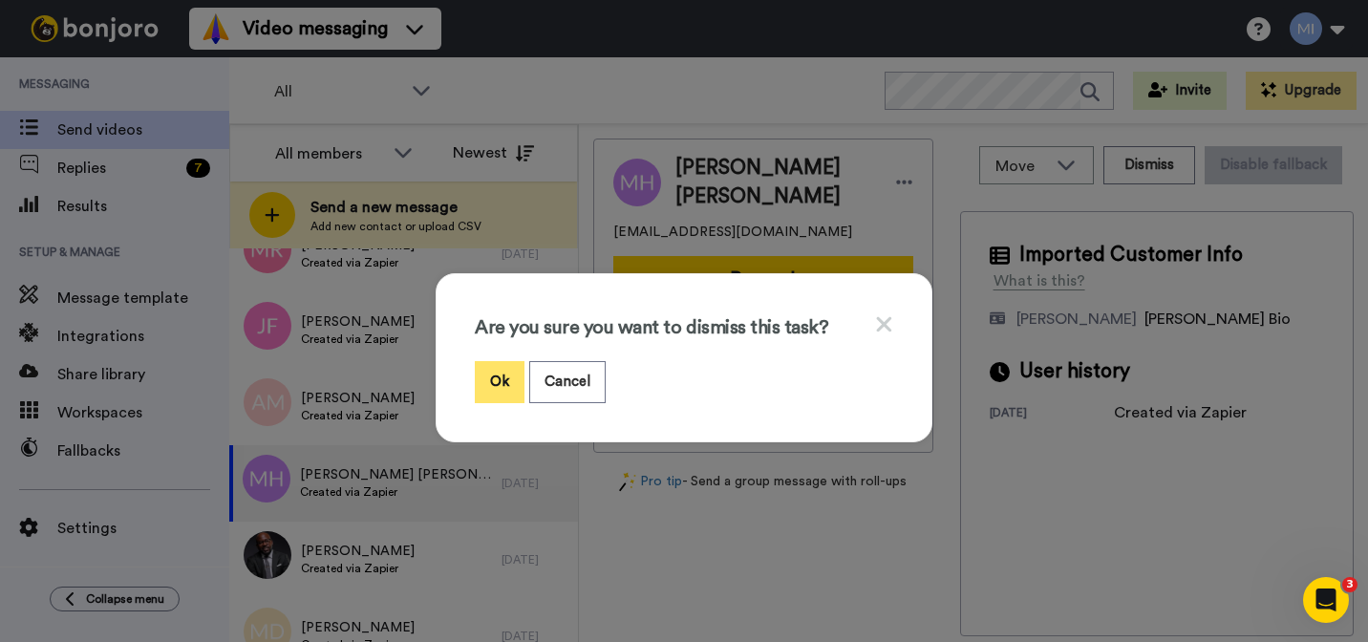
click at [505, 382] on button "Ok" at bounding box center [500, 381] width 50 height 41
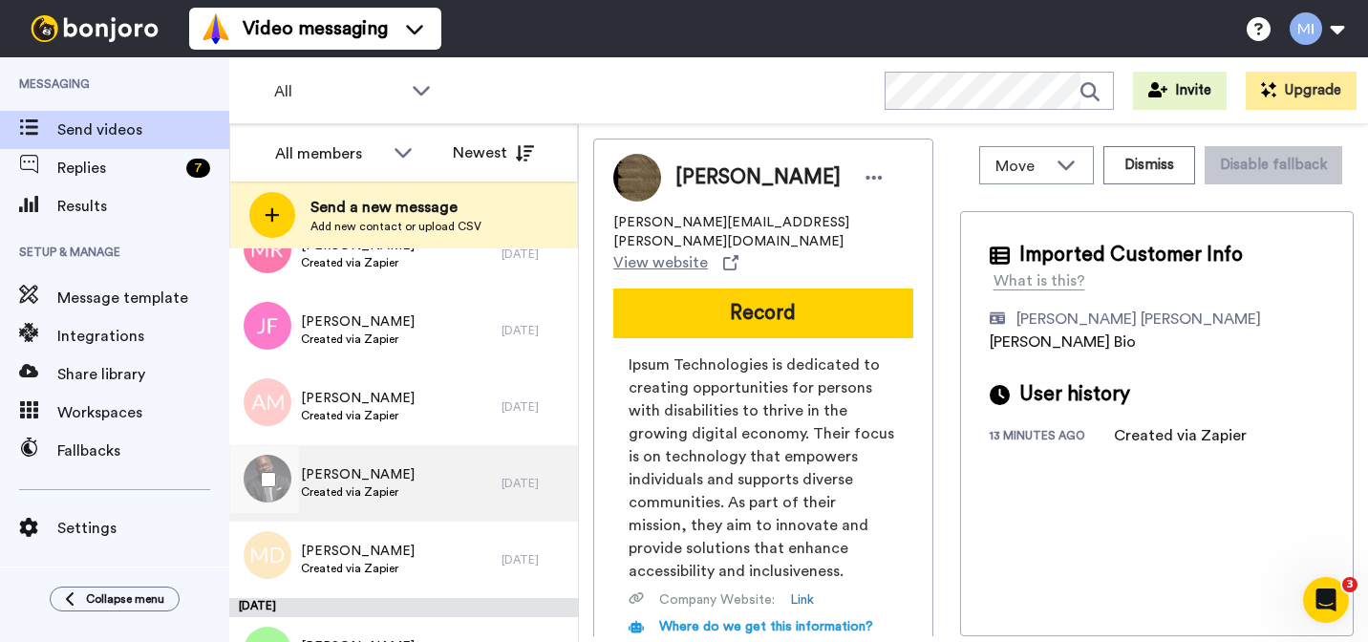
click at [445, 495] on div "[PERSON_NAME] Created via Zapier" at bounding box center [365, 483] width 272 height 76
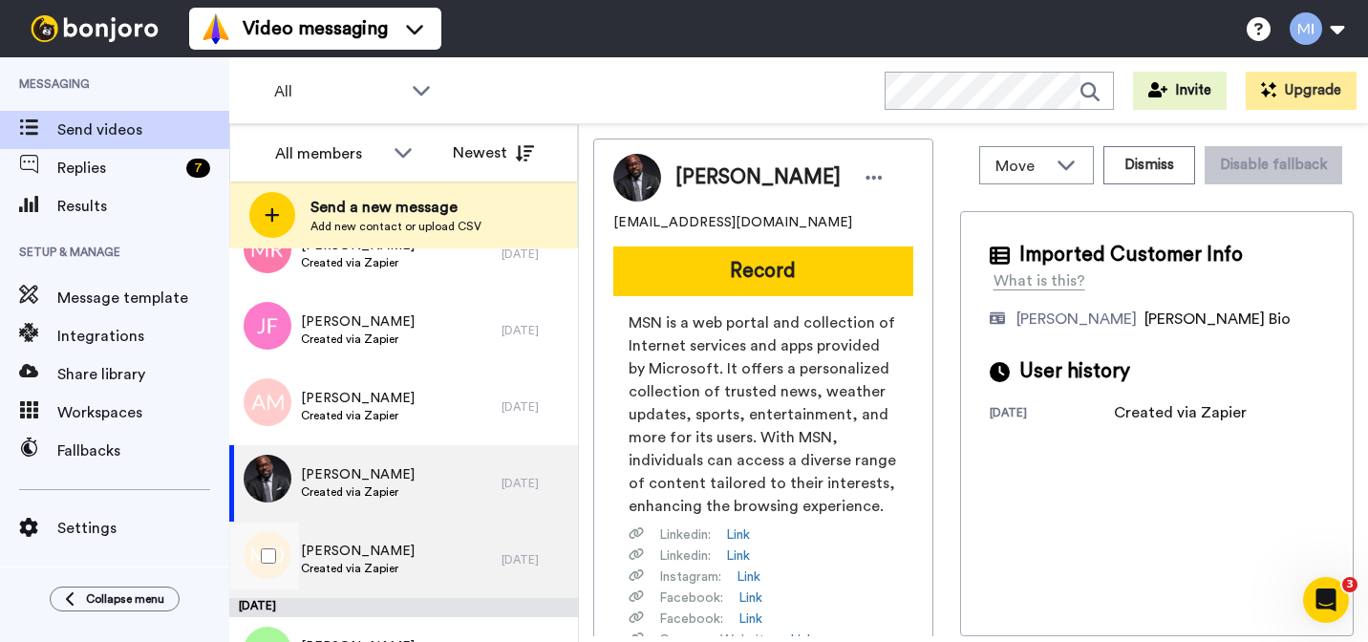
click at [435, 552] on div "[PERSON_NAME] Created via Zapier" at bounding box center [365, 560] width 272 height 76
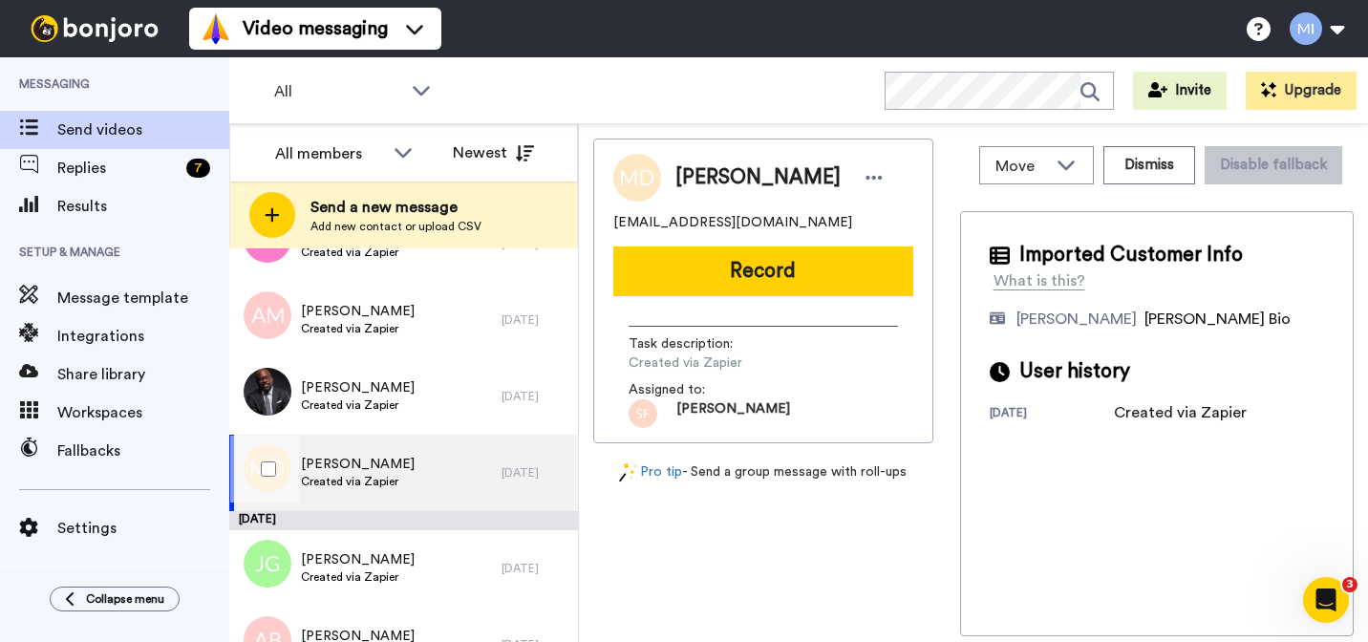
scroll to position [2930, 0]
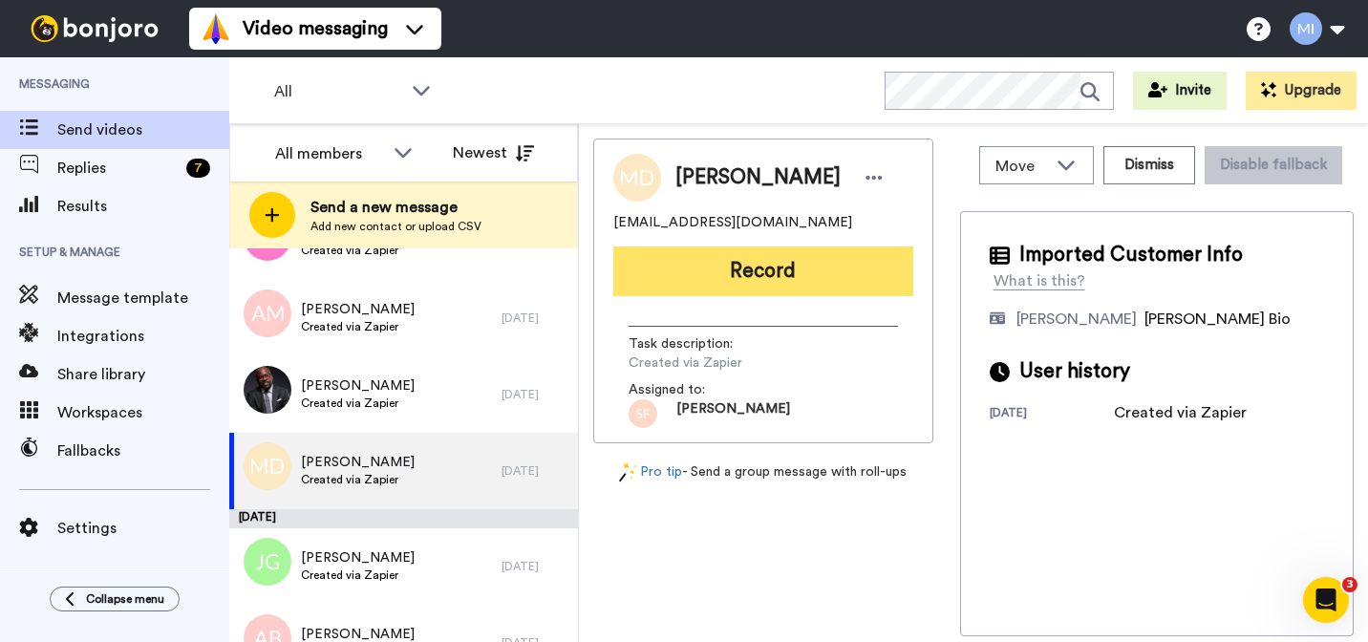
click at [787, 277] on button "Record" at bounding box center [763, 271] width 300 height 50
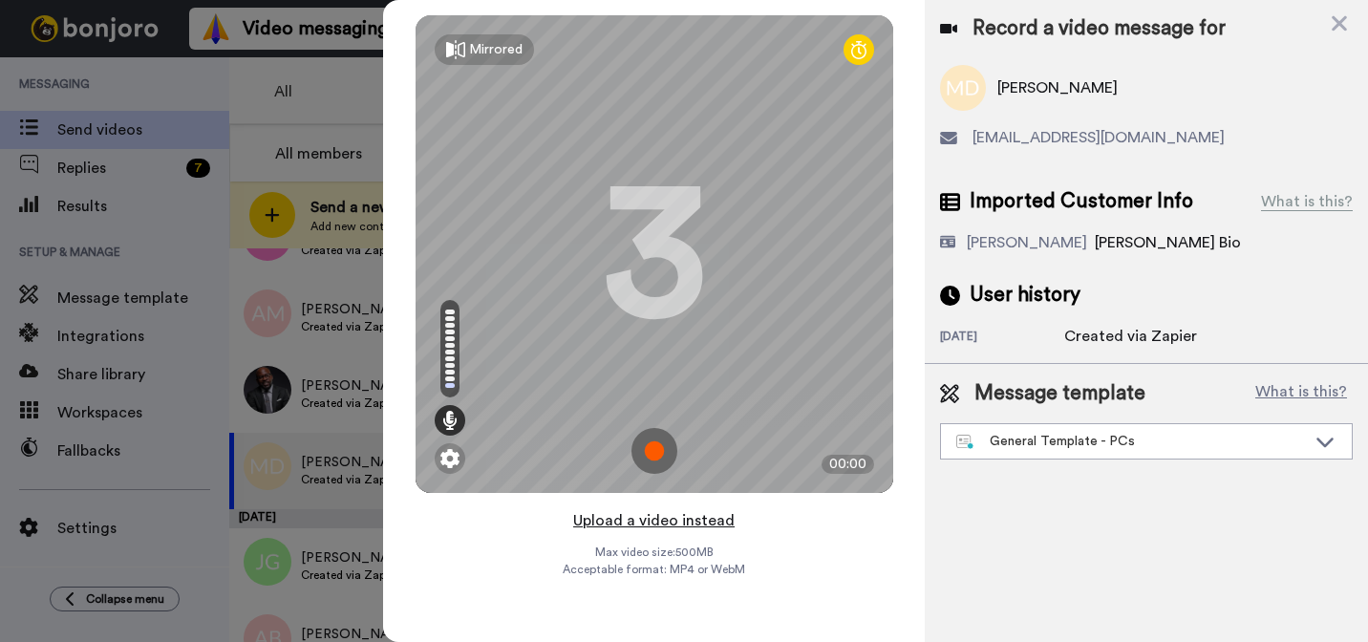
click at [635, 524] on button "Upload a video instead" at bounding box center [653, 520] width 173 height 25
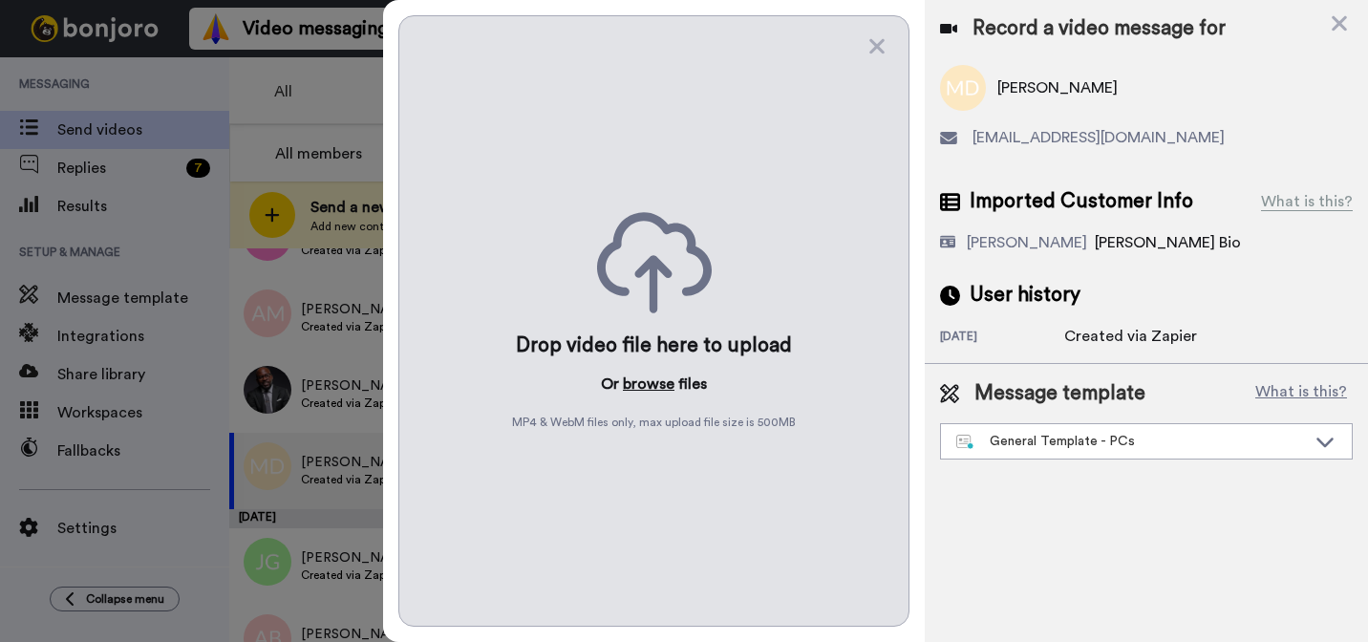
click at [647, 381] on button "browse" at bounding box center [649, 384] width 52 height 23
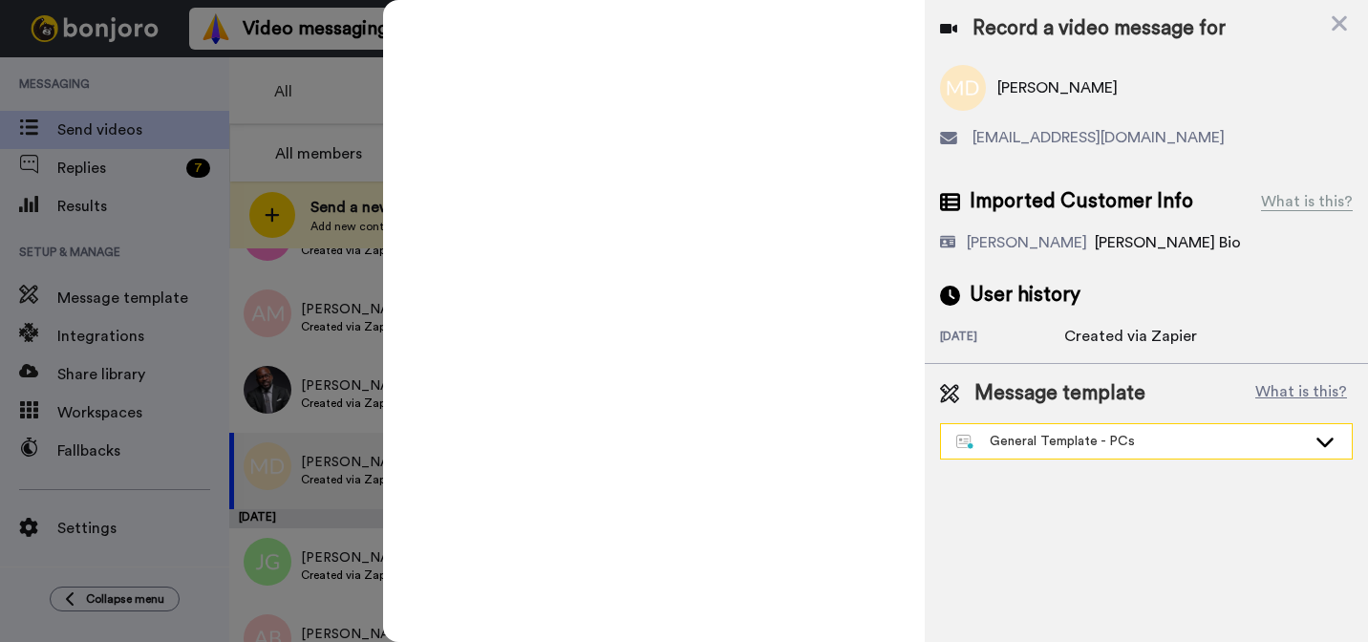
click at [1042, 437] on div "General Template - PCs" at bounding box center [1131, 441] width 350 height 19
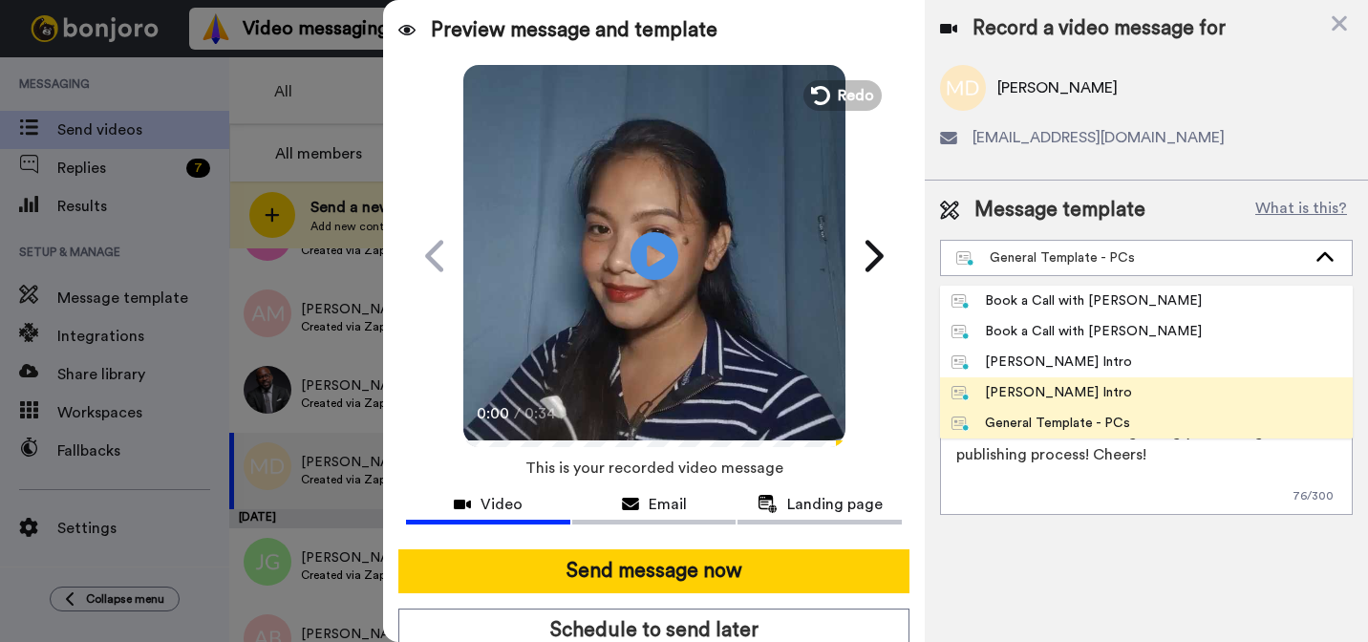
click at [1033, 402] on li "[PERSON_NAME] Intro" at bounding box center [1146, 392] width 413 height 31
type textarea "Hi {first_name|there}, I’m [PERSON_NAME] from Tellwell Publishing. Here's a qui…"
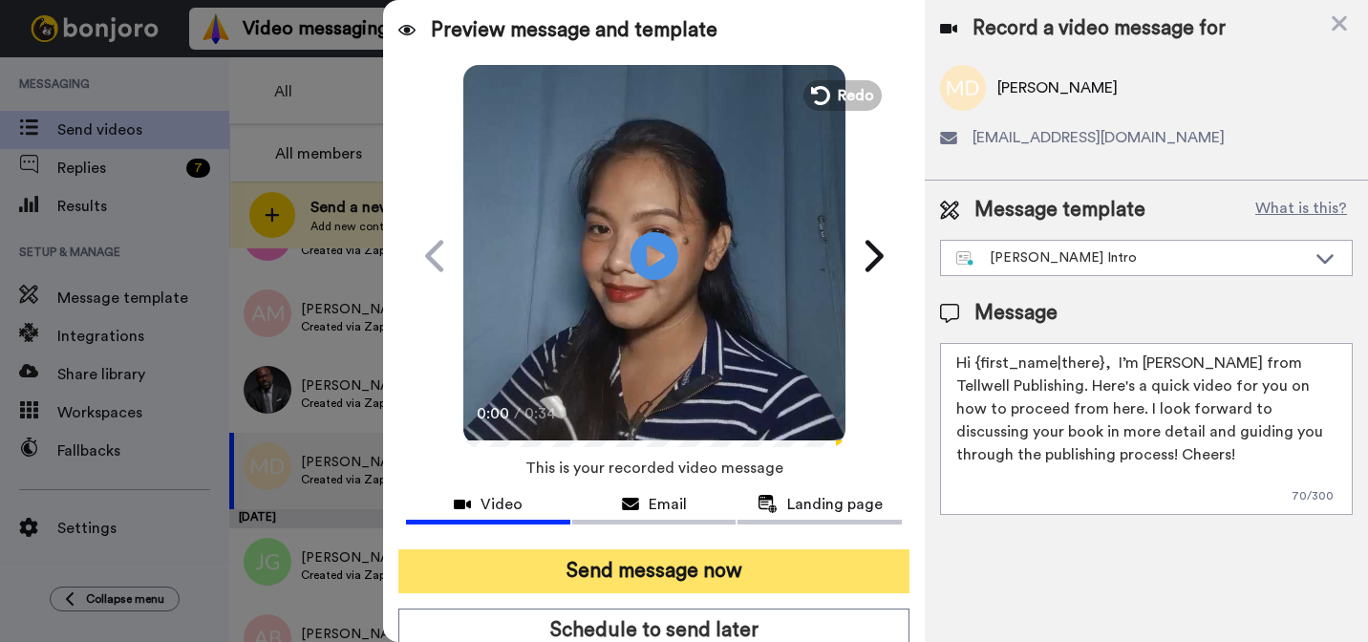
click at [758, 574] on button "Send message now" at bounding box center [653, 571] width 511 height 44
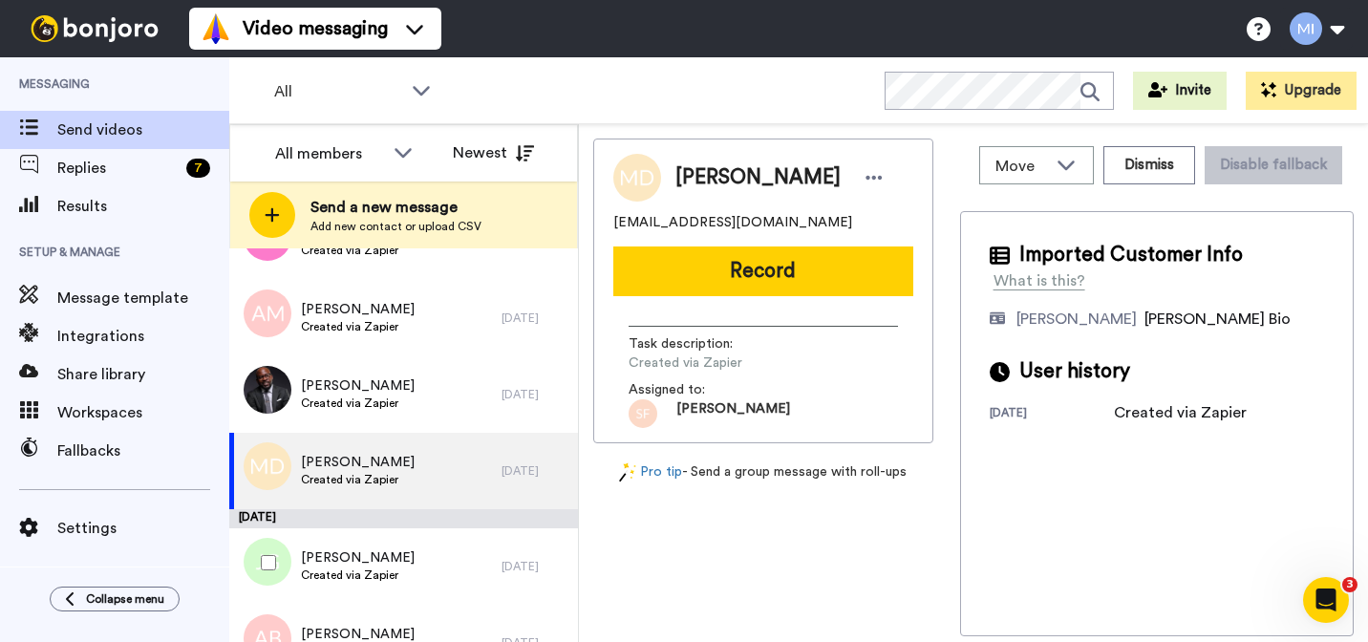
scroll to position [0, 0]
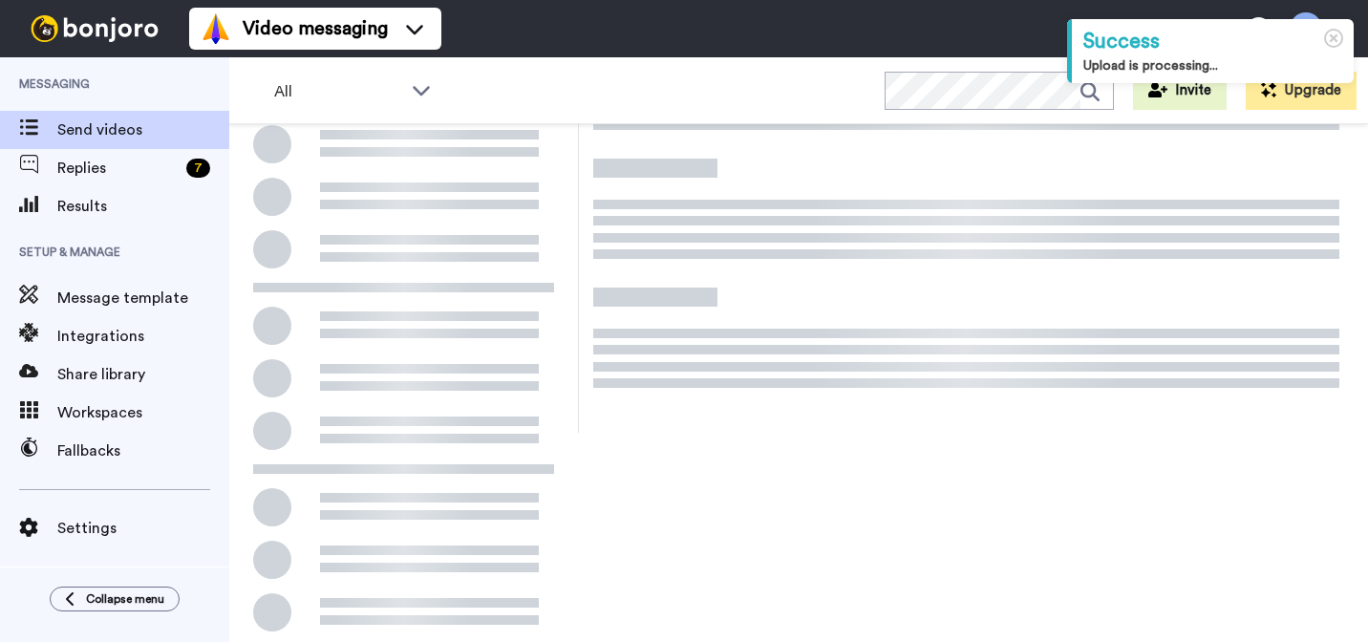
scroll to position [261, 0]
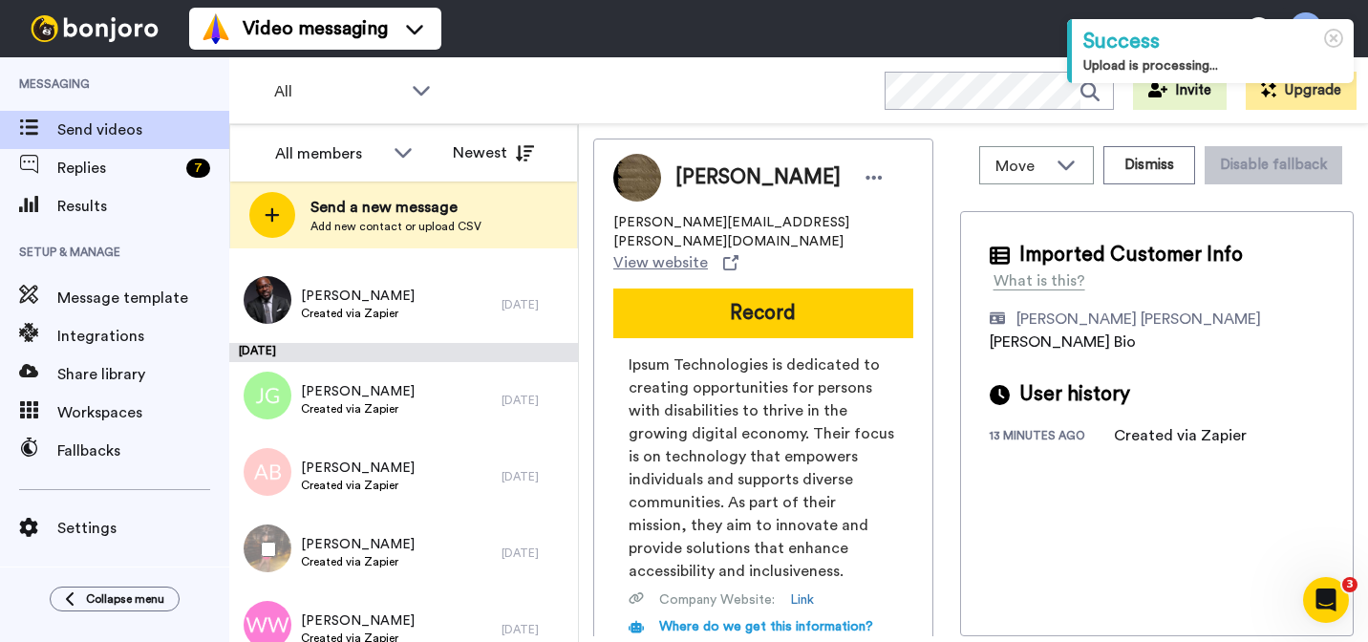
scroll to position [3027, 0]
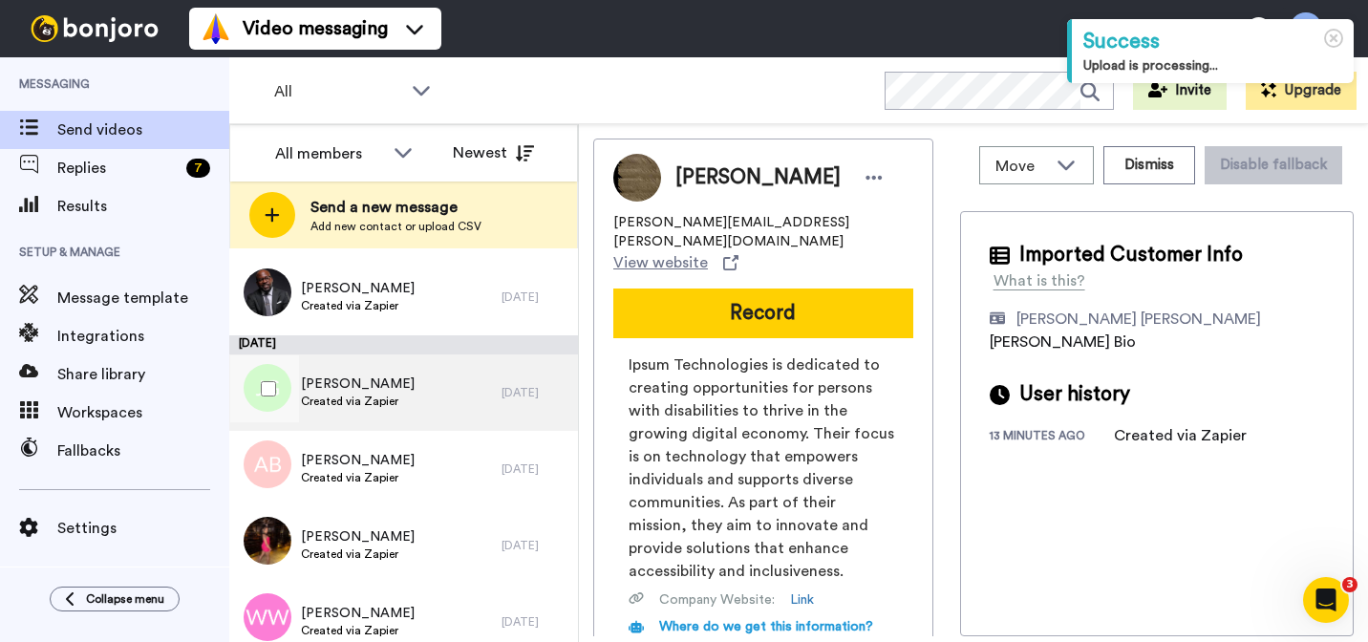
click at [377, 389] on span "[PERSON_NAME]" at bounding box center [358, 383] width 114 height 19
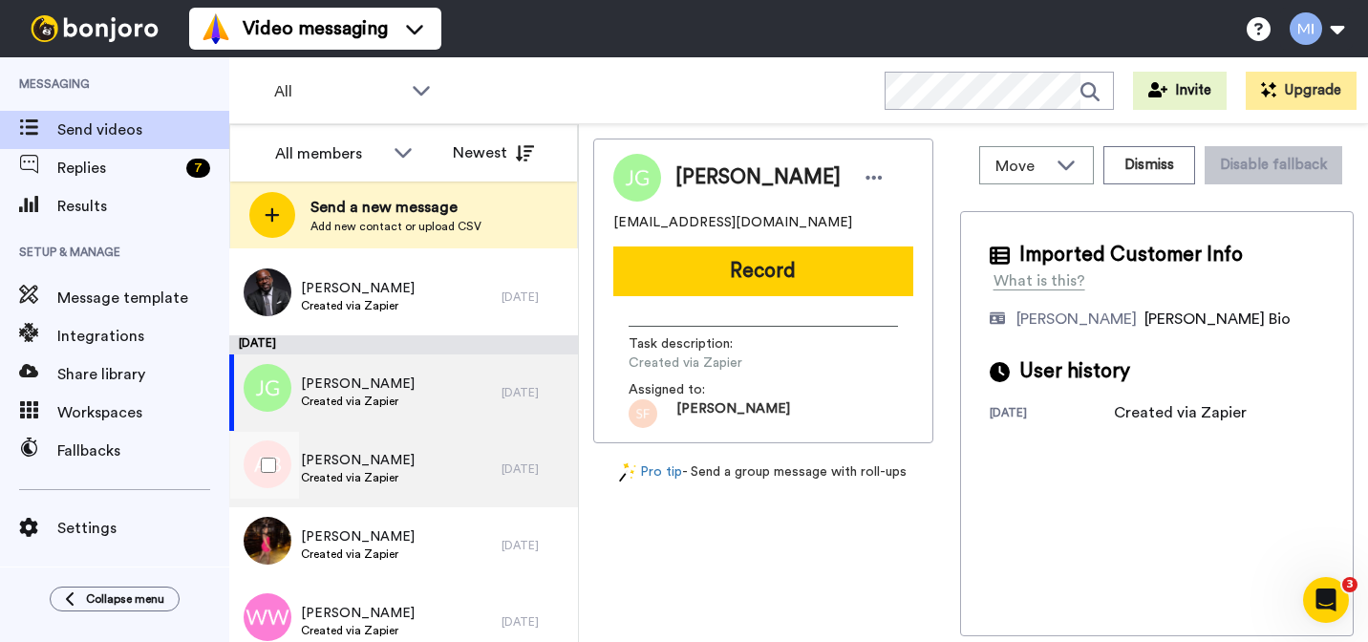
click at [365, 482] on span "Created via Zapier" at bounding box center [358, 477] width 114 height 15
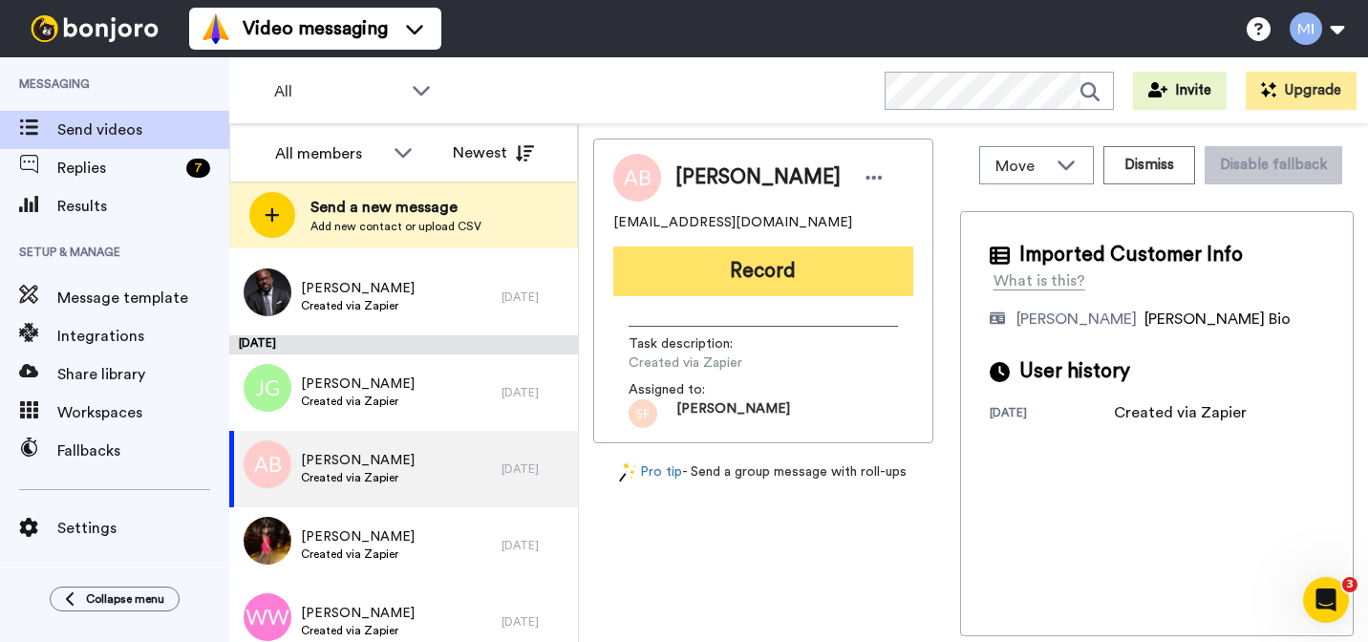
click at [798, 266] on button "Record" at bounding box center [763, 271] width 300 height 50
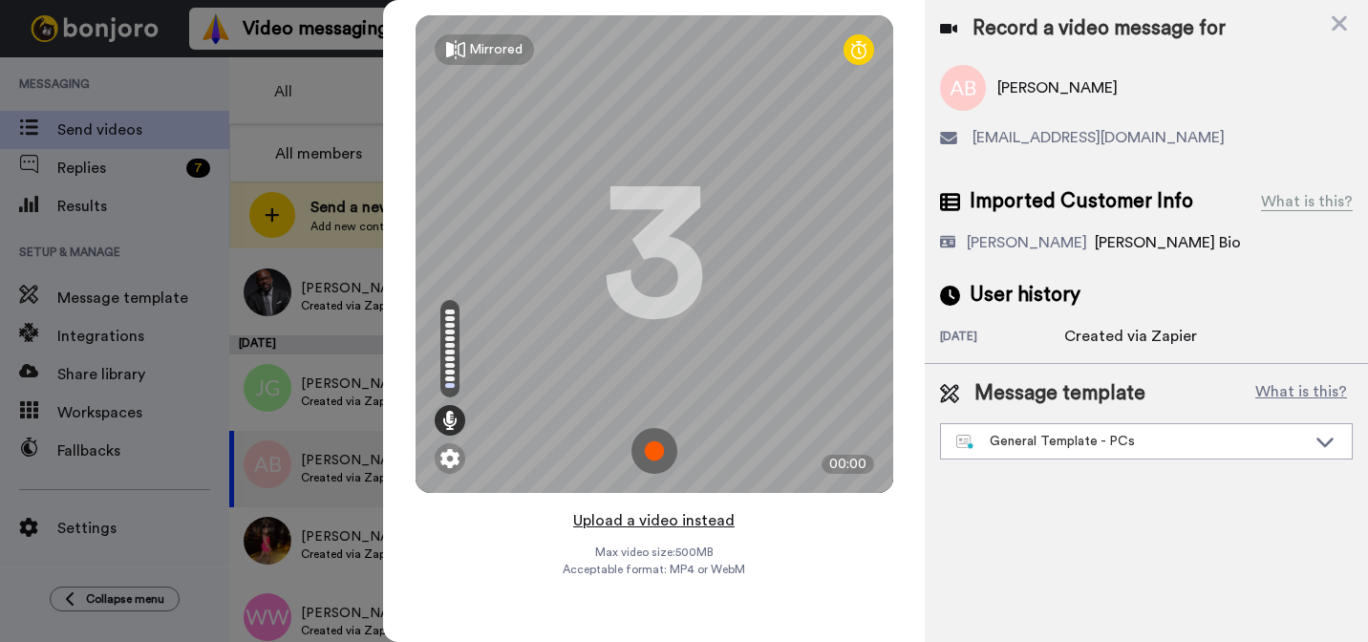
click at [631, 523] on button "Upload a video instead" at bounding box center [653, 520] width 173 height 25
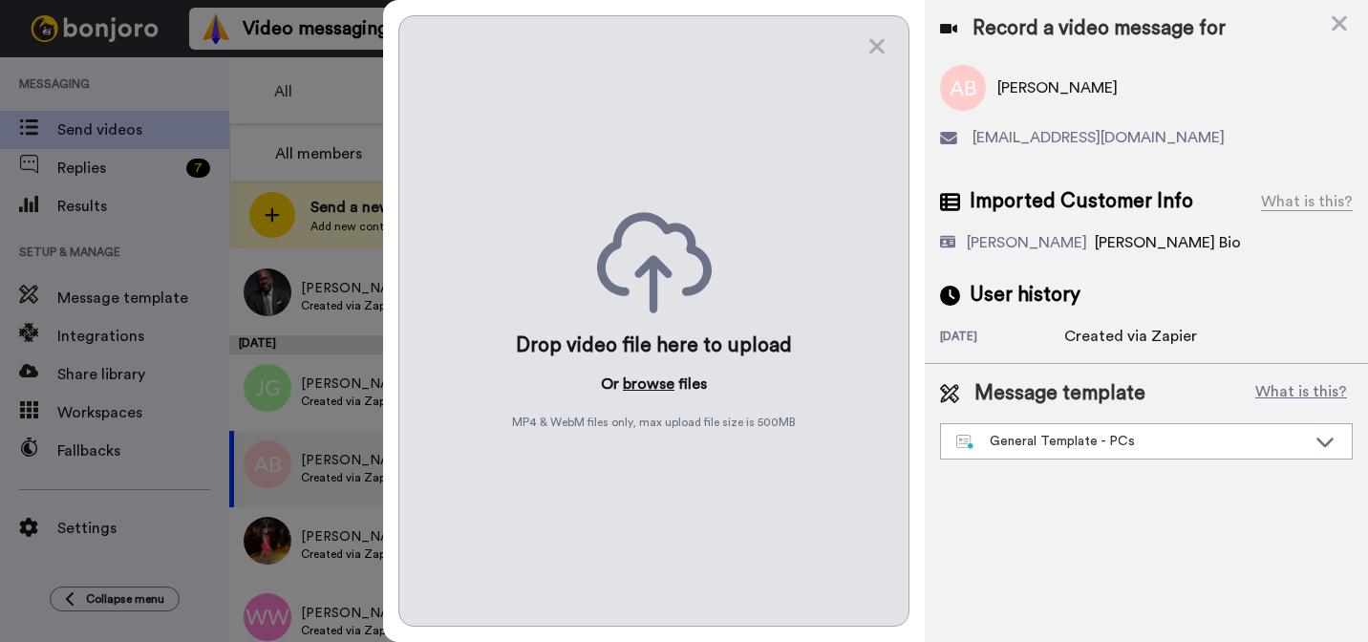
click at [646, 382] on button "browse" at bounding box center [649, 384] width 52 height 23
click at [1043, 443] on div "General Template - PCs" at bounding box center [1131, 441] width 350 height 19
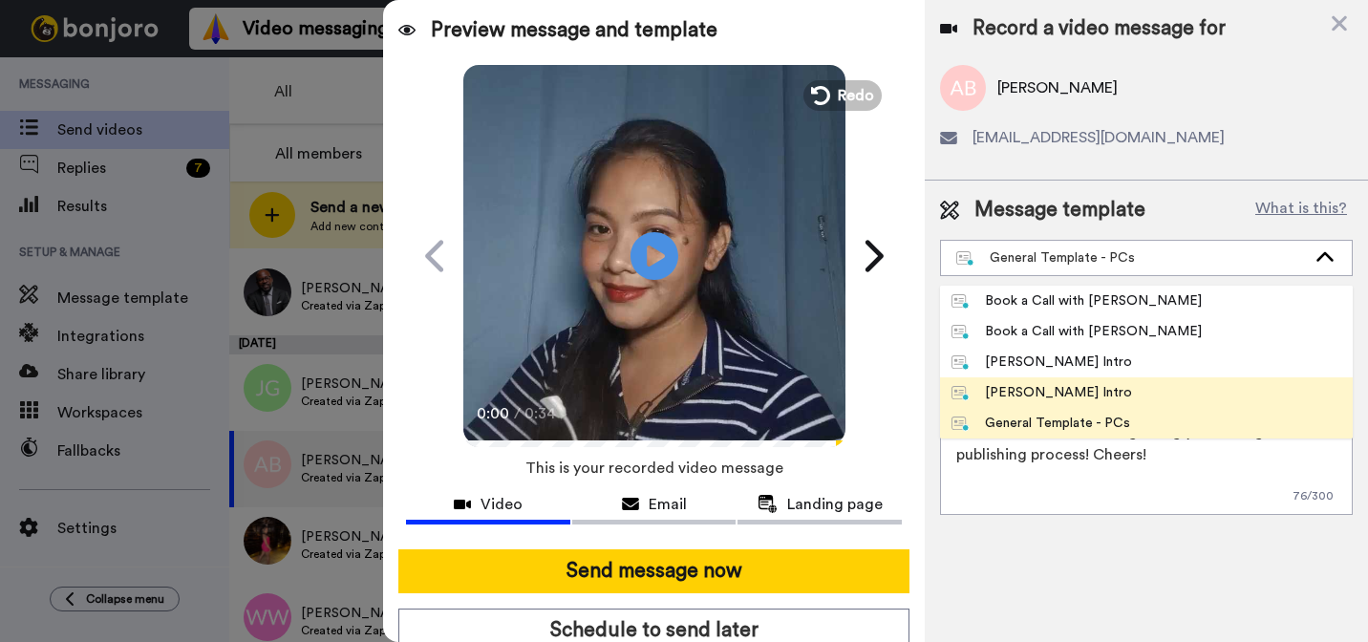
click at [1023, 398] on div "Marjorie Bonjoro Intro" at bounding box center [1041, 392] width 181 height 19
type textarea "Hi {first_name|there}, I’m Marjorie from Tellwell Publishing. Here's a quick vi…"
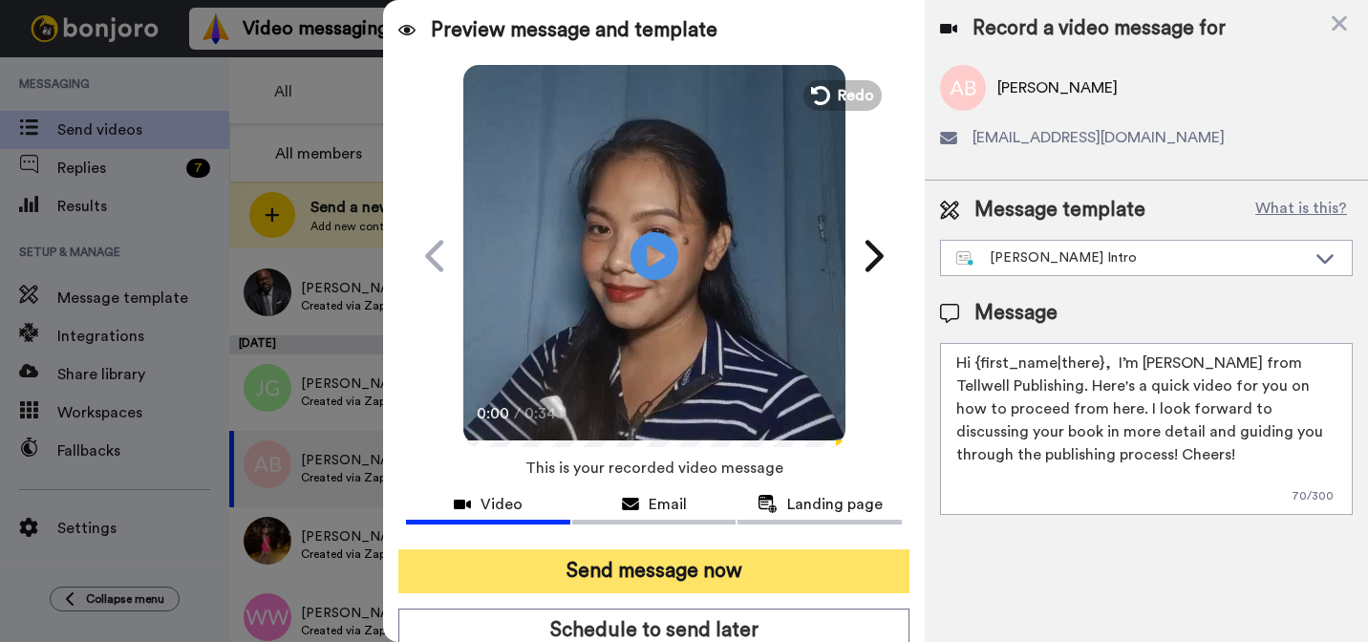
click at [784, 571] on button "Send message now" at bounding box center [653, 571] width 511 height 44
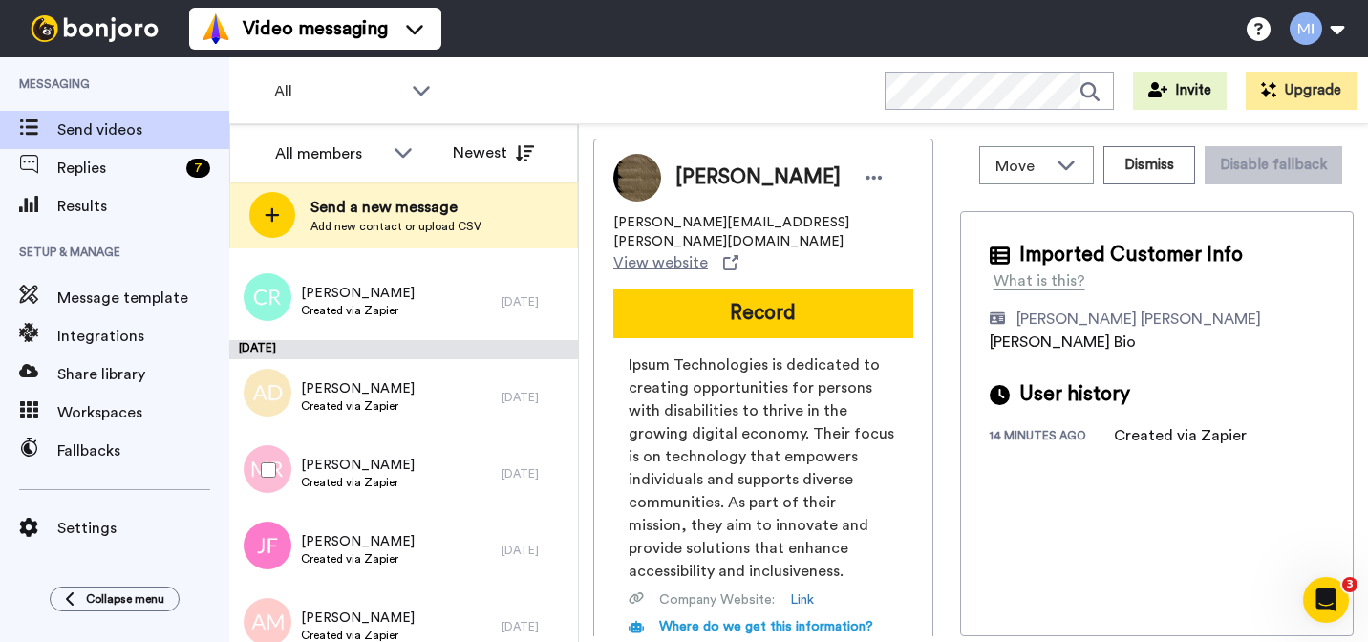
scroll to position [2623, 0]
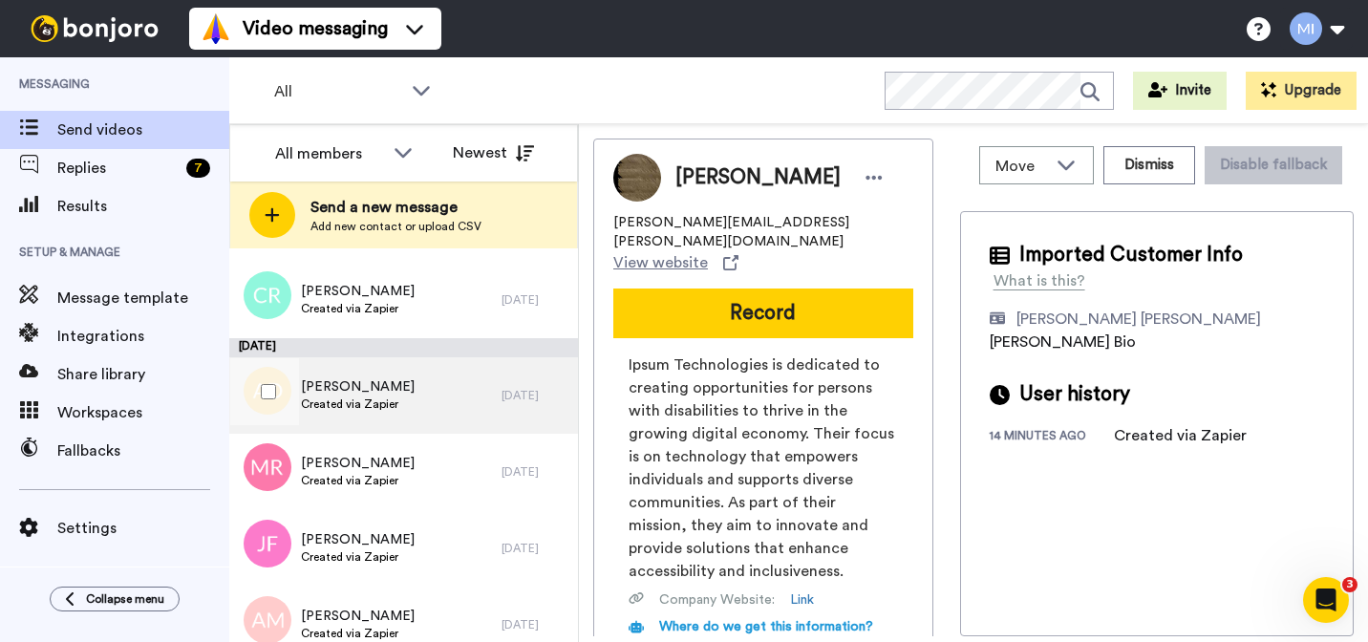
click at [473, 422] on div "[PERSON_NAME] Created via Zapier" at bounding box center [365, 395] width 272 height 76
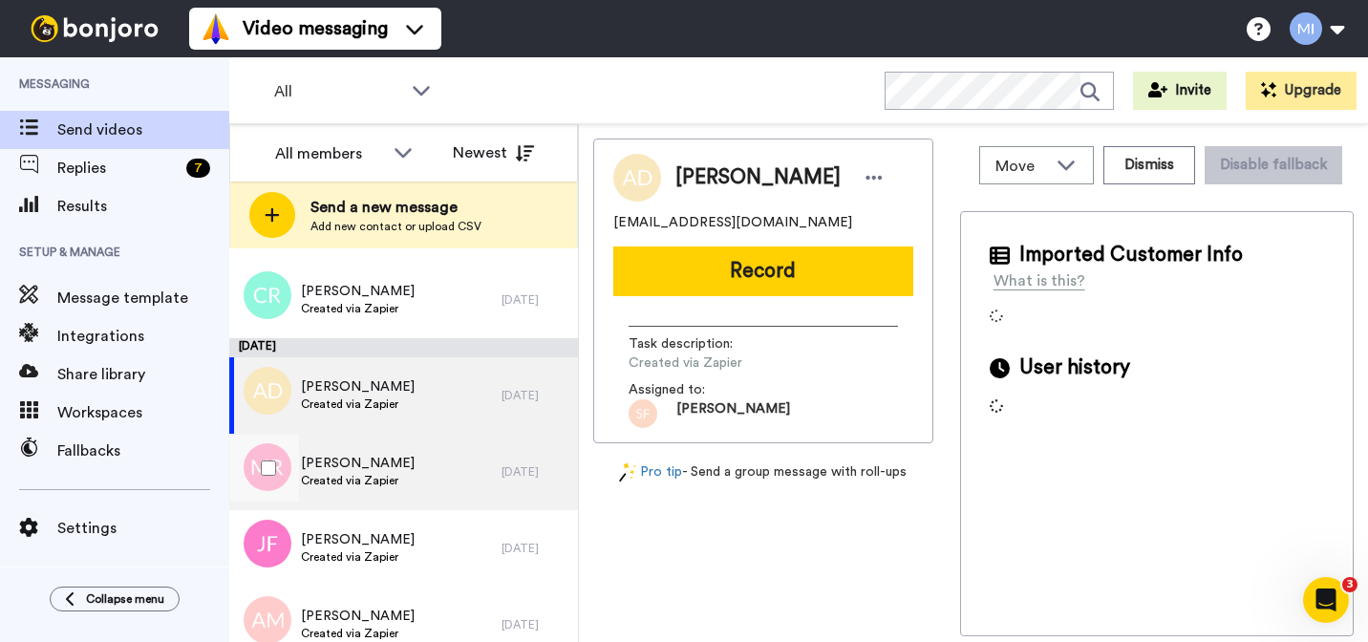
click at [448, 480] on div "[PERSON_NAME] Created via Zapier" at bounding box center [365, 472] width 272 height 76
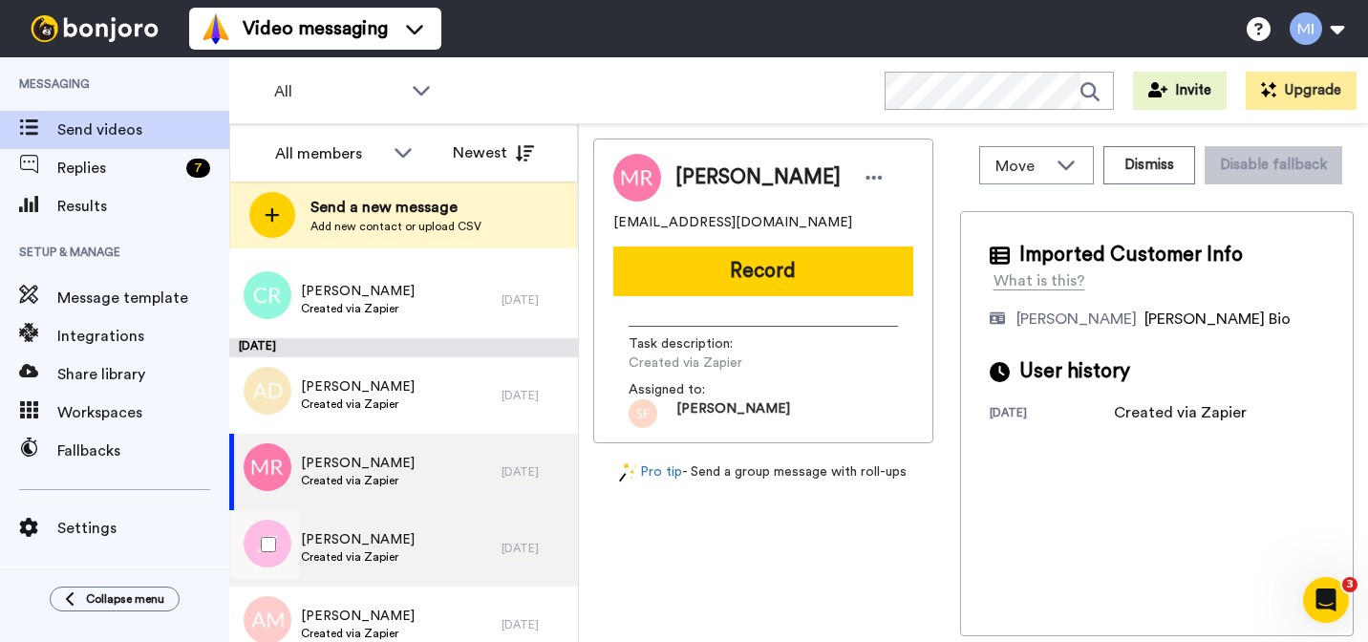
click at [419, 564] on div "[PERSON_NAME] Created via Zapier" at bounding box center [365, 548] width 272 height 76
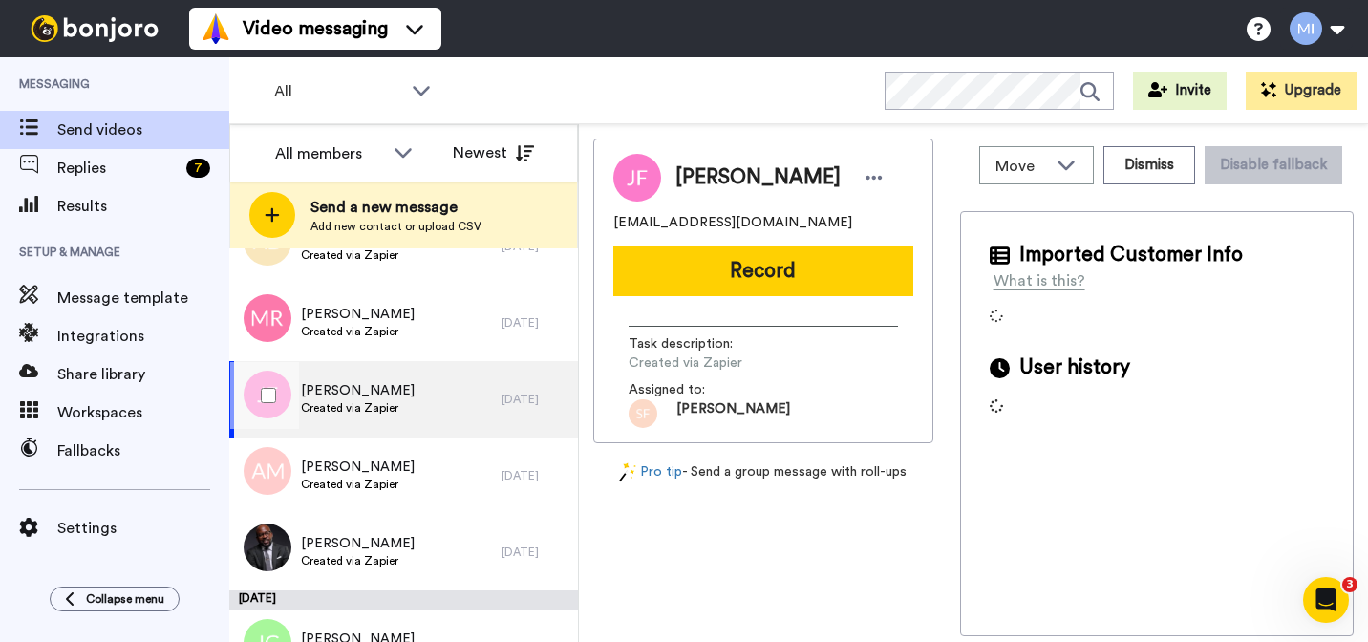
scroll to position [2777, 0]
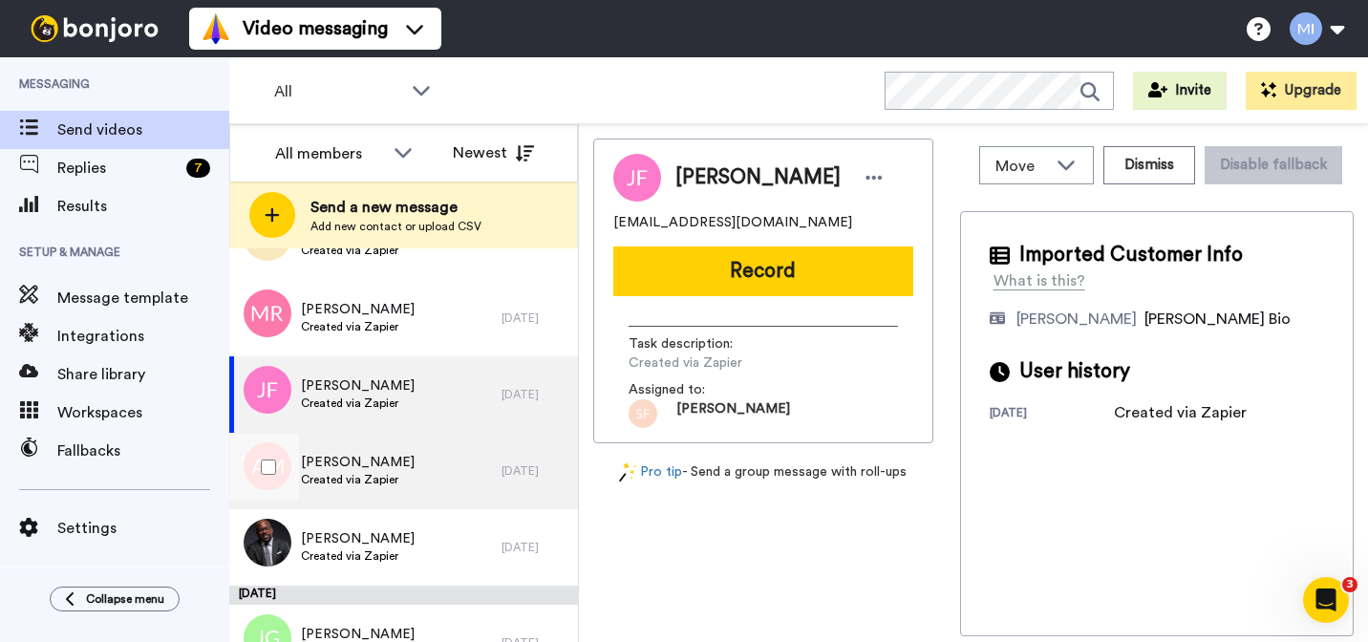
click at [412, 493] on div "[PERSON_NAME] Created via Zapier" at bounding box center [365, 471] width 272 height 76
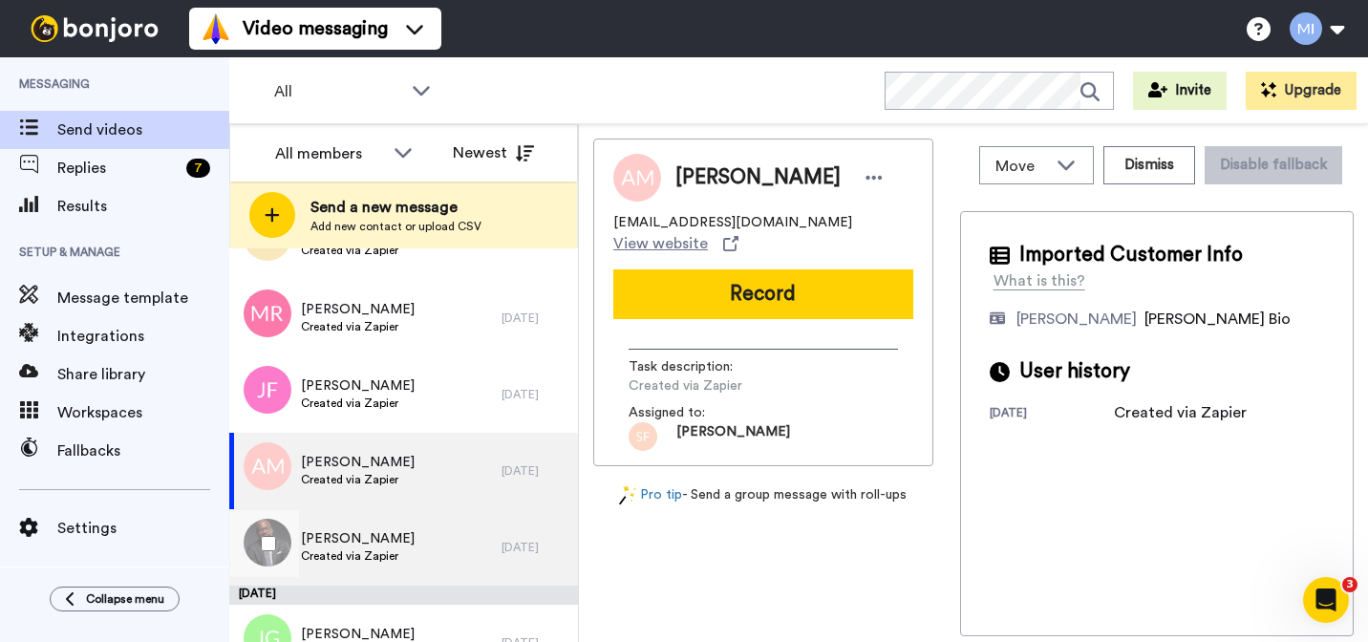
click at [400, 560] on div "[PERSON_NAME] Created via Zapier" at bounding box center [365, 547] width 272 height 76
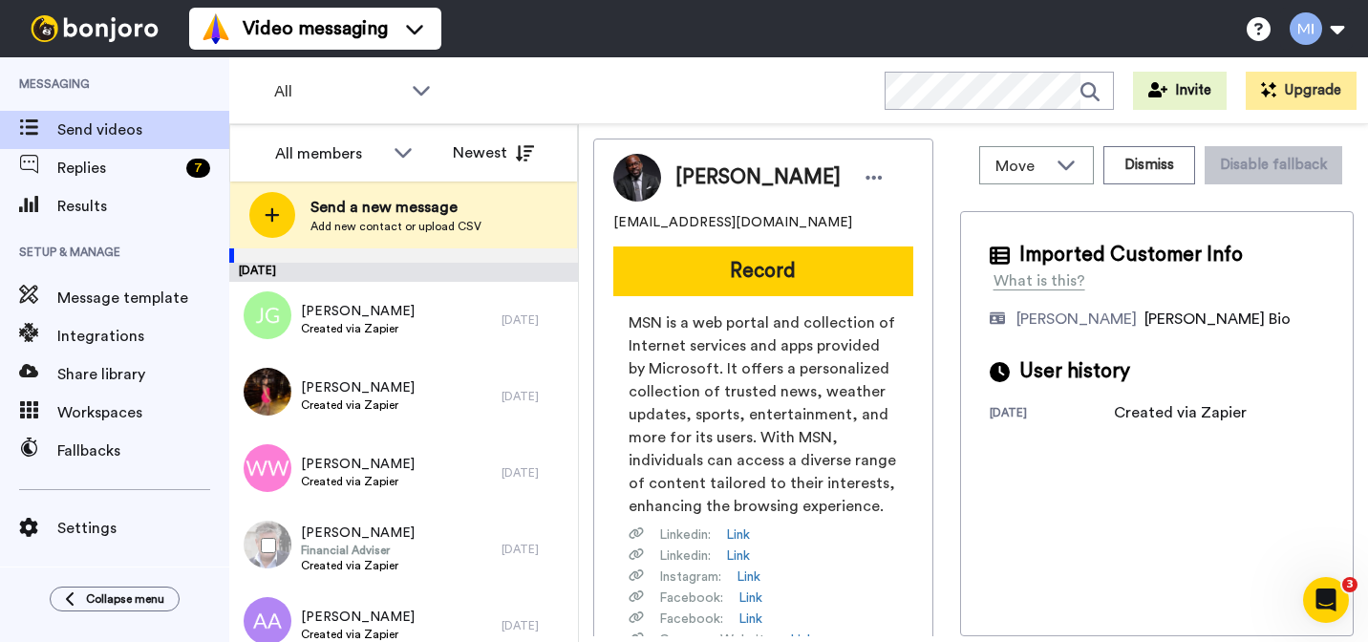
scroll to position [3105, 0]
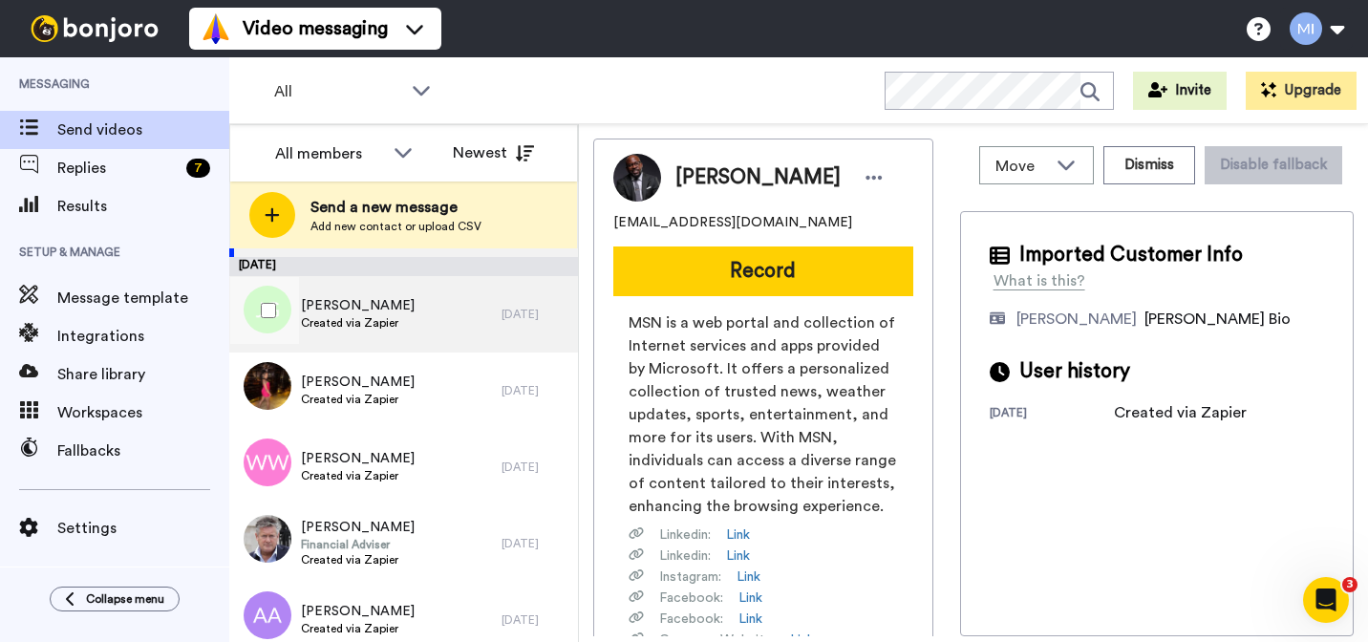
click at [396, 298] on div "[PERSON_NAME] Created via Zapier" at bounding box center [365, 314] width 272 height 76
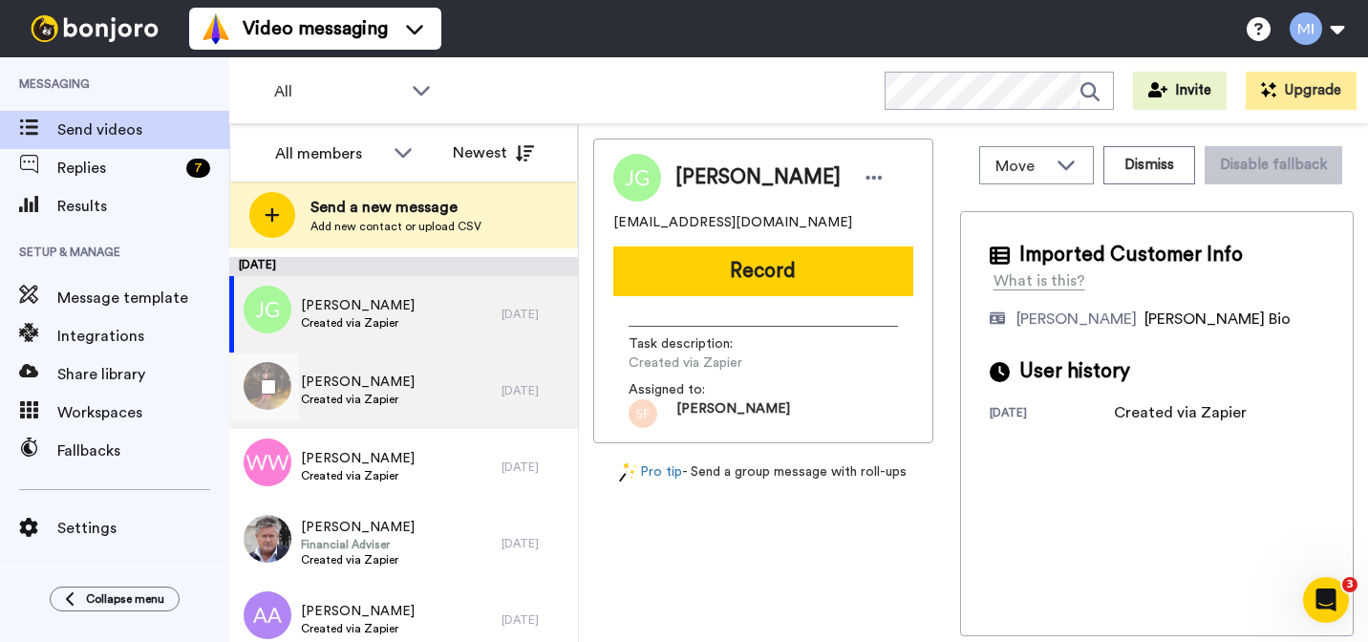
click at [394, 384] on span "[PERSON_NAME]" at bounding box center [358, 382] width 114 height 19
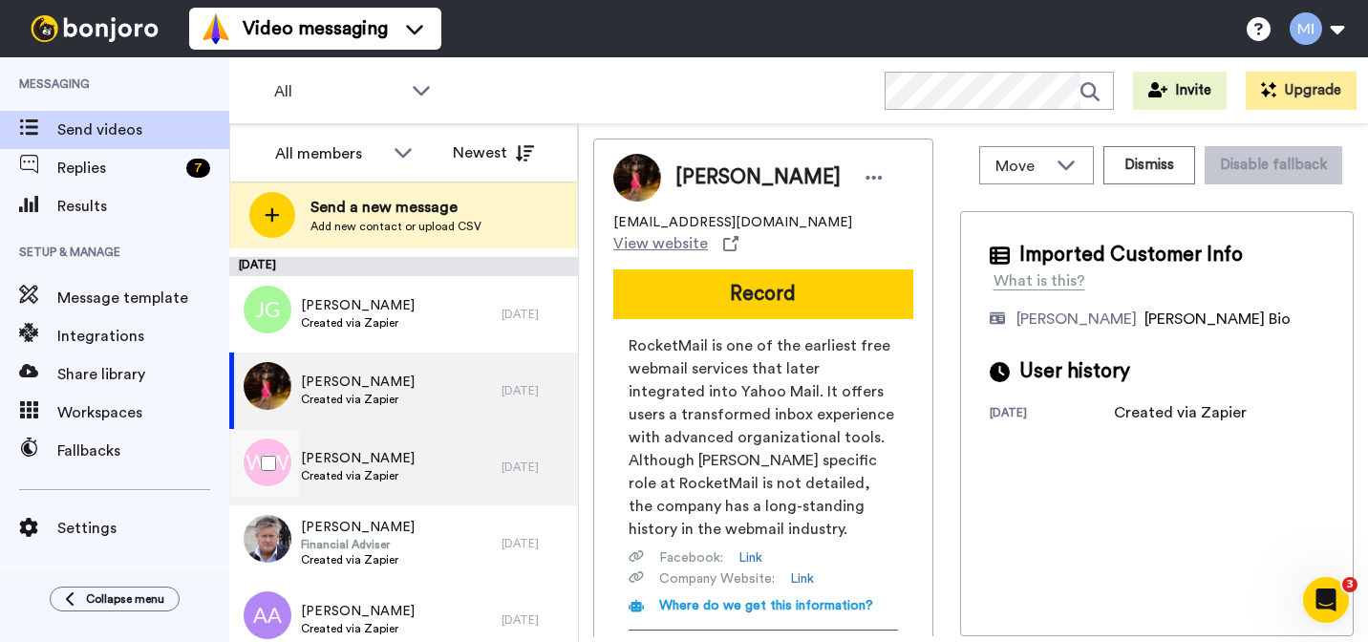
click at [382, 444] on div "[PERSON_NAME] Created via Zapier" at bounding box center [365, 467] width 272 height 76
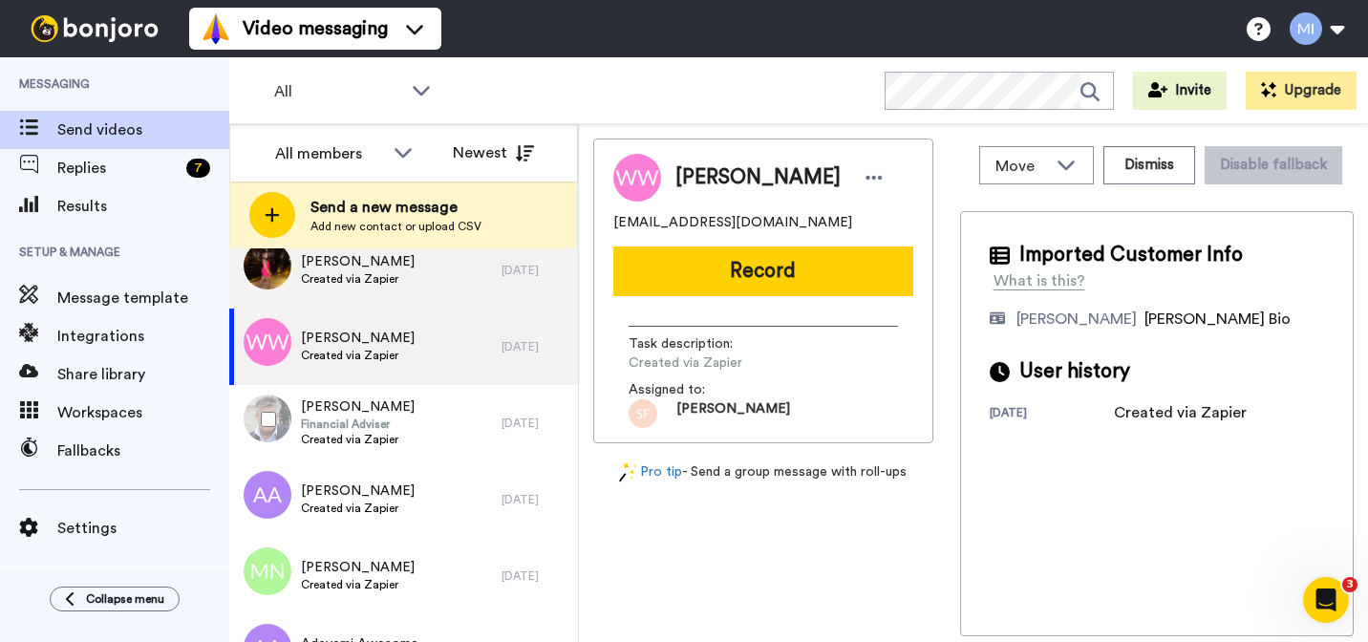
click at [402, 426] on div "[PERSON_NAME] Financial Adviser Created via Zapier" at bounding box center [365, 423] width 272 height 76
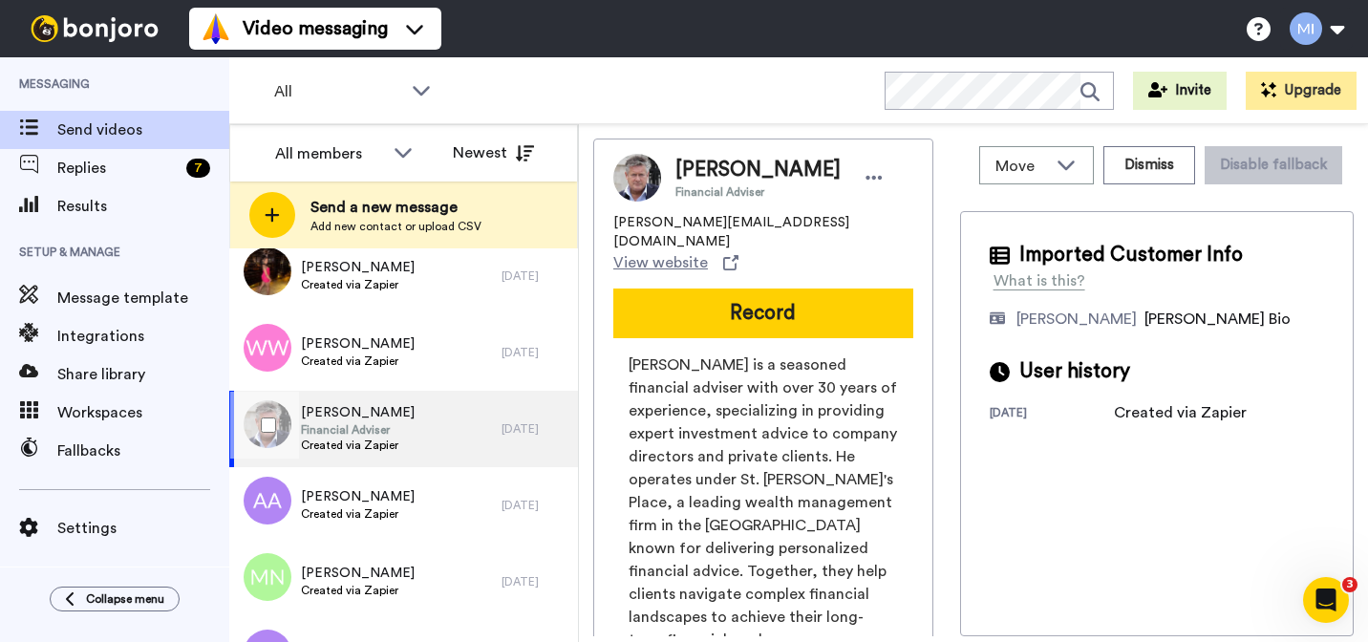
scroll to position [3221, 0]
click at [1166, 172] on button "Dismiss" at bounding box center [1149, 165] width 92 height 38
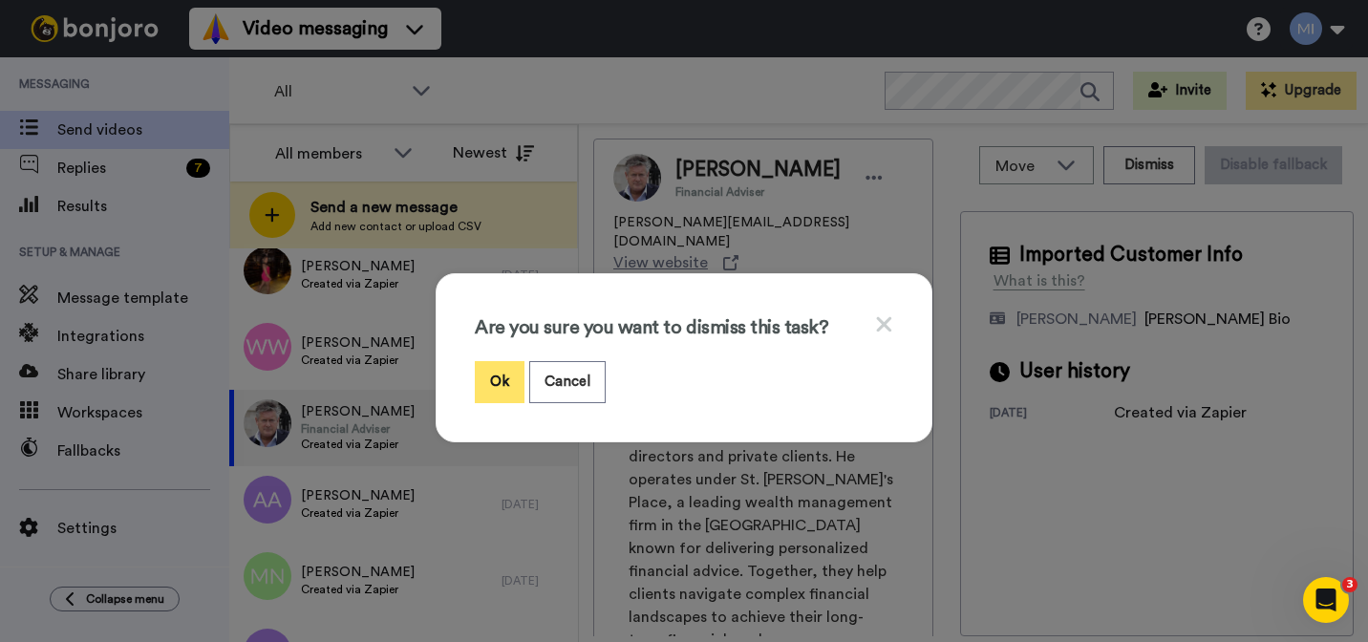
click at [491, 376] on button "Ok" at bounding box center [500, 381] width 50 height 41
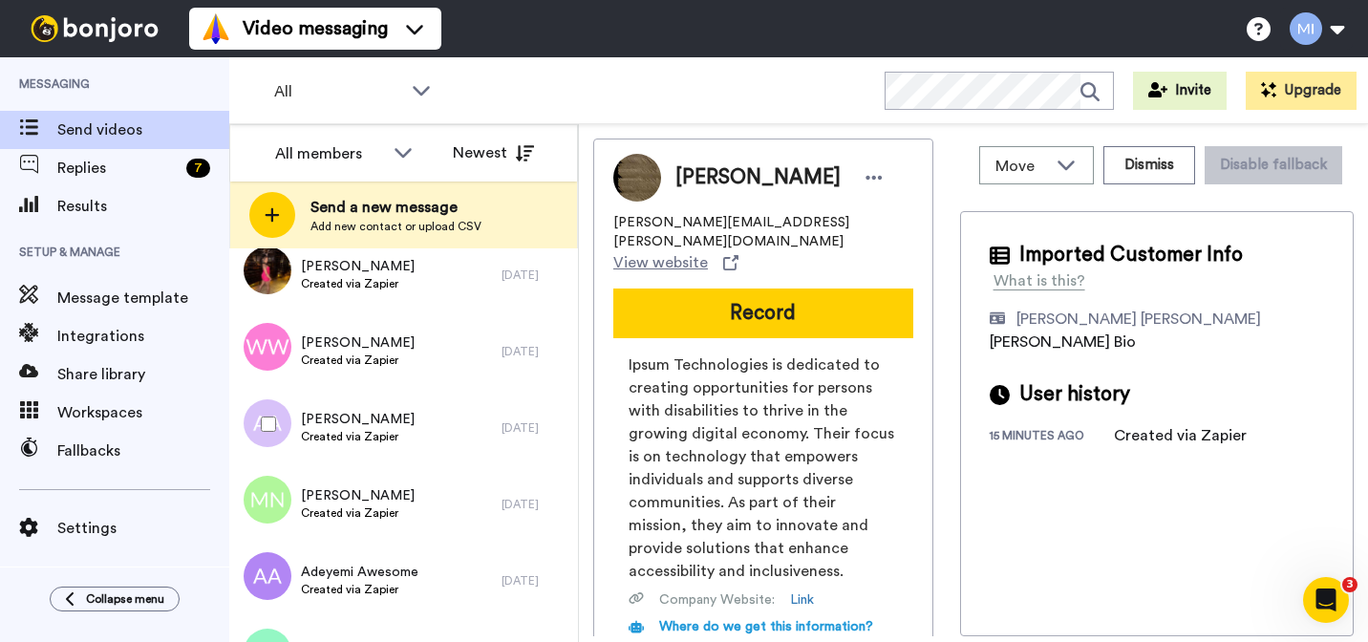
click at [378, 451] on div "[PERSON_NAME] Created via Zapier" at bounding box center [365, 428] width 272 height 76
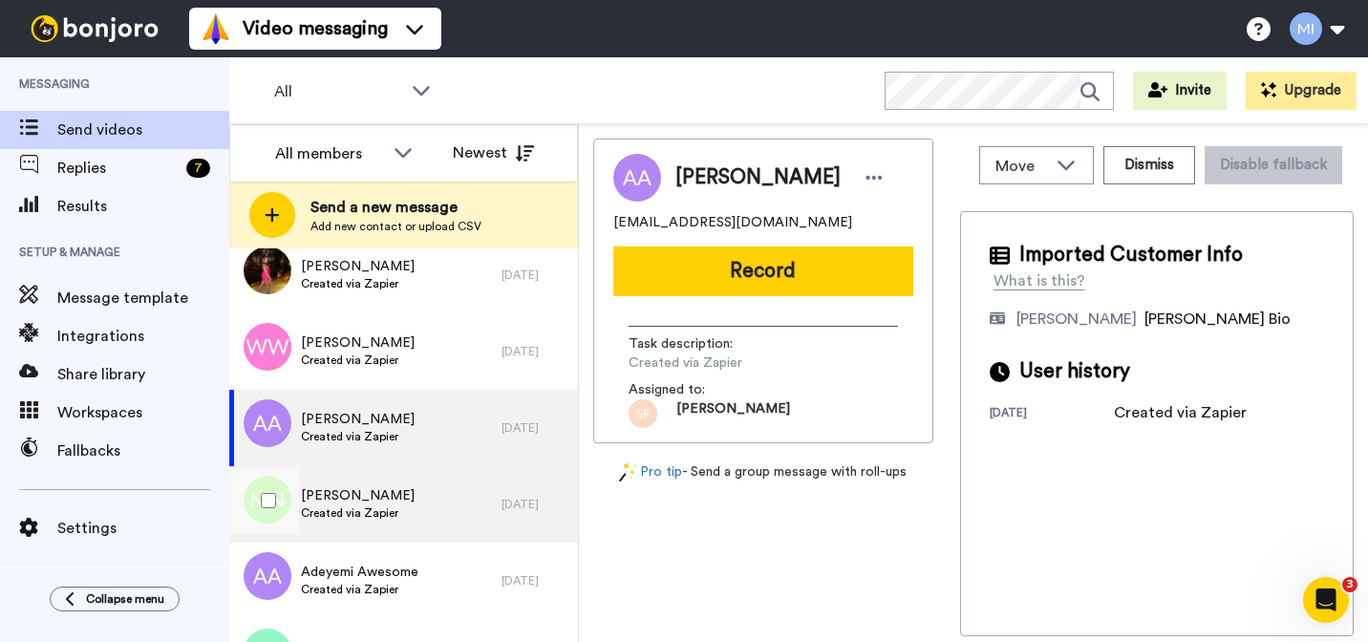
click at [360, 514] on span "Created via Zapier" at bounding box center [358, 512] width 114 height 15
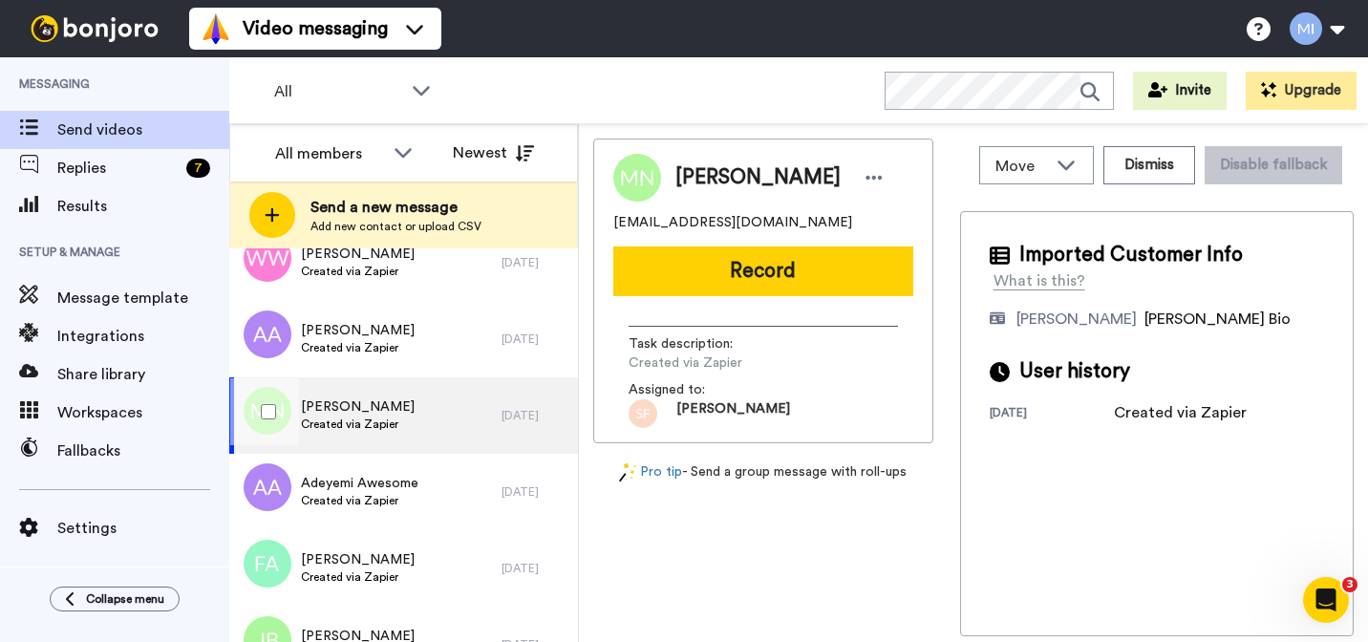
scroll to position [3336, 0]
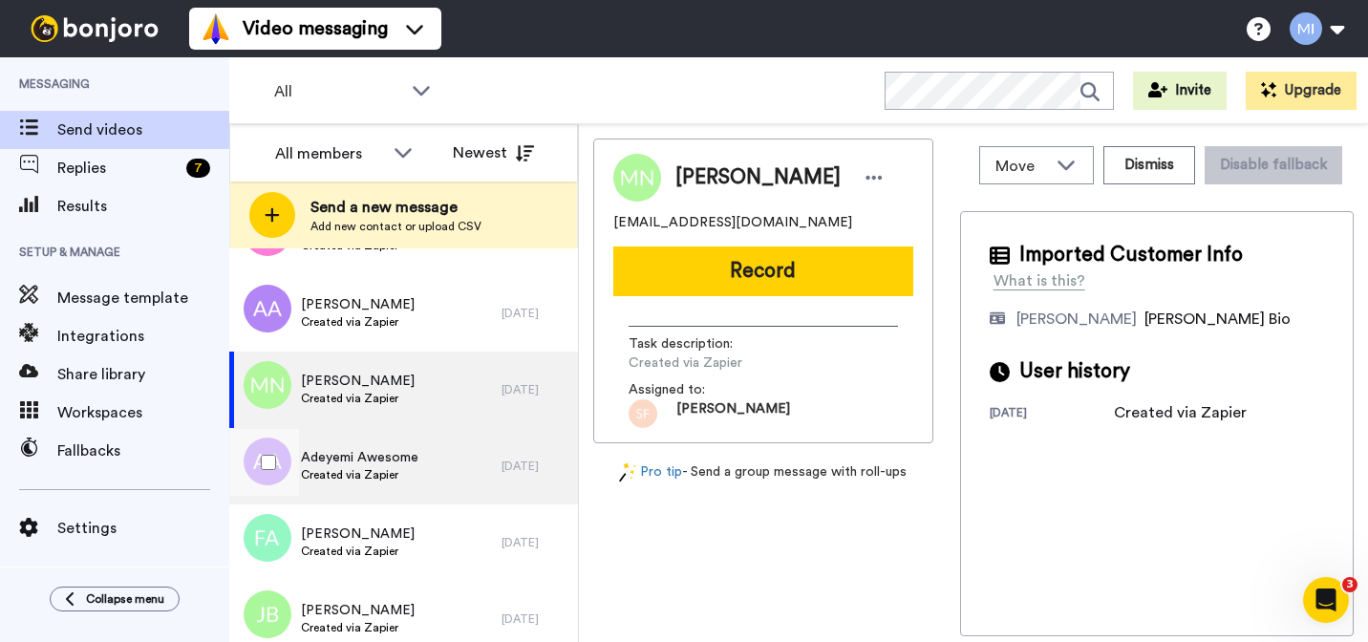
click at [368, 473] on span "Created via Zapier" at bounding box center [359, 474] width 117 height 15
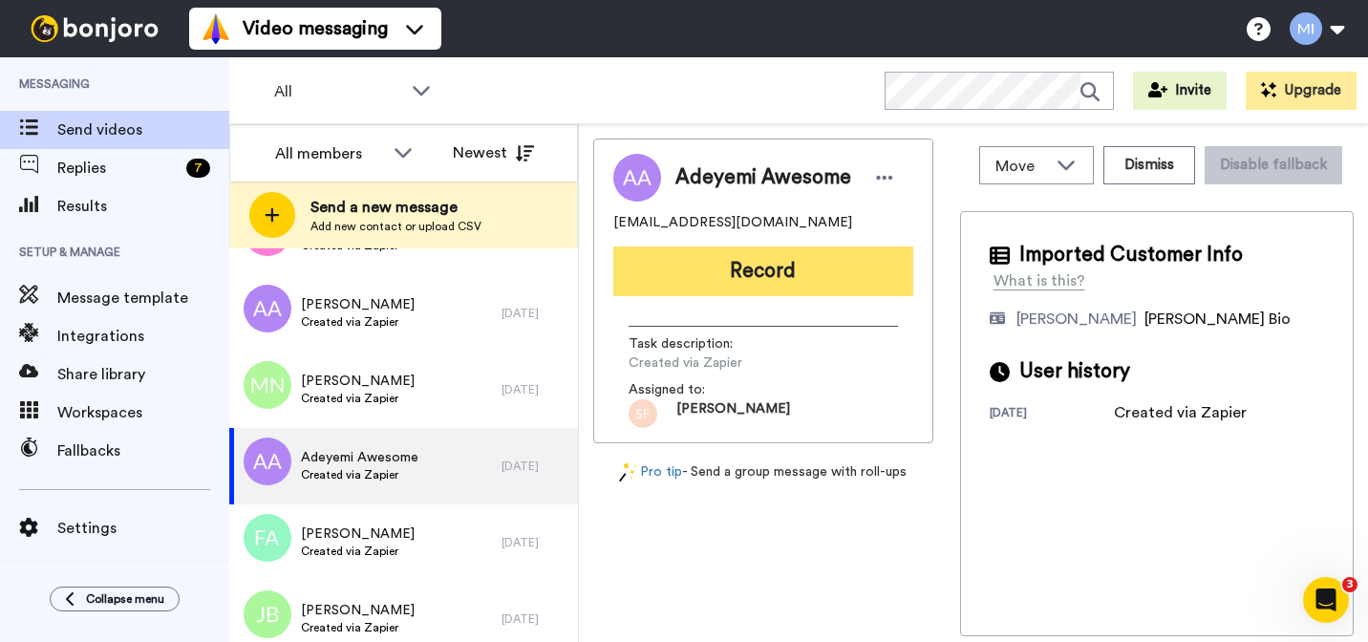
click at [832, 276] on button "Record" at bounding box center [763, 271] width 300 height 50
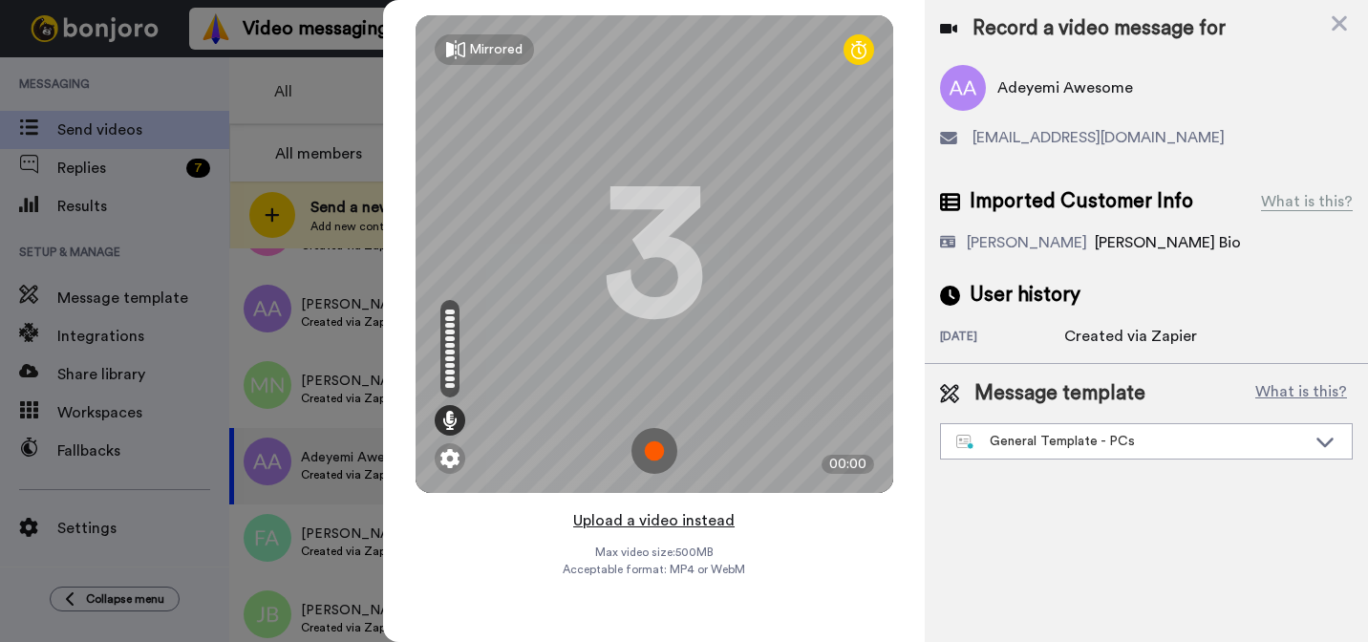
click at [700, 522] on button "Upload a video instead" at bounding box center [653, 520] width 173 height 25
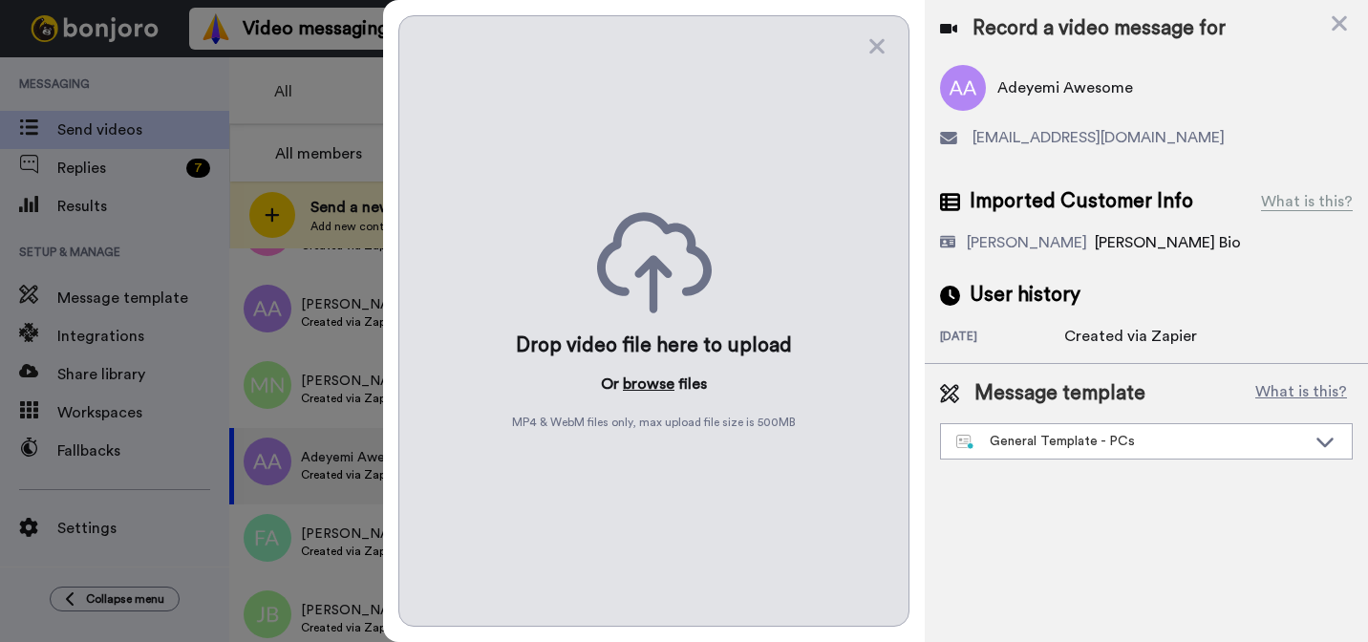
click at [655, 395] on button "browse" at bounding box center [649, 384] width 52 height 23
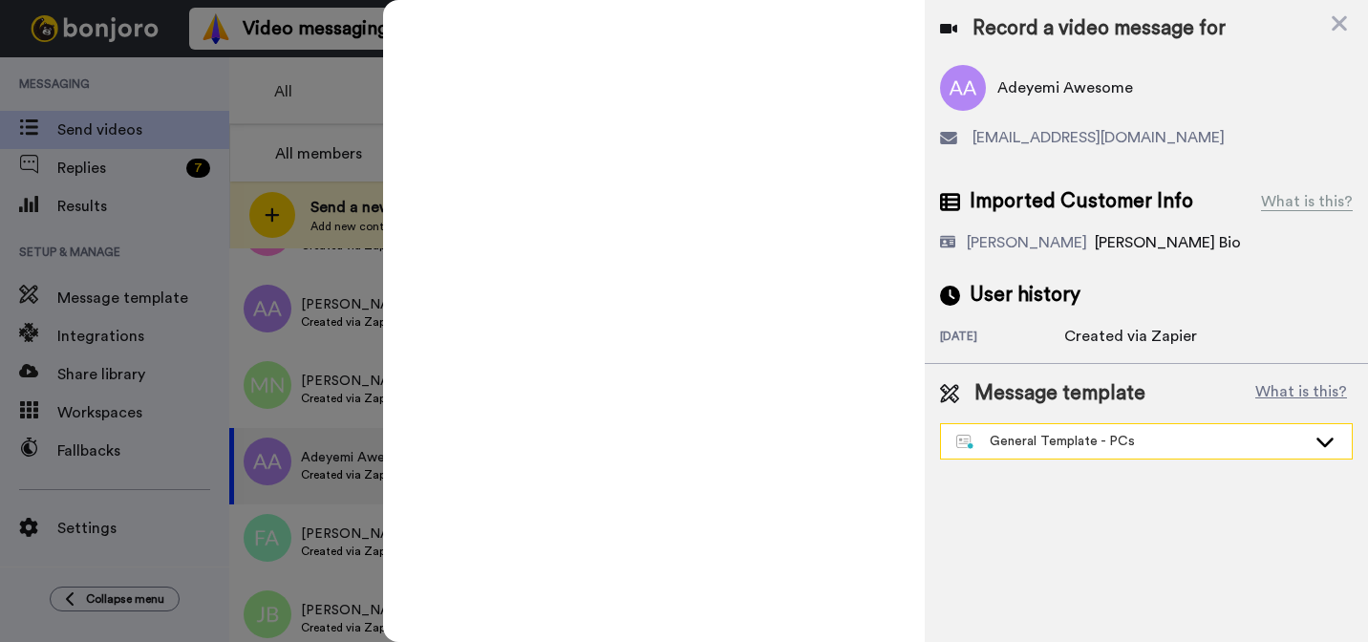
click at [1029, 439] on div "General Template - PCs" at bounding box center [1131, 441] width 350 height 19
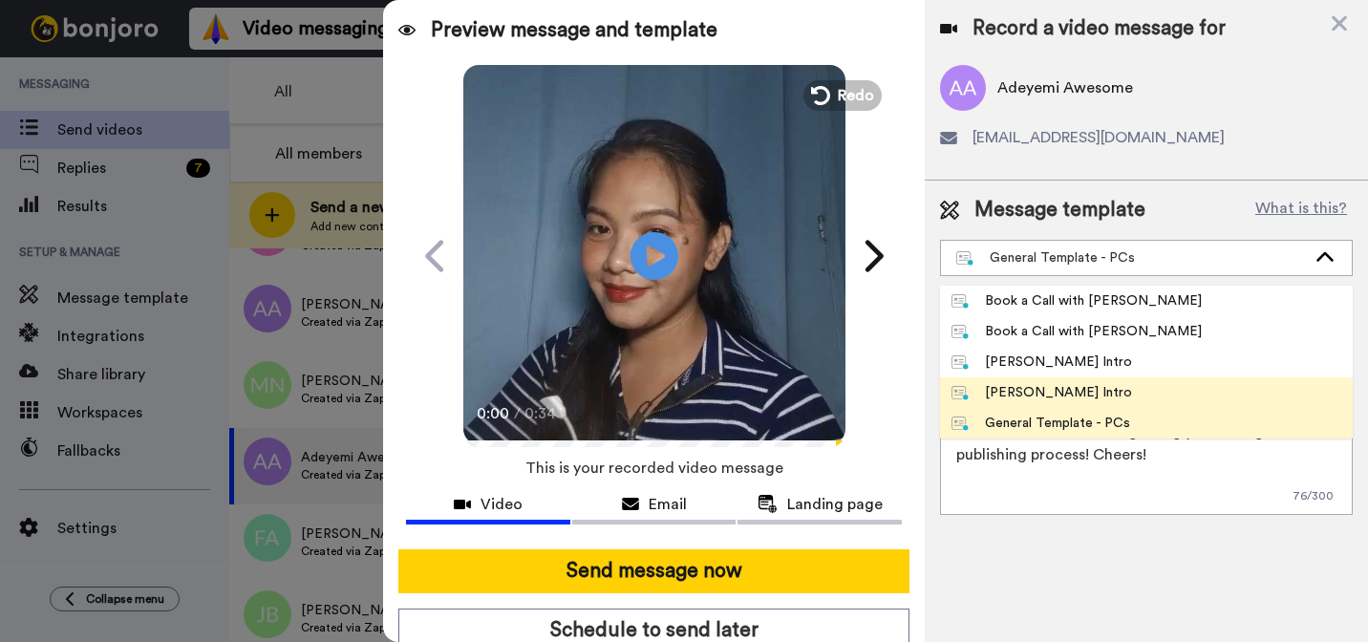
click at [1027, 380] on li "[PERSON_NAME] Intro" at bounding box center [1146, 392] width 413 height 31
type textarea "Hi {first_name|there}, I’m [PERSON_NAME] from Tellwell Publishing. Here's a qui…"
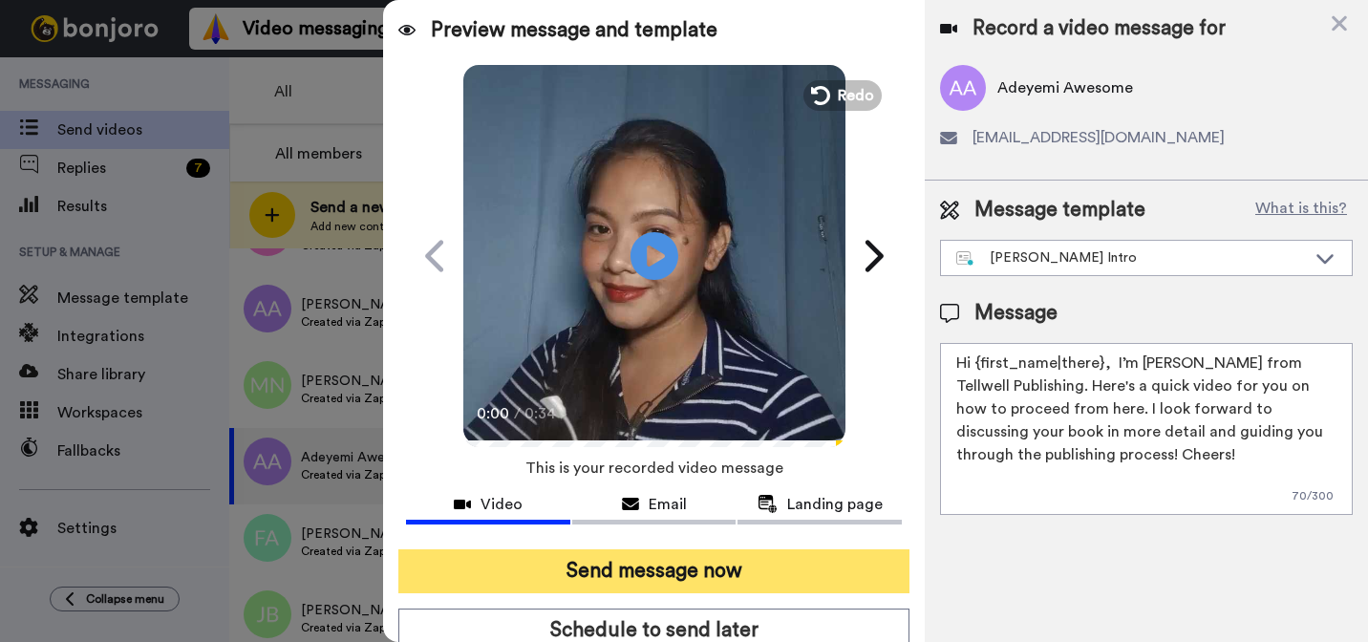
click at [839, 558] on button "Send message now" at bounding box center [653, 571] width 511 height 44
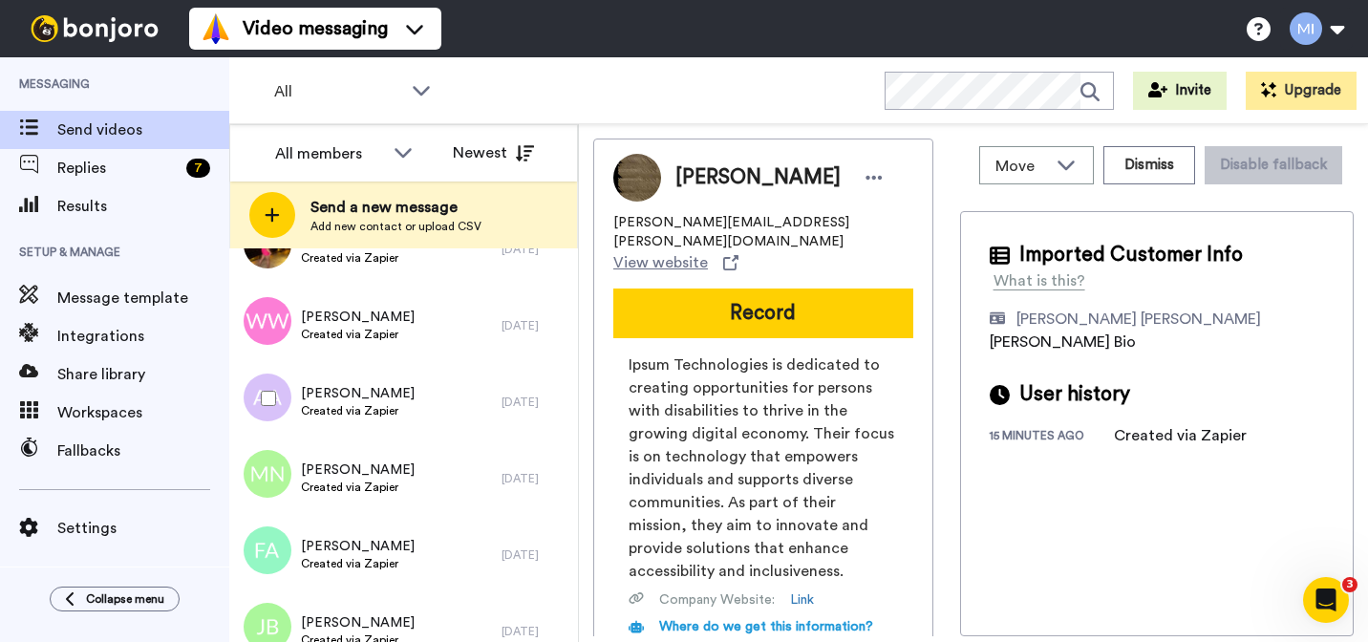
scroll to position [3295, 0]
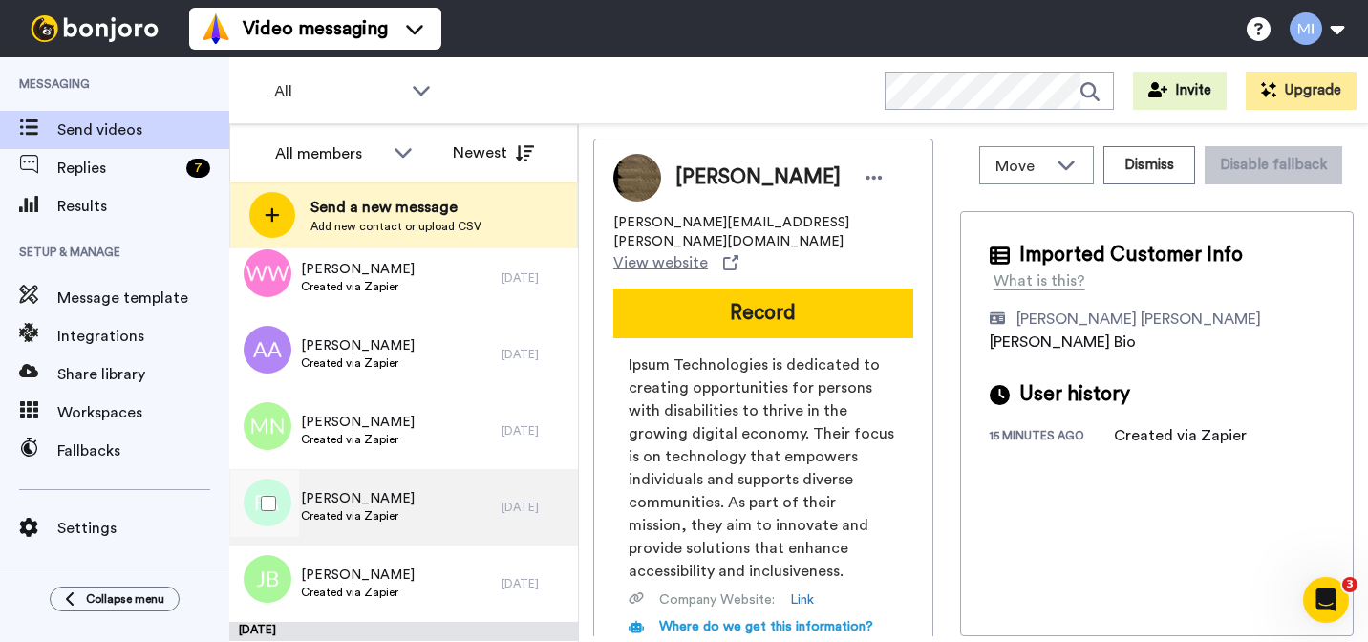
click at [390, 517] on span "Created via Zapier" at bounding box center [358, 515] width 114 height 15
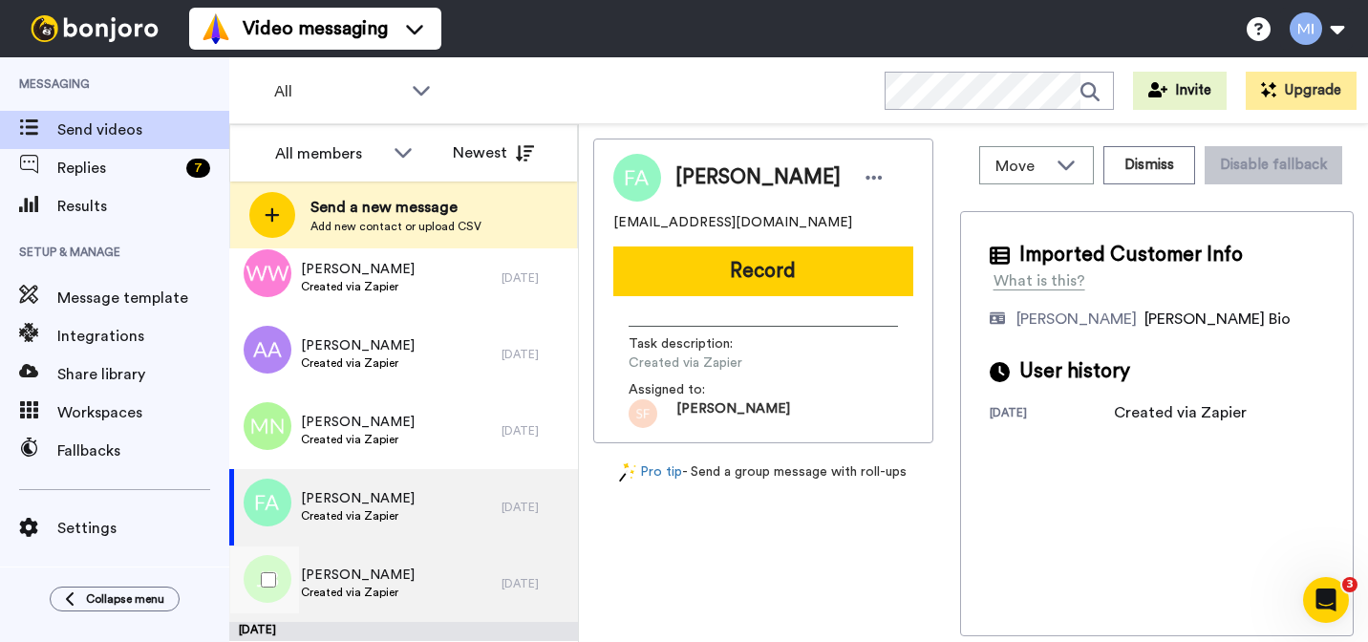
click at [390, 572] on span "[PERSON_NAME]" at bounding box center [358, 574] width 114 height 19
click at [390, 523] on span "Created via Zapier" at bounding box center [358, 515] width 114 height 15
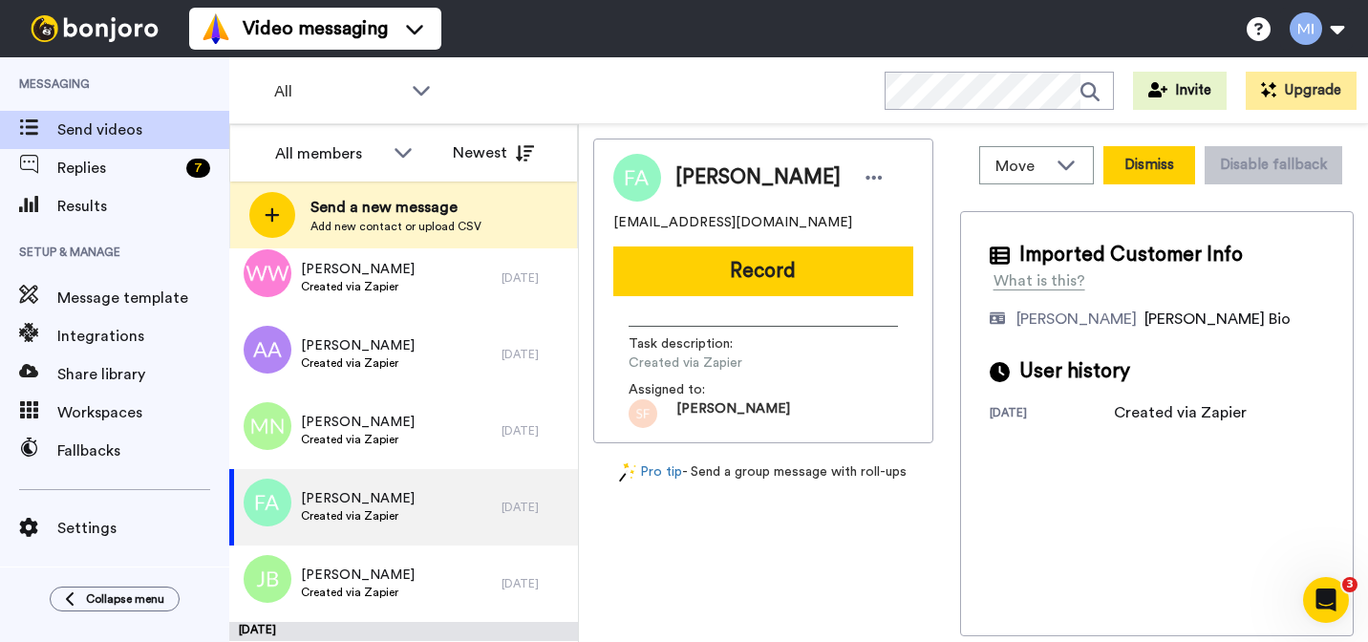
click at [1136, 177] on button "Dismiss" at bounding box center [1149, 165] width 92 height 38
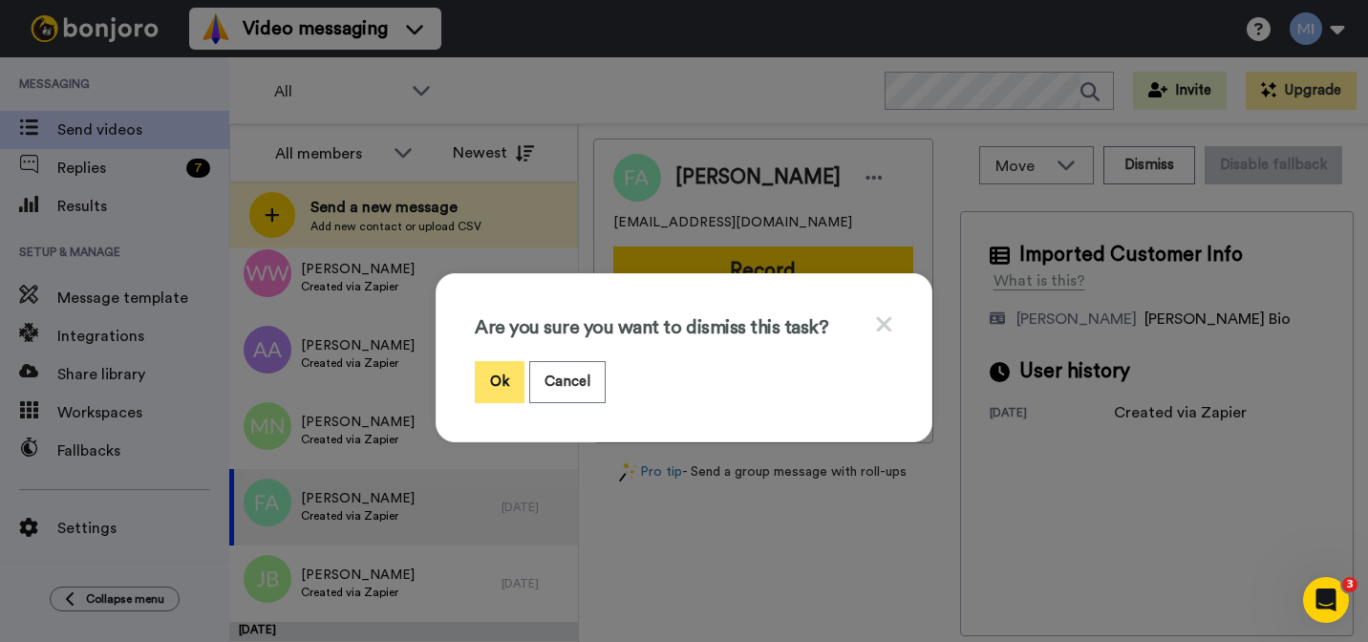
click at [517, 379] on button "Ok" at bounding box center [500, 381] width 50 height 41
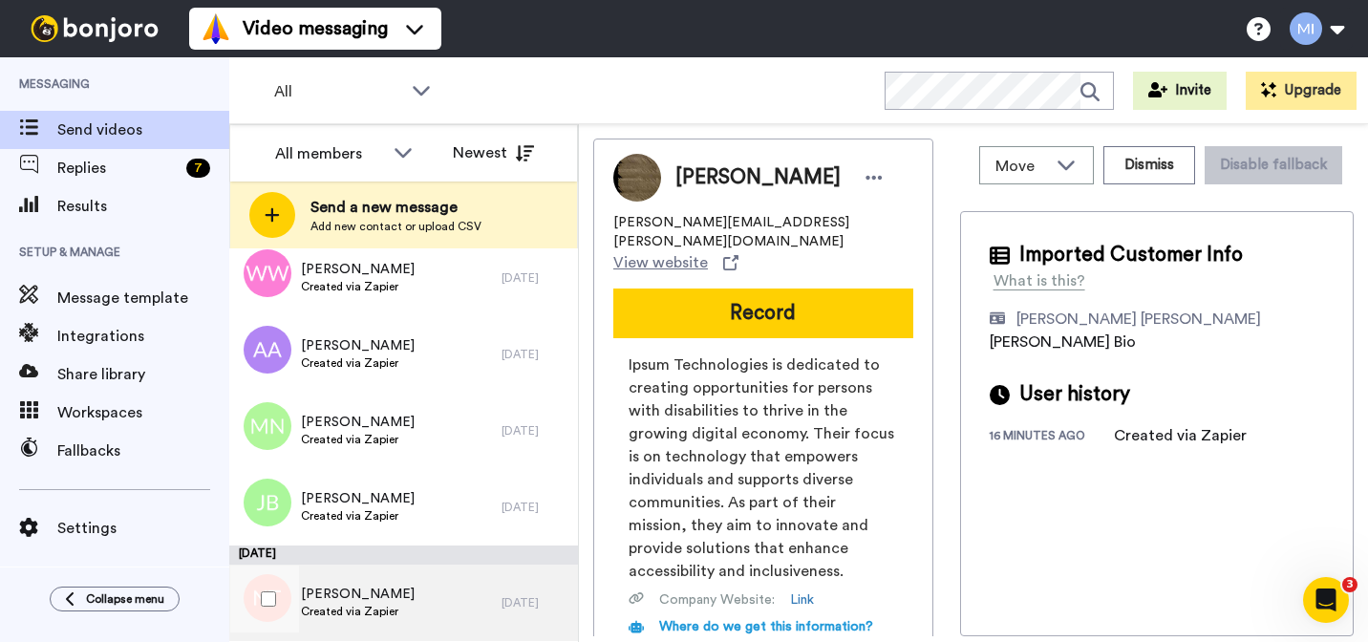
click at [399, 624] on div "[PERSON_NAME] Created via Zapier" at bounding box center [365, 603] width 272 height 76
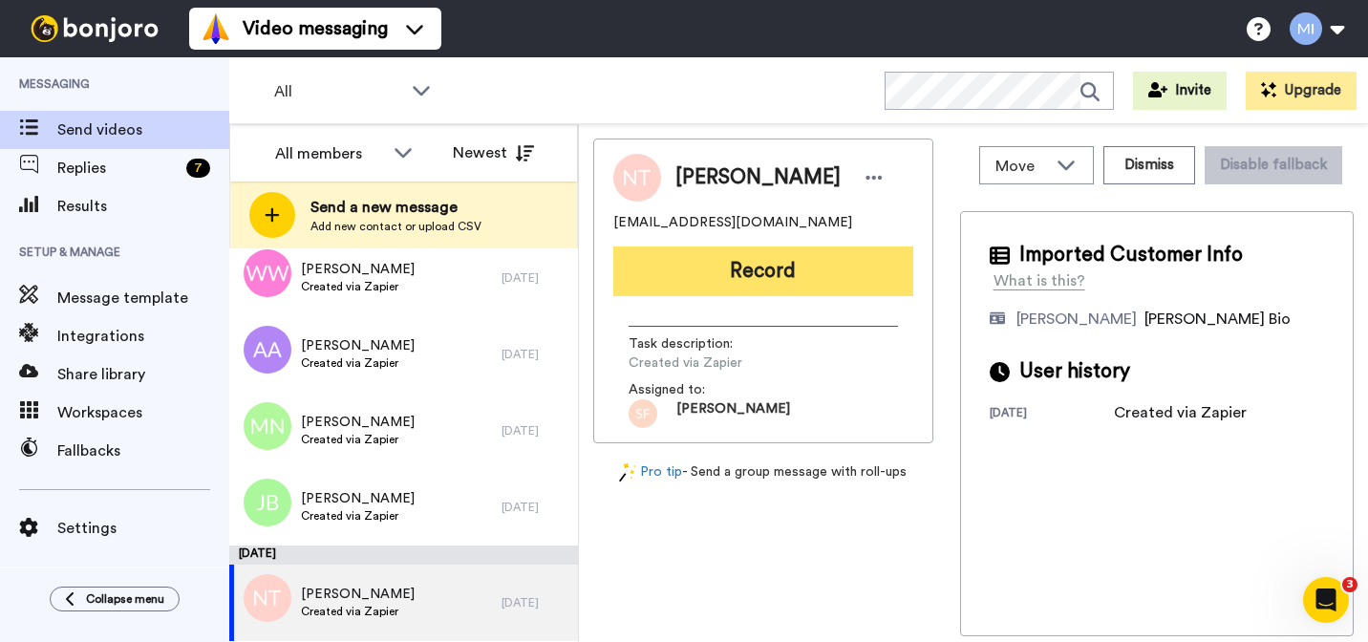
click at [777, 273] on button "Record" at bounding box center [763, 271] width 300 height 50
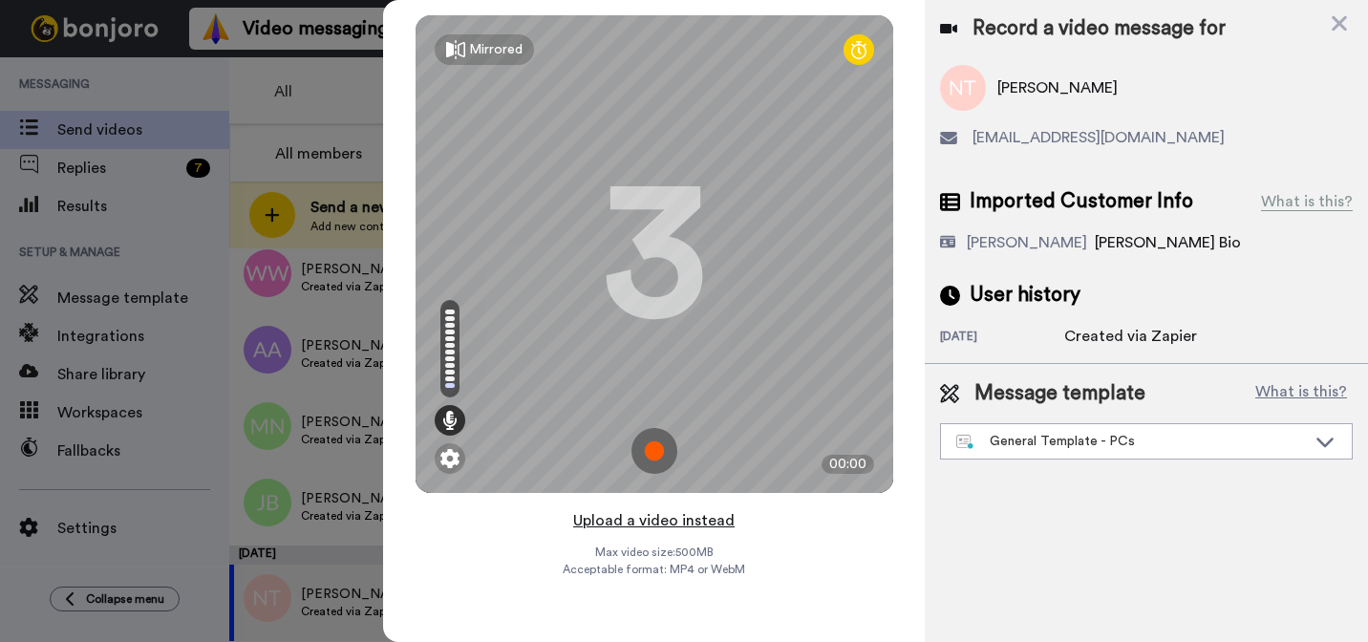
click at [661, 520] on button "Upload a video instead" at bounding box center [653, 520] width 173 height 25
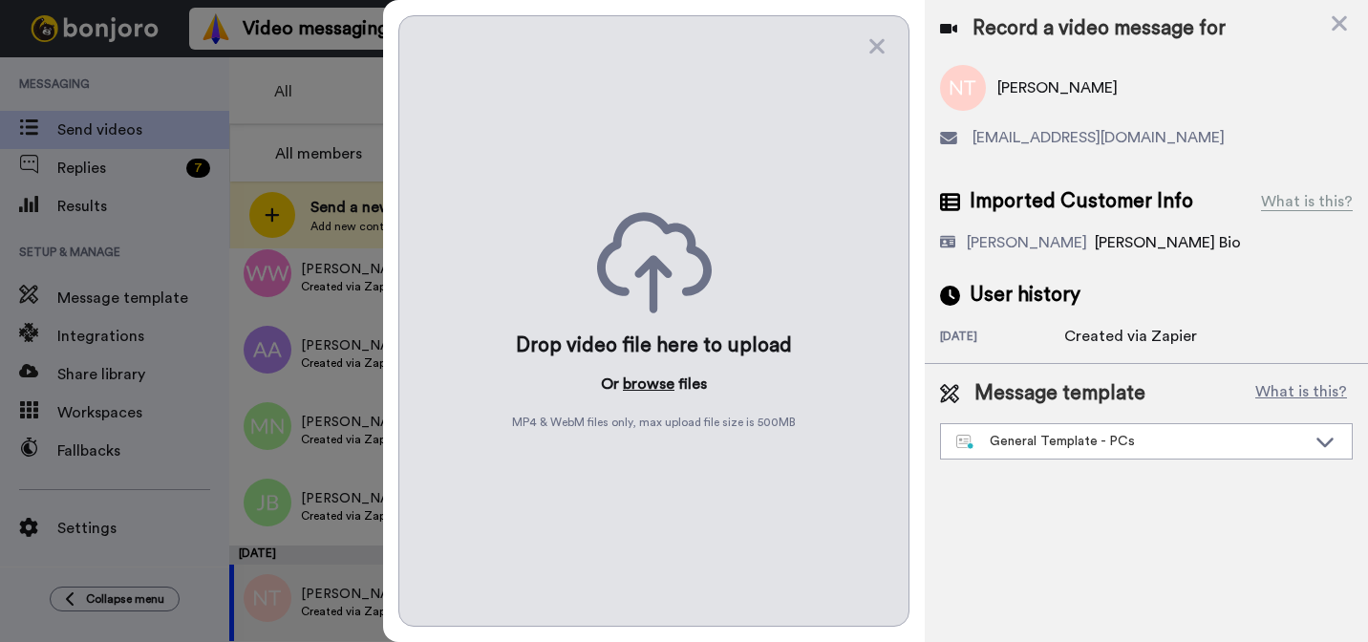
click at [655, 380] on button "browse" at bounding box center [649, 384] width 52 height 23
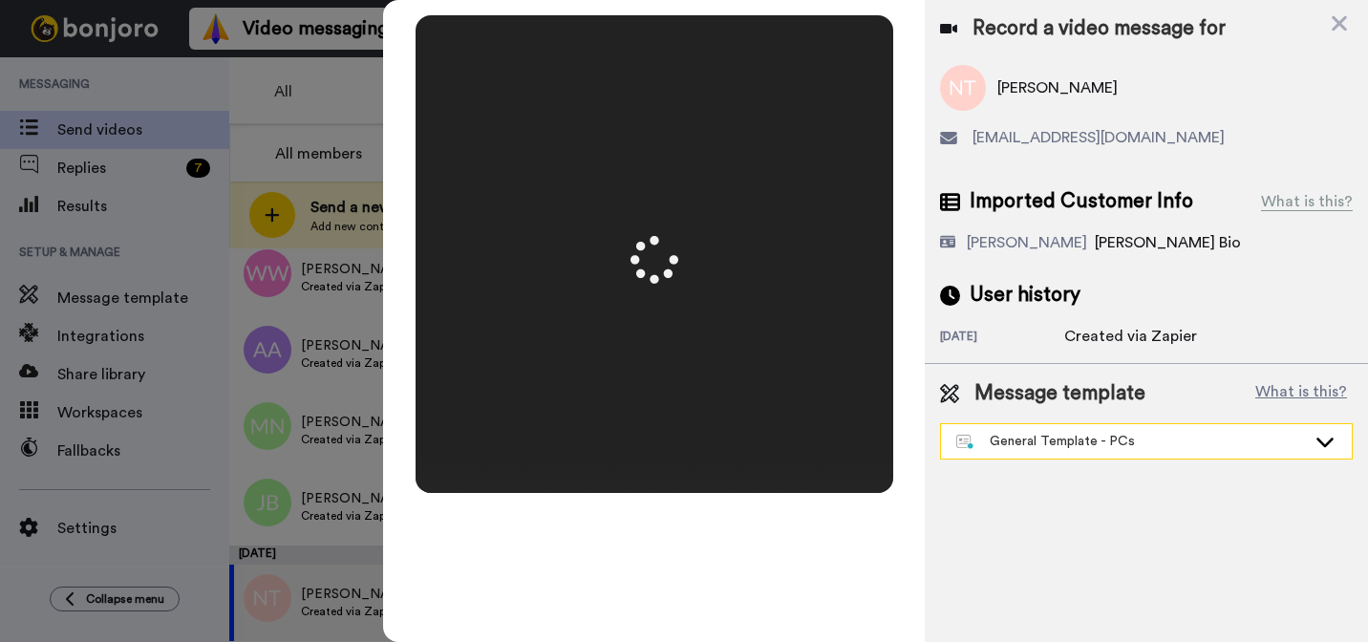
click at [1080, 443] on div "General Template - PCs" at bounding box center [1131, 441] width 350 height 19
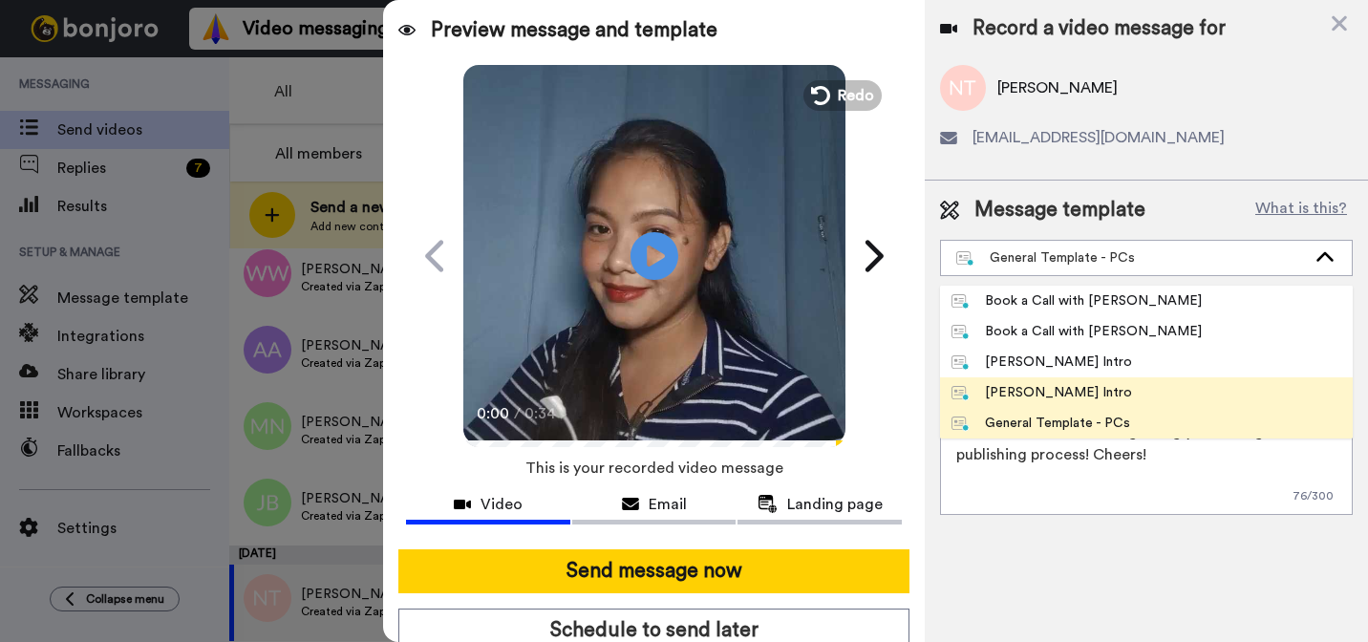
click at [1064, 394] on div "[PERSON_NAME] Intro" at bounding box center [1041, 392] width 181 height 19
type textarea "Hi {first_name|there}, I’m [PERSON_NAME] from Tellwell Publishing. Here's a qui…"
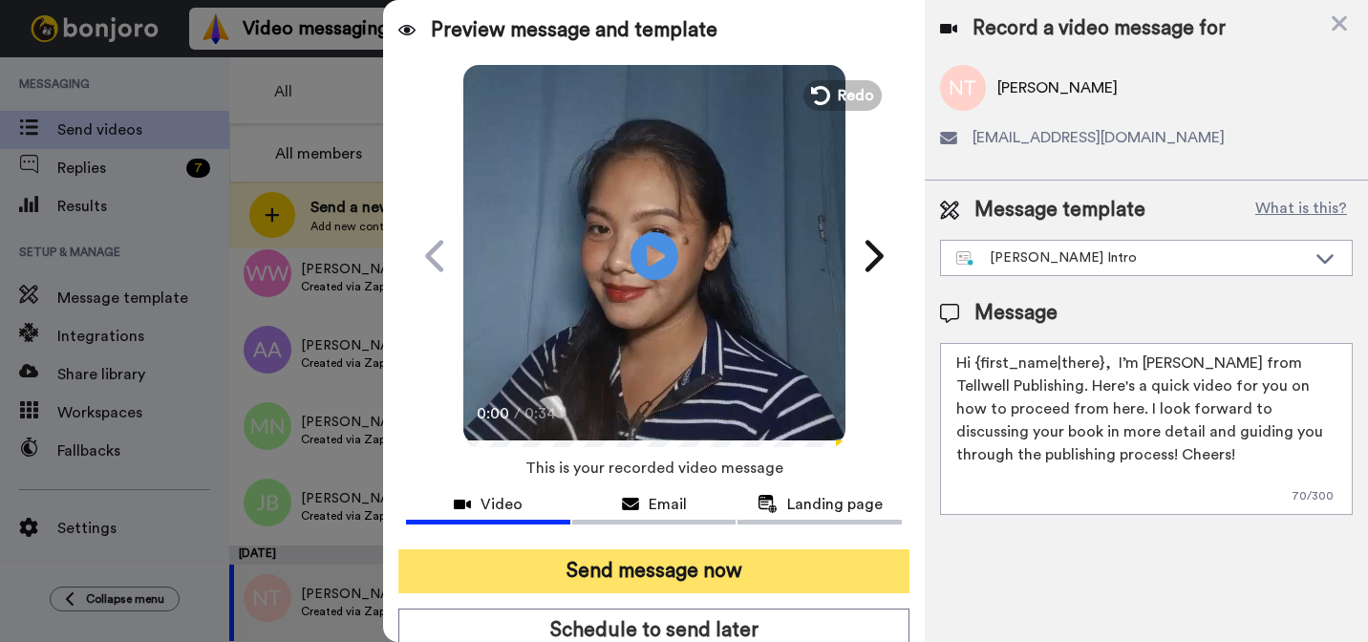
click at [876, 587] on button "Send message now" at bounding box center [653, 571] width 511 height 44
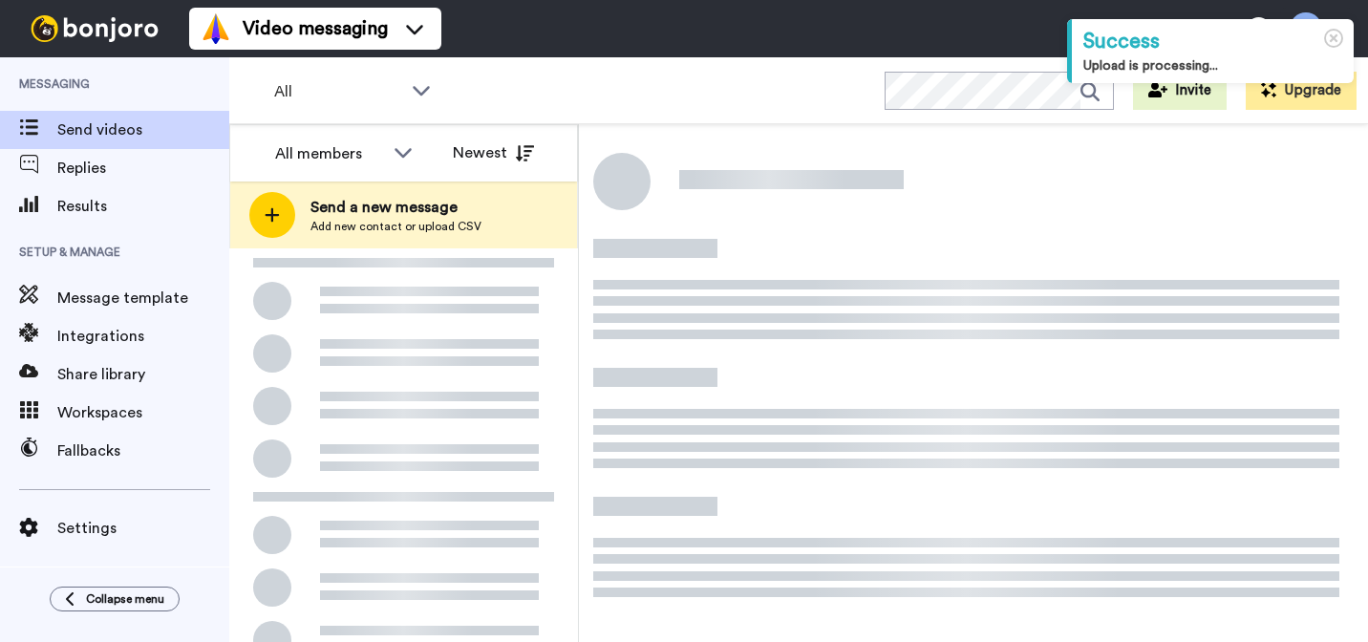
scroll to position [7, 0]
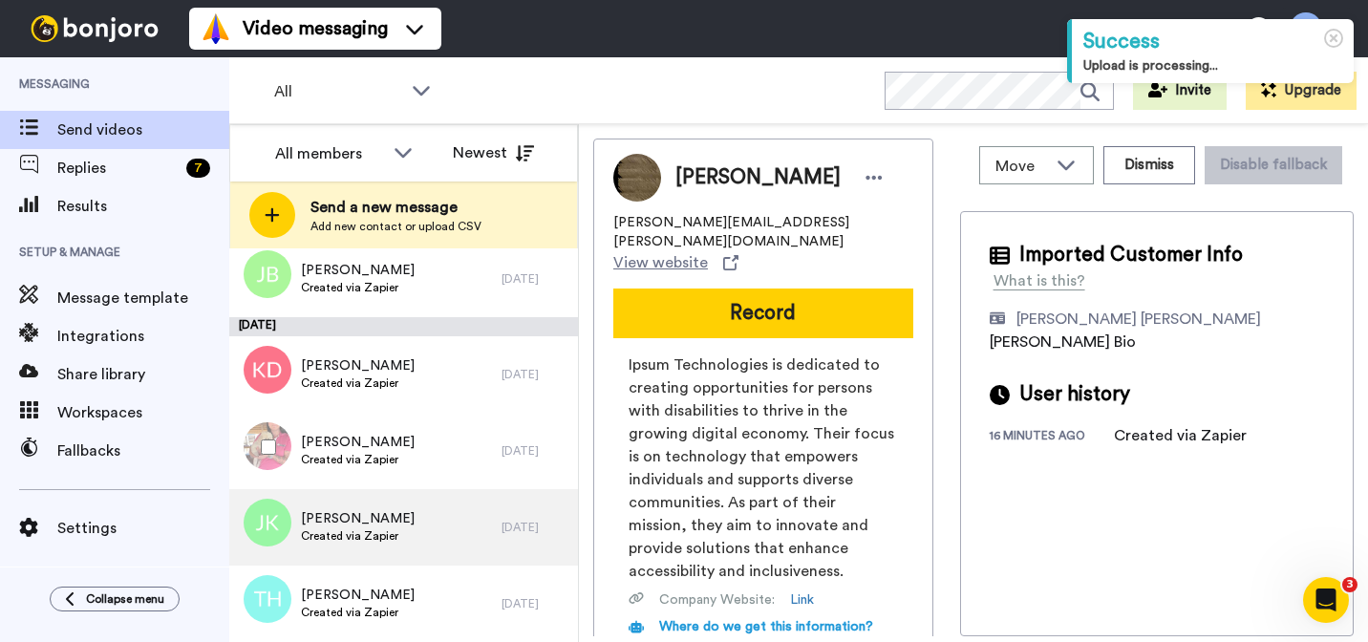
scroll to position [3522, 0]
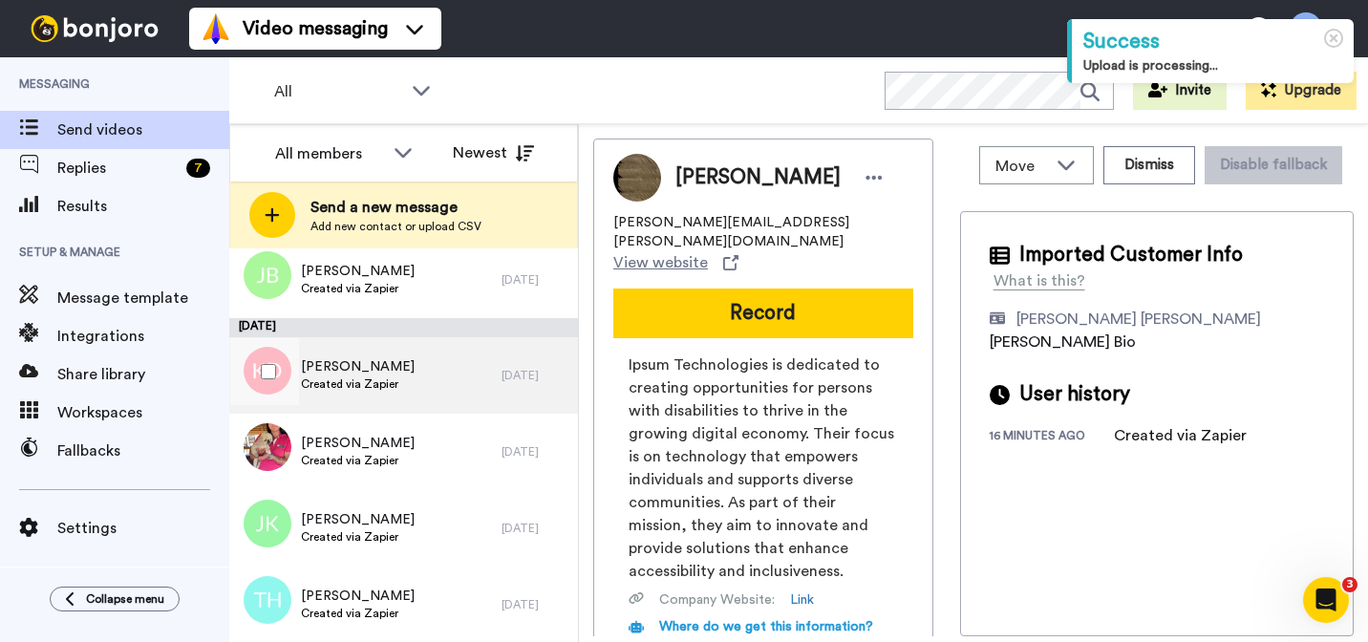
click at [455, 354] on div "Katie Douangnouanexay Created via Zapier" at bounding box center [365, 375] width 272 height 76
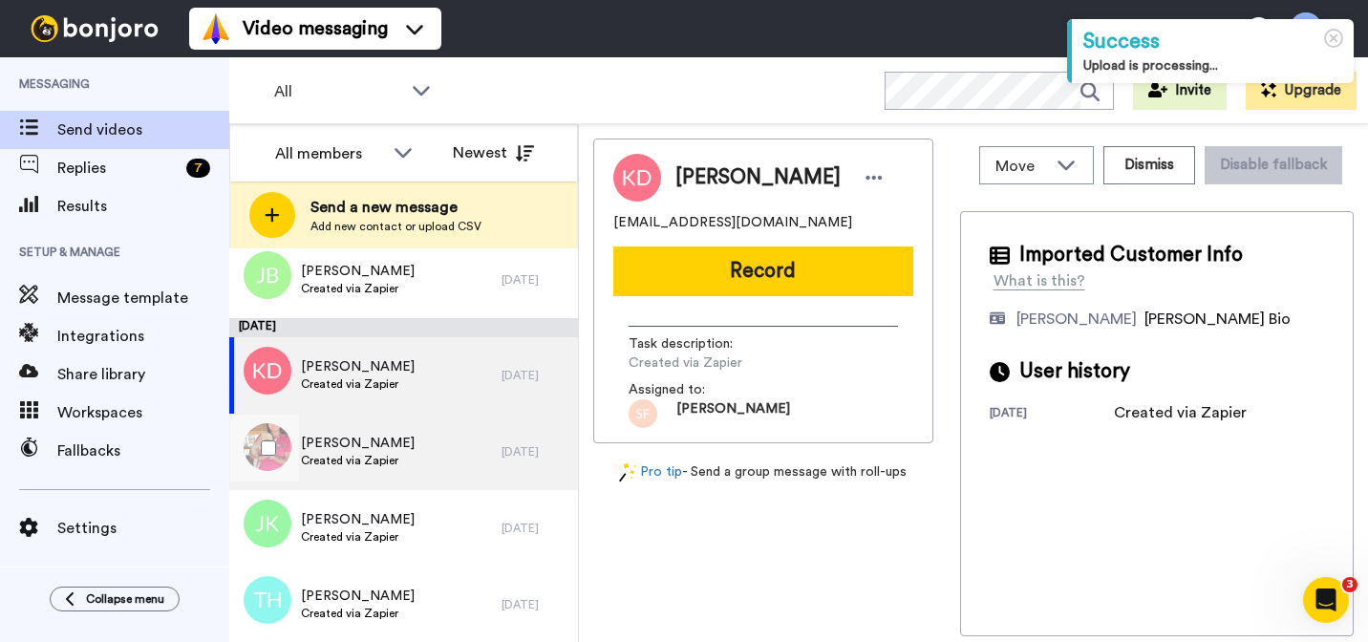
click at [442, 437] on div "Doddie Lagervall Created via Zapier" at bounding box center [365, 452] width 272 height 76
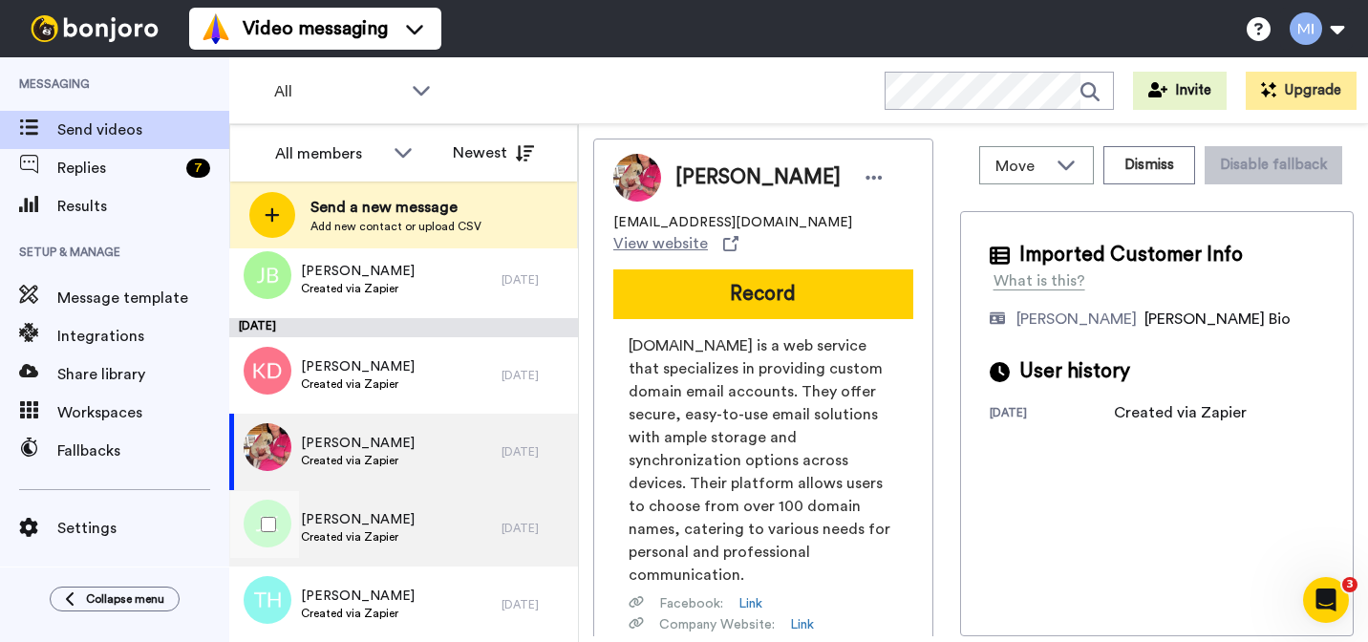
click at [416, 514] on div "Jasmine Kluge Created via Zapier" at bounding box center [365, 528] width 272 height 76
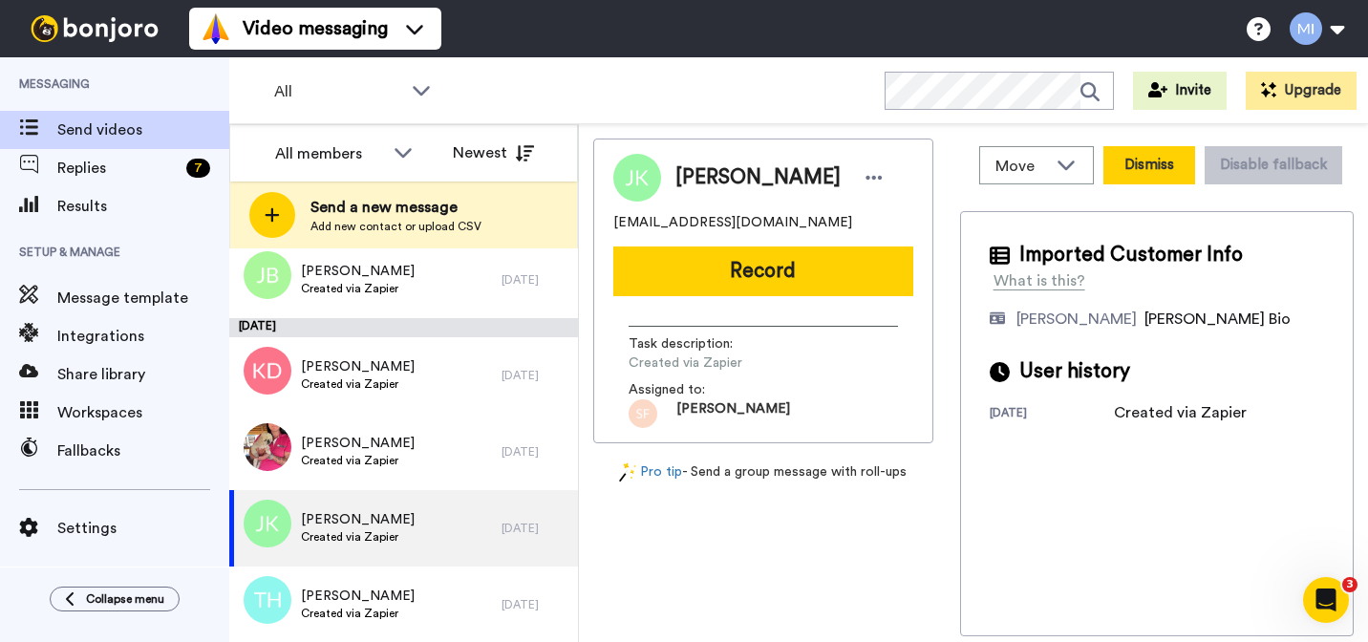
click at [1162, 165] on button "Dismiss" at bounding box center [1149, 165] width 92 height 38
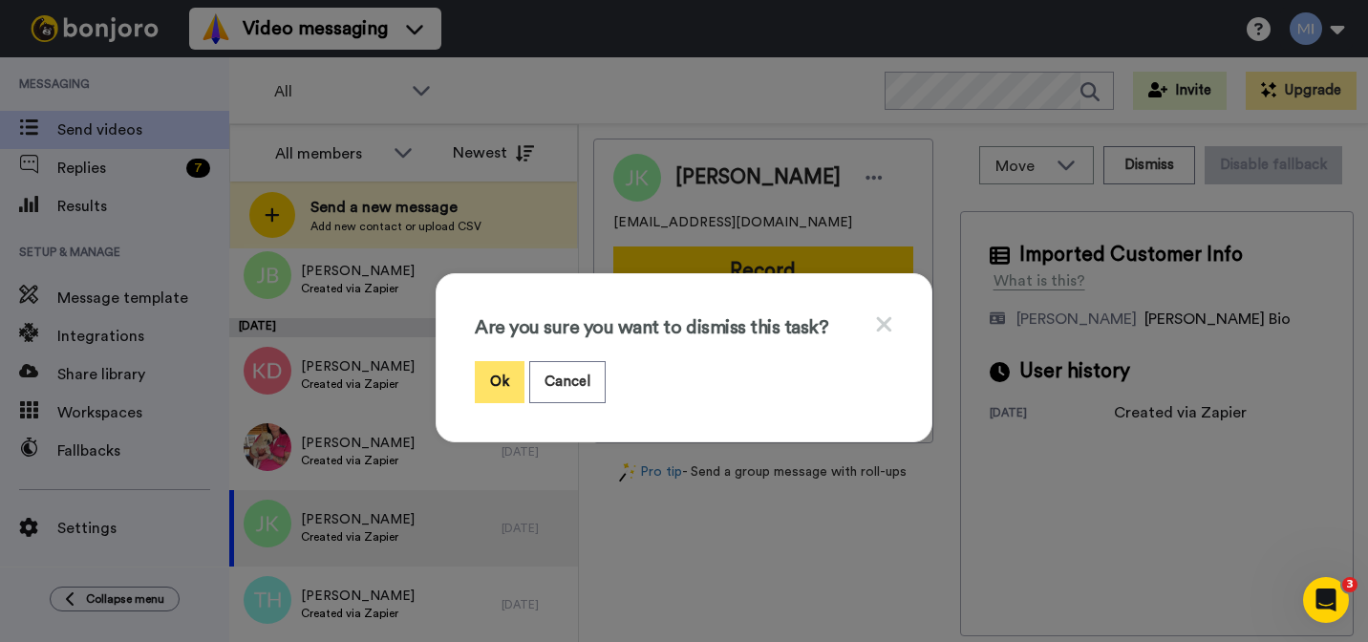
click at [521, 374] on button "Ok" at bounding box center [500, 381] width 50 height 41
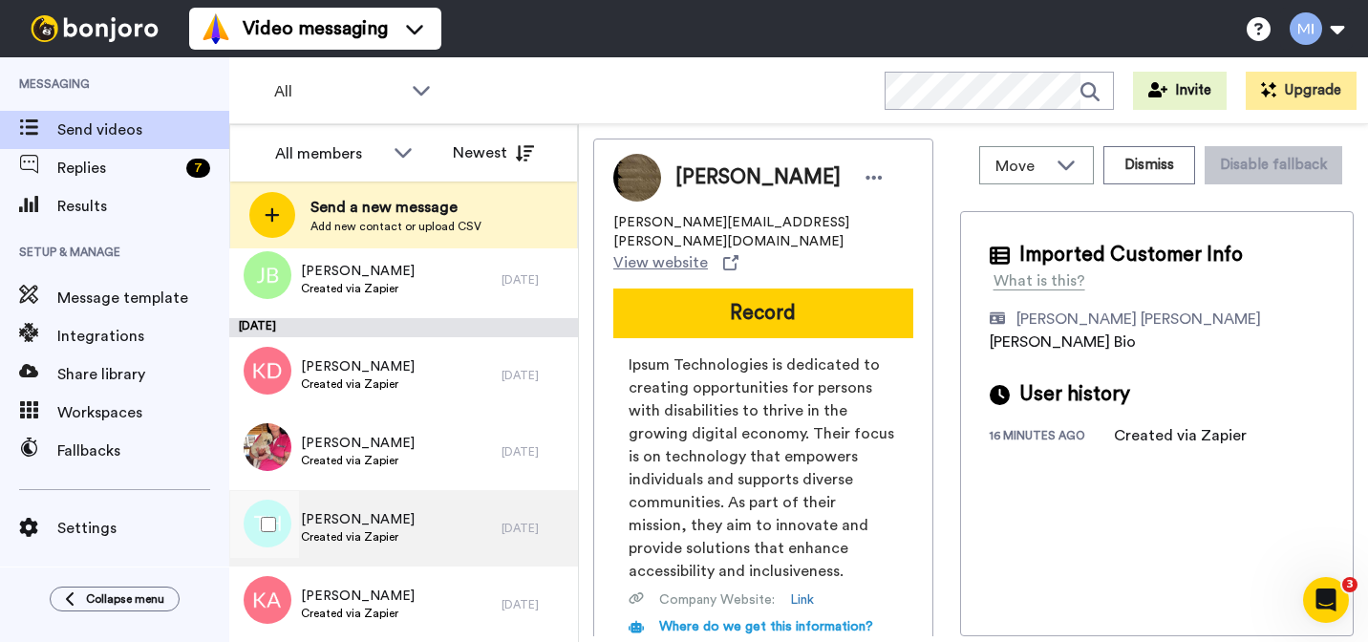
click at [361, 544] on div "Tiina Hoddy Created via Zapier" at bounding box center [358, 528] width 114 height 36
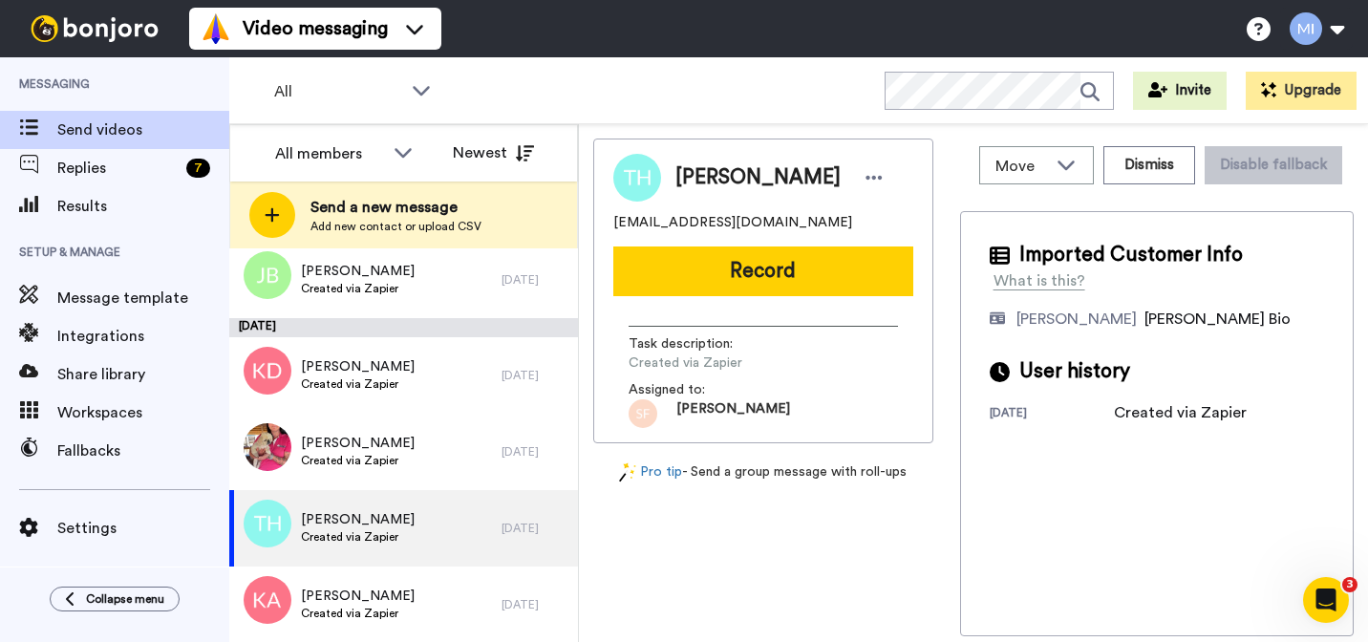
click at [774, 309] on div "Tiina Hoddy piccolissimobaby@yahoo.co.uk Record Task description : Created via …" at bounding box center [763, 291] width 340 height 305
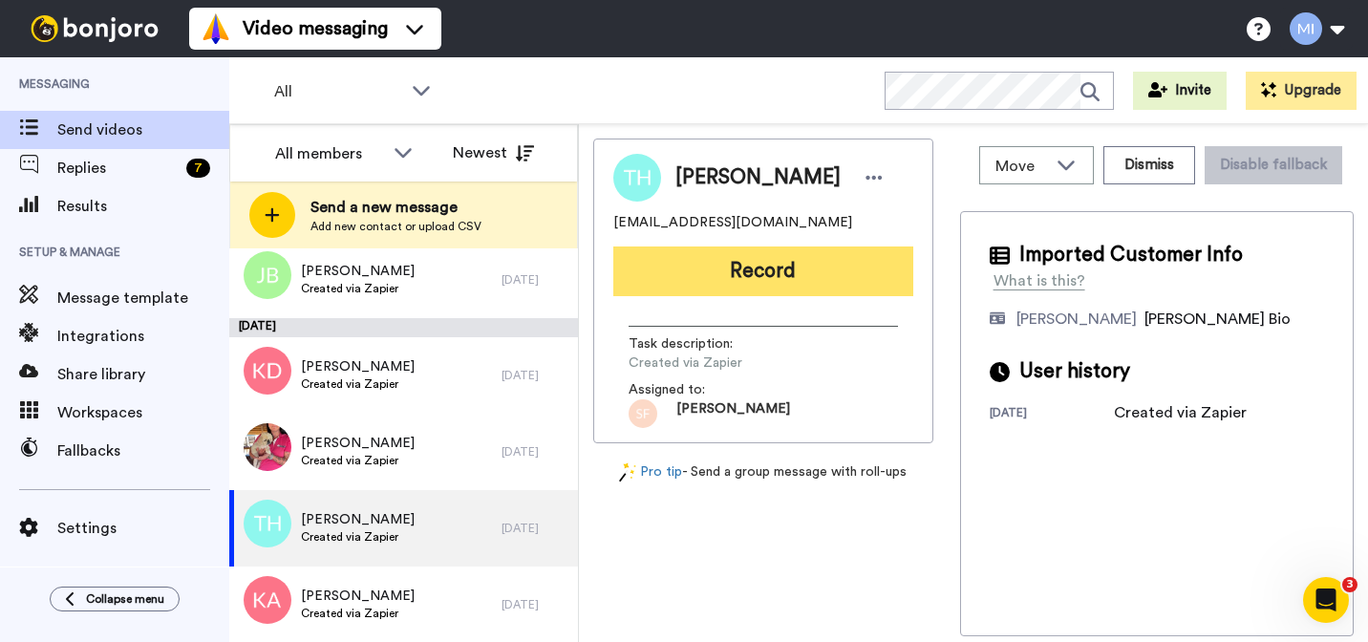
click at [793, 283] on button "Record" at bounding box center [763, 271] width 300 height 50
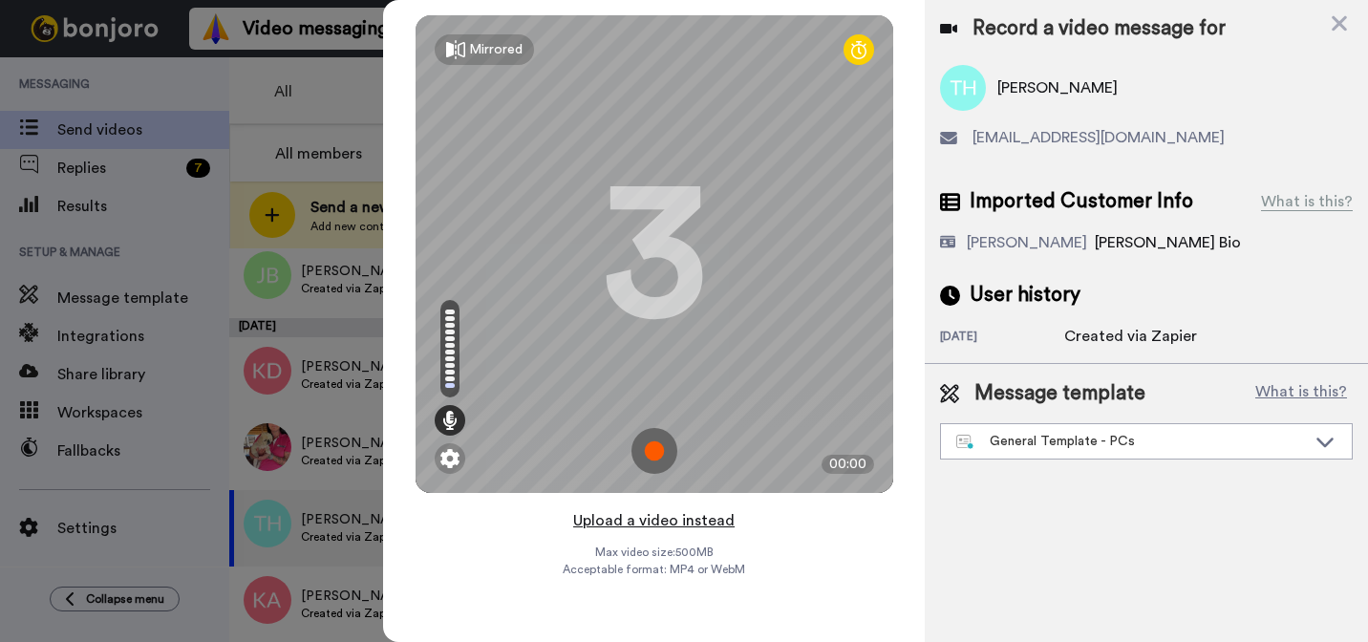
click at [672, 520] on button "Upload a video instead" at bounding box center [653, 520] width 173 height 25
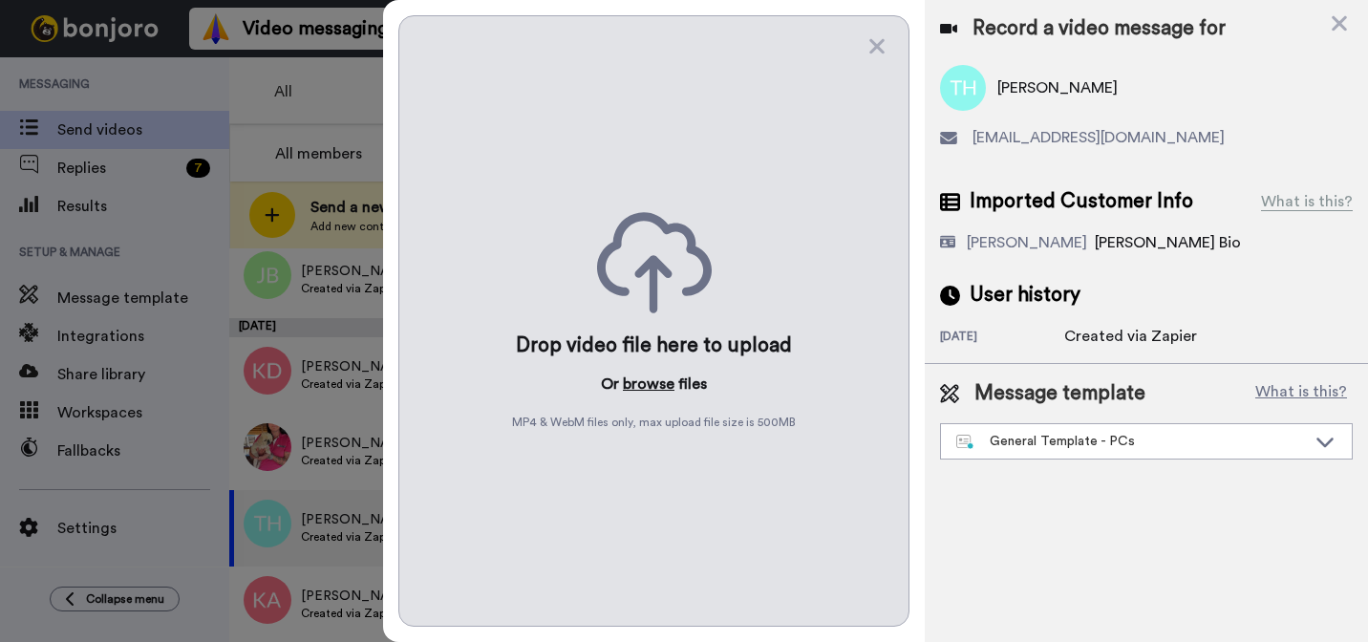
click at [658, 379] on button "browse" at bounding box center [649, 384] width 52 height 23
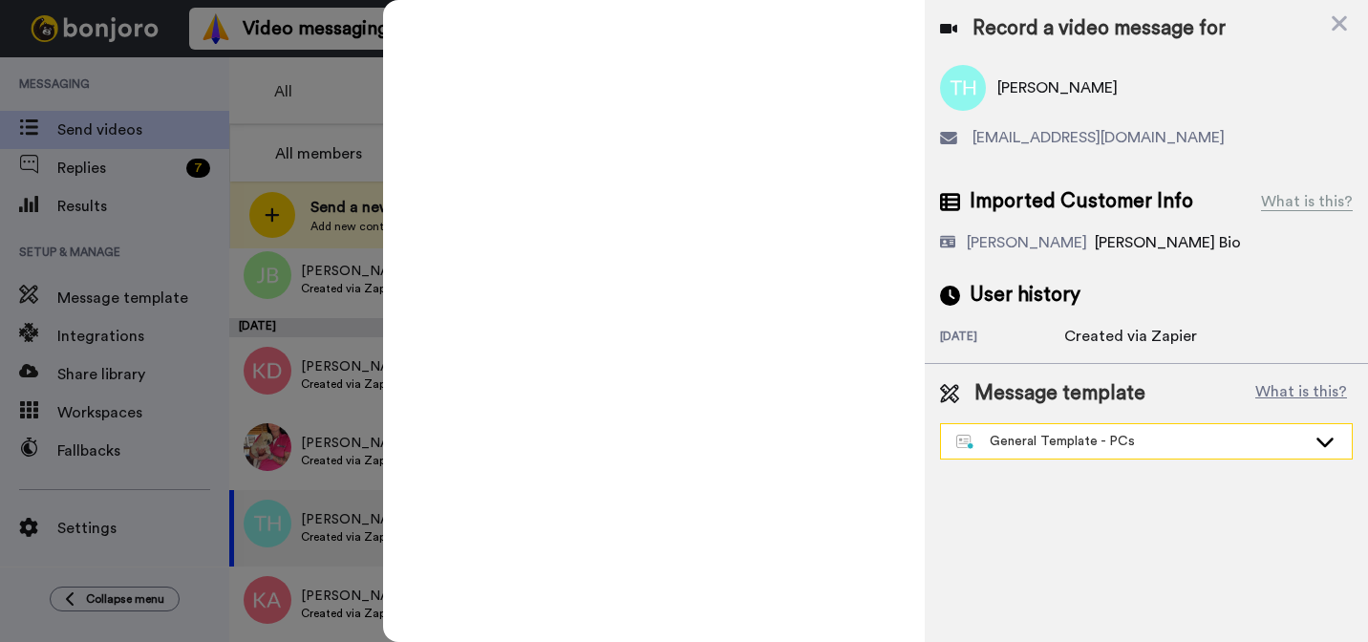
click at [1036, 450] on div "General Template - PCs" at bounding box center [1131, 441] width 350 height 19
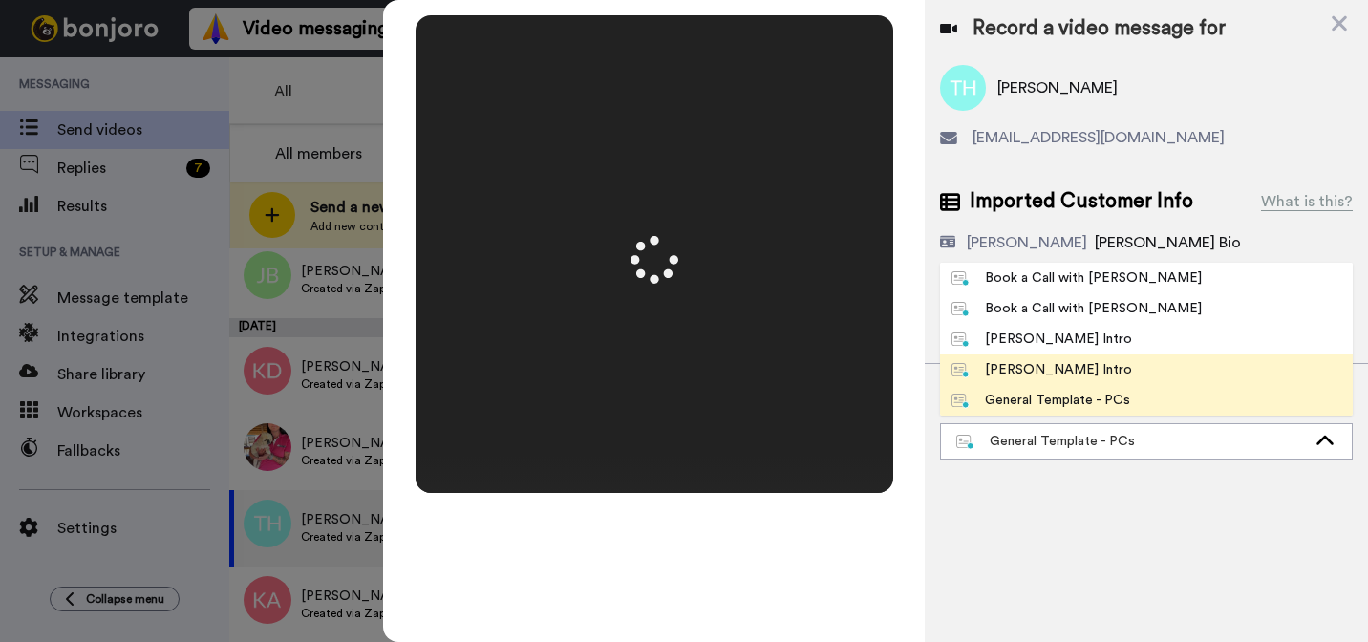
click at [1021, 373] on ul "Book a Call with Bruce Book a Call with Gilda Josephine Bonjoro Intro Marjorie …" at bounding box center [1146, 339] width 413 height 153
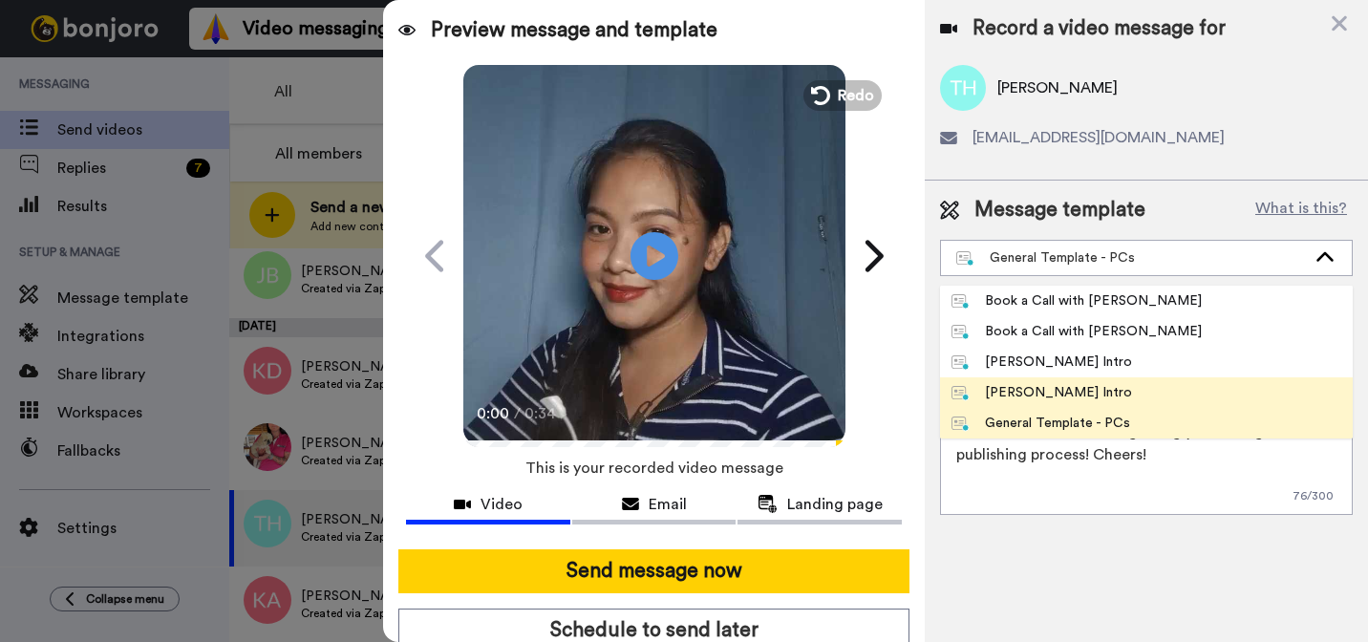
click at [1002, 405] on li "Marjorie Bonjoro Intro" at bounding box center [1146, 392] width 413 height 31
type textarea "Hi {first_name|there}, I’m Marjorie from Tellwell Publishing. Here's a quick vi…"
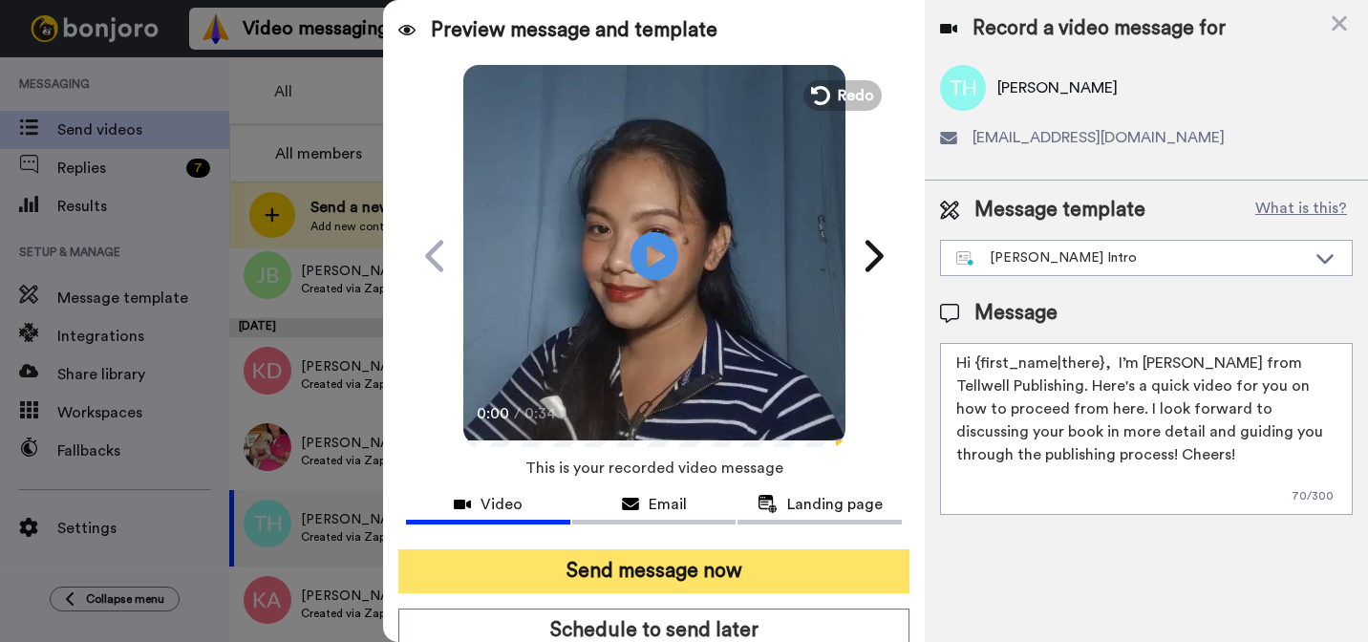
click at [830, 554] on button "Send message now" at bounding box center [653, 571] width 511 height 44
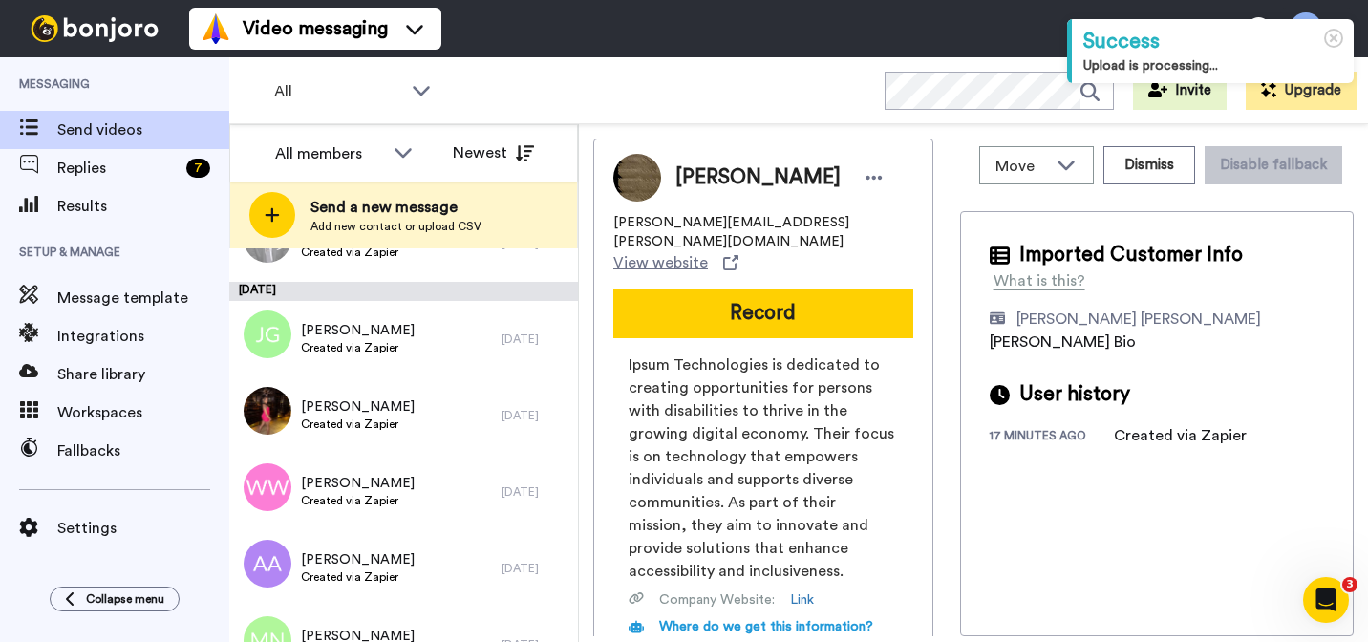
scroll to position [3523, 0]
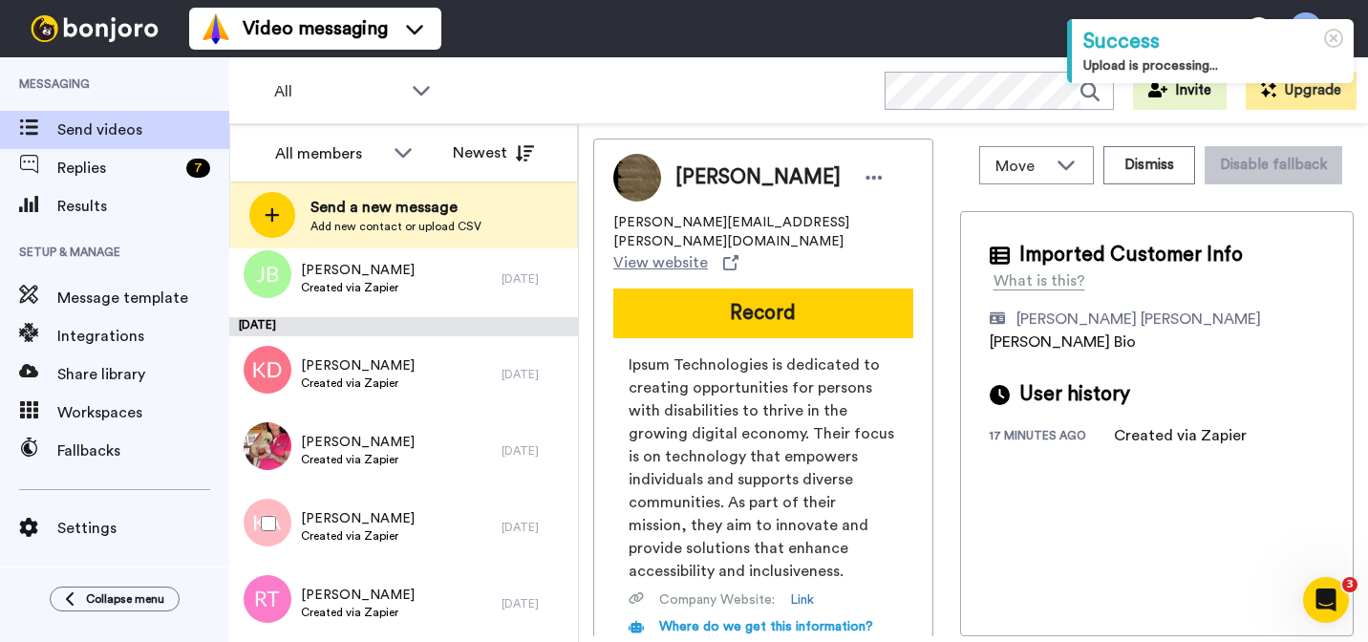
click at [359, 557] on div "[PERSON_NAME] Created via Zapier" at bounding box center [365, 527] width 272 height 76
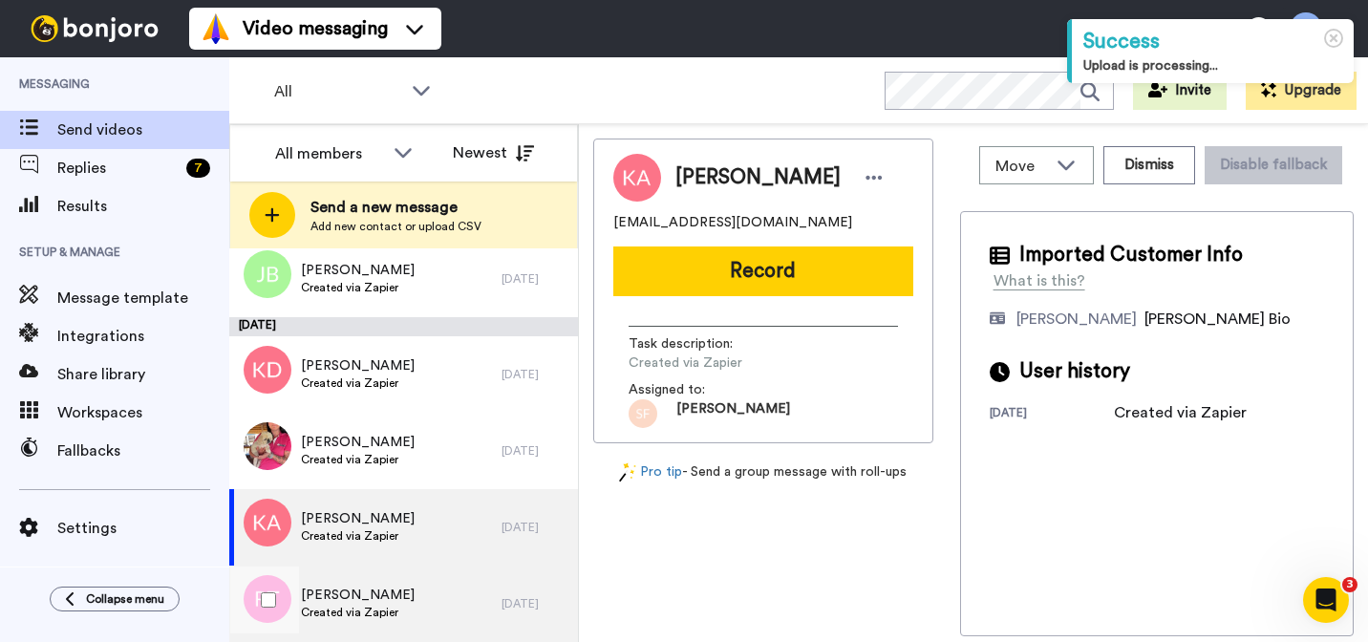
click at [352, 589] on span "[PERSON_NAME]" at bounding box center [358, 595] width 114 height 19
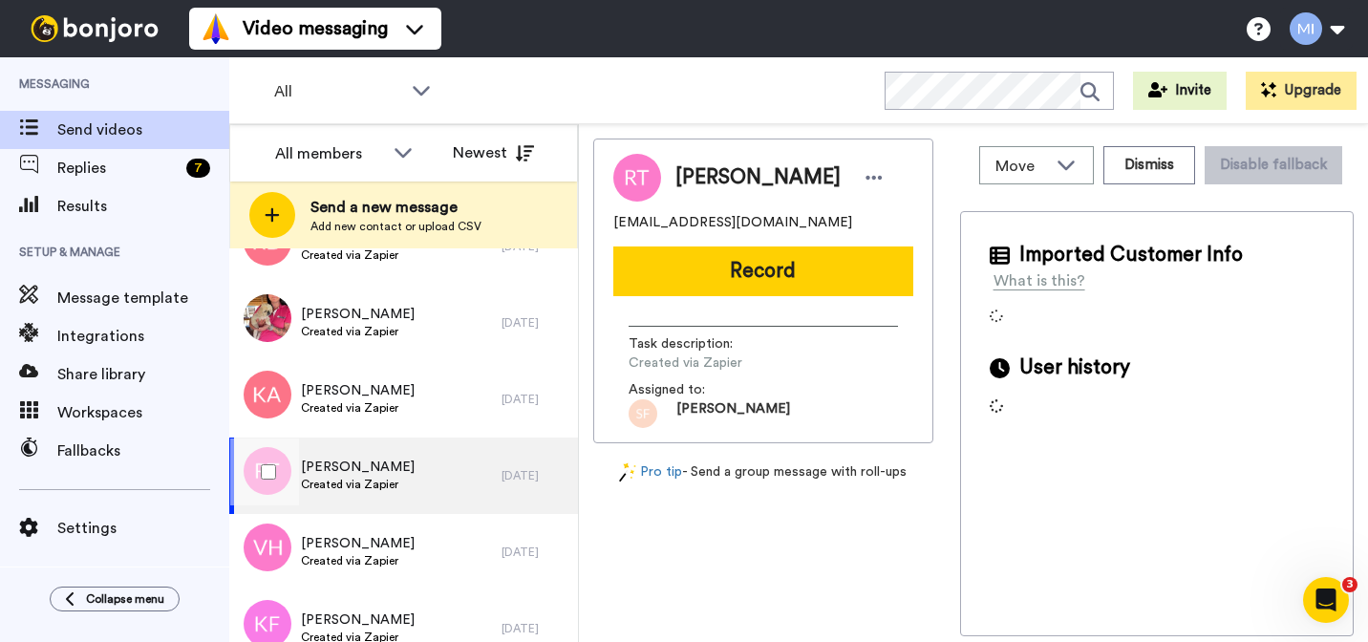
scroll to position [3653, 0]
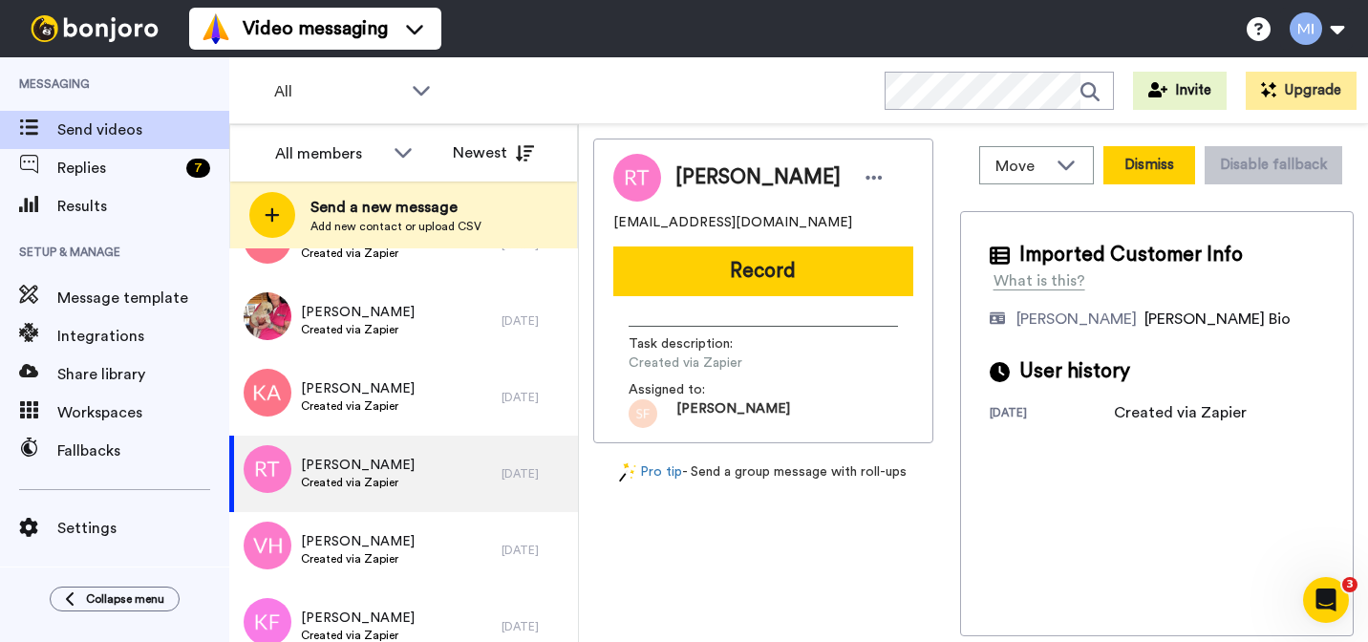
click at [1130, 158] on button "Dismiss" at bounding box center [1149, 165] width 92 height 38
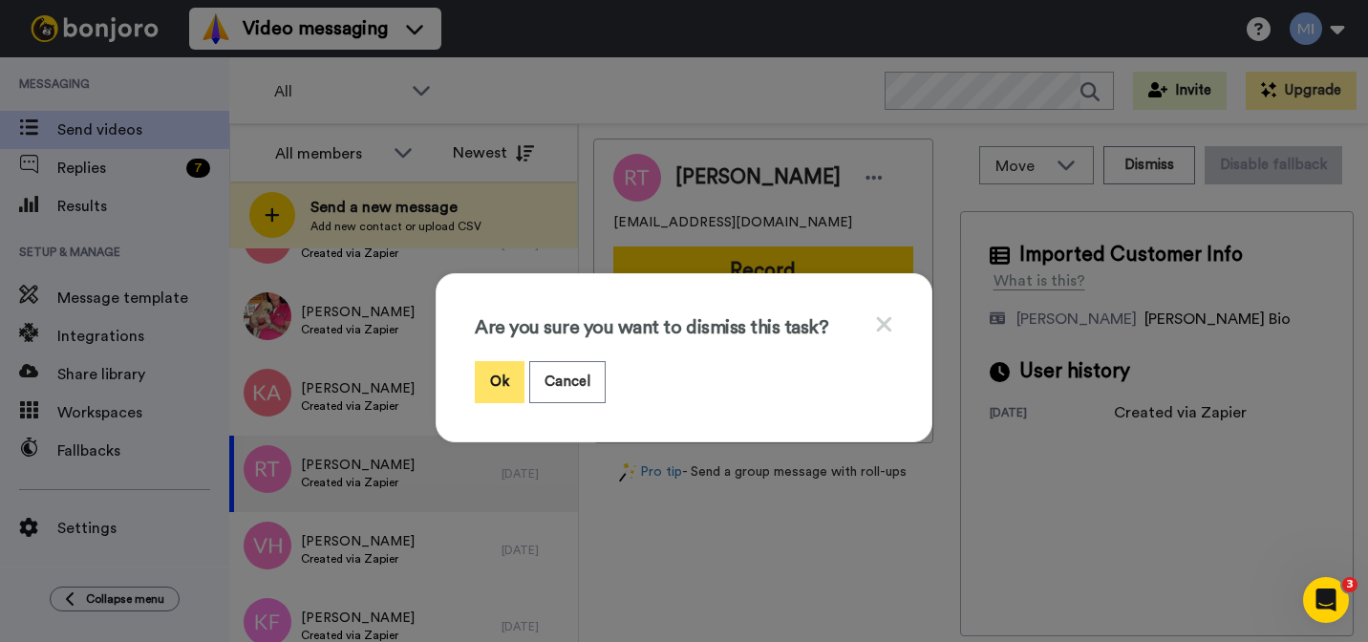
click at [509, 380] on button "Ok" at bounding box center [500, 381] width 50 height 41
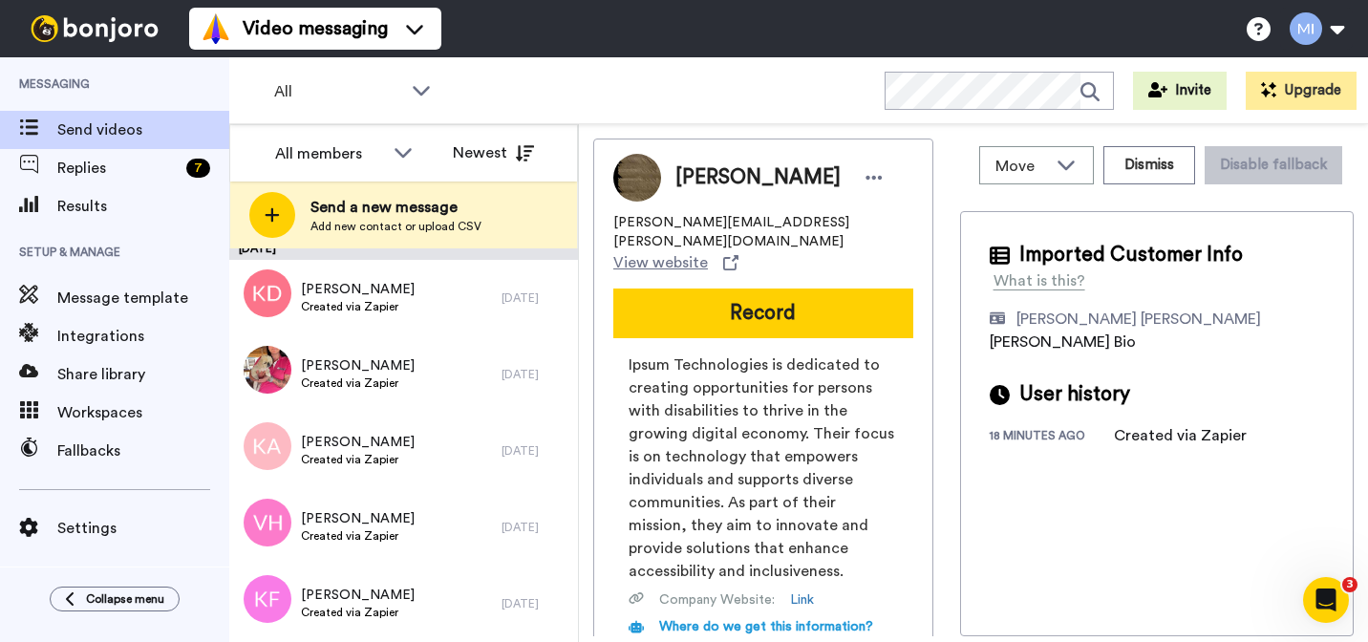
scroll to position [3599, 0]
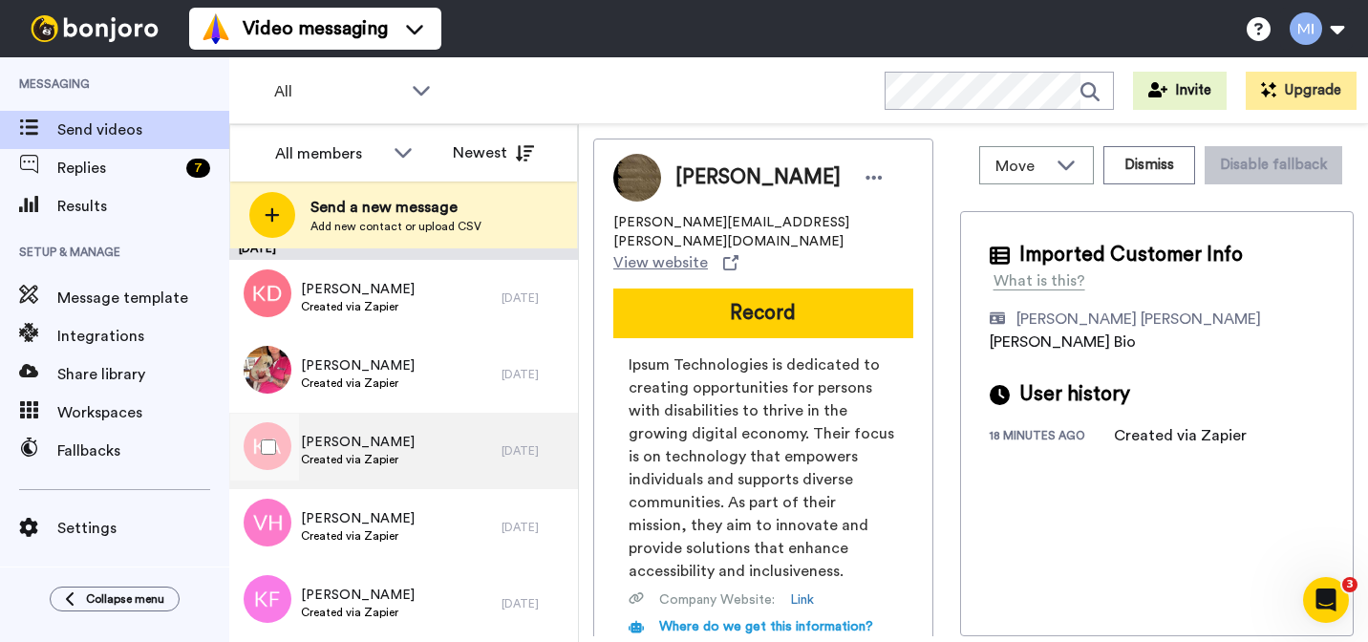
click at [429, 456] on div "[PERSON_NAME] Created via Zapier" at bounding box center [365, 451] width 272 height 76
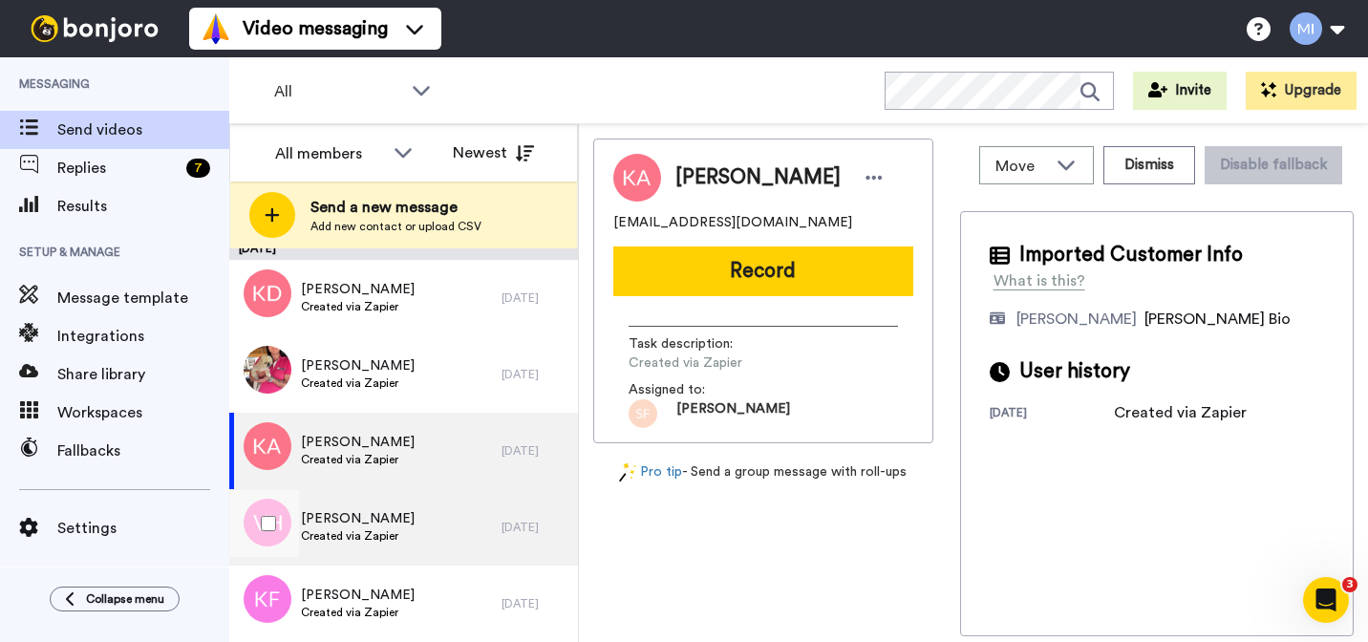
click at [410, 523] on div "[PERSON_NAME] Created via Zapier" at bounding box center [365, 527] width 272 height 76
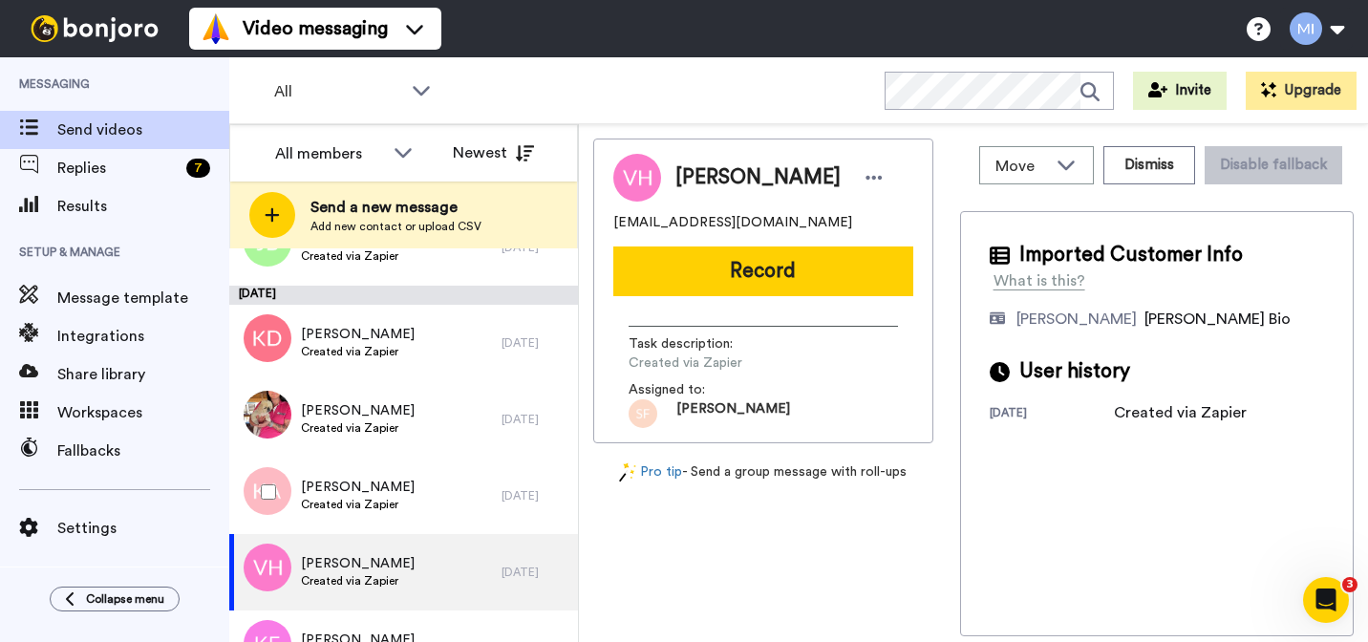
scroll to position [3599, 0]
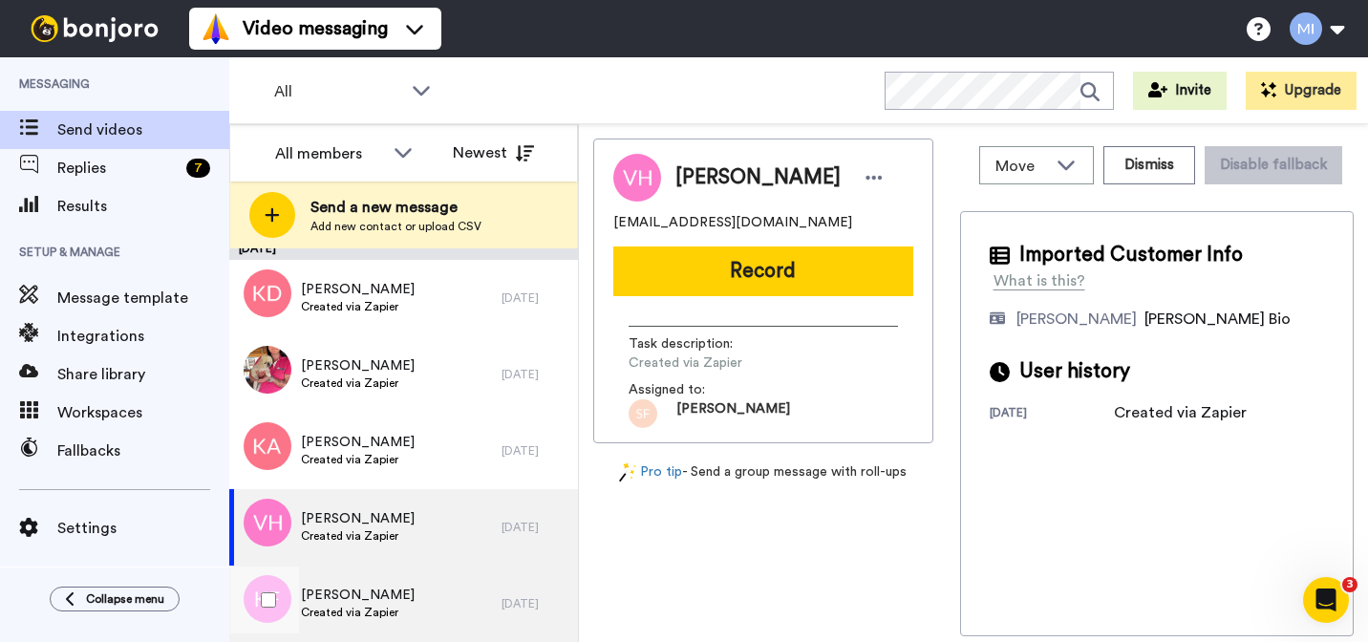
click at [405, 609] on span "Created via Zapier" at bounding box center [358, 612] width 114 height 15
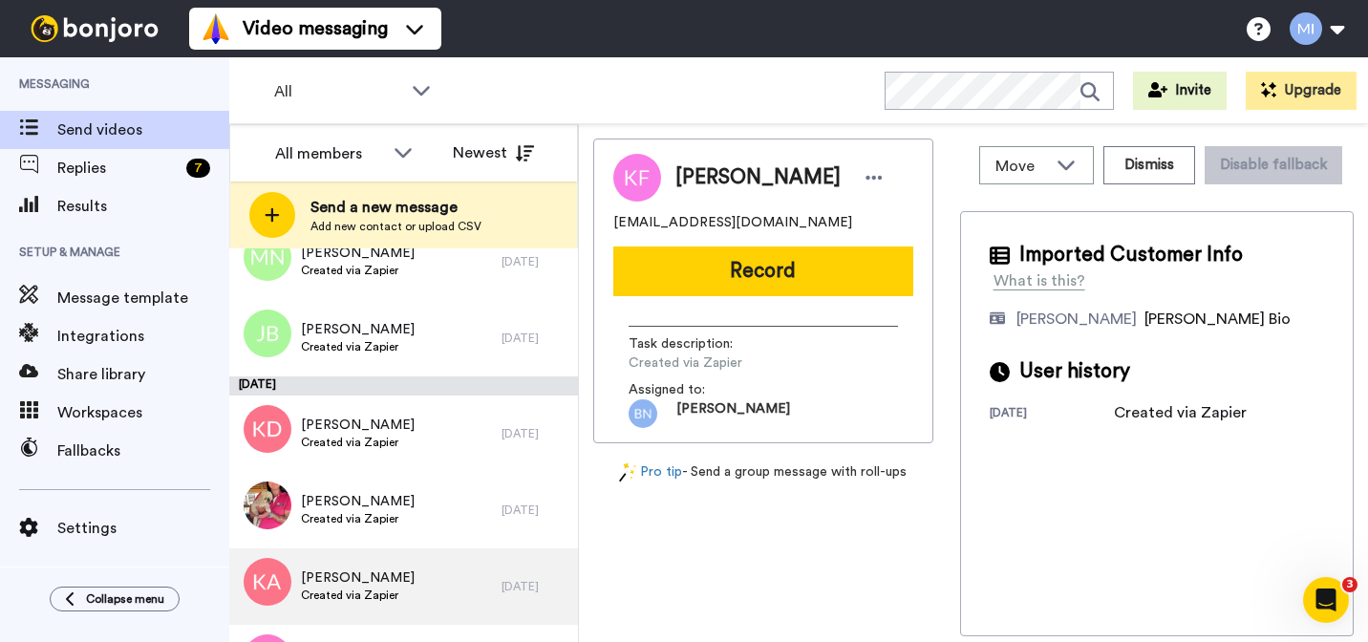
scroll to position [3599, 0]
